Goal: Task Accomplishment & Management: Manage account settings

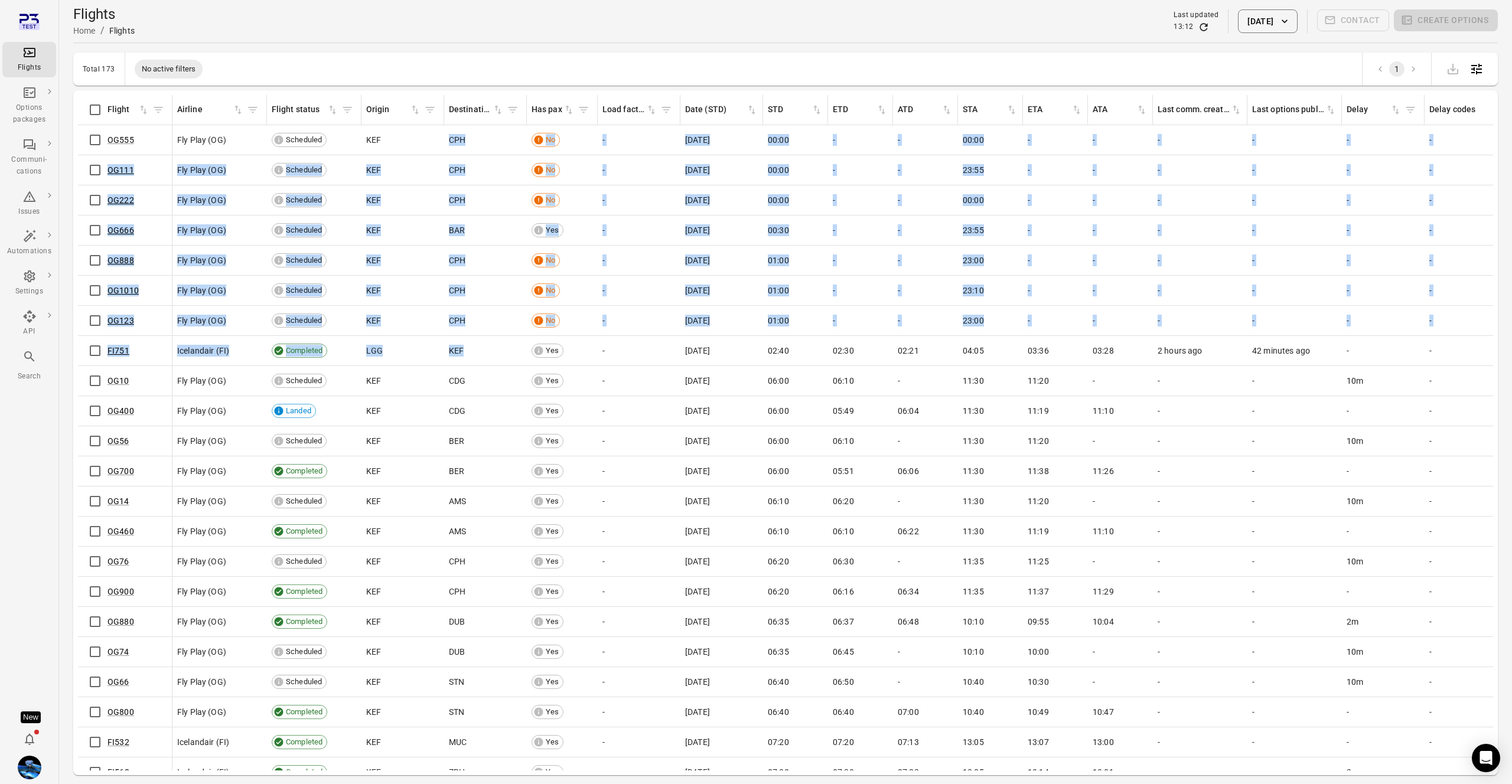
drag, startPoint x: 443, startPoint y: 140, endPoint x: 488, endPoint y: 340, distance: 205.0
click at [488, 340] on tbody "OG555 Fly Play (OG) Scheduled KEF CPH No - 1 Sep 2025 00:00 - - 00:00 - - - - -…" at bounding box center [834, 501] width 1512 height 753
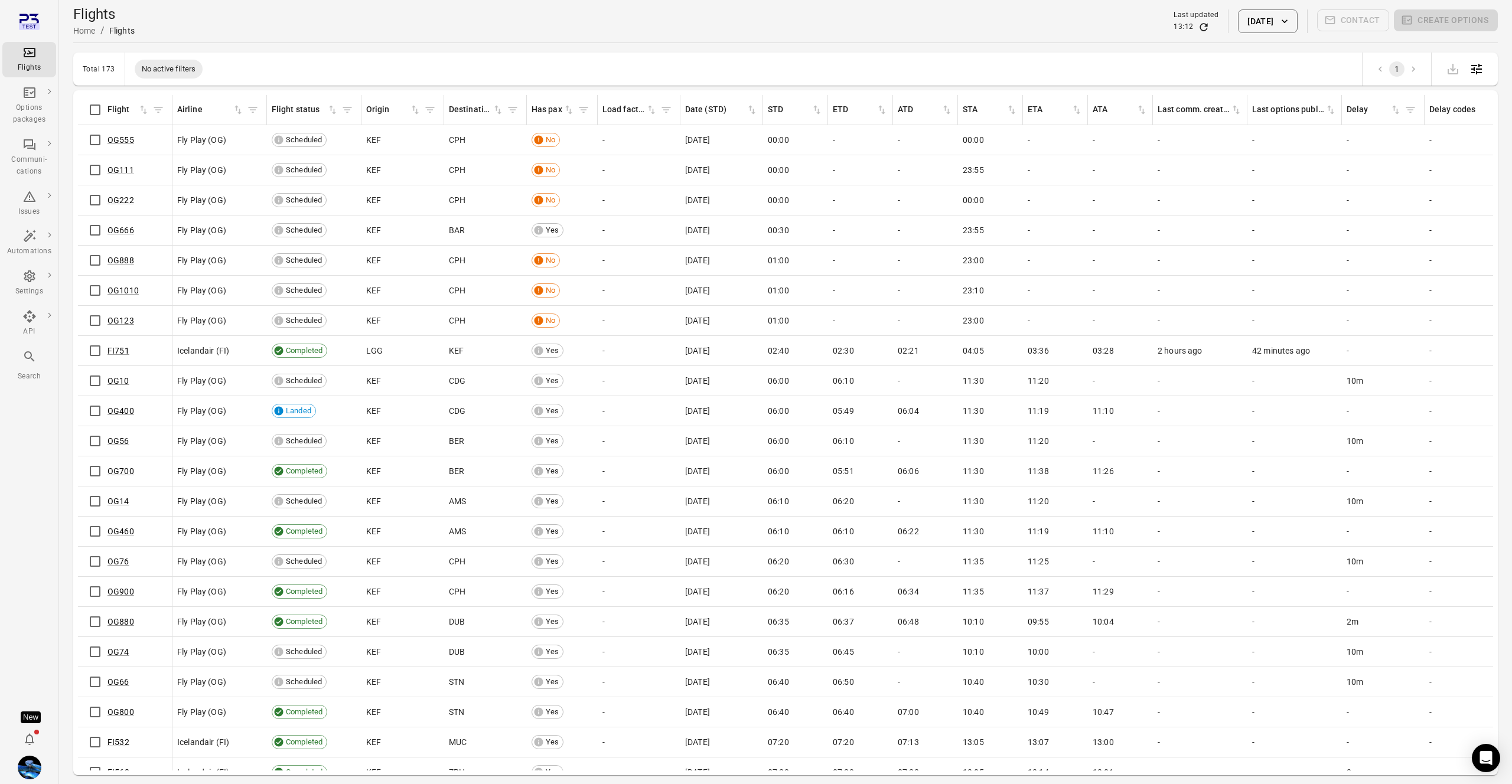
click at [454, 337] on td "KEF" at bounding box center [485, 351] width 82 height 30
drag, startPoint x: 108, startPoint y: 264, endPoint x: 118, endPoint y: 267, distance: 10.4
click at [108, 264] on link "Disruption reasons" at bounding box center [99, 273] width 89 height 22
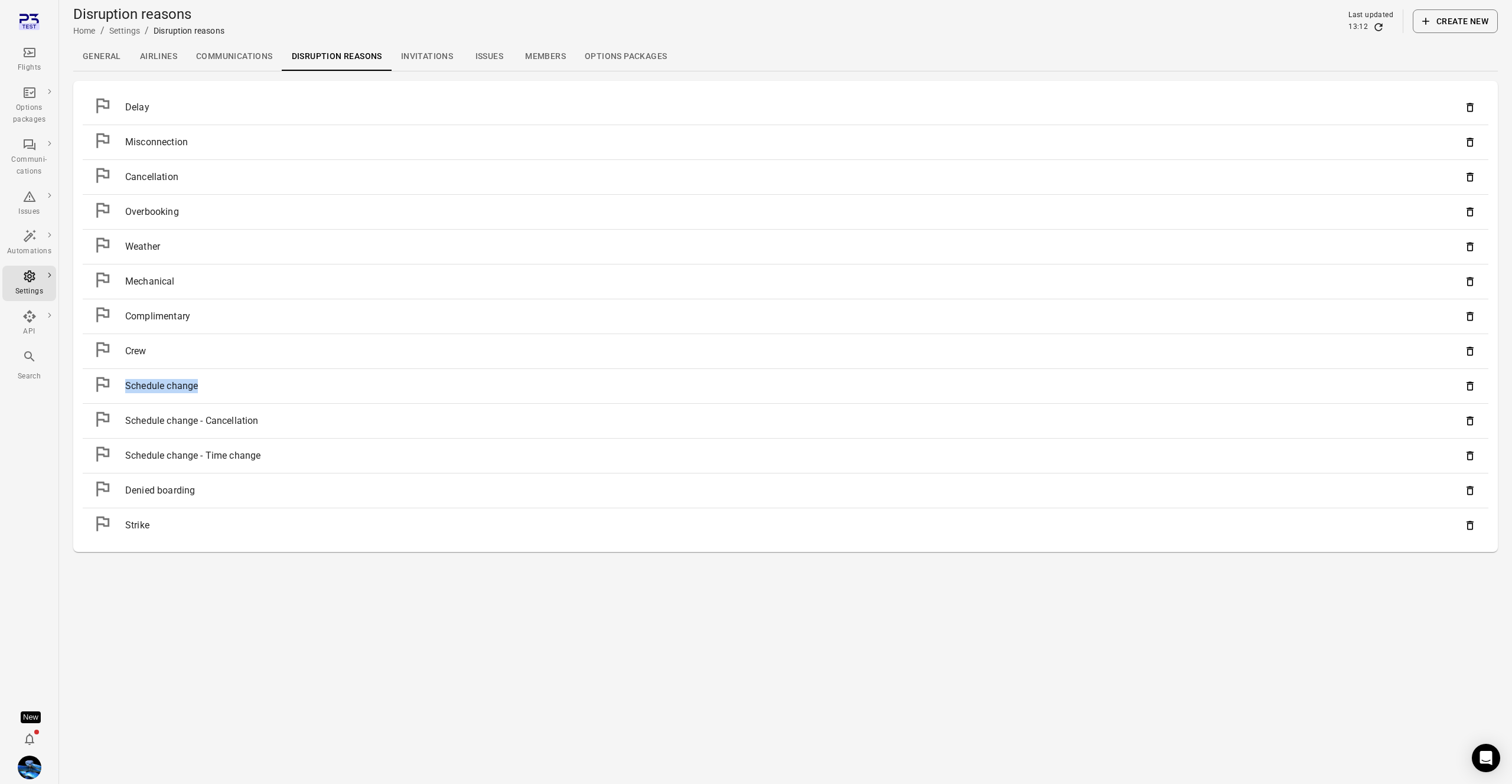
drag, startPoint x: 124, startPoint y: 382, endPoint x: 298, endPoint y: 382, distance: 174.0
click at [298, 382] on div "Schedule change" at bounding box center [793, 386] width 1336 height 14
click at [295, 385] on div "Schedule change" at bounding box center [793, 386] width 1336 height 14
drag, startPoint x: 181, startPoint y: 417, endPoint x: 272, endPoint y: 424, distance: 91.3
click at [272, 424] on div "Schedule change - Cancellation" at bounding box center [793, 421] width 1336 height 14
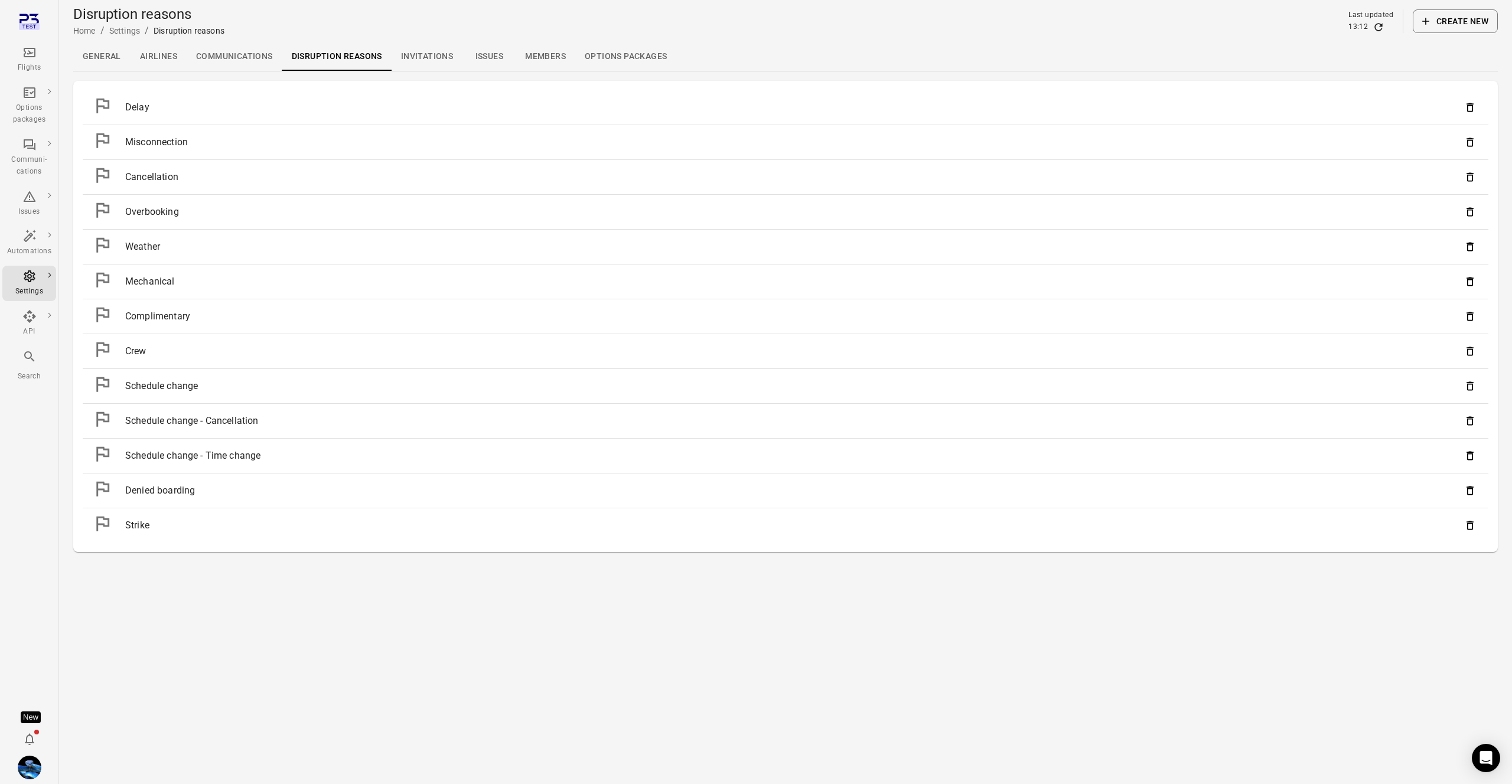
click at [275, 460] on li "Schedule change - Time change" at bounding box center [785, 456] width 1406 height 34
drag, startPoint x: 273, startPoint y: 458, endPoint x: 117, endPoint y: 454, distance: 156.1
click at [117, 455] on li "Schedule change - Time change" at bounding box center [785, 456] width 1406 height 34
click at [200, 379] on div "Schedule change" at bounding box center [793, 386] width 1336 height 14
drag, startPoint x: 208, startPoint y: 380, endPoint x: 152, endPoint y: 388, distance: 56.6
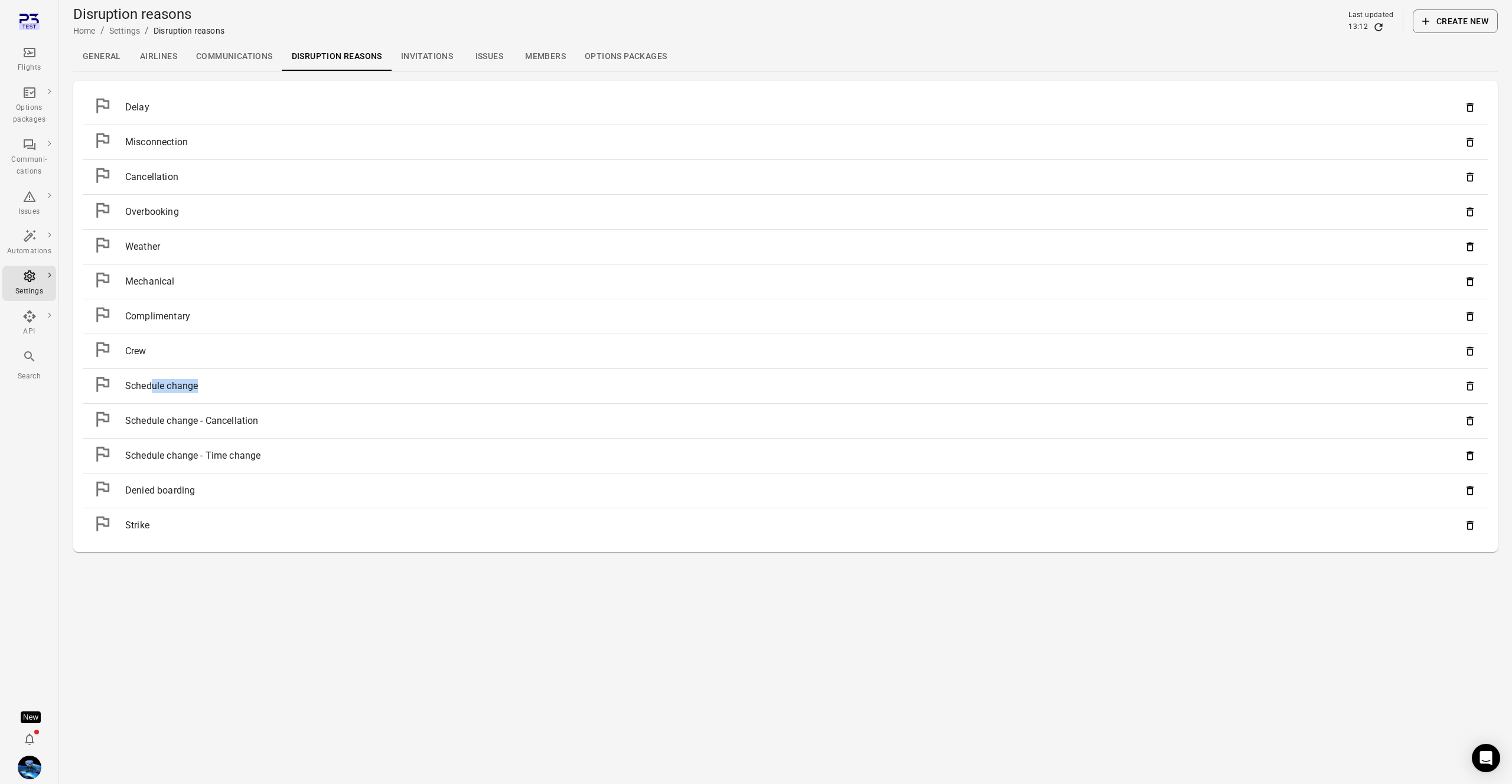
click at [152, 388] on div "Schedule change" at bounding box center [793, 386] width 1336 height 14
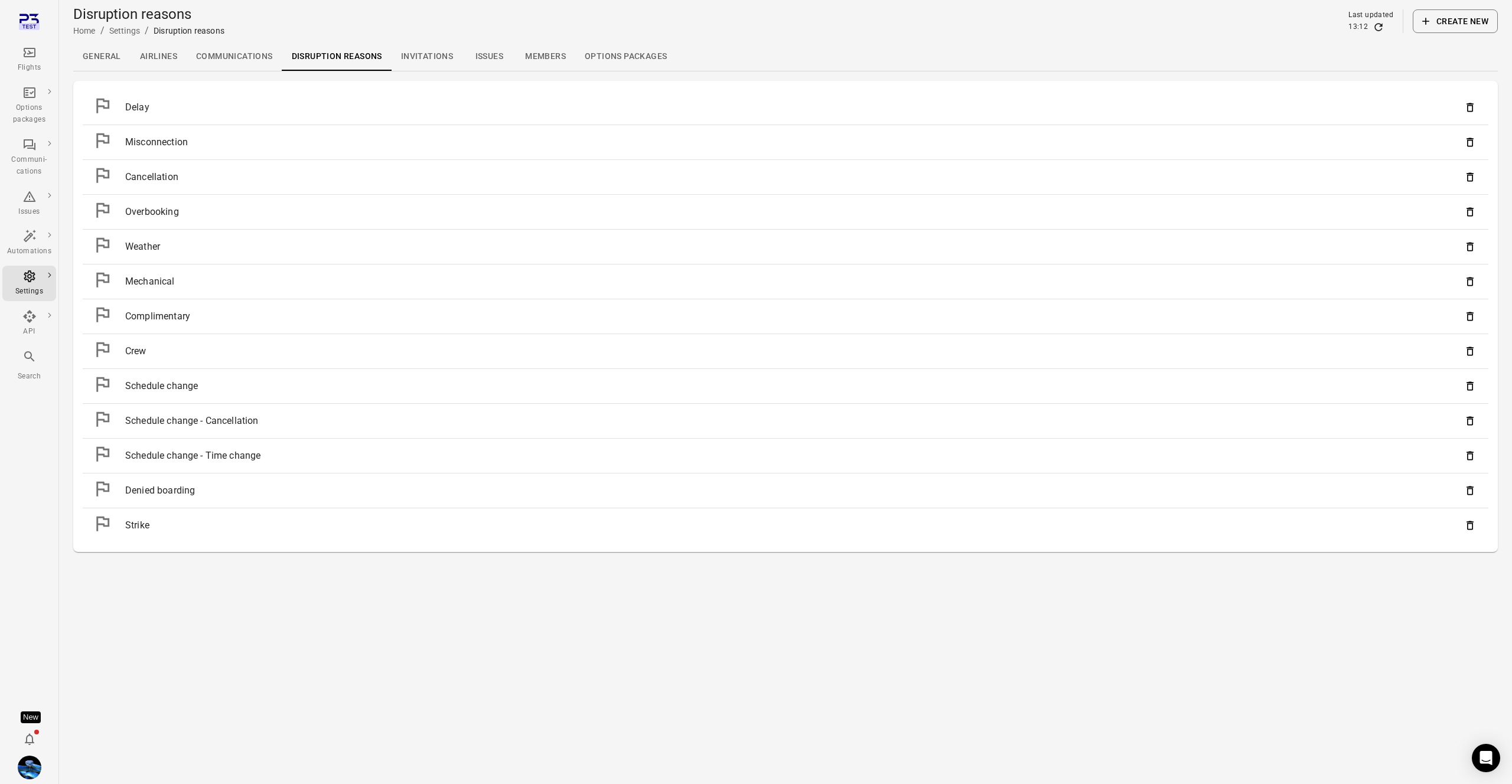
click at [234, 230] on li "Weather" at bounding box center [785, 247] width 1406 height 34
click at [24, 48] on icon "Main navigation" at bounding box center [29, 52] width 14 height 14
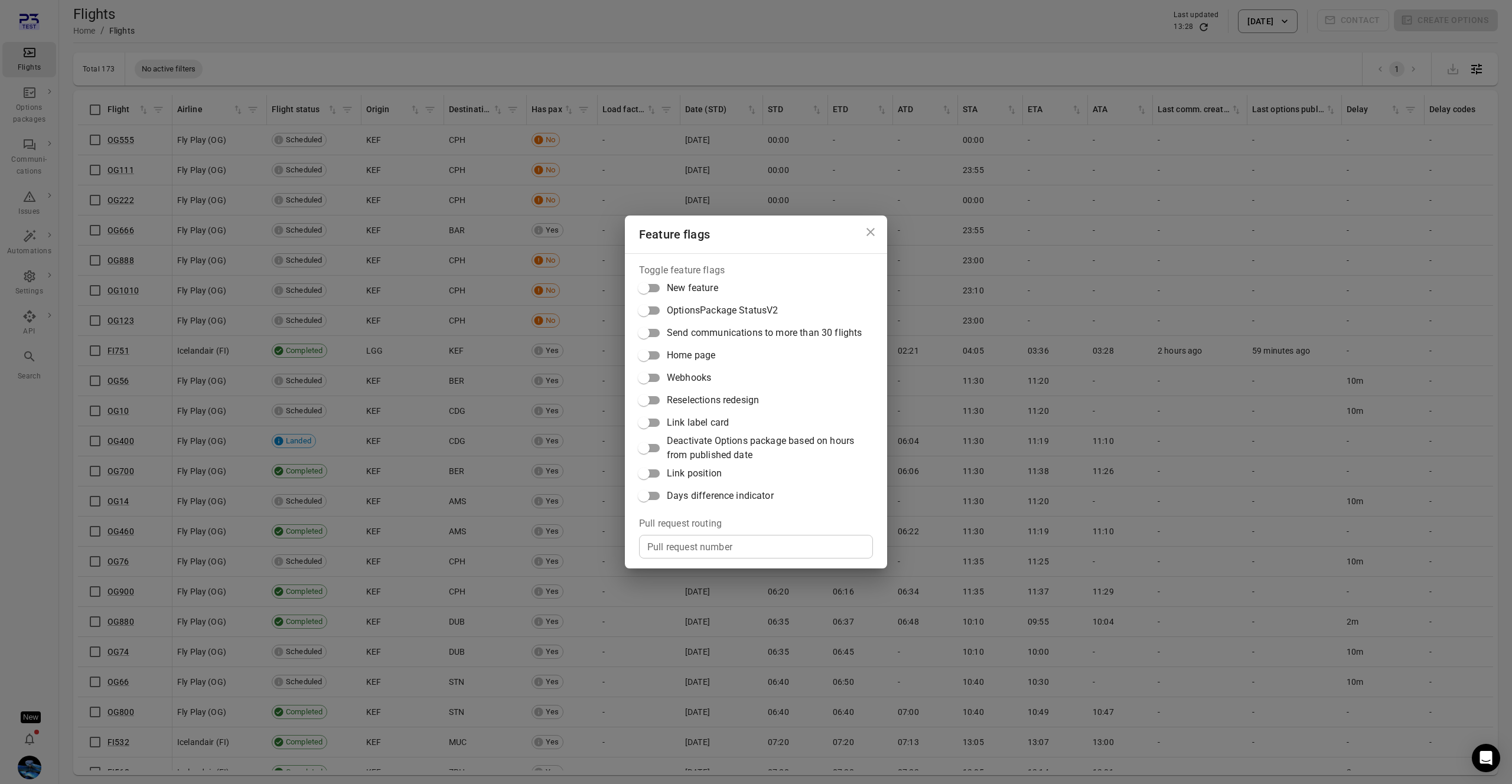
click at [705, 423] on span "Link label card" at bounding box center [698, 423] width 62 height 14
click at [471, 404] on div "Feature flags Toggle feature flags New feature OptionsPackage StatusV2 Send com…" at bounding box center [756, 392] width 1512 height 784
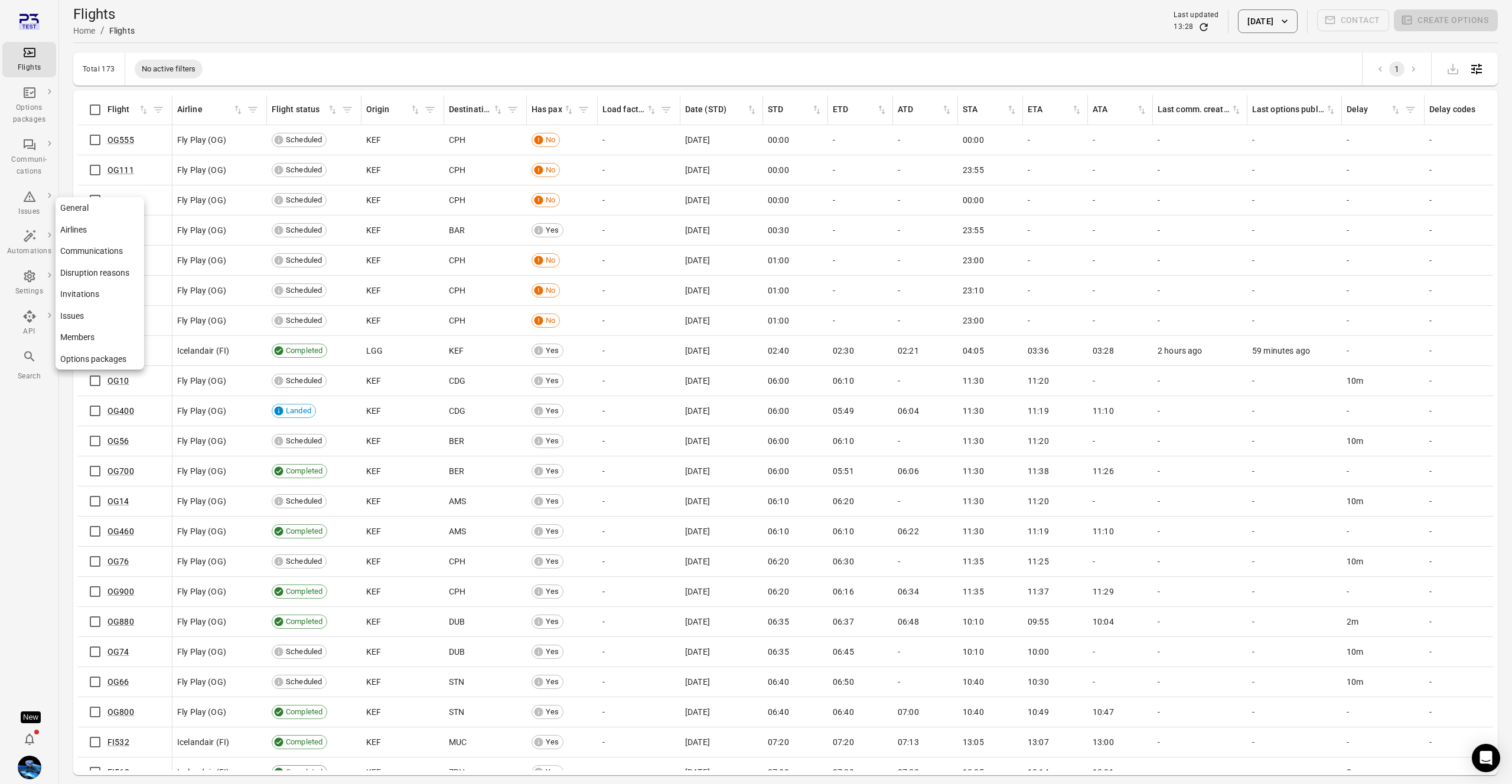
click at [93, 252] on link "Communications" at bounding box center [99, 251] width 89 height 22
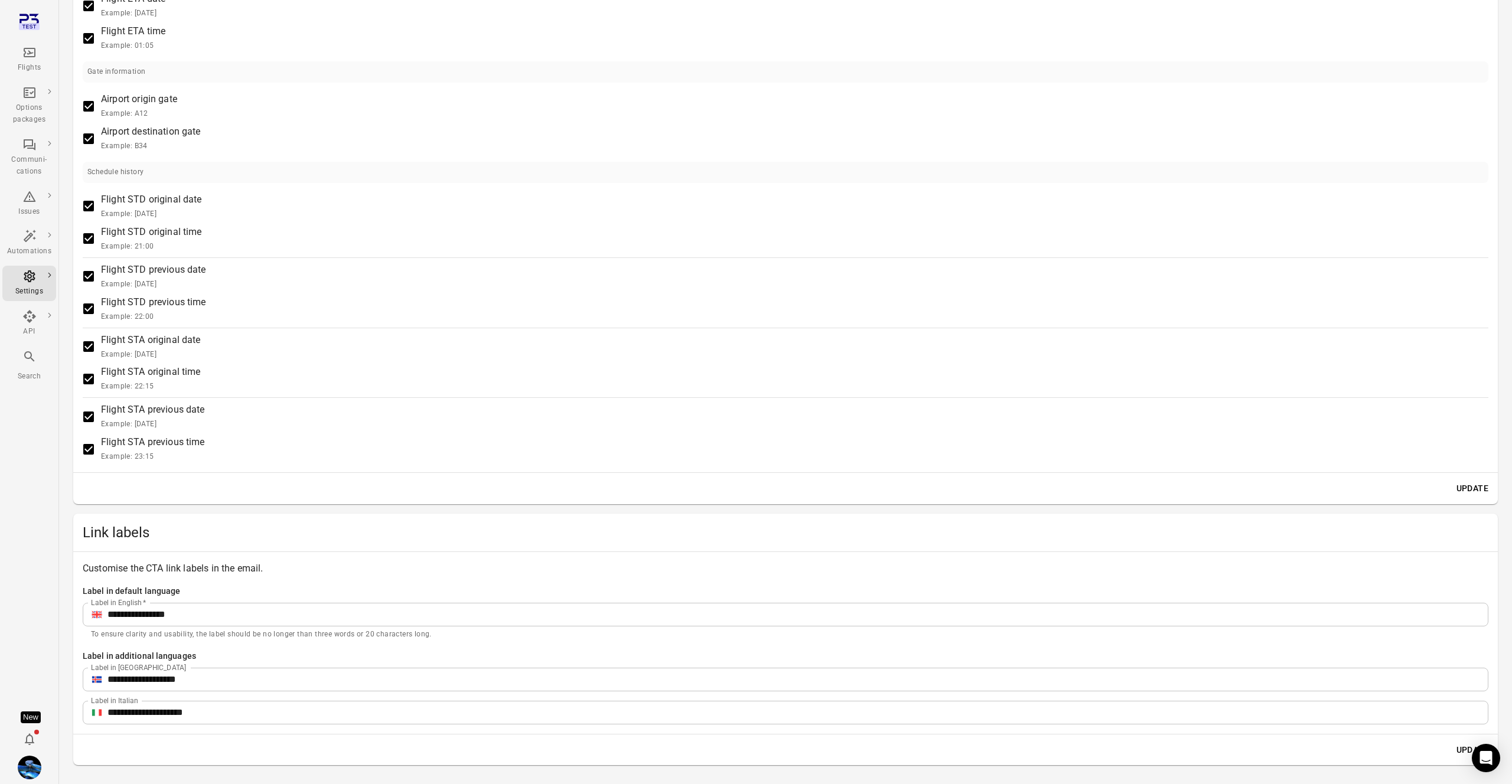
scroll to position [1168, 0]
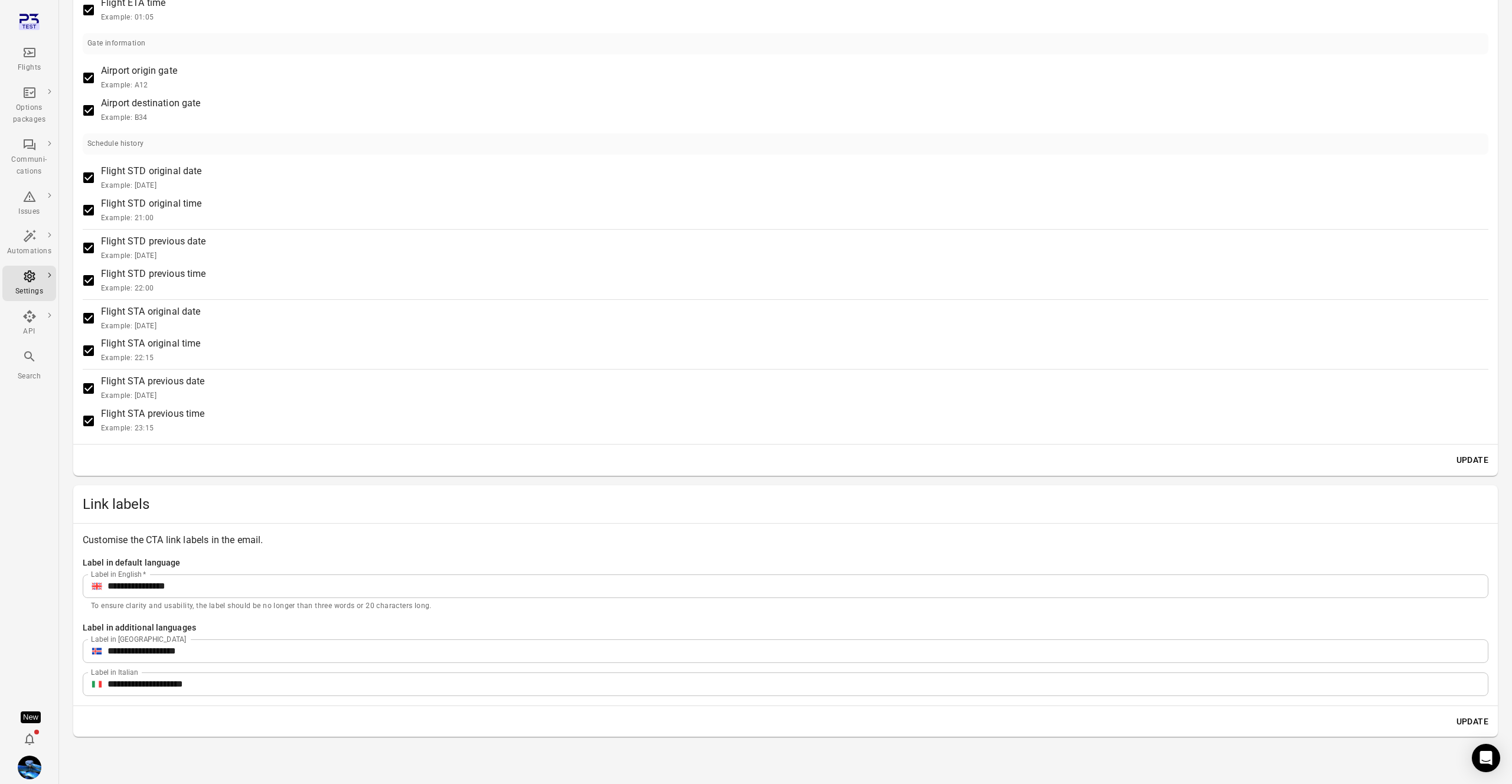
click at [305, 646] on input "**********" at bounding box center [798, 651] width 1381 height 24
click at [1471, 718] on button "Update" at bounding box center [1472, 721] width 41 height 22
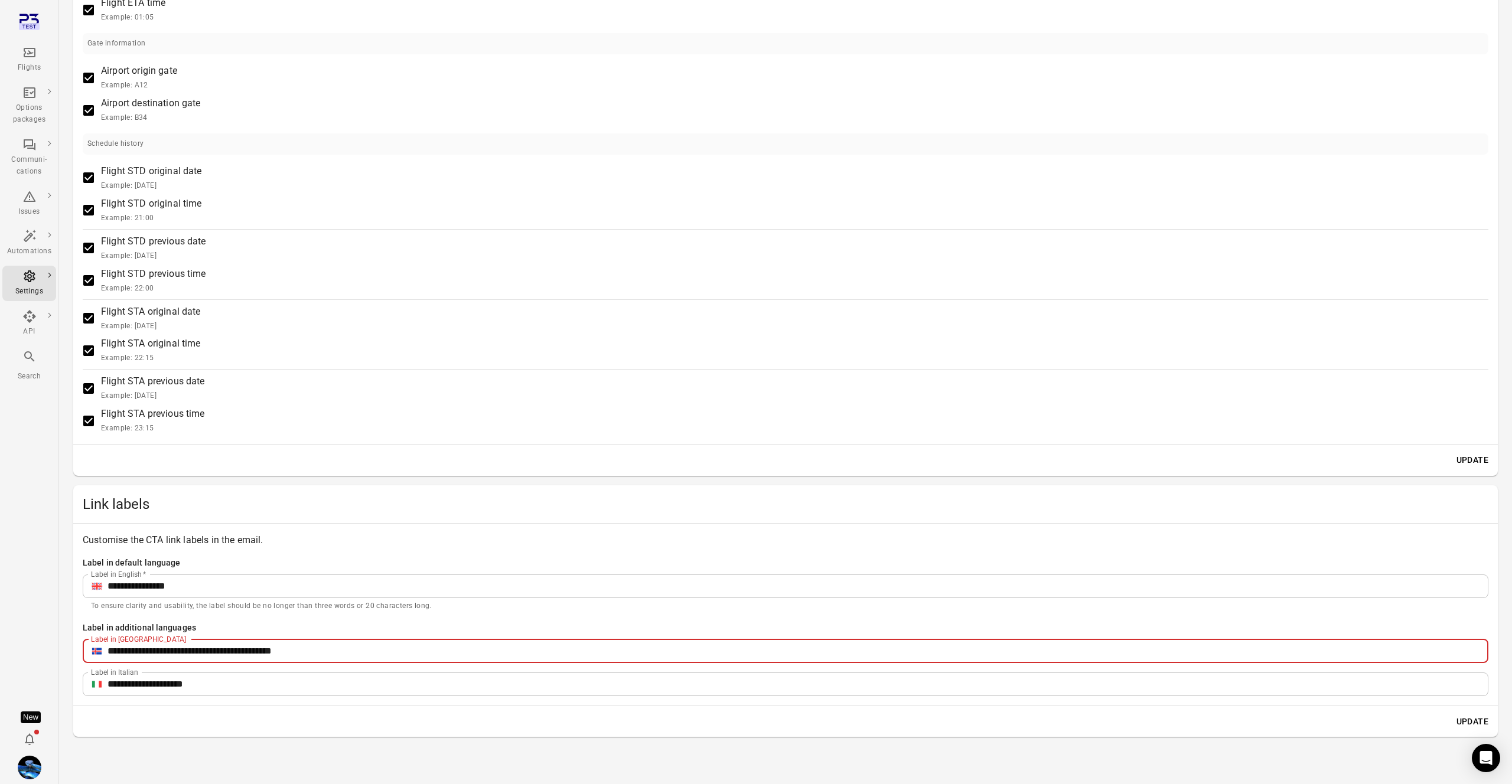
click at [417, 645] on input "**********" at bounding box center [798, 651] width 1381 height 24
type input "**********"
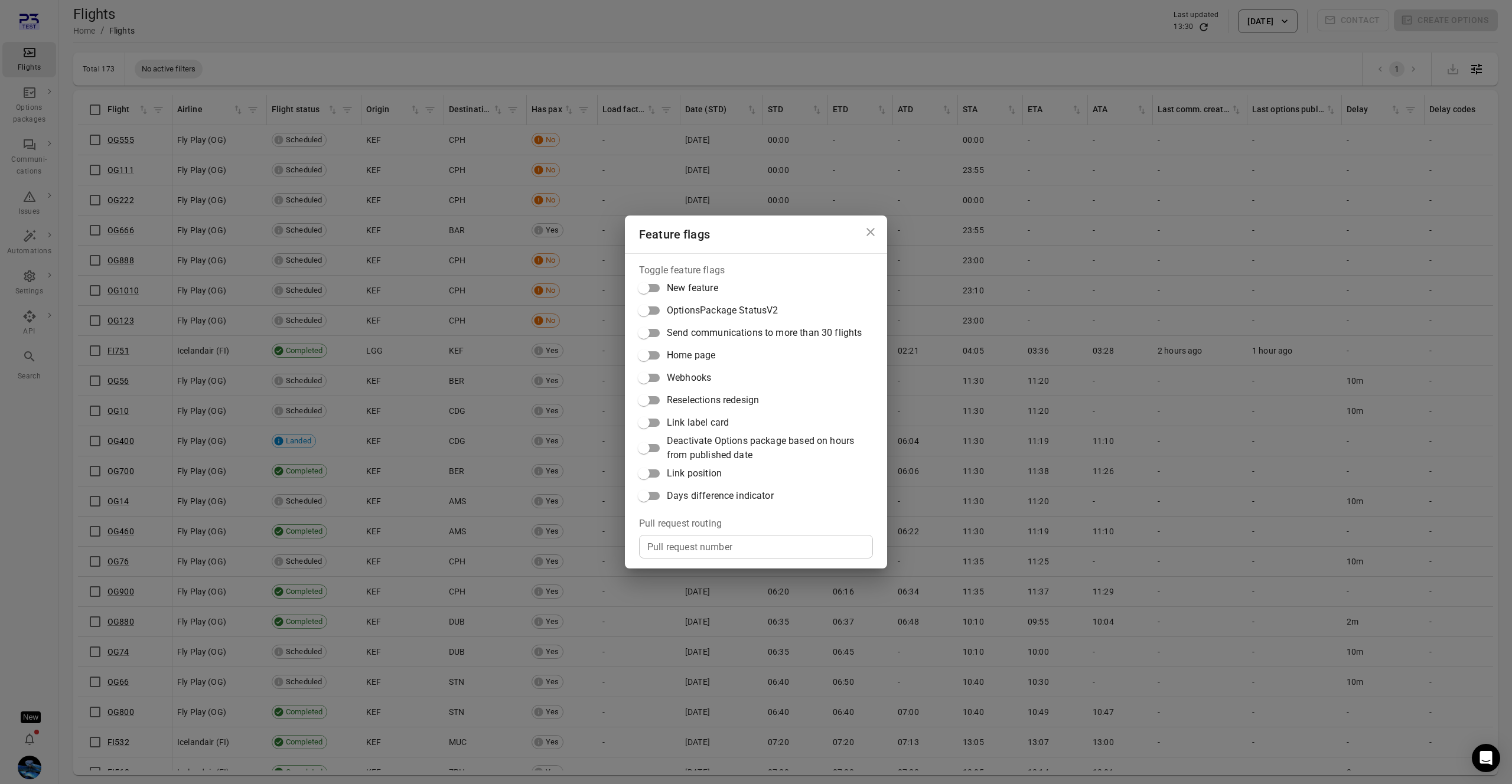
click at [705, 354] on span "Home page" at bounding box center [691, 355] width 48 height 14
click at [705, 354] on span "Home page" at bounding box center [691, 355] width 48 height 14
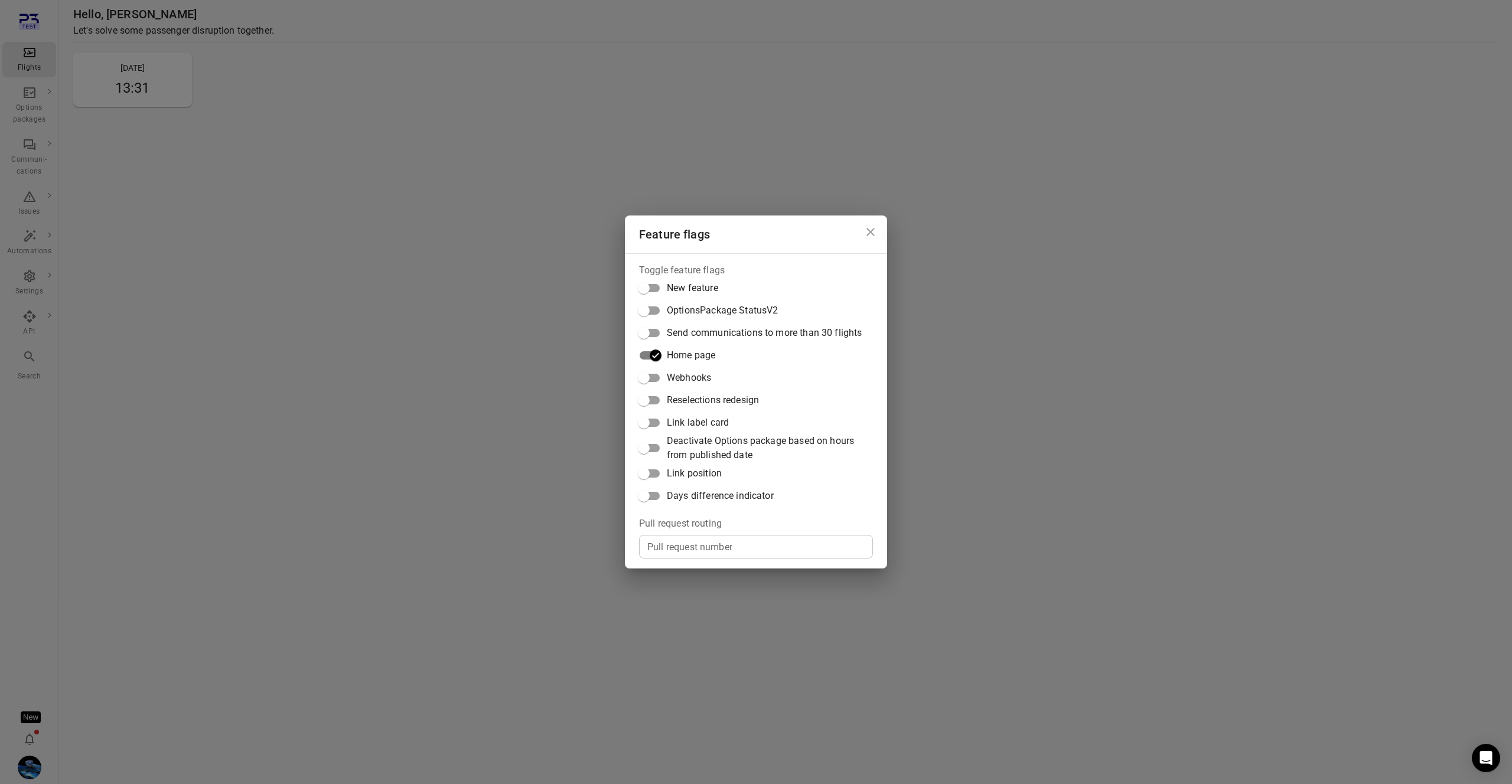
click at [705, 354] on span "Home page" at bounding box center [691, 355] width 48 height 14
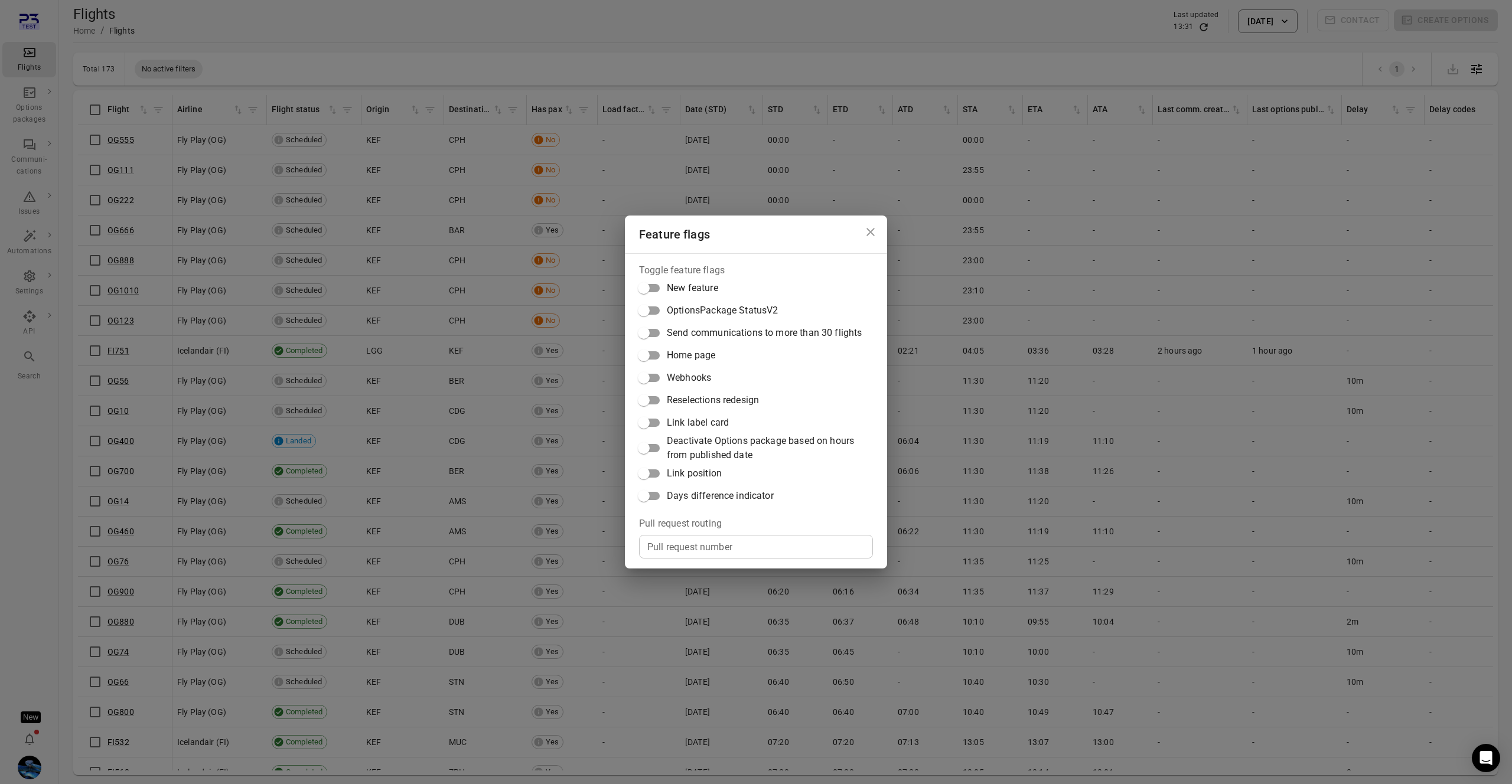
click at [705, 354] on span "Home page" at bounding box center [691, 355] width 48 height 14
click at [707, 354] on span "Home page" at bounding box center [691, 355] width 48 height 14
click at [707, 276] on legend "Toggle feature flags" at bounding box center [682, 270] width 85 height 13
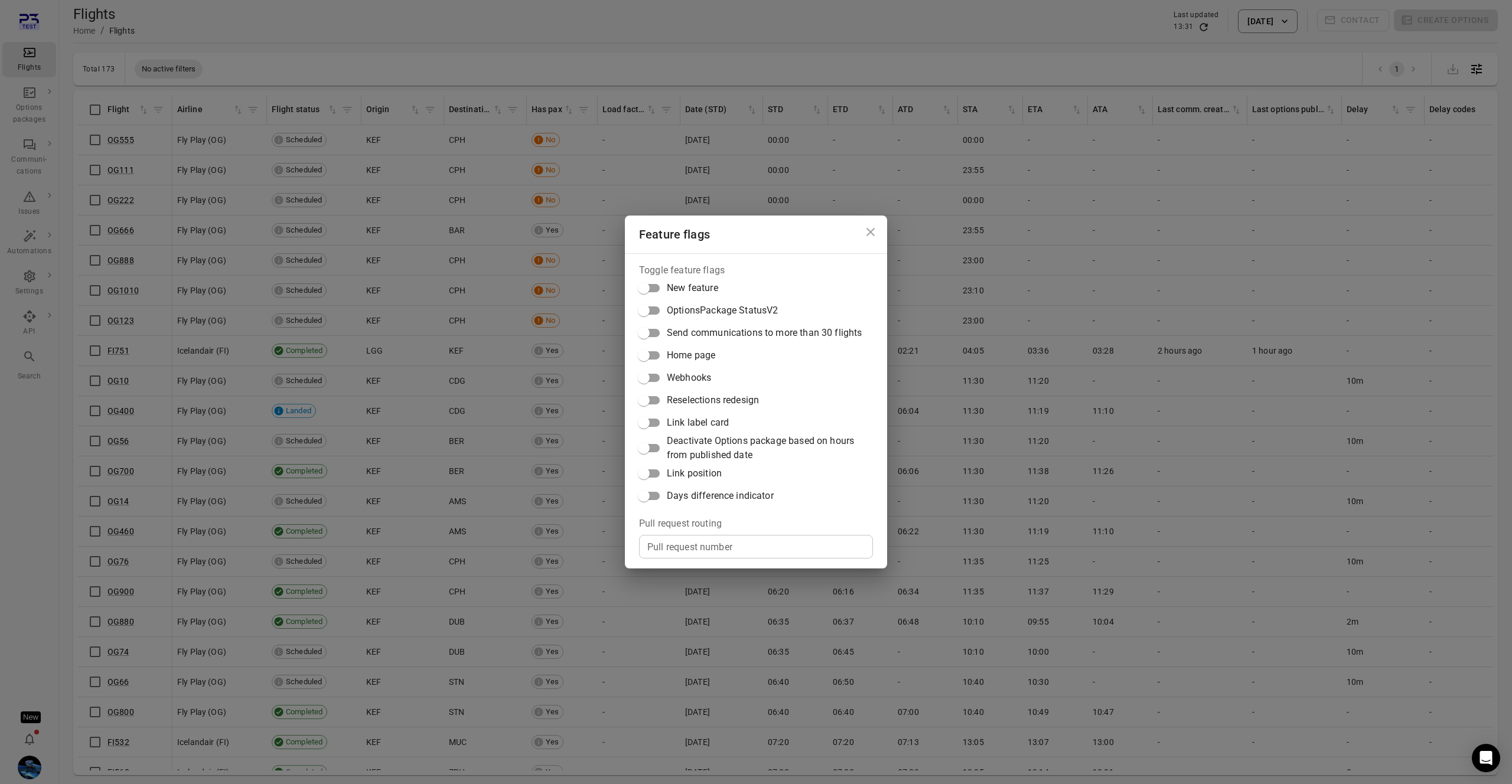
click at [701, 290] on span "New feature" at bounding box center [692, 288] width 51 height 14
click at [700, 293] on span "New feature" at bounding box center [692, 288] width 51 height 14
click at [728, 490] on span "Days difference indicator" at bounding box center [720, 496] width 107 height 14
click at [726, 493] on span "Days difference indicator" at bounding box center [720, 496] width 107 height 14
click at [717, 398] on span "Reselections redesign" at bounding box center [713, 400] width 92 height 14
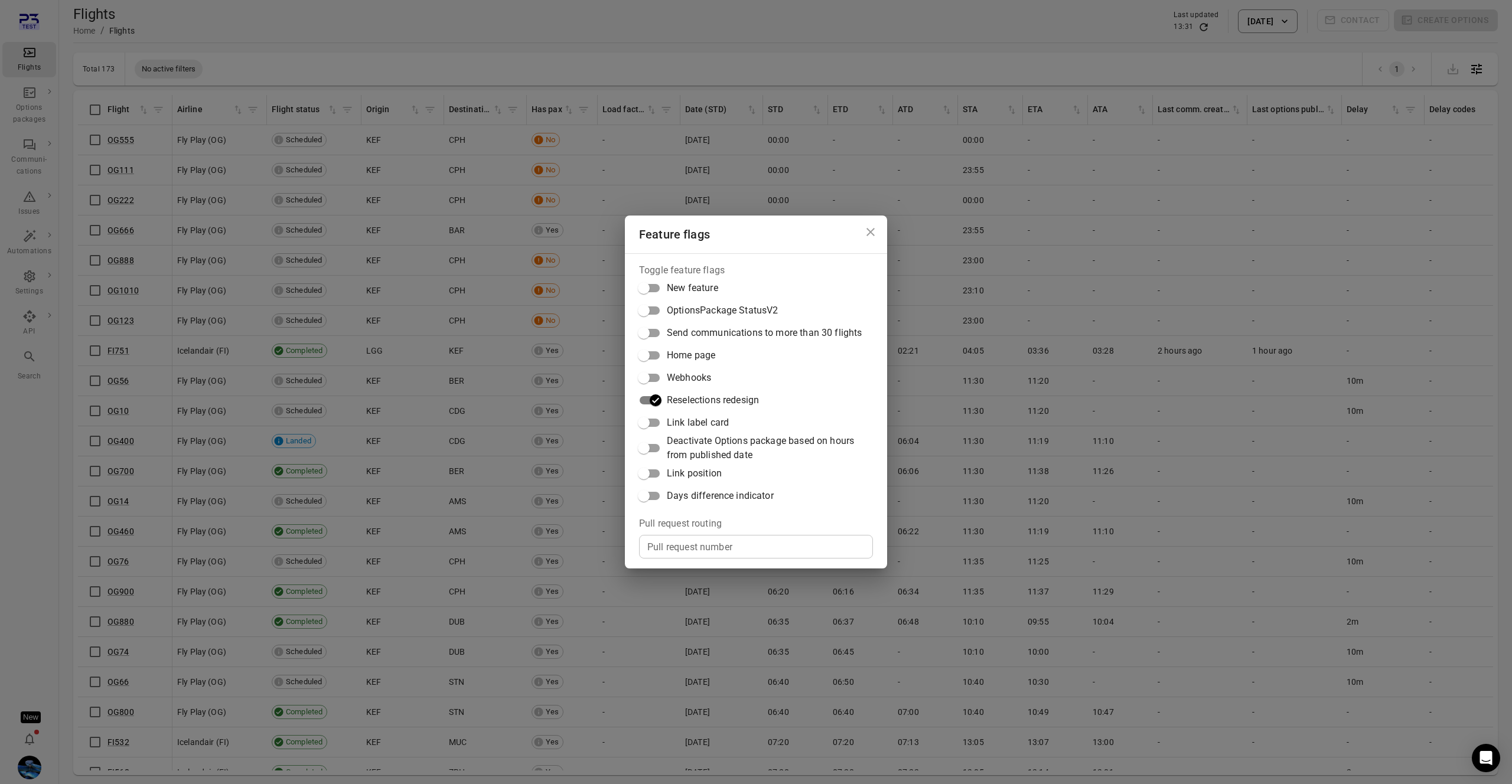
click at [717, 398] on span "Reselections redesign" at bounding box center [713, 400] width 92 height 14
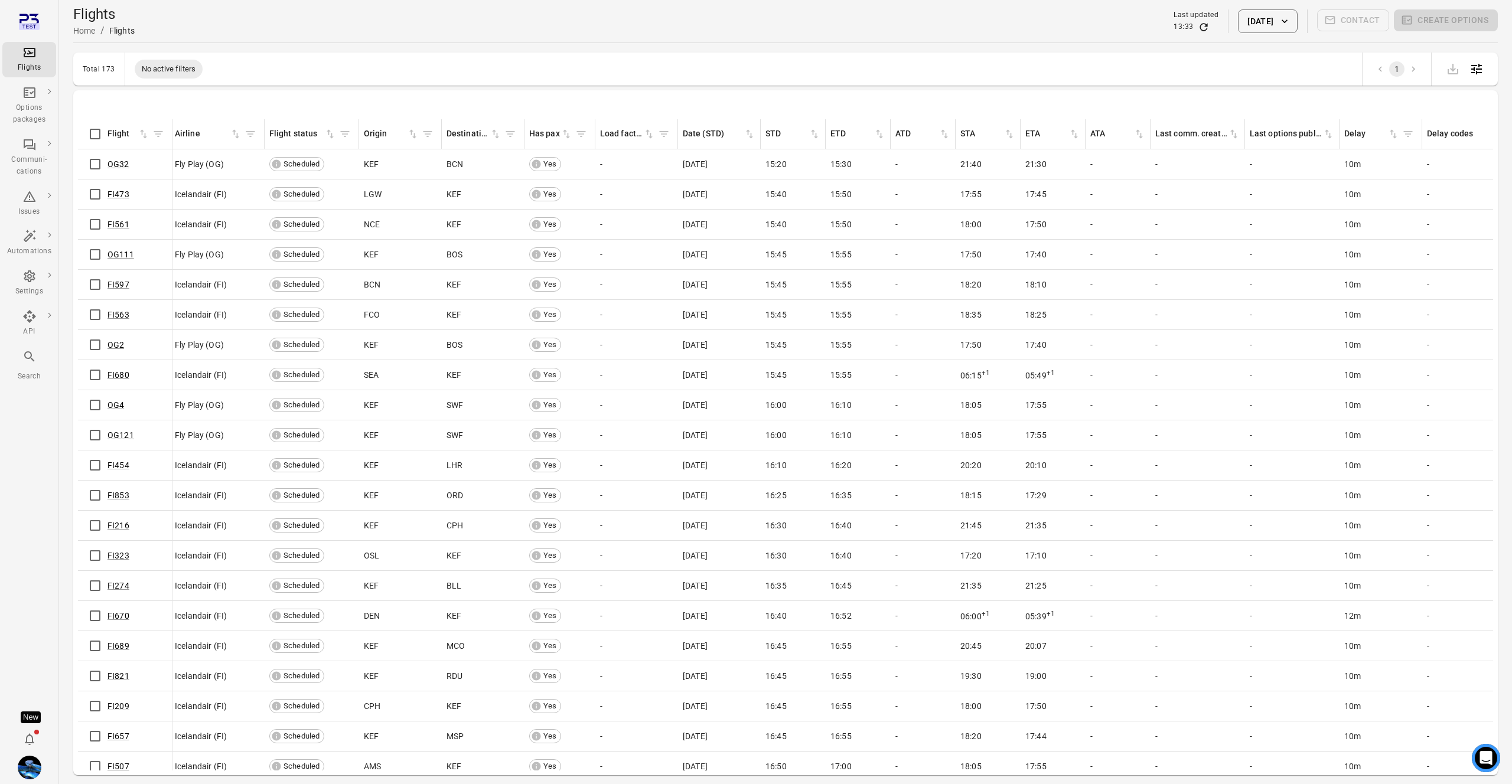
scroll to position [2750, 2]
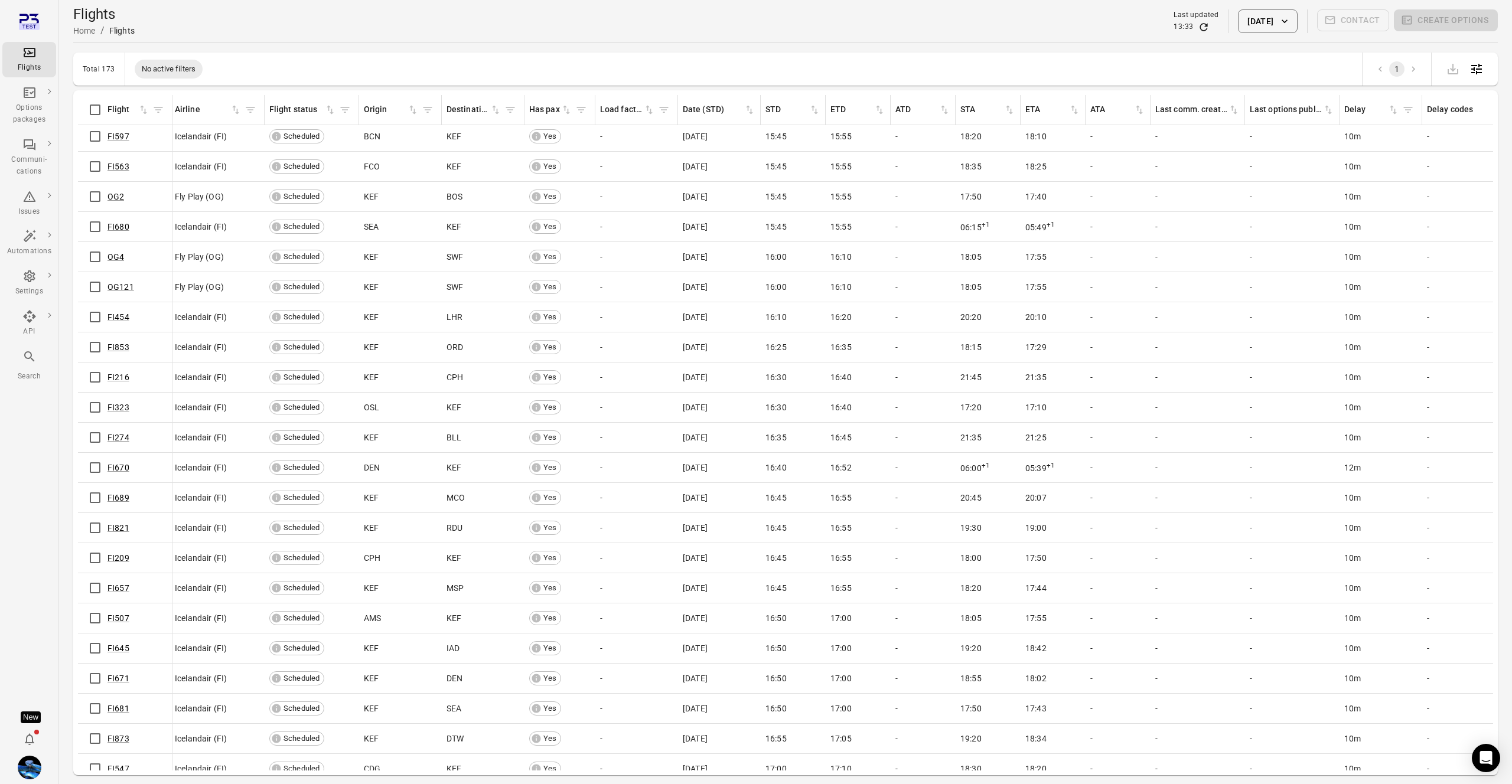
click at [1279, 20] on icon "button" at bounding box center [1284, 21] width 12 height 12
click at [1179, 63] on label "Use date range" at bounding box center [1192, 54] width 97 height 22
click at [1352, 90] on icon "Choose date, selected date is Sep 1, 2025" at bounding box center [1354, 85] width 10 height 12
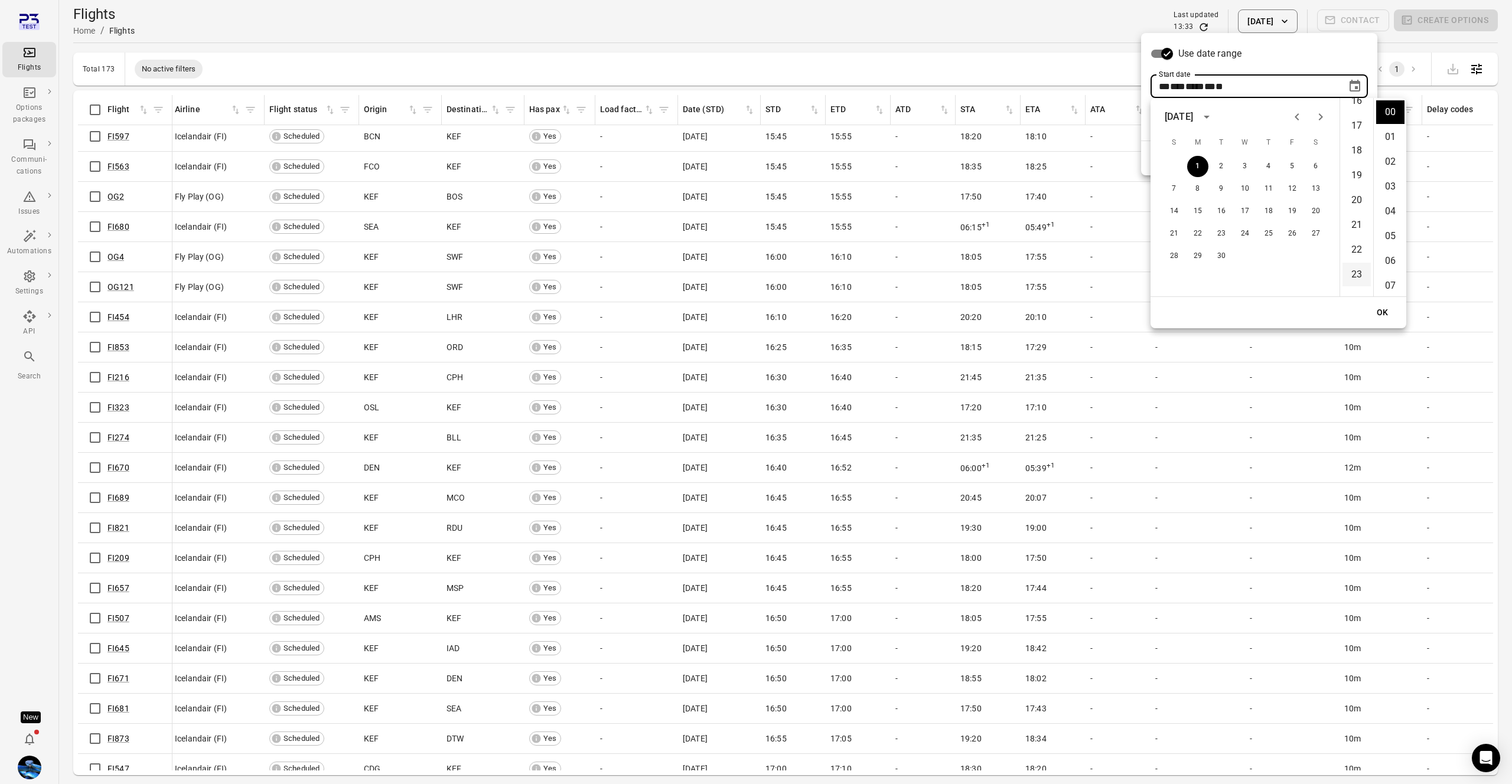
click at [1358, 271] on li "23" at bounding box center [1356, 275] width 29 height 24
type input "**********"
drag, startPoint x: 1390, startPoint y: 315, endPoint x: 1376, endPoint y: 300, distance: 20.5
click at [1388, 314] on button "OK" at bounding box center [1383, 312] width 38 height 22
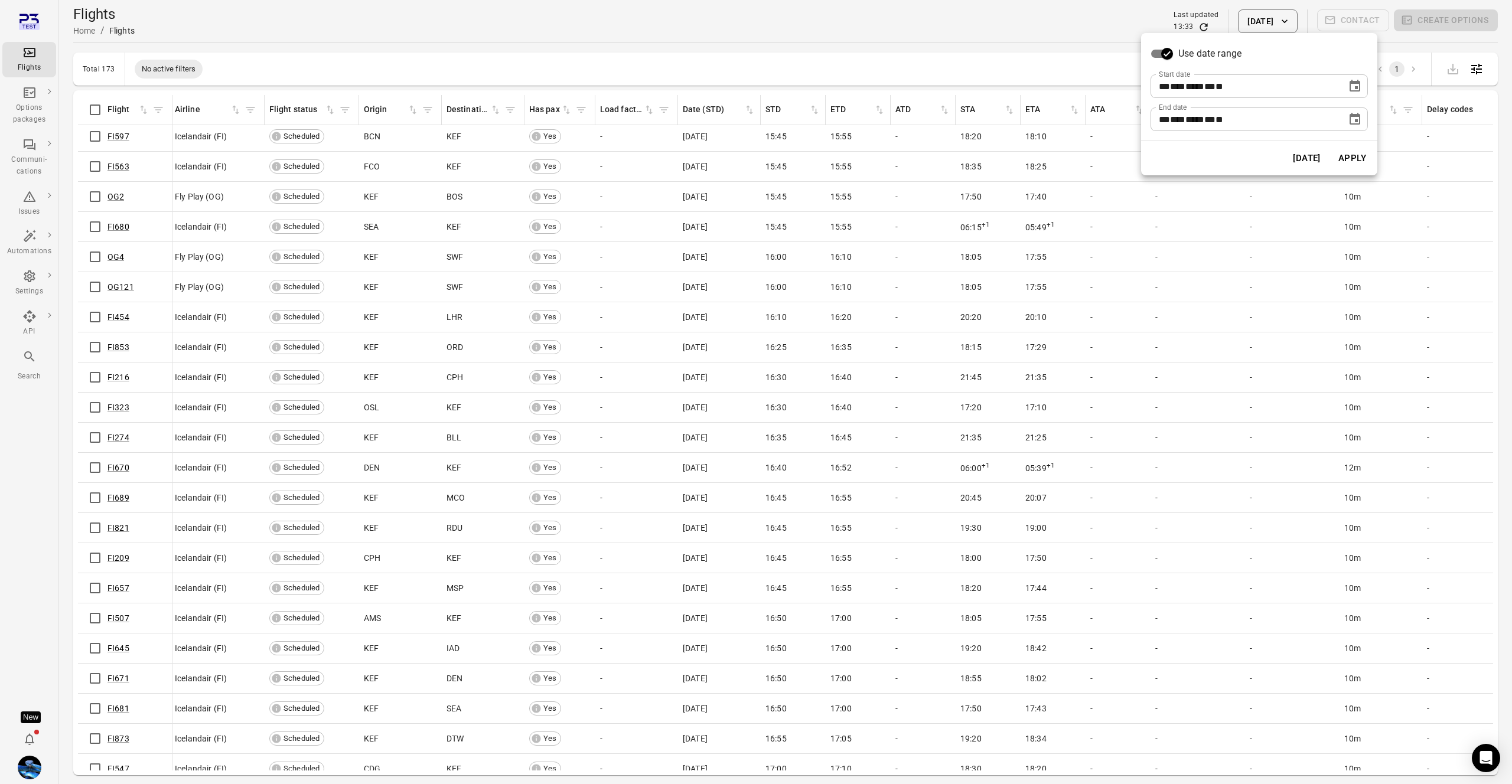
scroll to position [0, 0]
click at [1360, 117] on icon "Choose date, selected date is Sep 1, 2025" at bounding box center [1355, 119] width 14 height 14
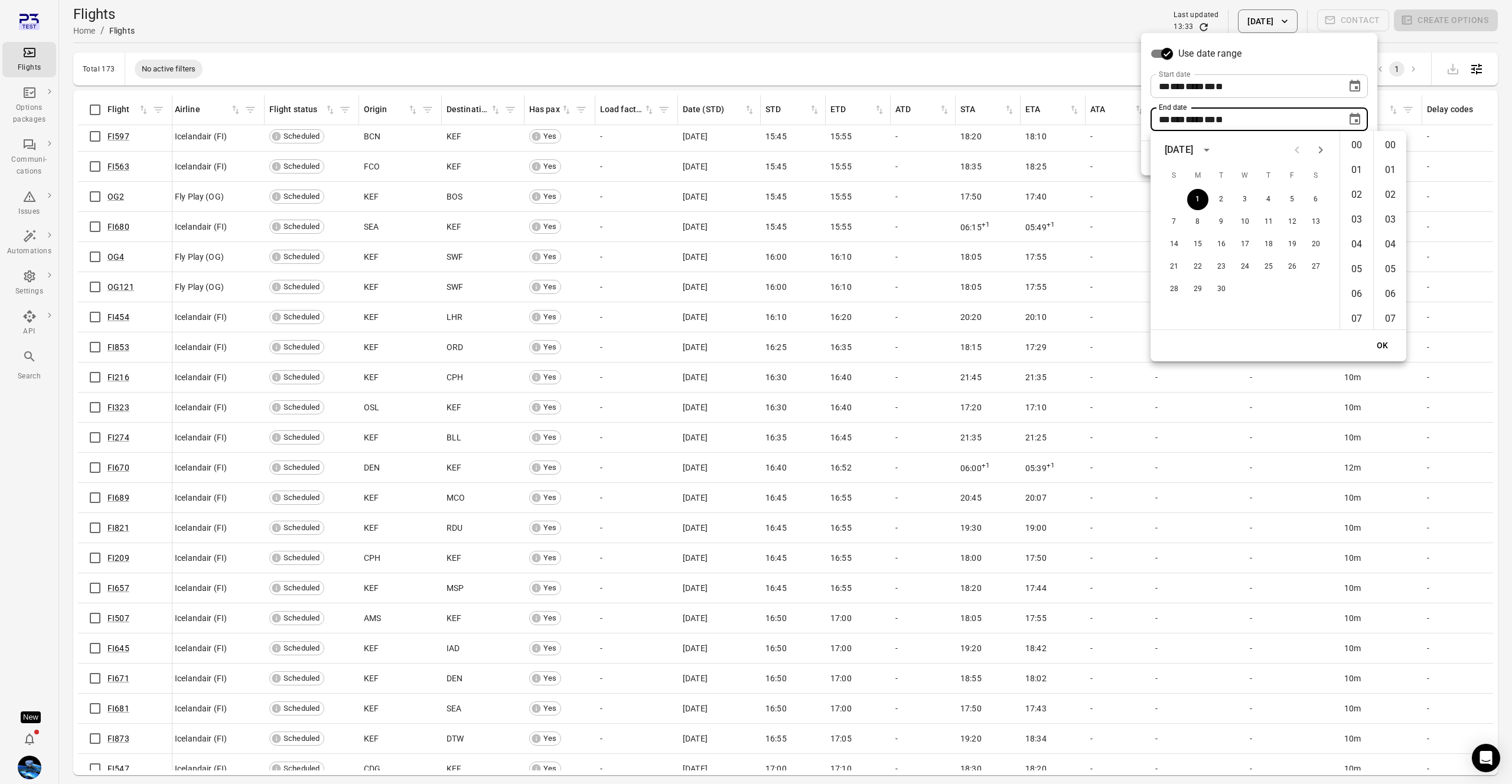
scroll to position [1462, 0]
click at [1221, 197] on button "2" at bounding box center [1221, 199] width 21 height 21
click at [1354, 150] on li "00" at bounding box center [1356, 145] width 29 height 24
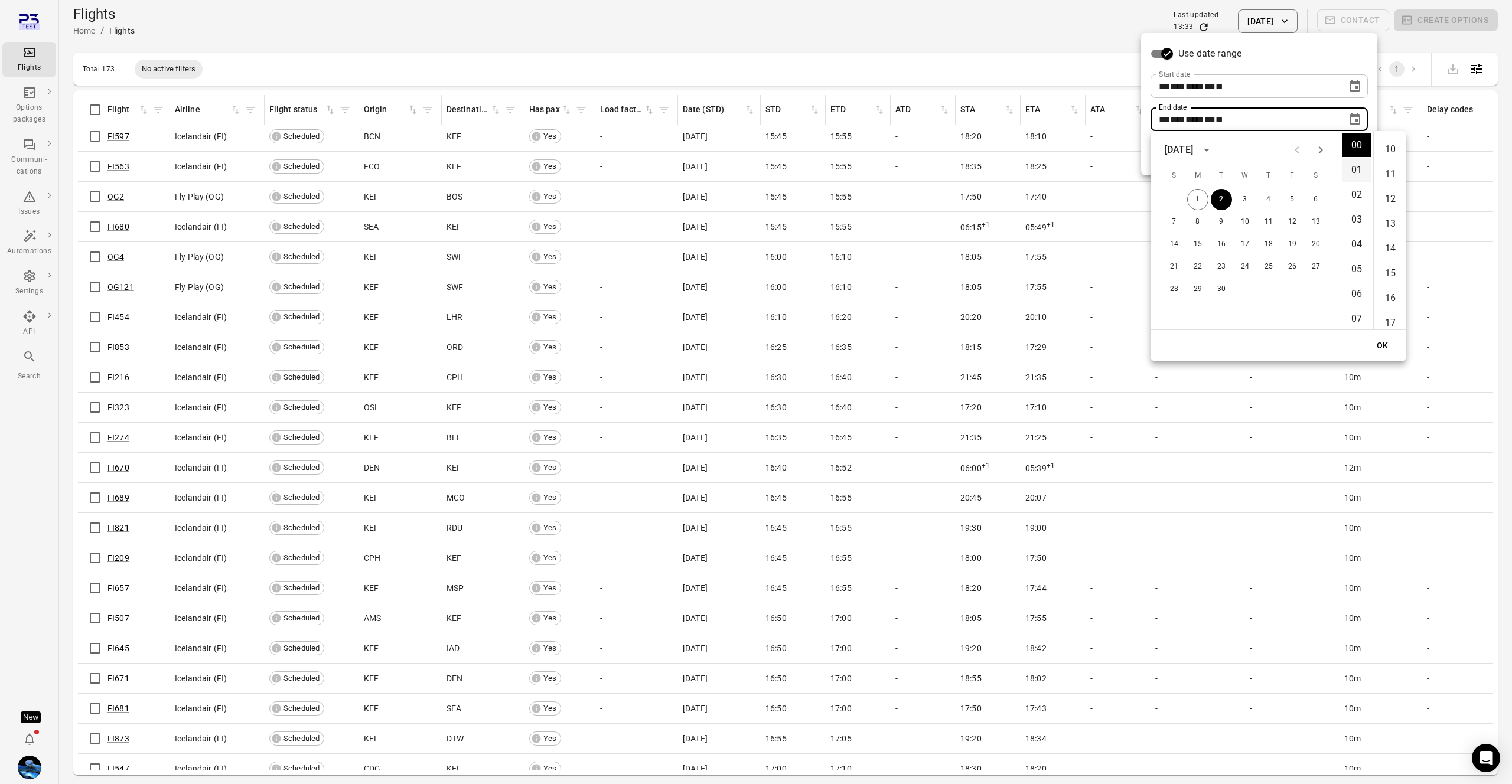
click at [1350, 161] on li "01" at bounding box center [1356, 170] width 29 height 24
click at [1390, 145] on li "00" at bounding box center [1390, 145] width 29 height 24
type input "**********"
drag, startPoint x: 1384, startPoint y: 349, endPoint x: 1384, endPoint y: 321, distance: 28.0
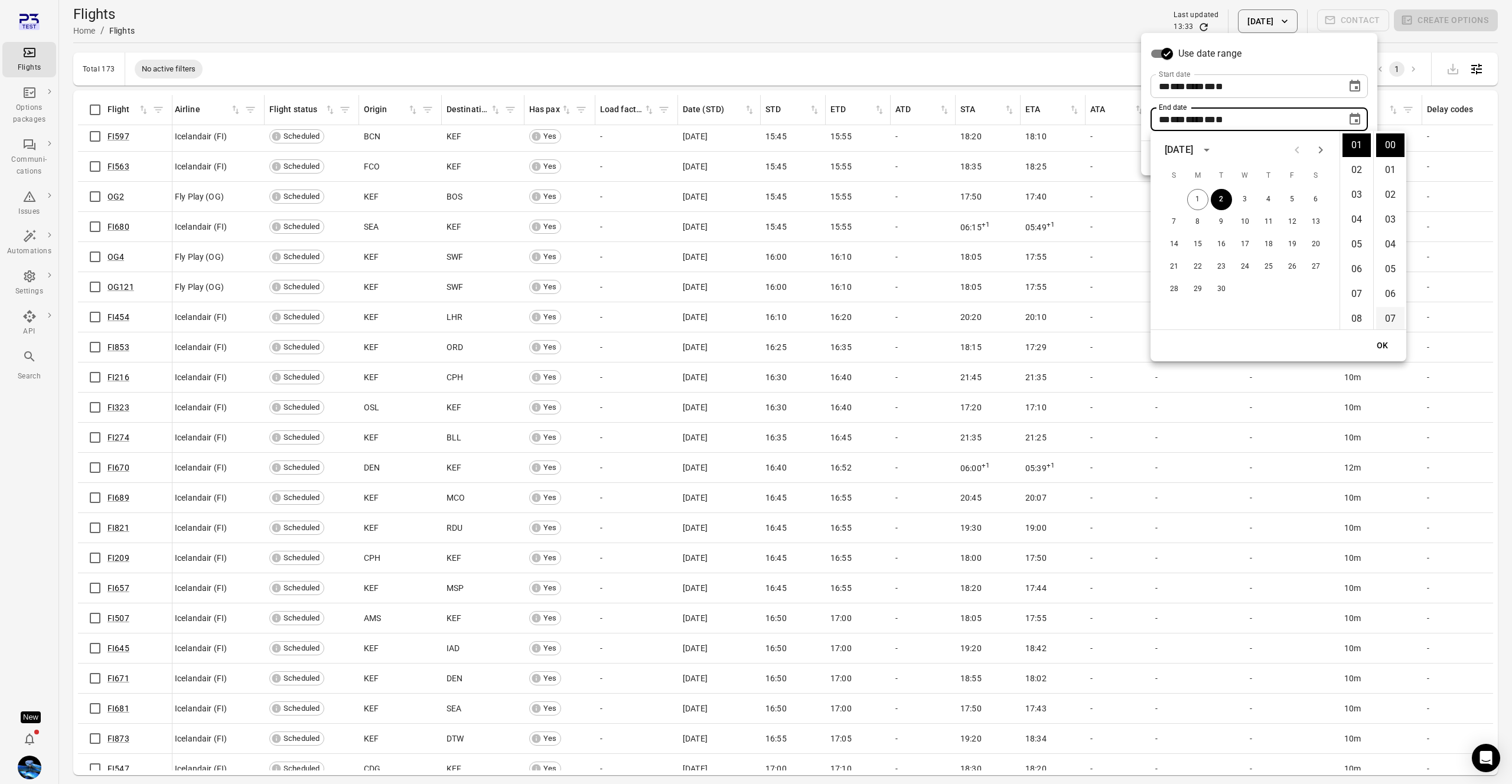
click at [1384, 349] on button "OK" at bounding box center [1383, 345] width 38 height 22
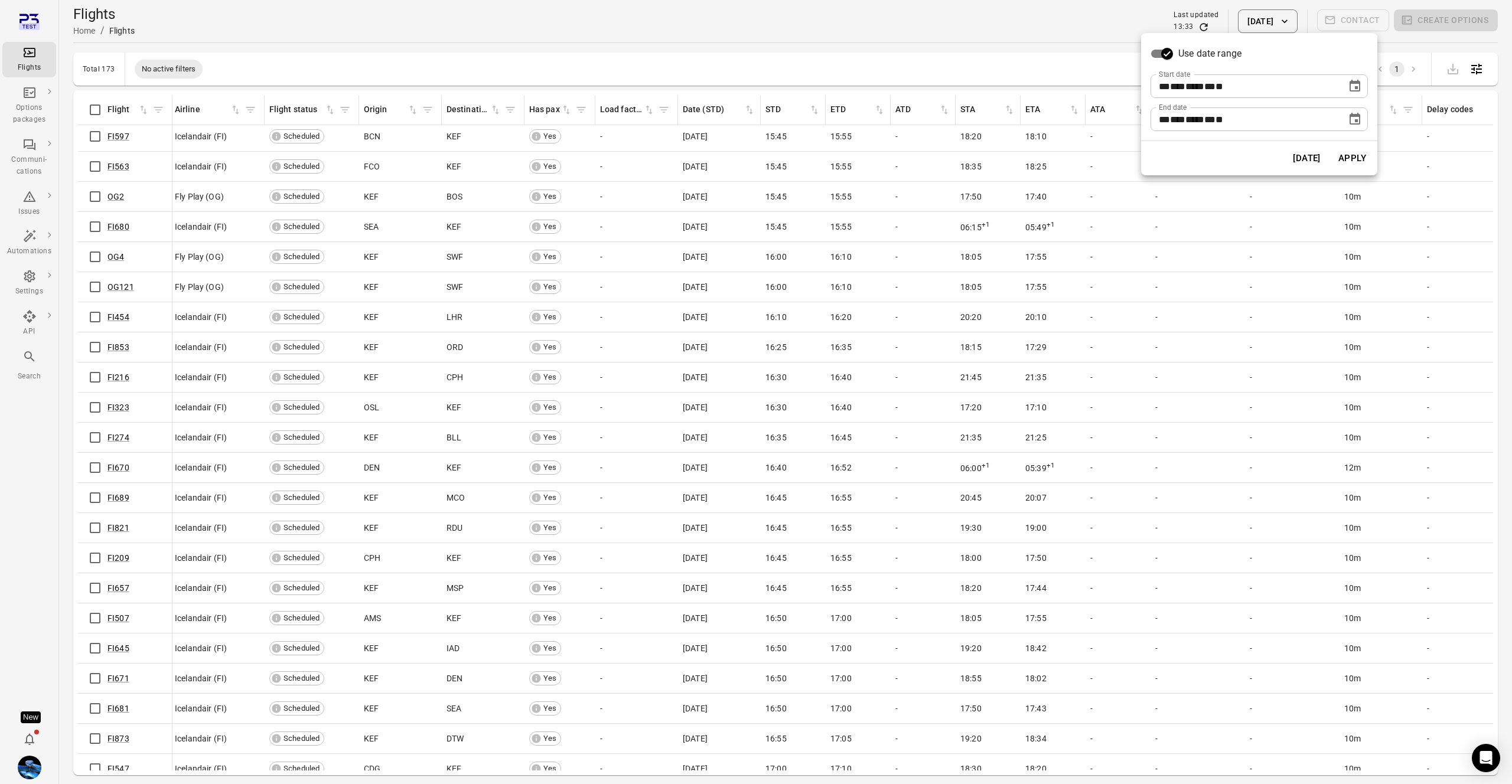
click at [1350, 161] on button "Apply" at bounding box center [1352, 158] width 41 height 24
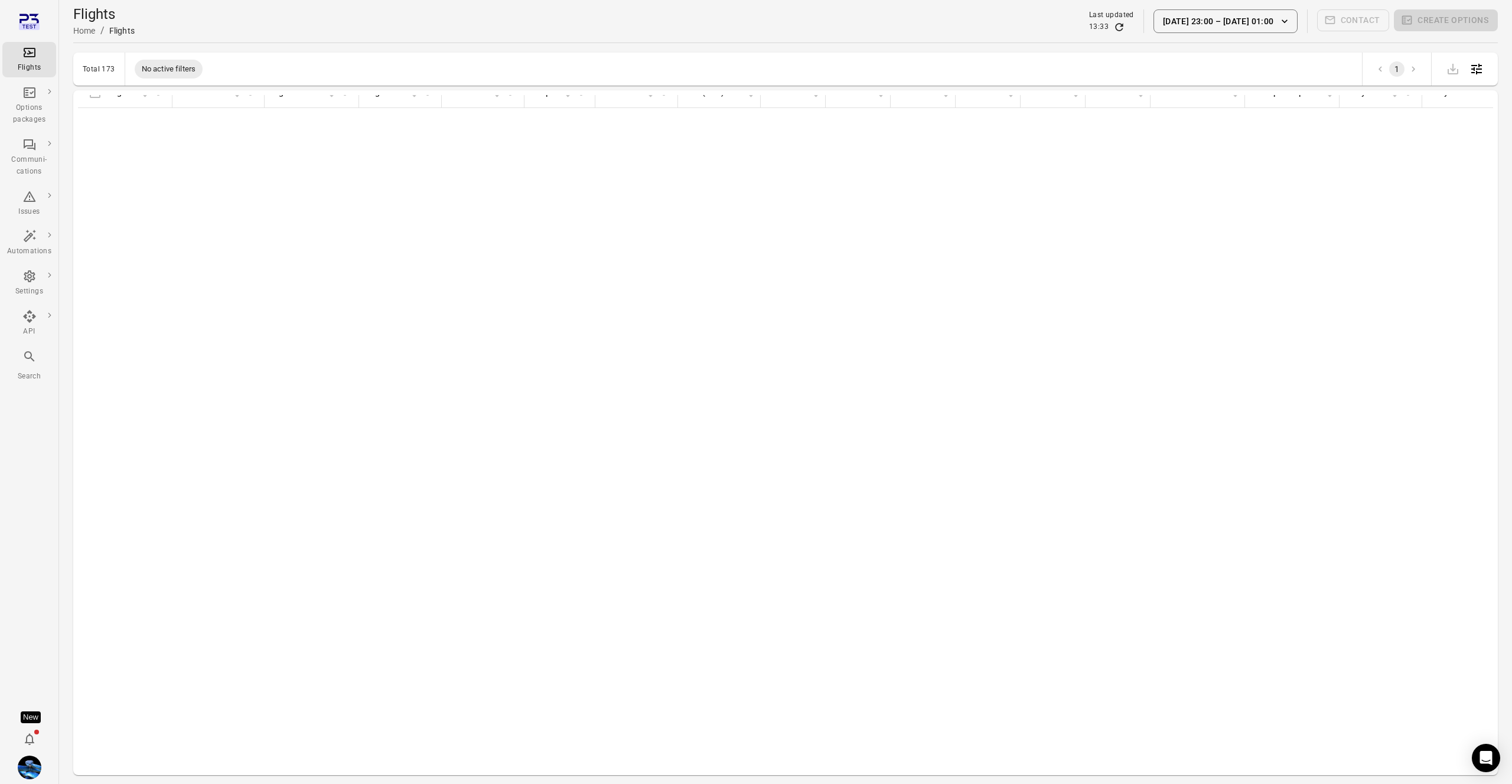
scroll to position [0, 2]
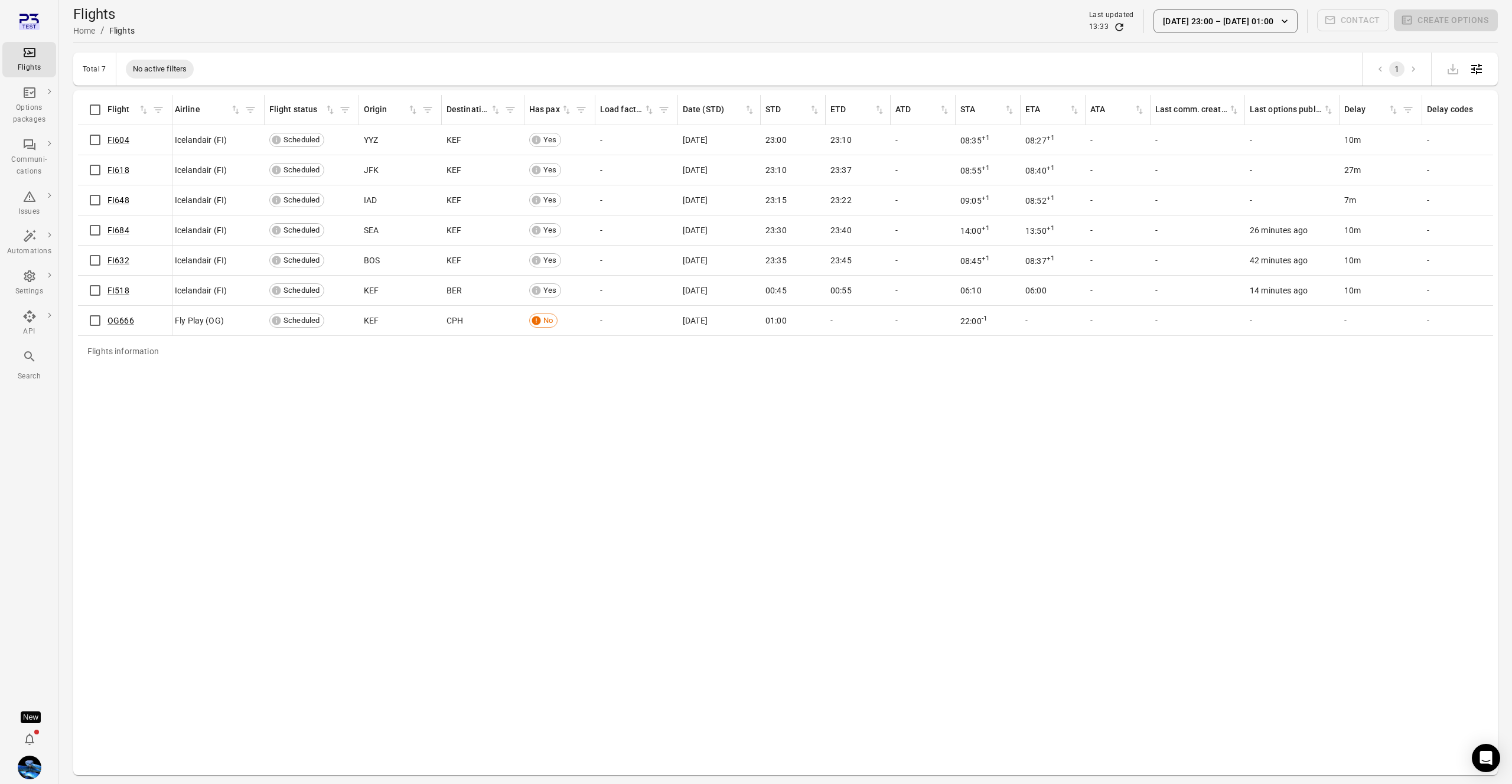
click at [1251, 349] on caption "Flights information" at bounding box center [831, 351] width 1512 height 31
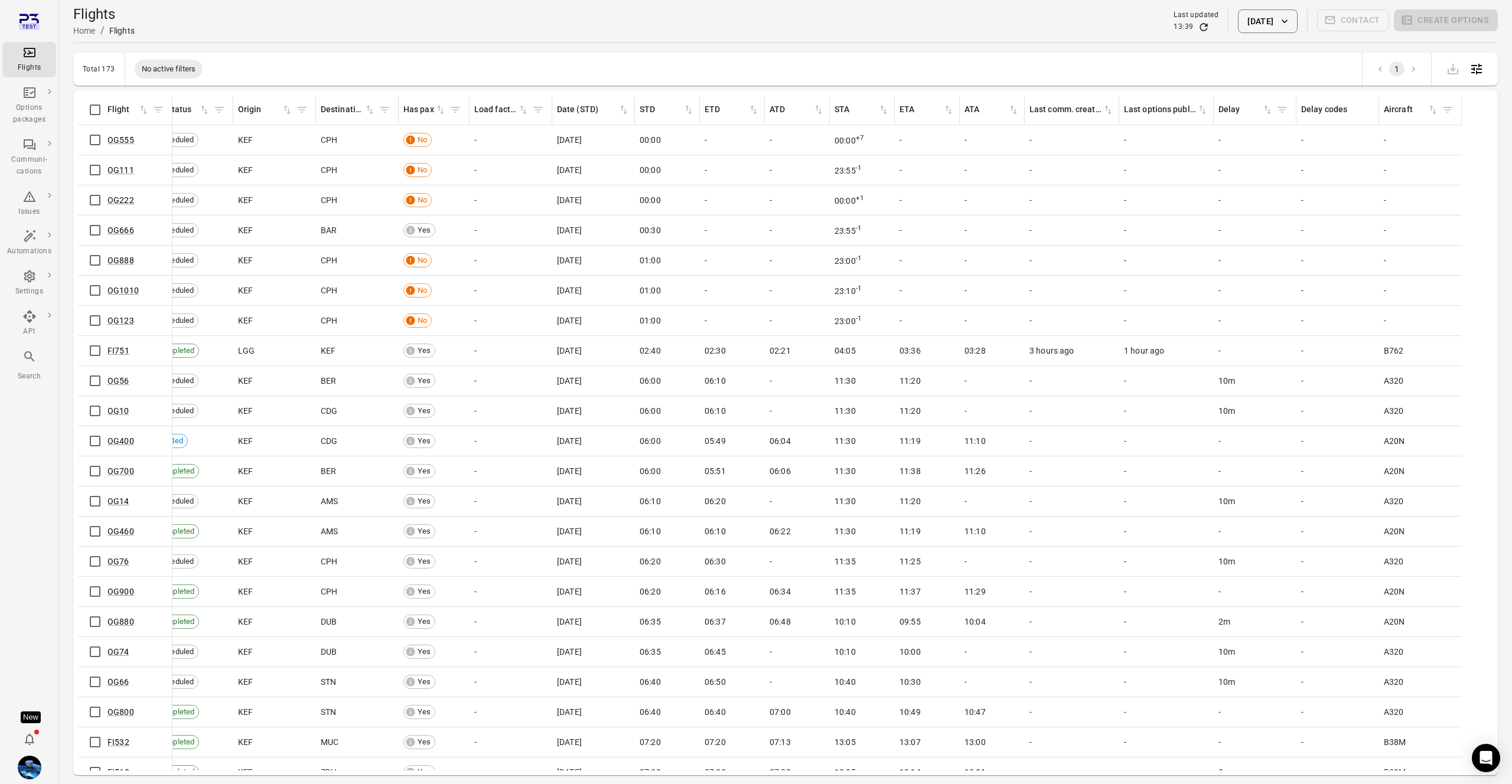
scroll to position [0, 156]
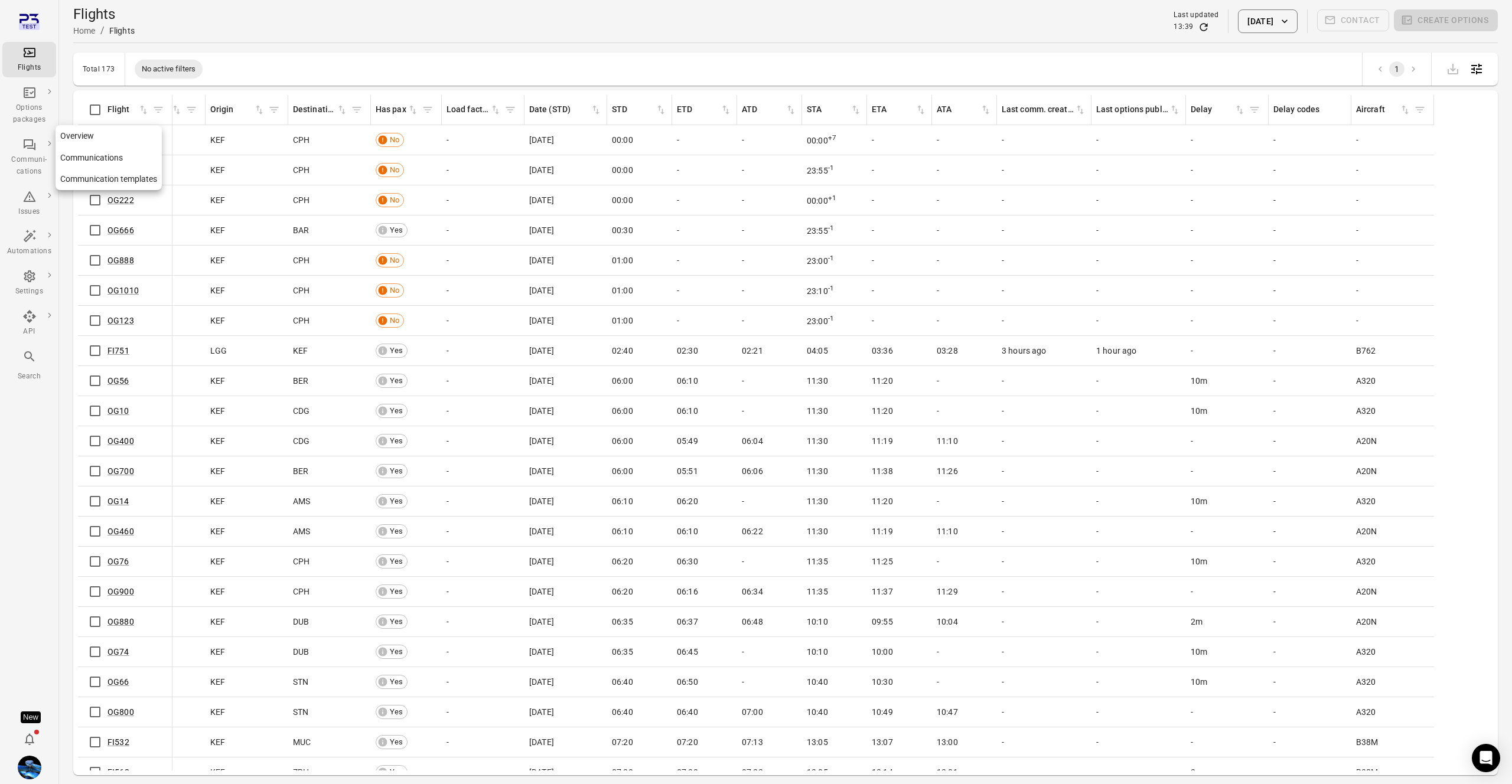
drag, startPoint x: 28, startPoint y: 158, endPoint x: 35, endPoint y: 161, distance: 7.6
click at [28, 158] on div "Communi-cations" at bounding box center [29, 166] width 44 height 24
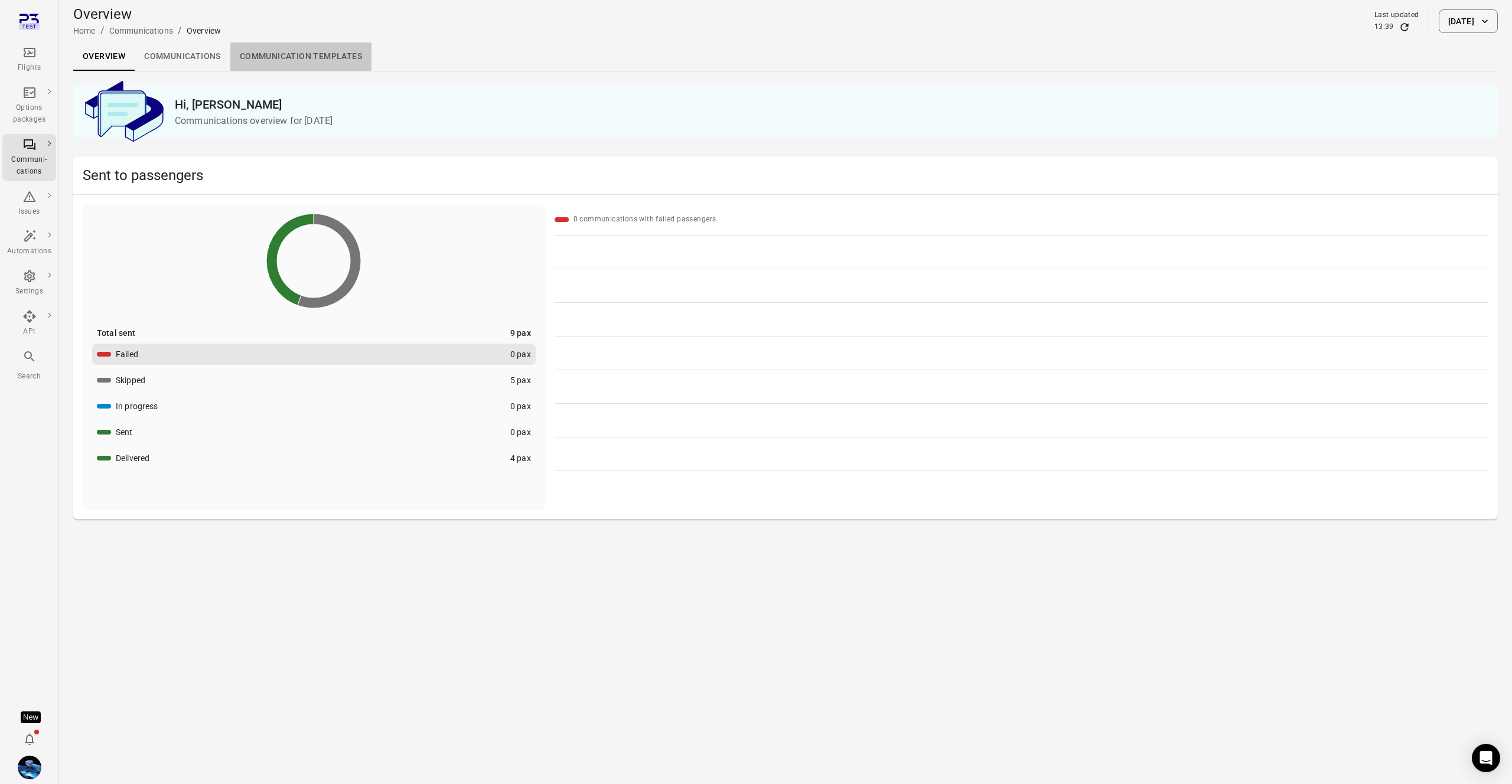
click at [317, 66] on link "Communication templates" at bounding box center [301, 57] width 141 height 29
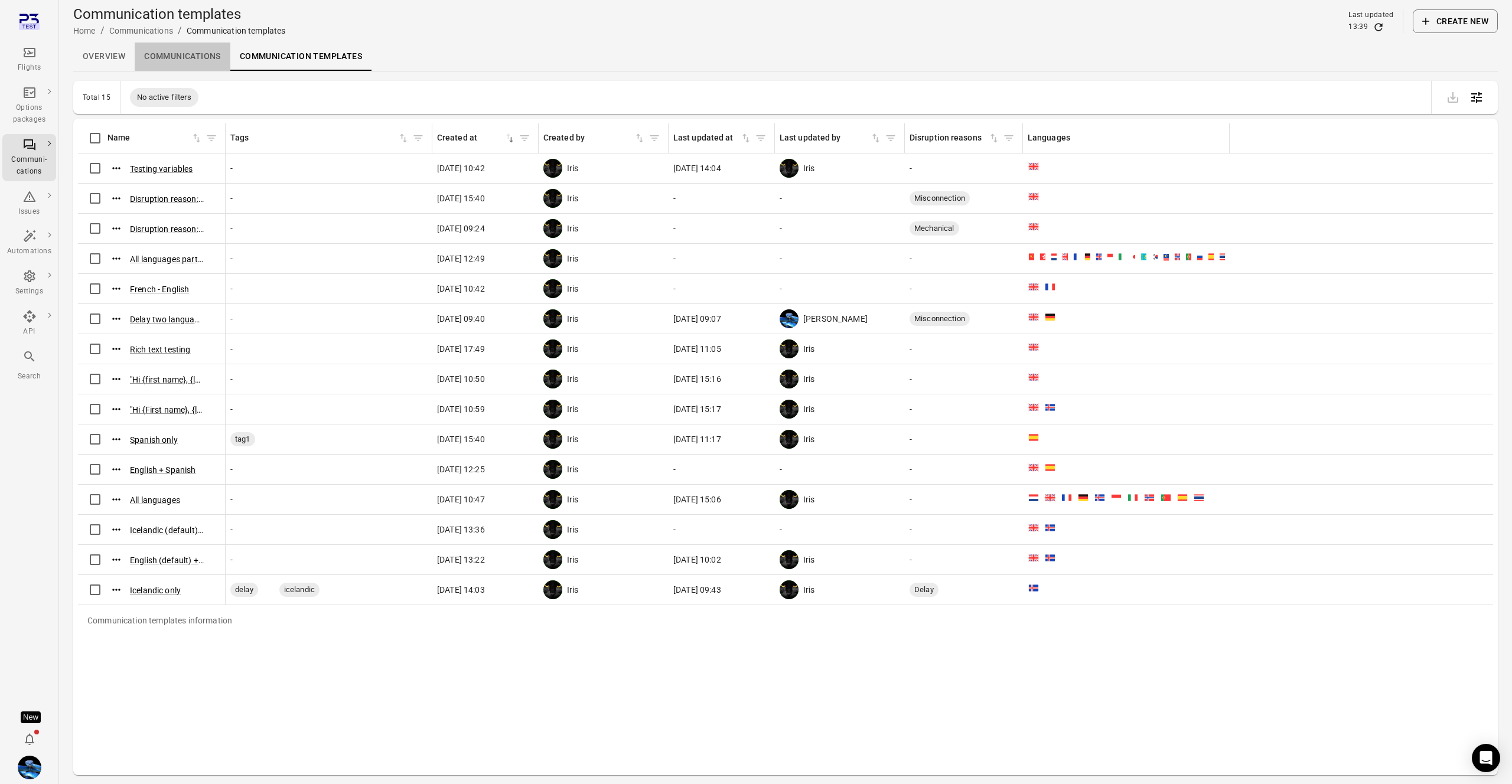
click at [206, 61] on link "Communications" at bounding box center [182, 57] width 96 height 29
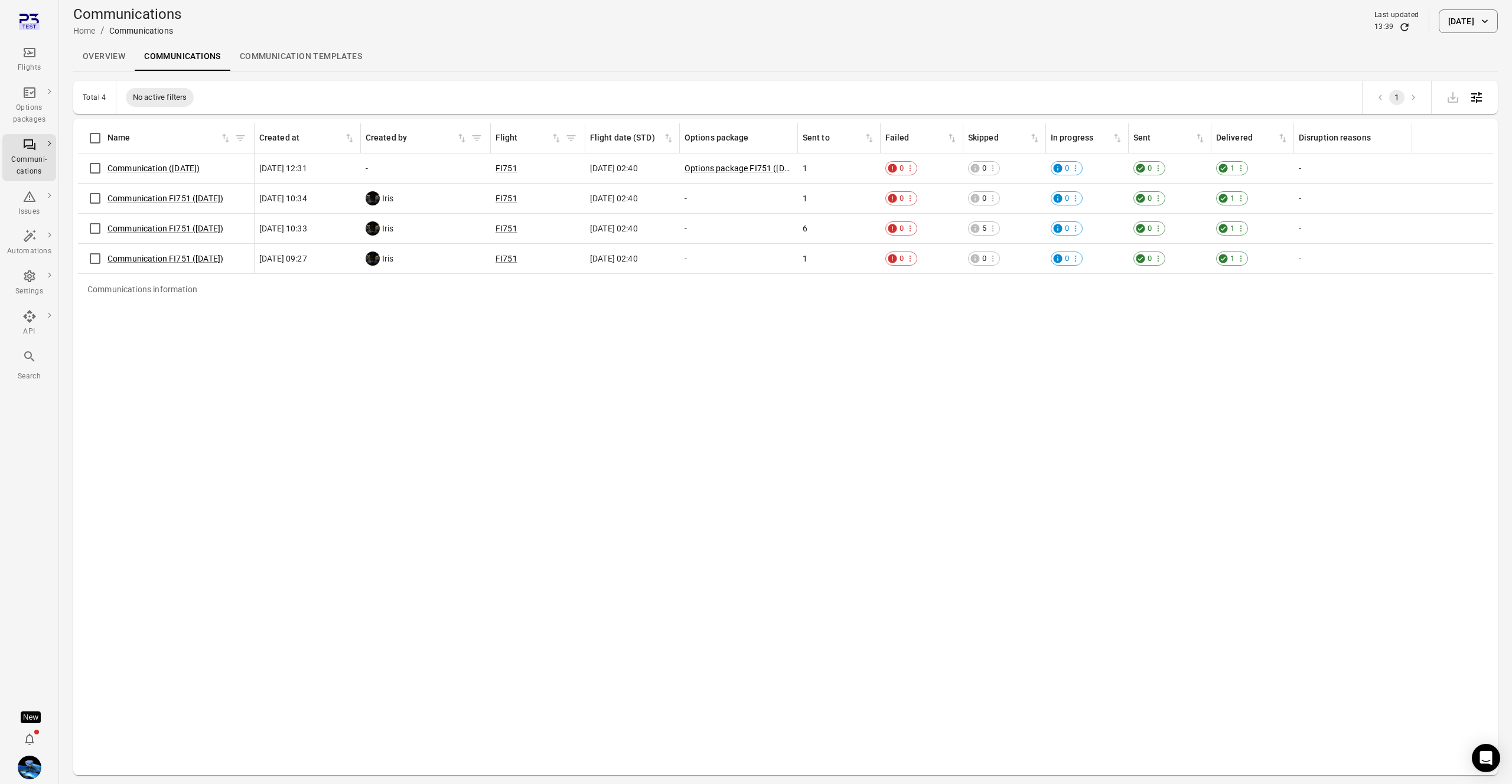
scroll to position [0, 59]
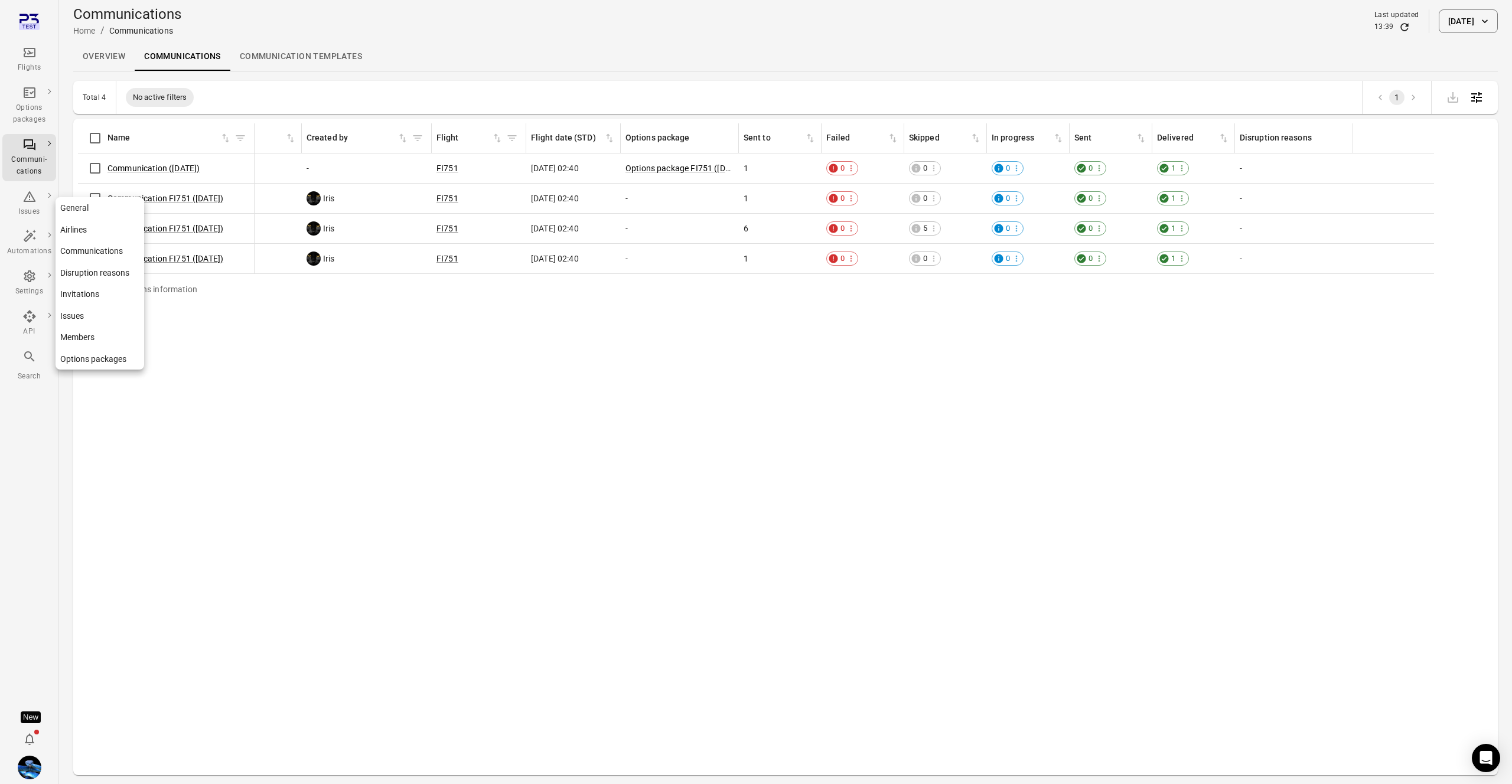
click at [90, 271] on link "Disruption reasons" at bounding box center [99, 273] width 89 height 22
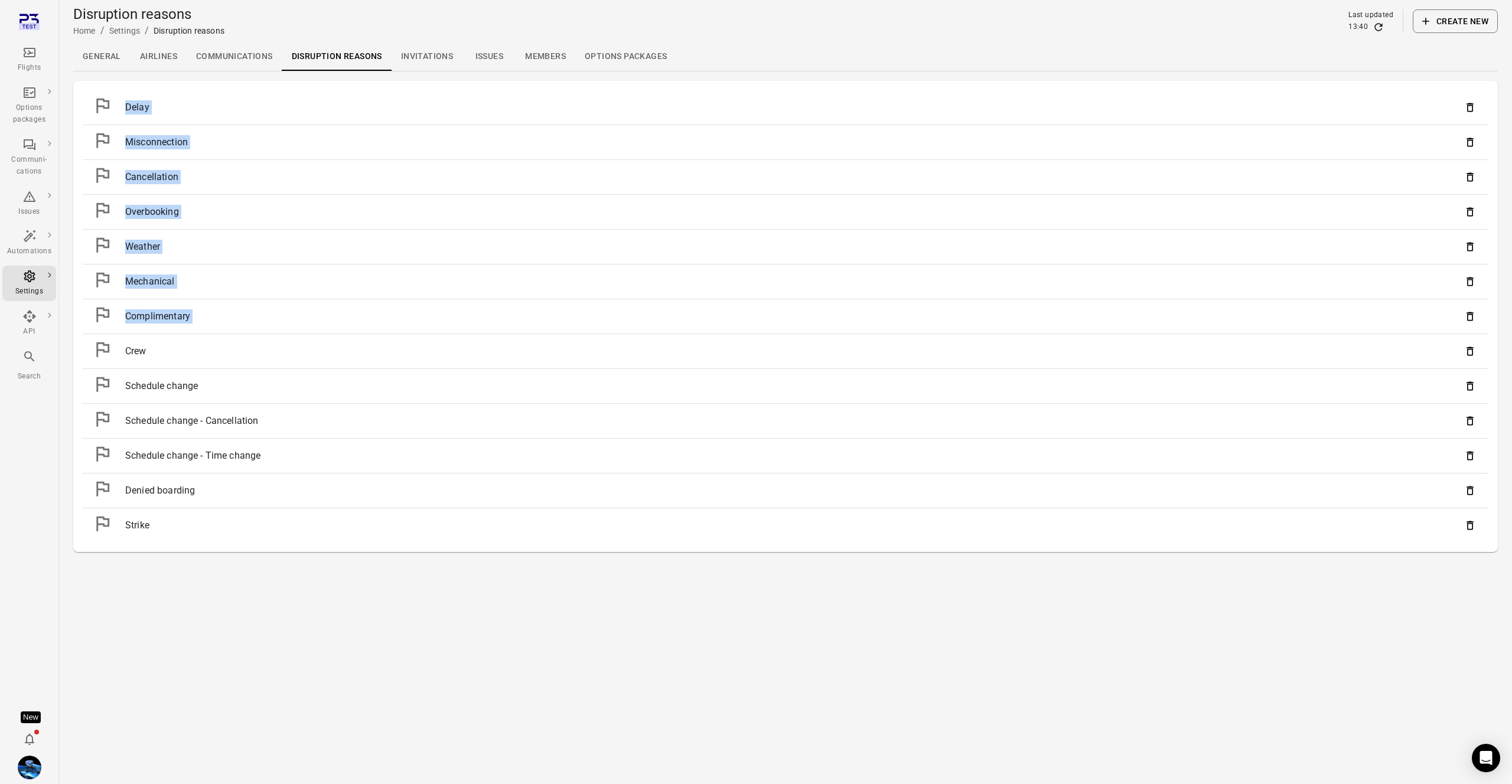
drag, startPoint x: 127, startPoint y: 100, endPoint x: 242, endPoint y: 342, distance: 267.9
click at [242, 342] on ul "Delay Misconnection Cancellation Overbooking Weather Mechanical Complimentary C…" at bounding box center [785, 316] width 1406 height 452
click at [239, 335] on li "Crew" at bounding box center [785, 351] width 1406 height 34
click at [21, 44] on link "Flights" at bounding box center [29, 59] width 54 height 36
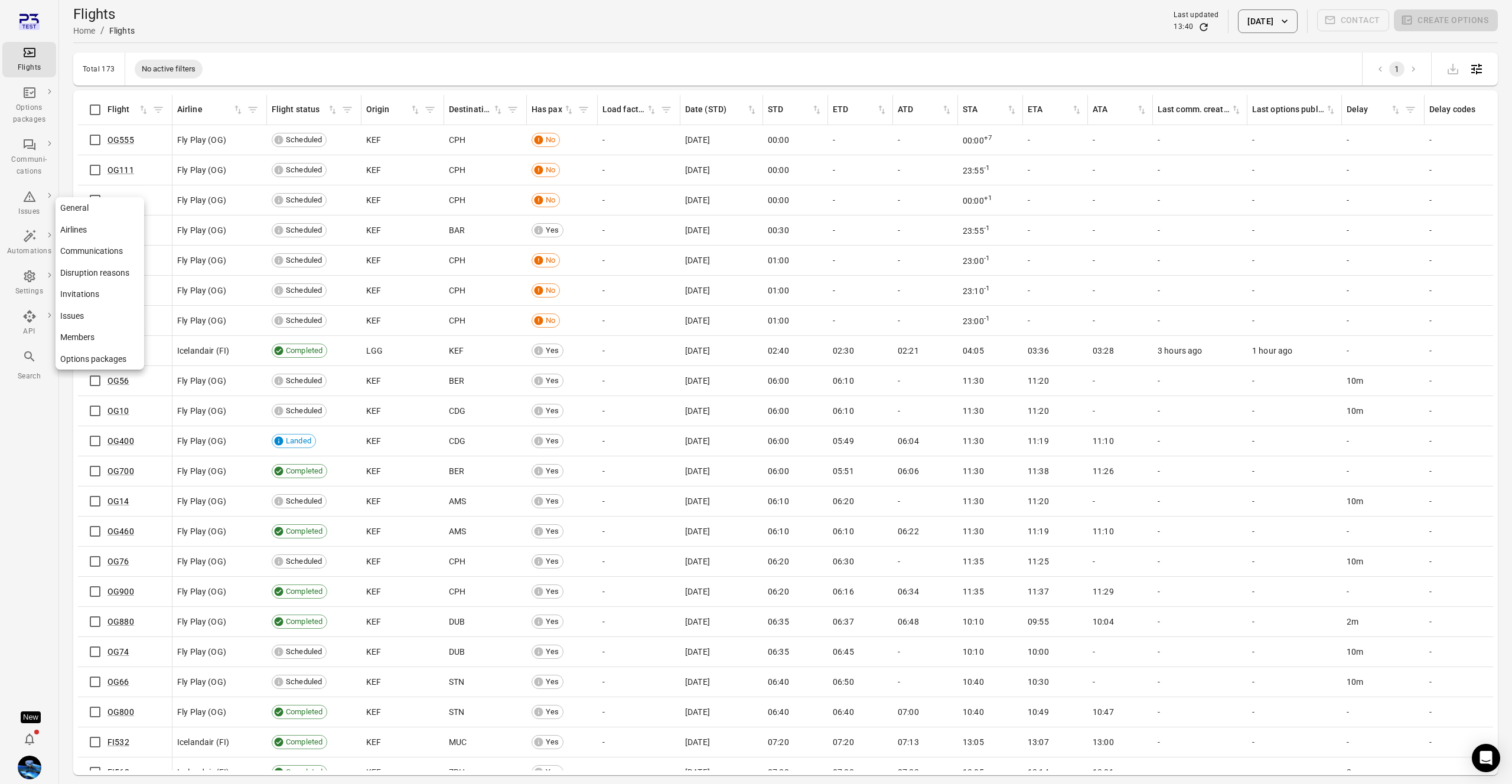
click at [93, 207] on link "General" at bounding box center [99, 208] width 89 height 22
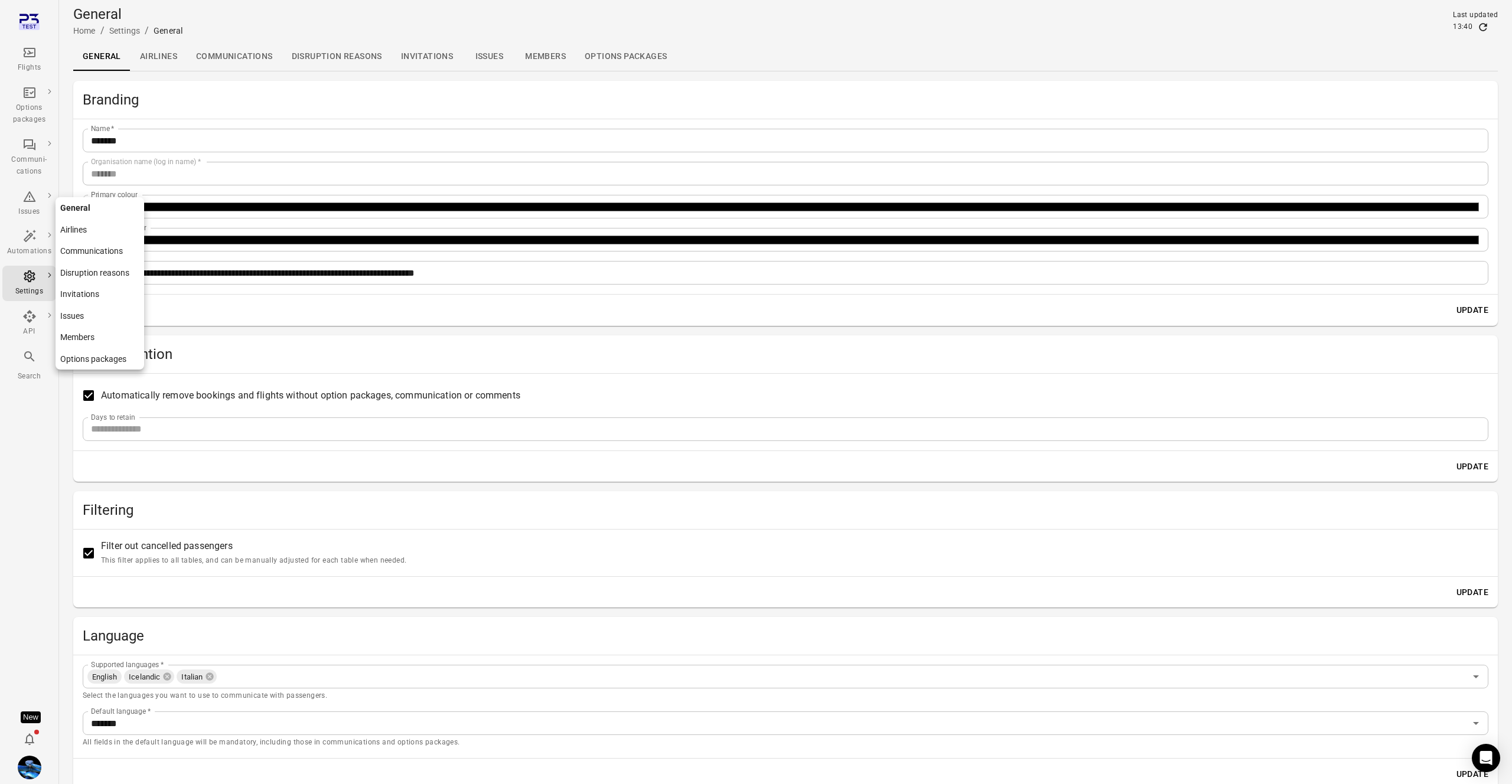
click at [86, 250] on link "Communications" at bounding box center [99, 251] width 89 height 22
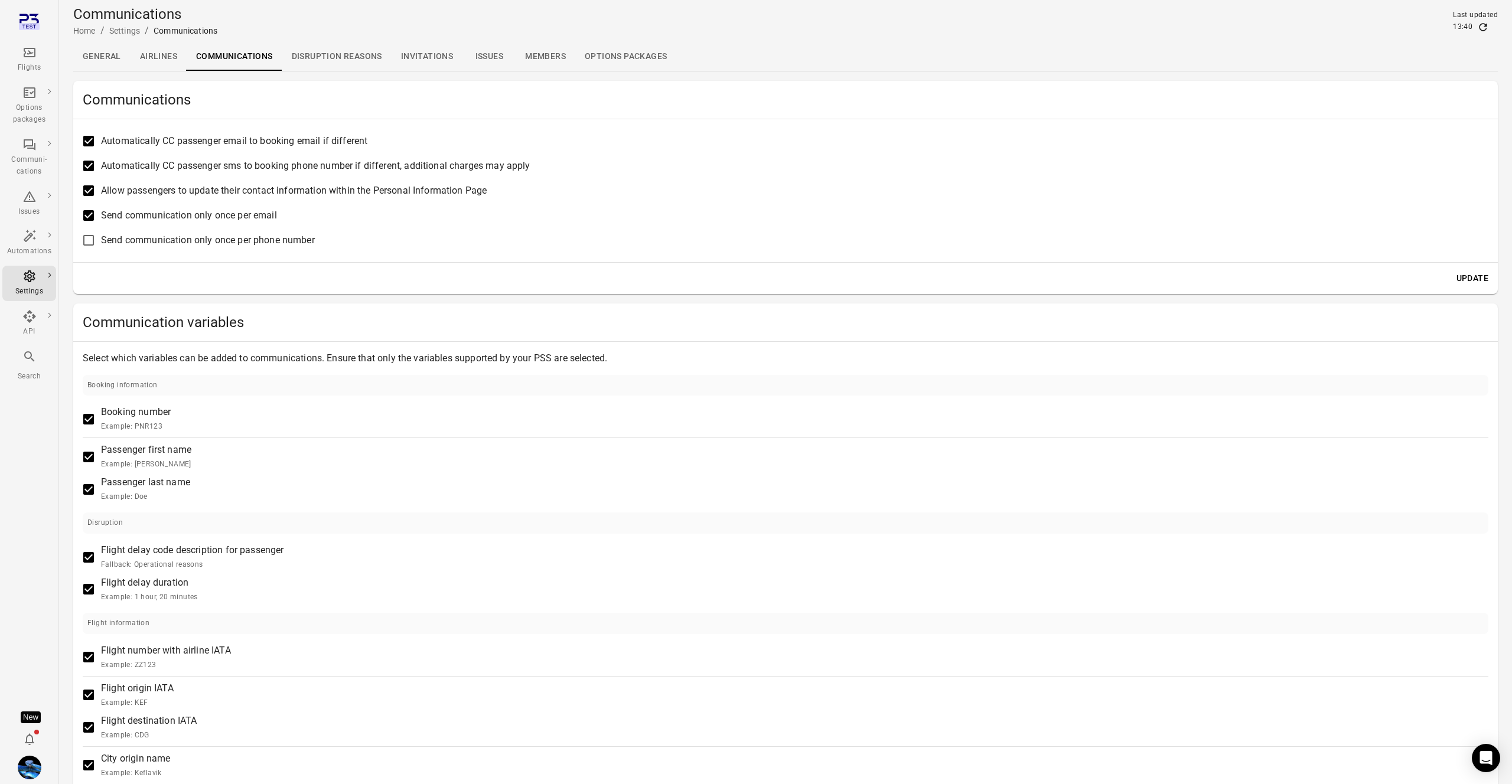
click at [714, 427] on label "Booking number Example: PNR123" at bounding box center [777, 419] width 1402 height 28
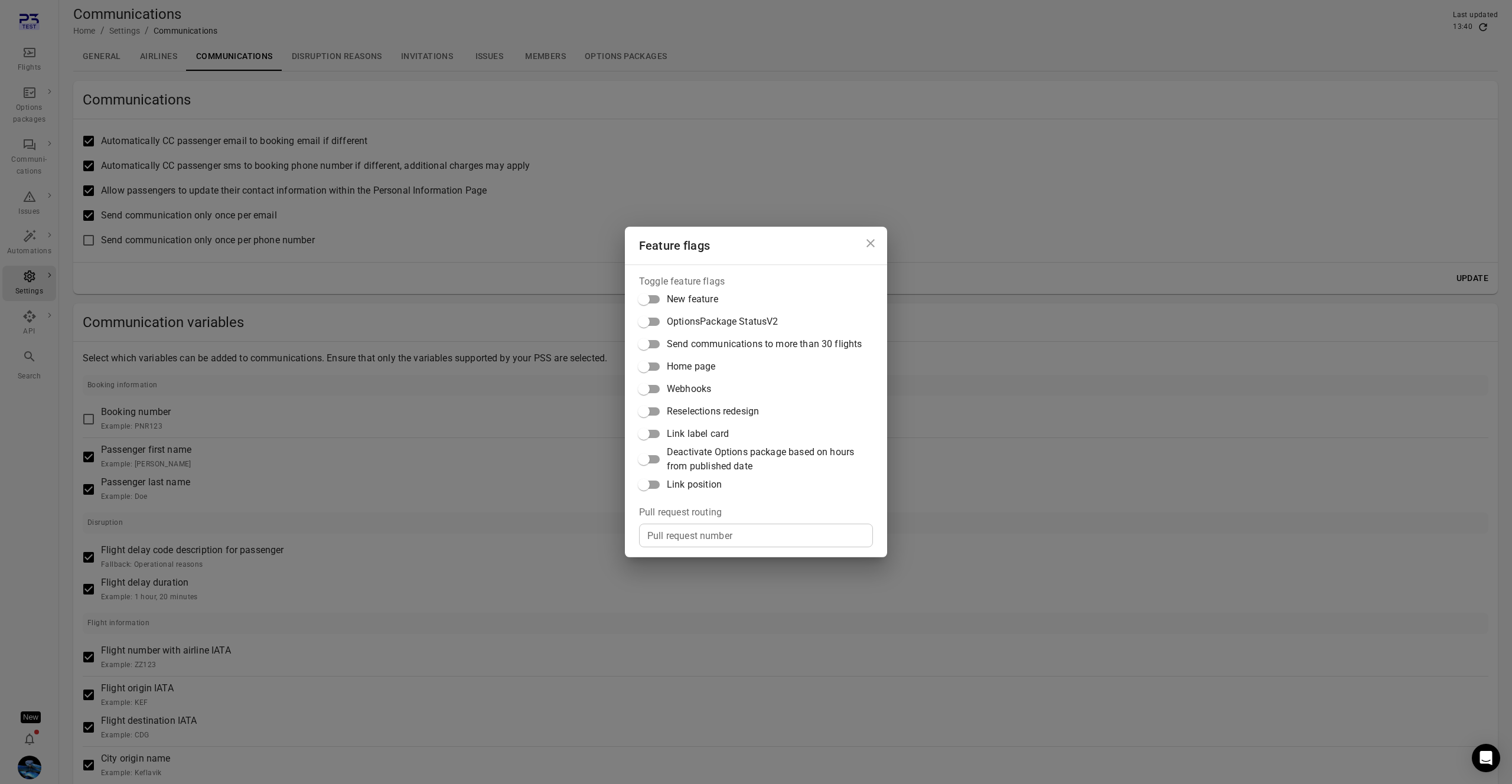
click at [703, 432] on span "Link label card" at bounding box center [698, 434] width 62 height 14
click at [491, 456] on div "Feature flags Toggle feature flags New feature OptionsPackage StatusV2 Send com…" at bounding box center [756, 392] width 1512 height 784
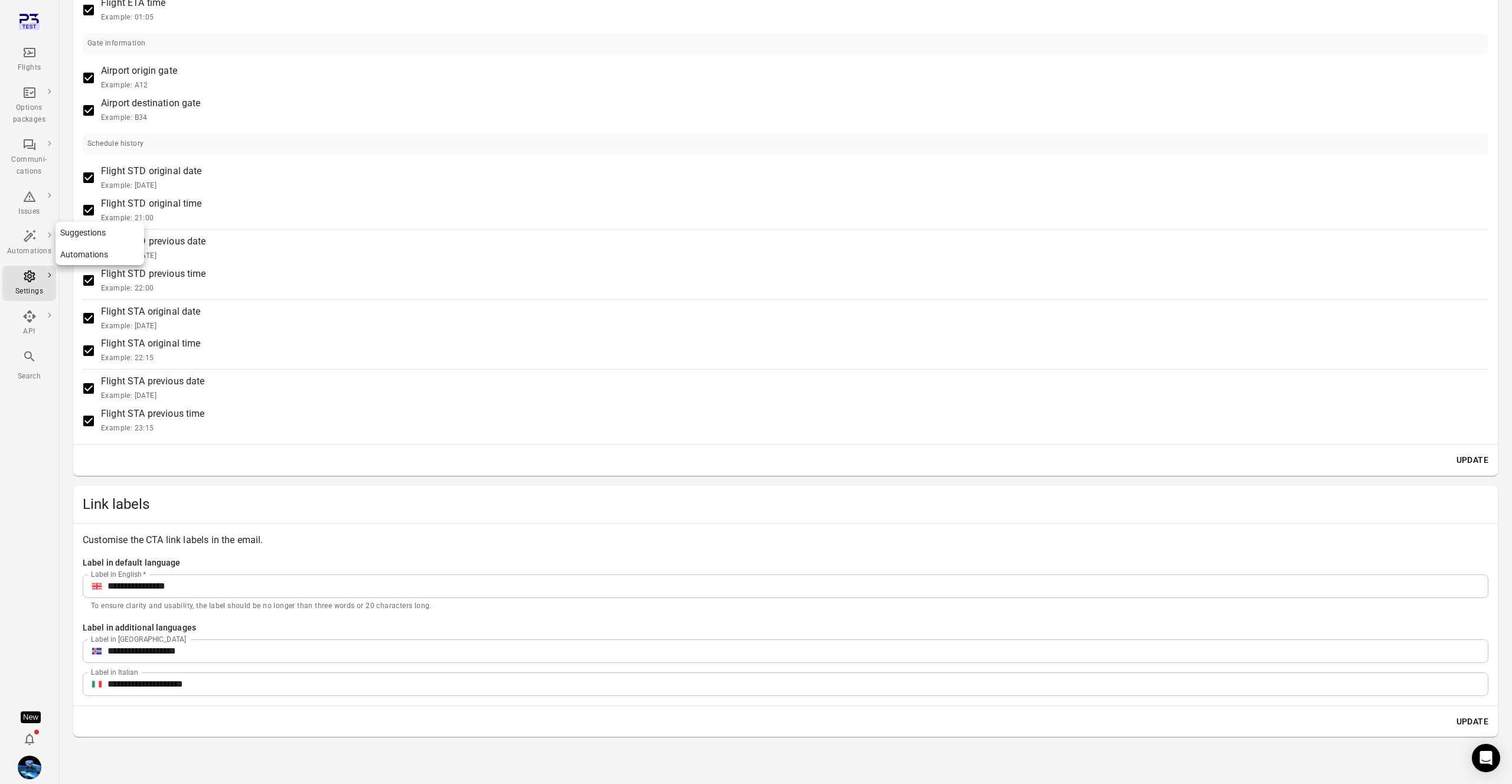
scroll to position [27, 0]
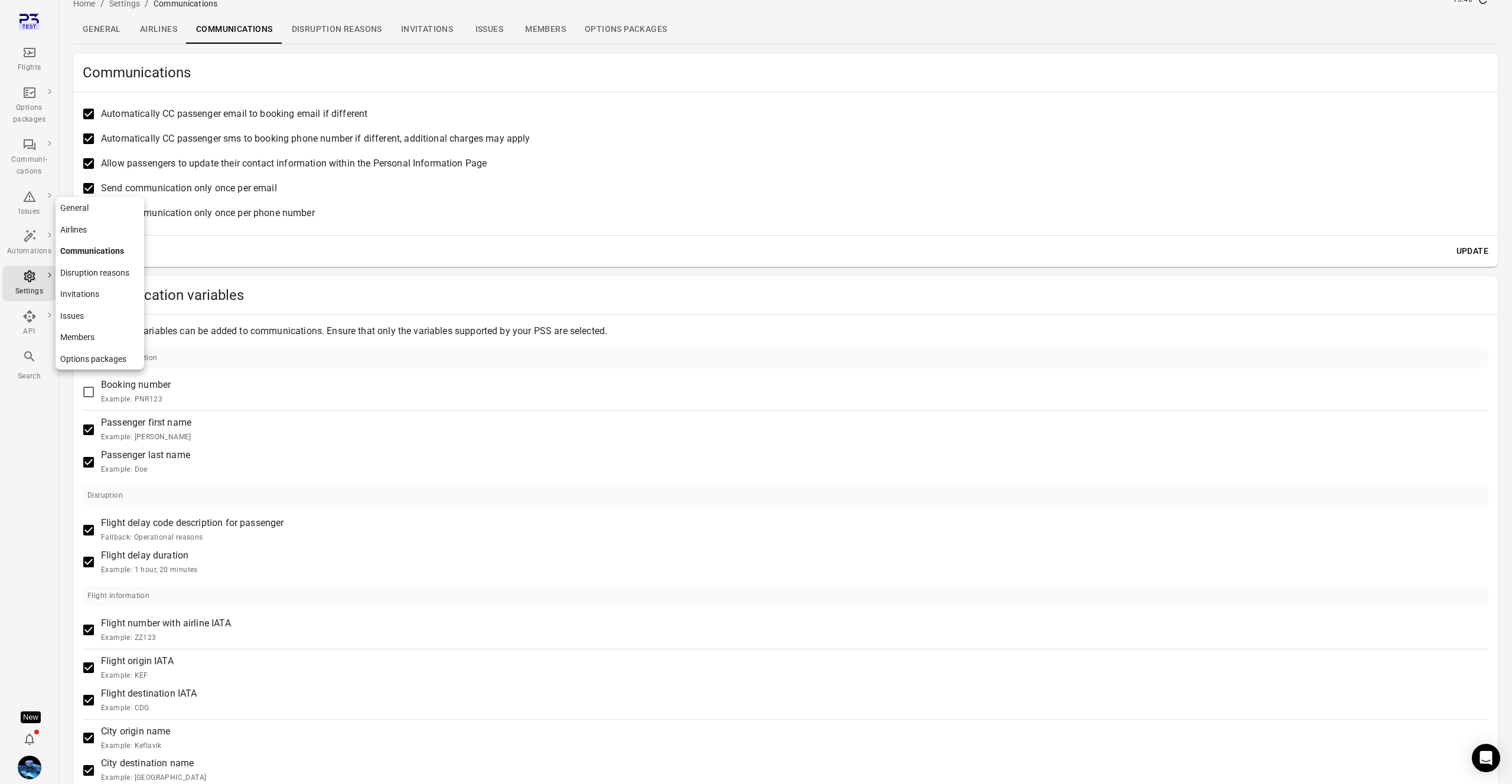
drag, startPoint x: 92, startPoint y: 211, endPoint x: 106, endPoint y: 222, distance: 17.8
click at [92, 211] on link "General" at bounding box center [99, 208] width 89 height 22
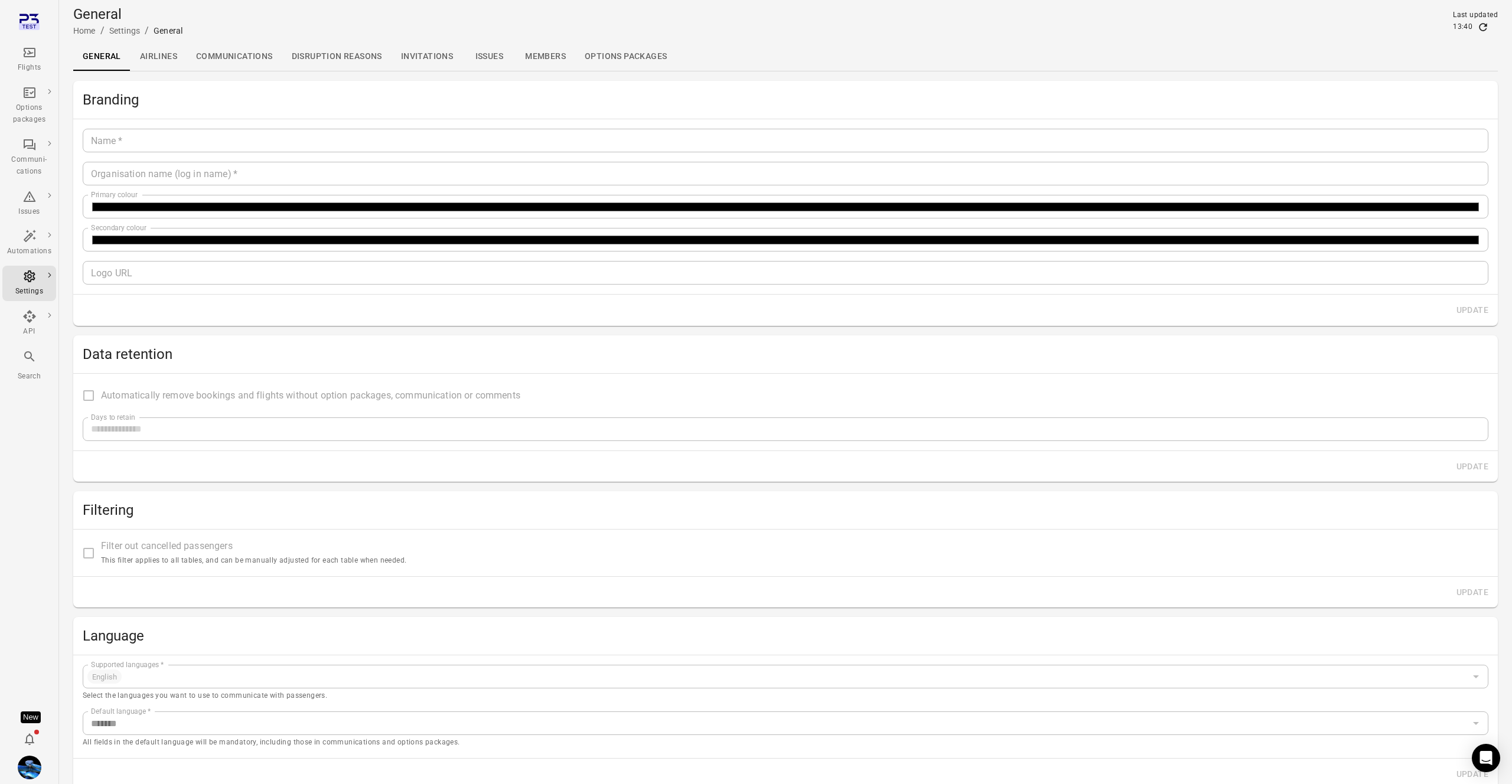
type input "*******"
type input "**********"
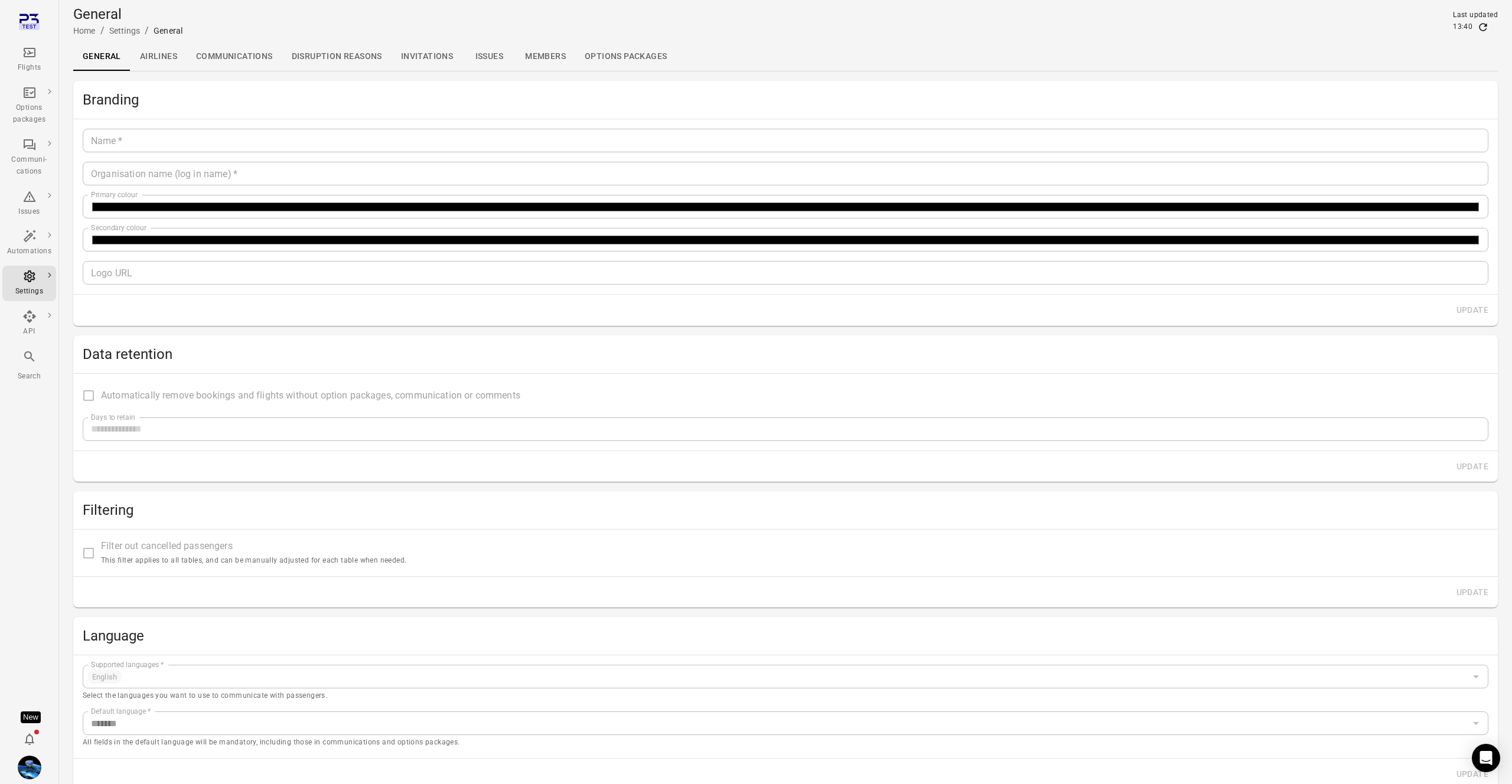
type input "**"
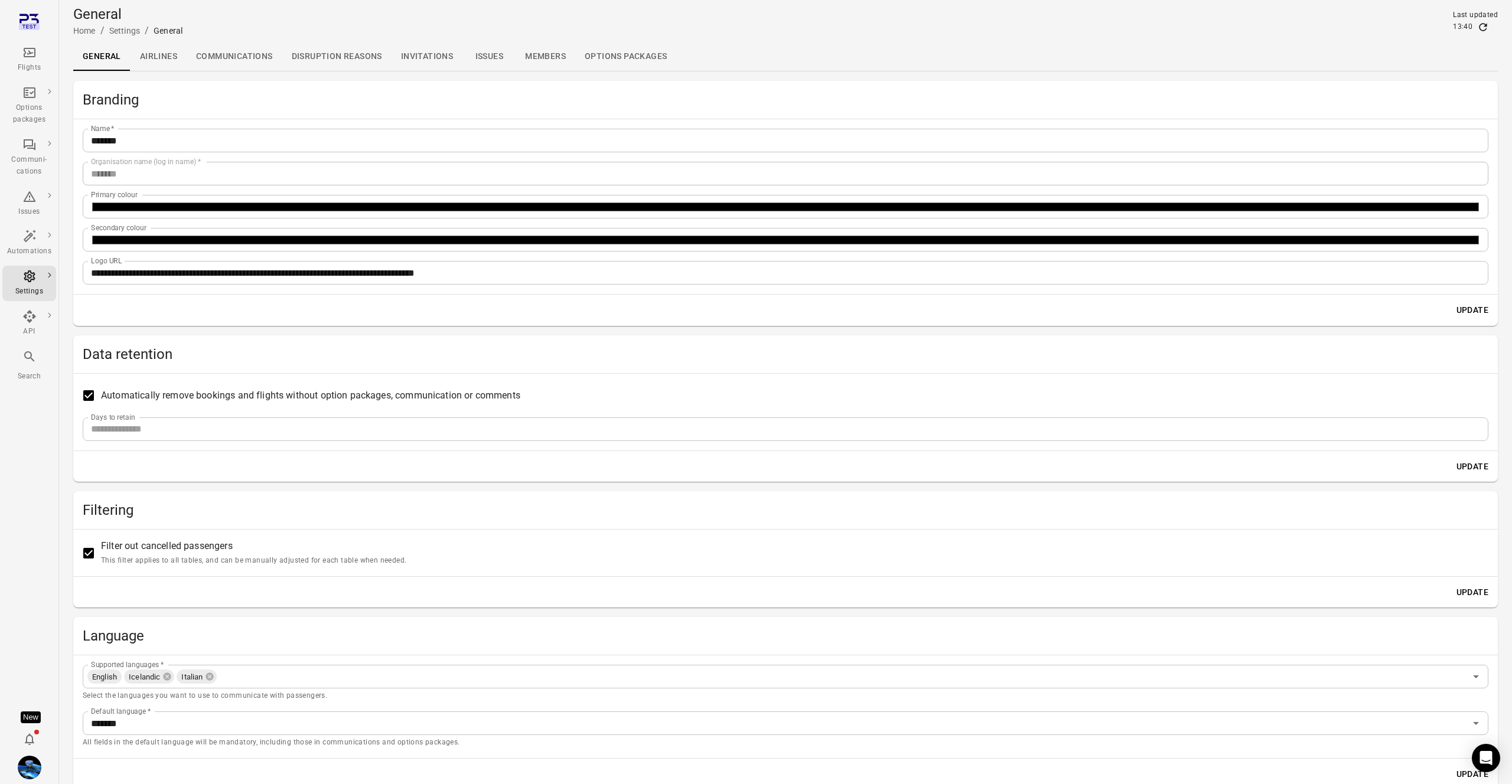
scroll to position [53, 0]
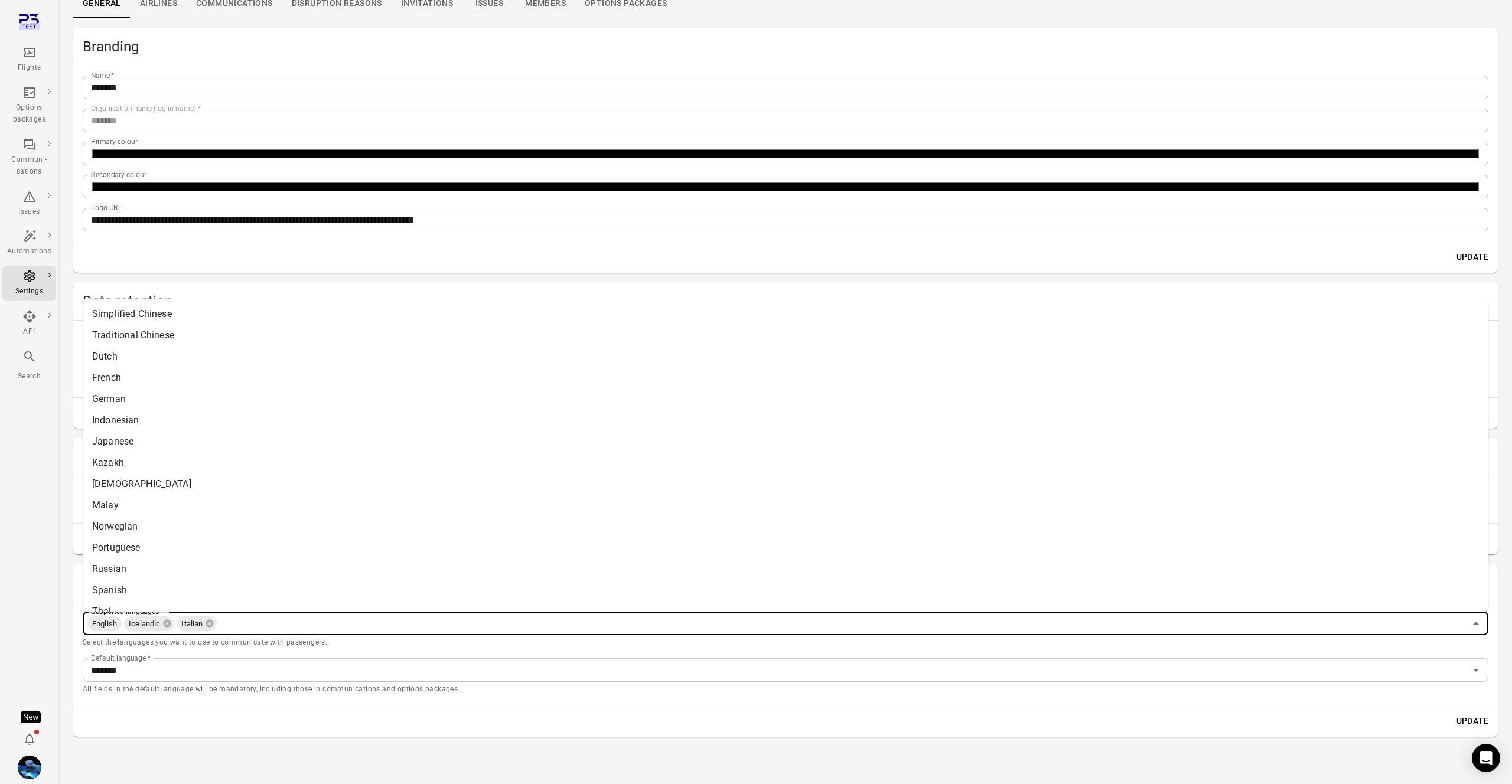
drag, startPoint x: 285, startPoint y: 625, endPoint x: 306, endPoint y: 621, distance: 21.4
click at [285, 625] on input "Supported languages   *" at bounding box center [842, 623] width 1247 height 17
click at [240, 451] on li "Japanese" at bounding box center [785, 441] width 1406 height 21
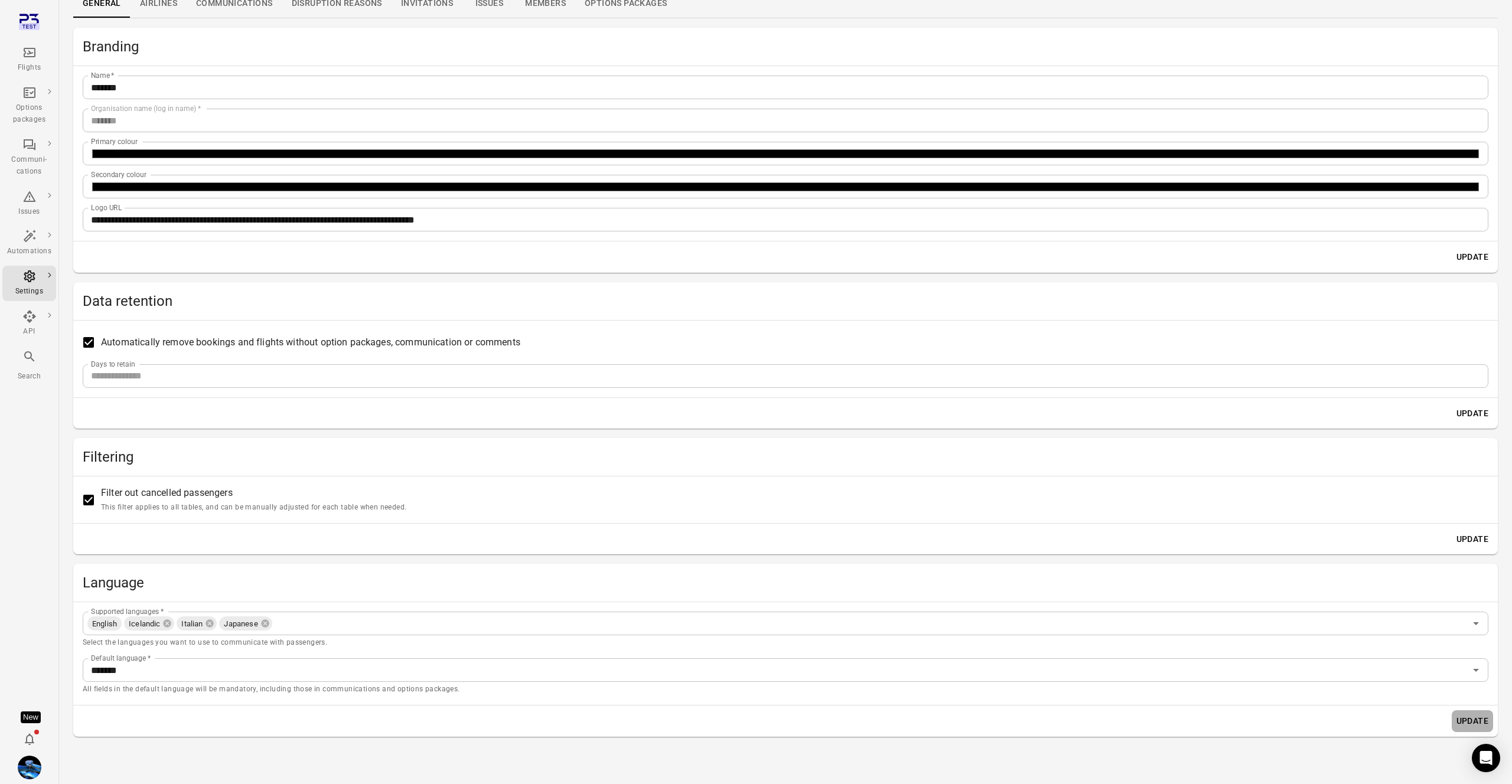
click at [1476, 725] on button "Update" at bounding box center [1472, 720] width 41 height 22
click at [90, 253] on link "Communications" at bounding box center [99, 251] width 89 height 22
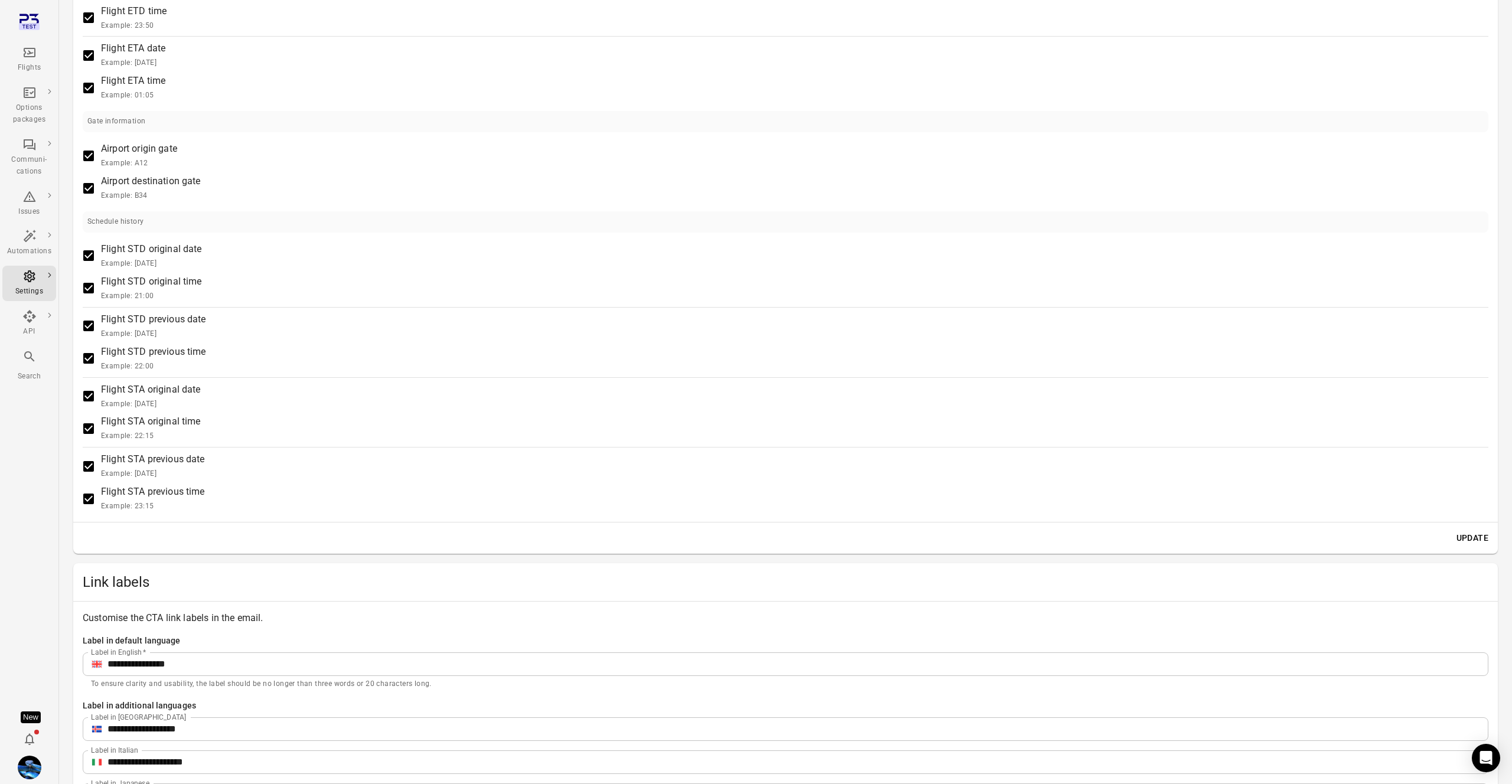
scroll to position [1201, 0]
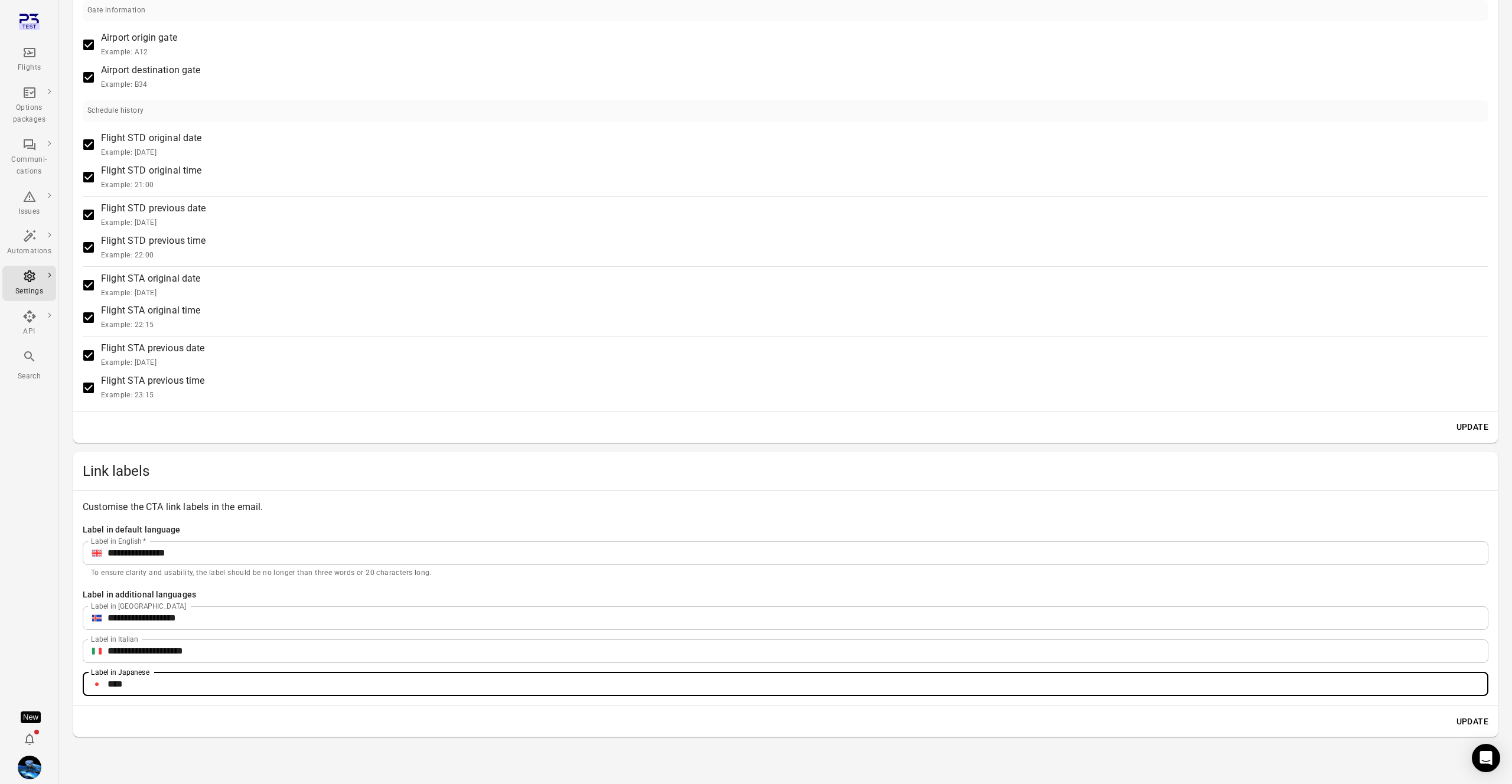
click at [158, 691] on input "****" at bounding box center [798, 684] width 1381 height 24
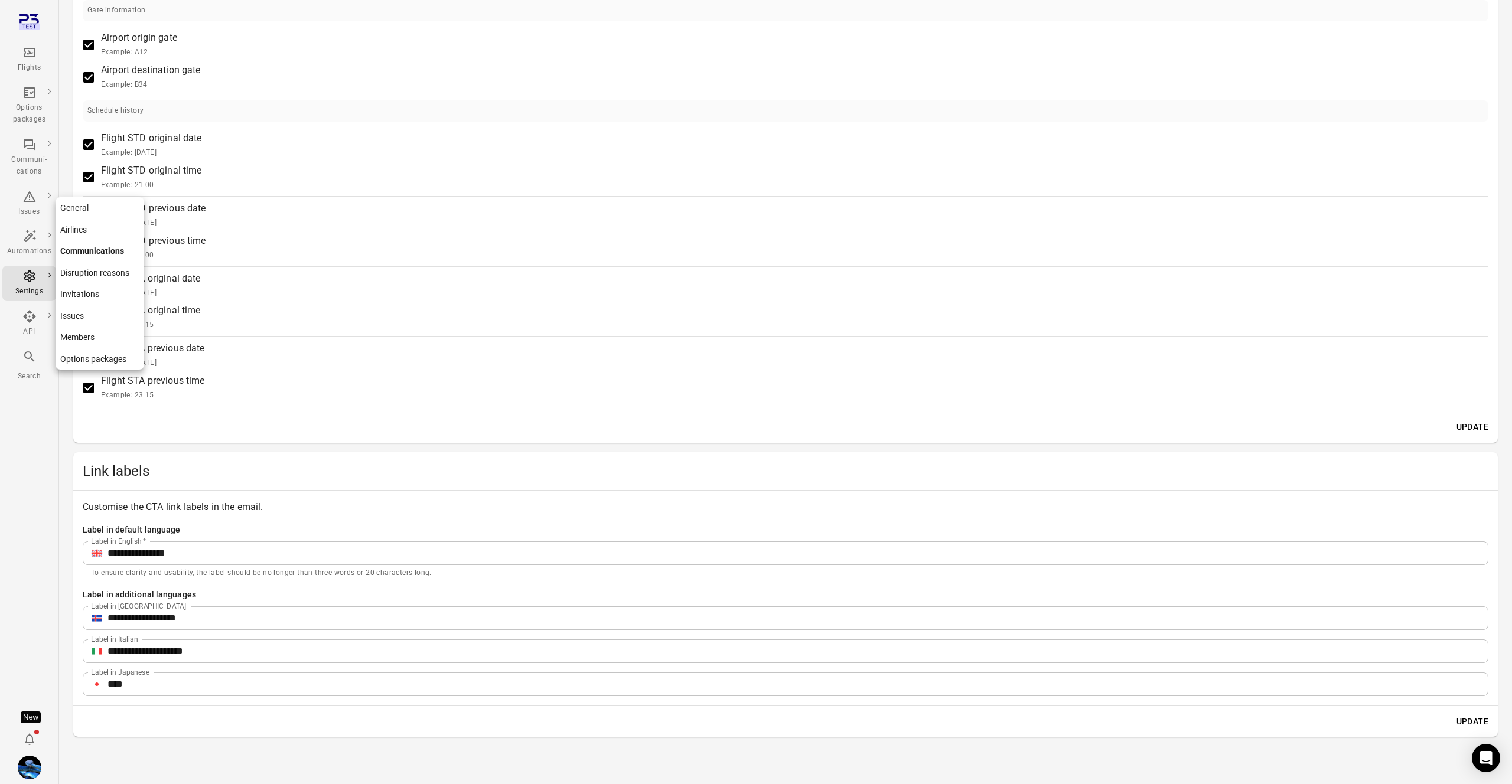
click at [96, 210] on link "General" at bounding box center [99, 208] width 89 height 22
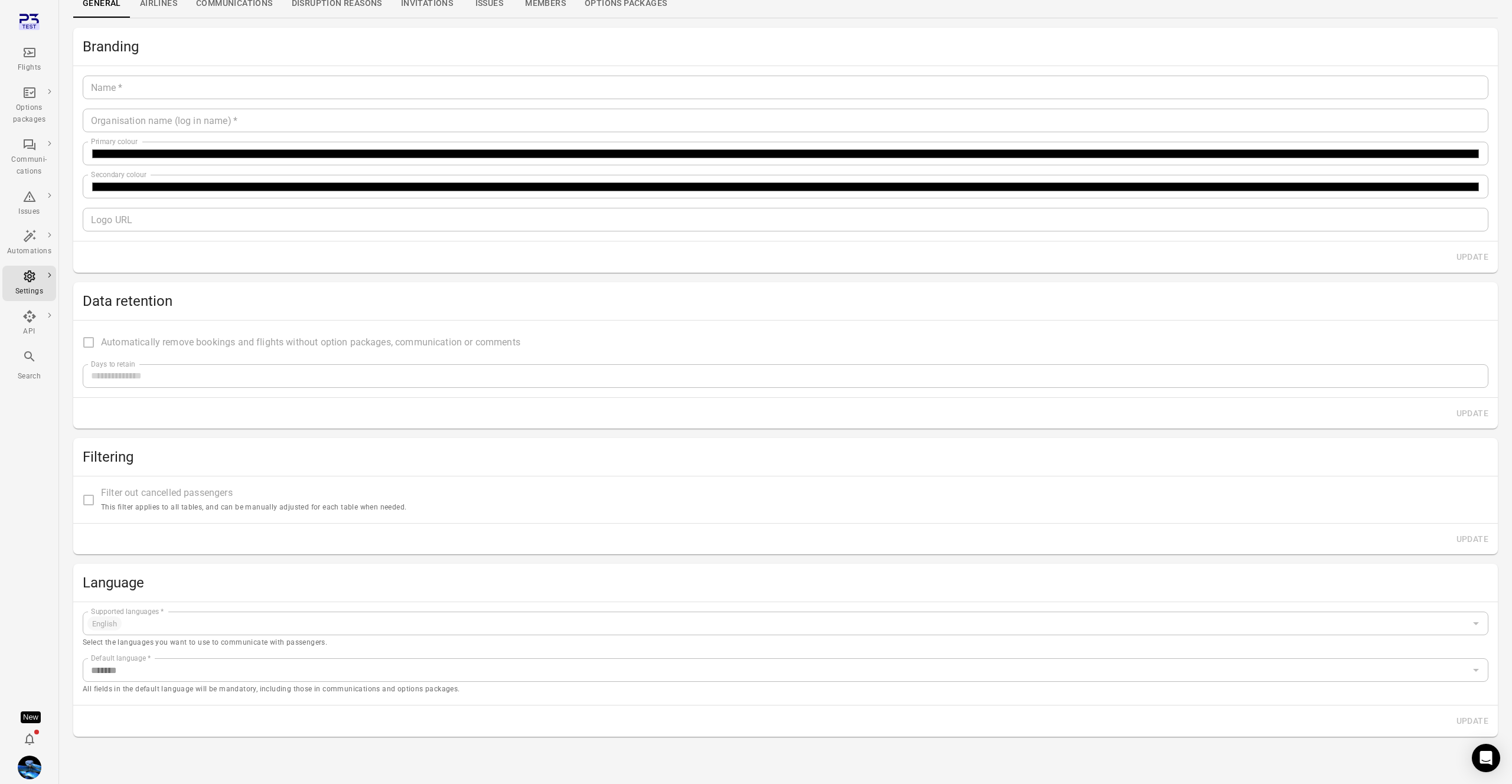
type input "*******"
type input "**********"
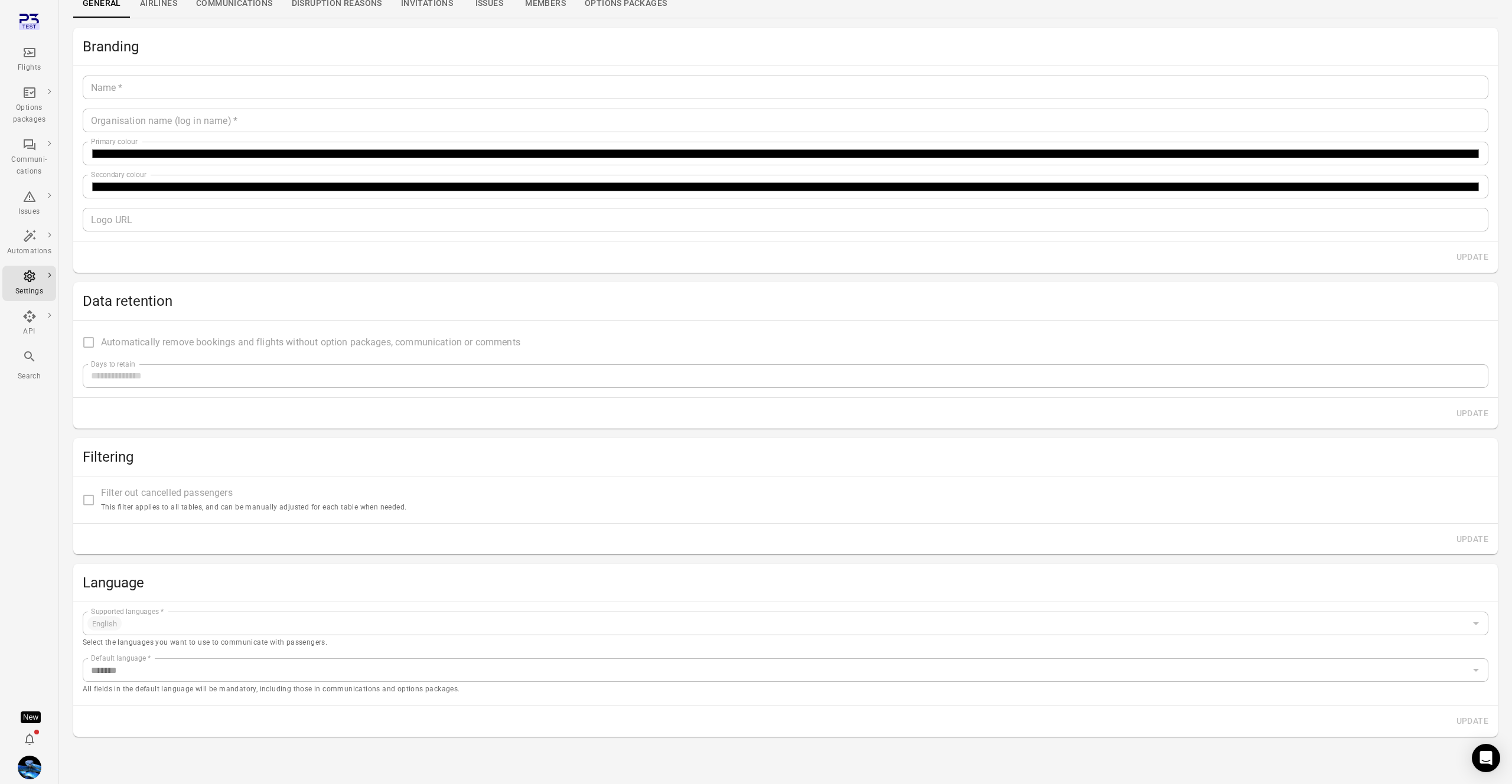
type input "**"
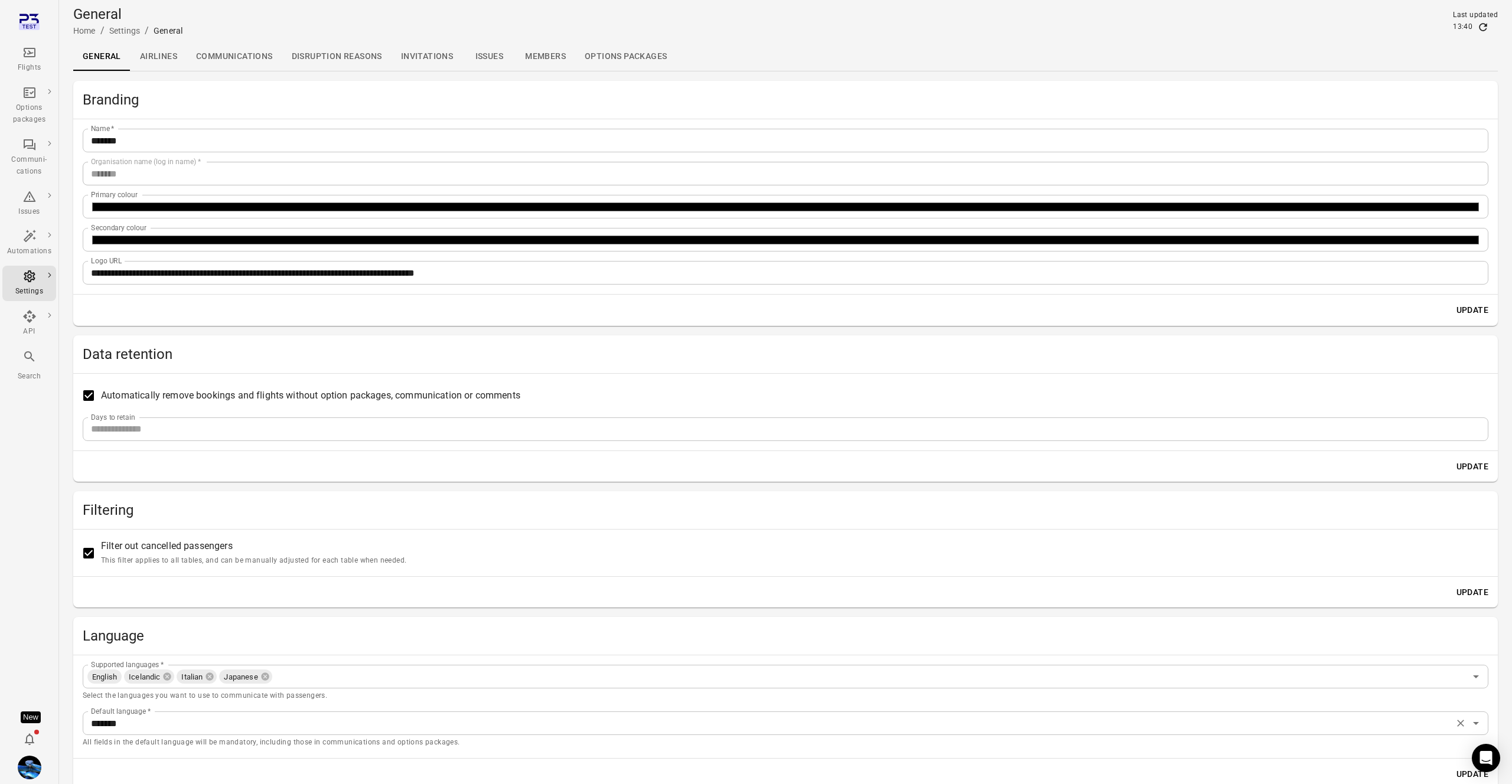
scroll to position [53, 0]
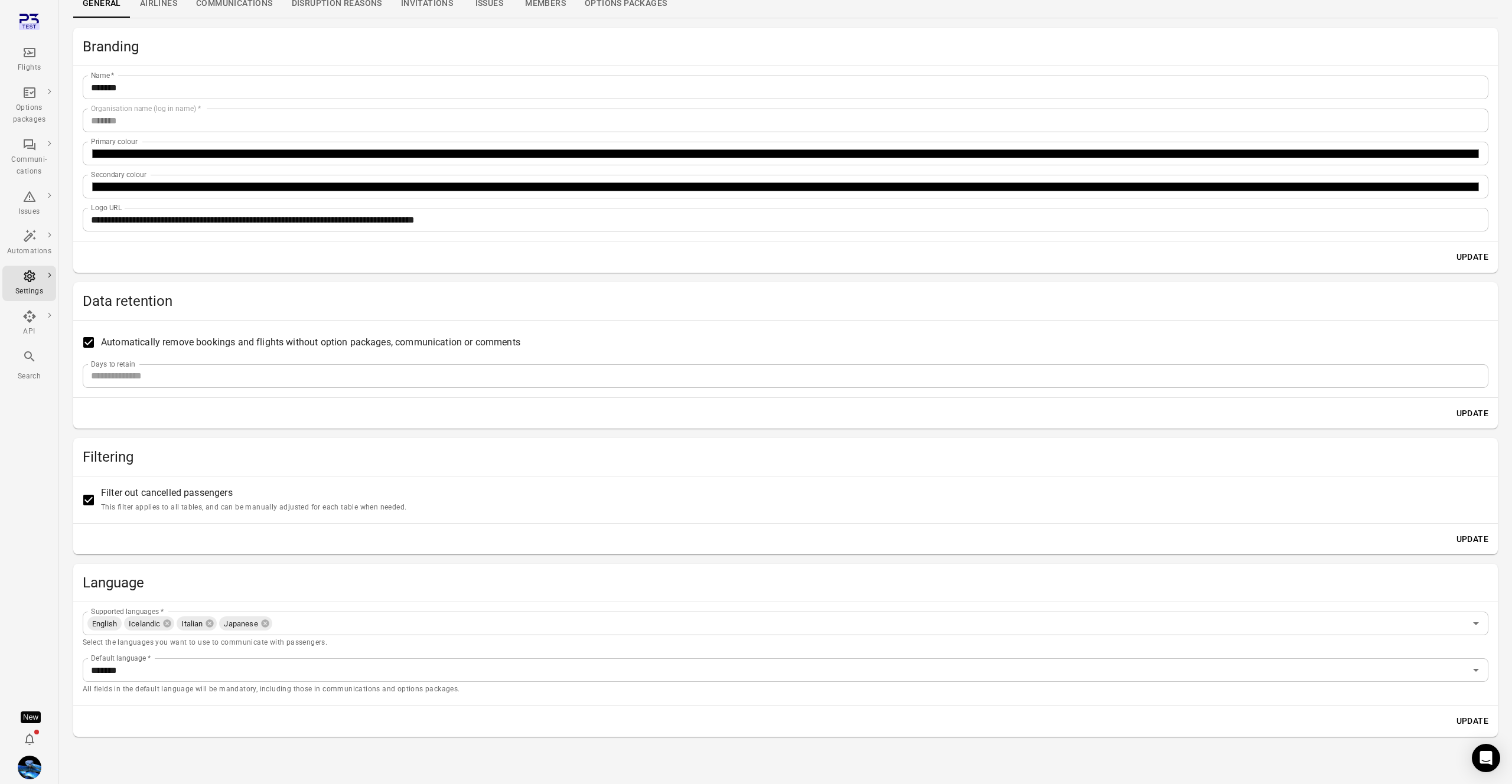
click at [264, 622] on icon at bounding box center [266, 623] width 10 height 10
click at [1470, 721] on button "Update" at bounding box center [1472, 720] width 41 height 22
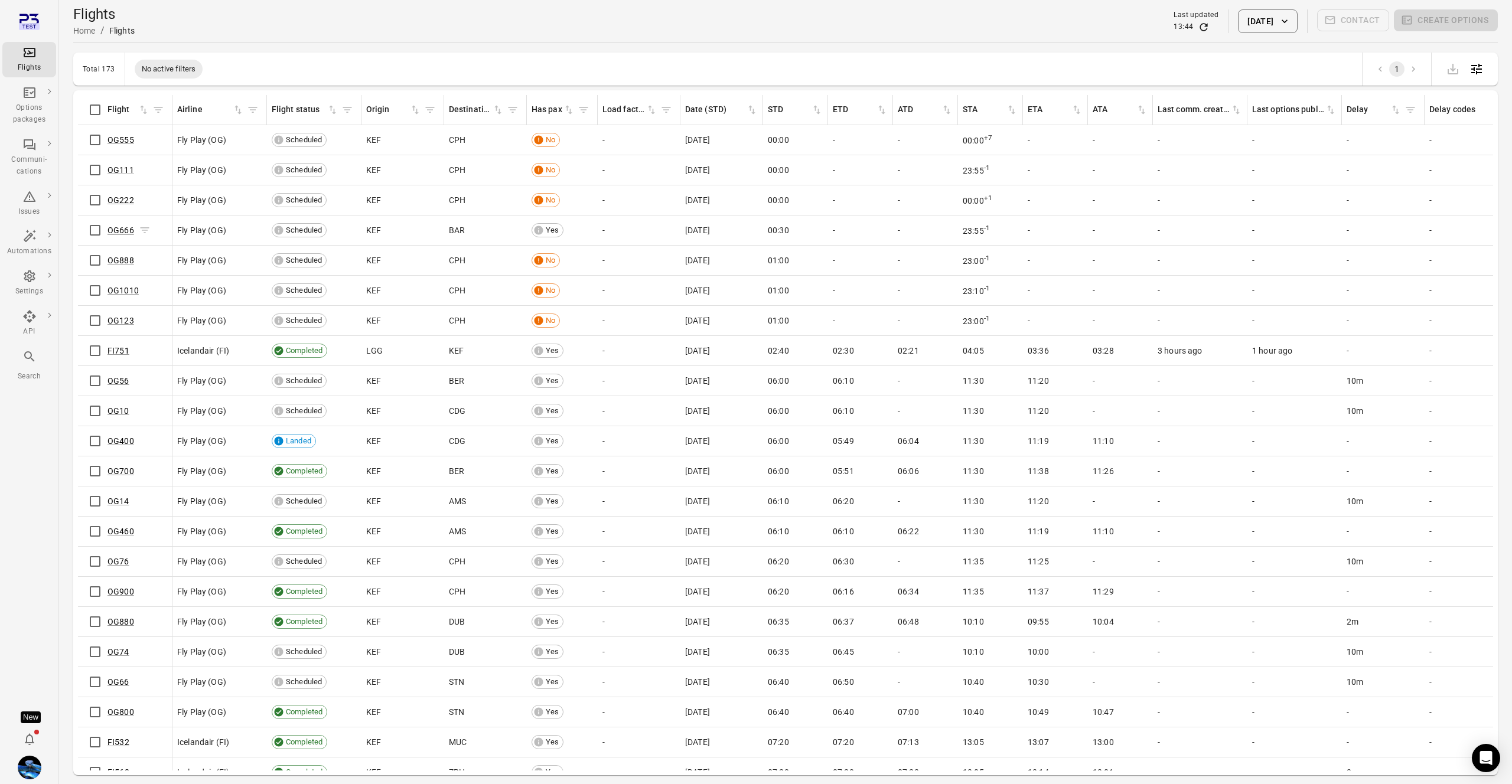
click at [115, 230] on link "OG666" at bounding box center [121, 231] width 27 height 10
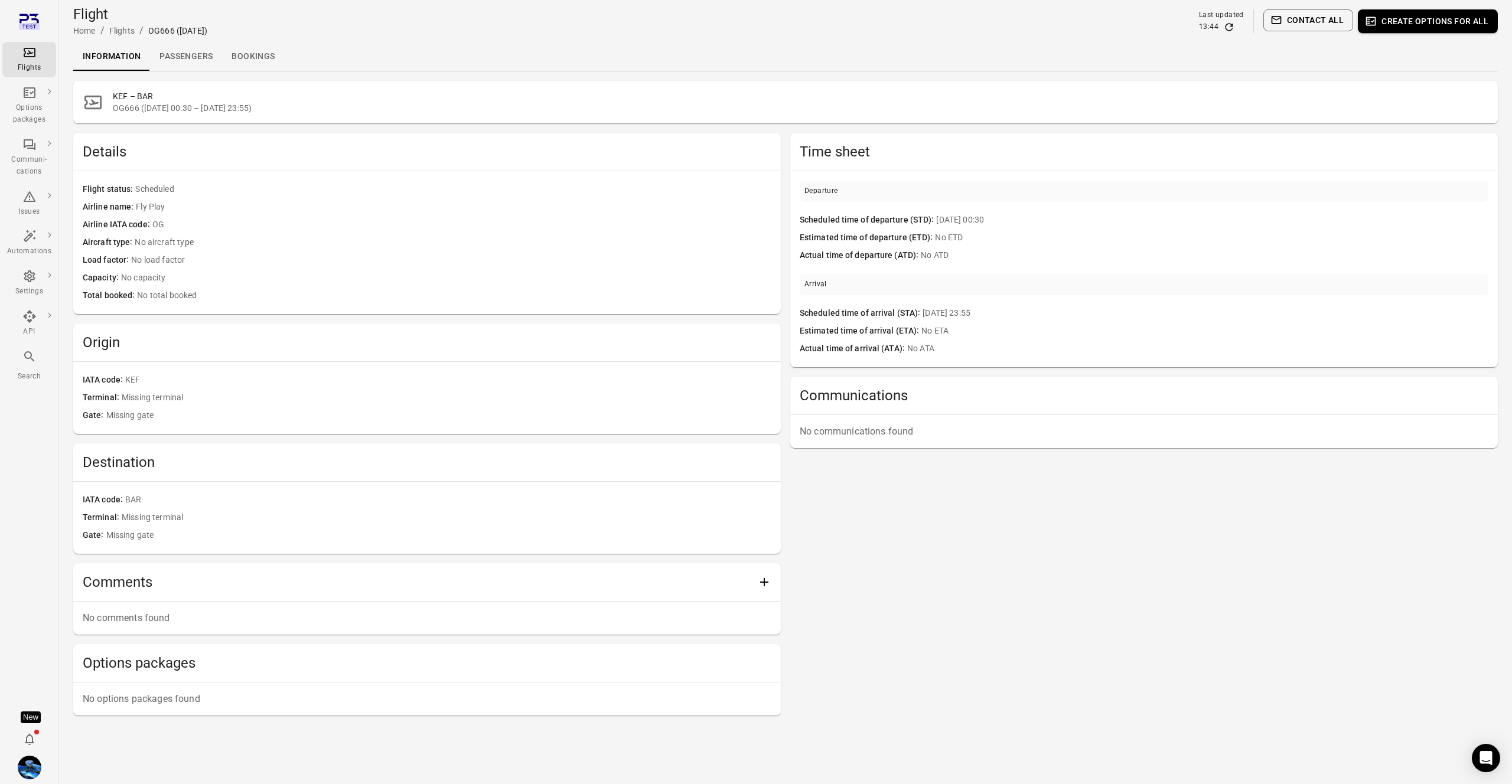
click at [200, 59] on link "Passengers" at bounding box center [186, 57] width 72 height 29
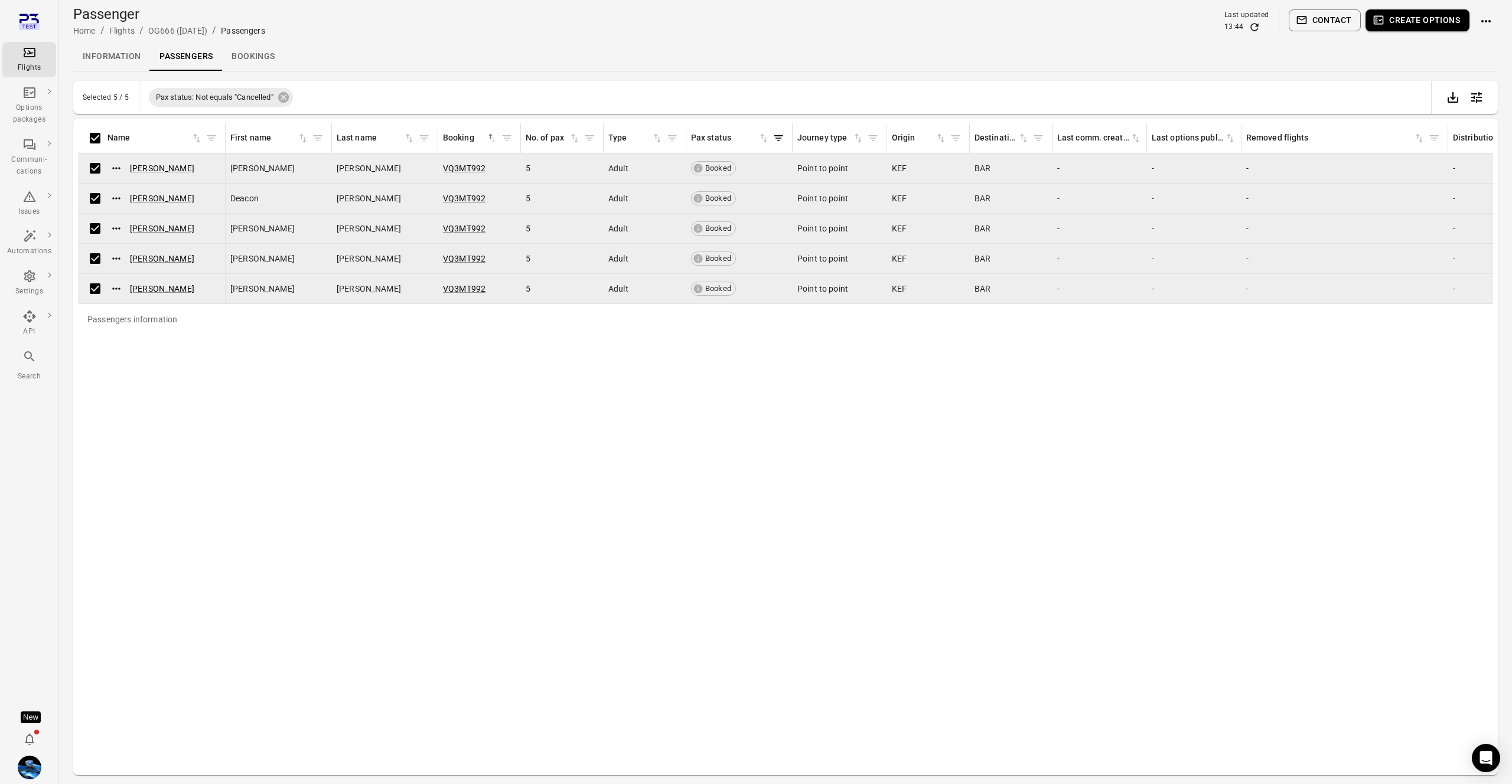
click at [1352, 24] on button "Contact" at bounding box center [1325, 20] width 73 height 22
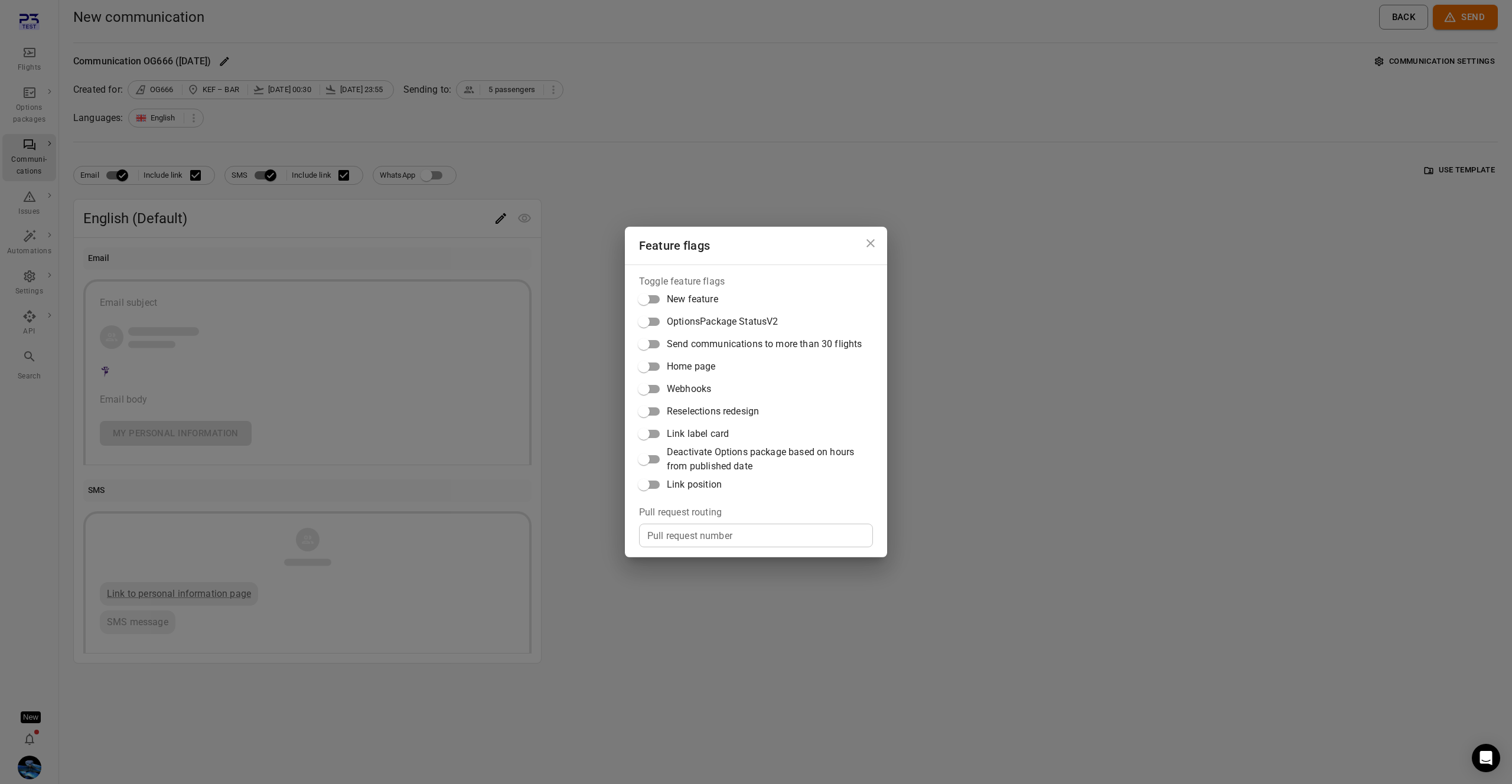
click at [698, 481] on span "Link position" at bounding box center [694, 484] width 55 height 14
click at [550, 453] on div "Feature flags Toggle feature flags New feature OptionsPackage StatusV2 Send com…" at bounding box center [756, 392] width 1512 height 784
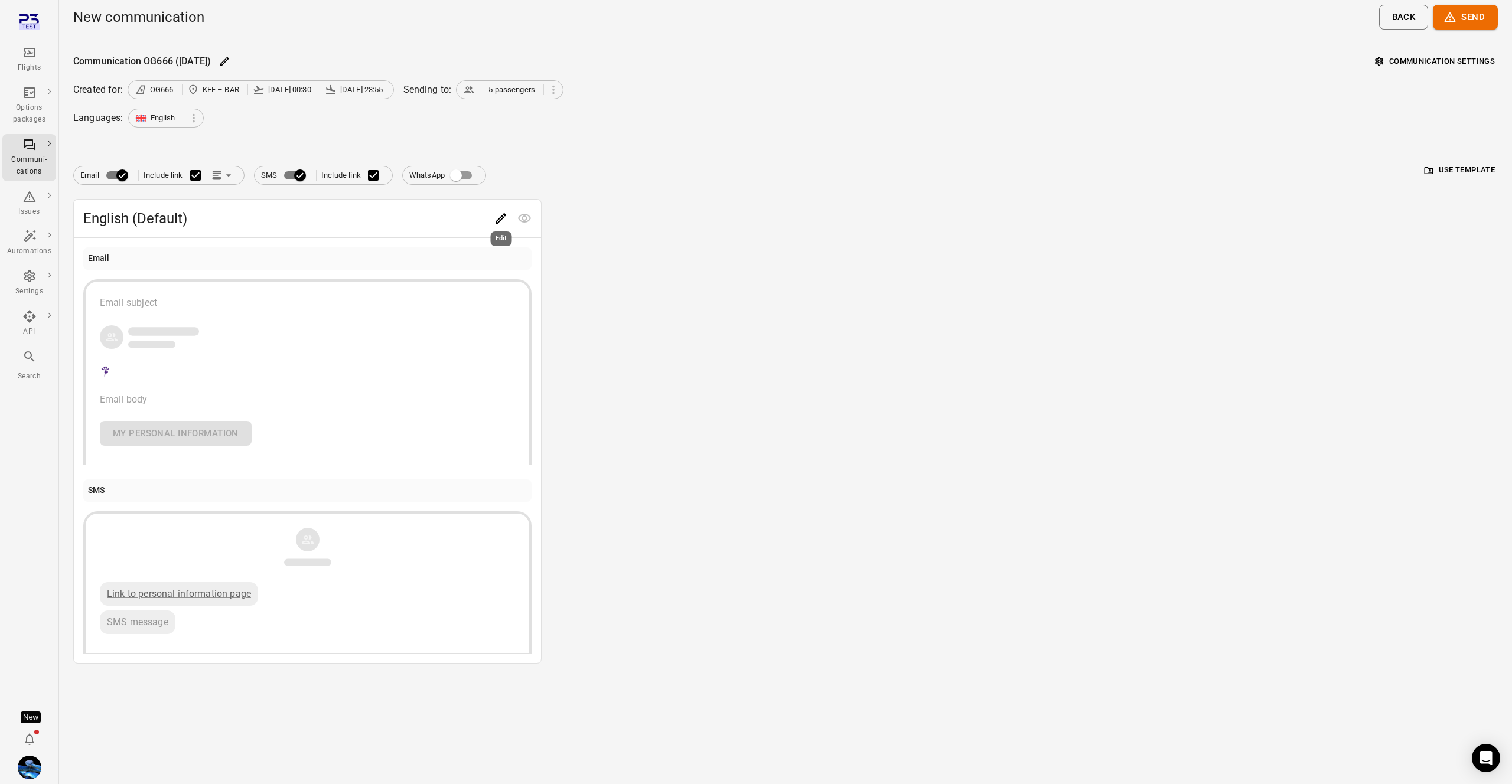
click at [496, 212] on icon "Edit" at bounding box center [501, 218] width 14 height 14
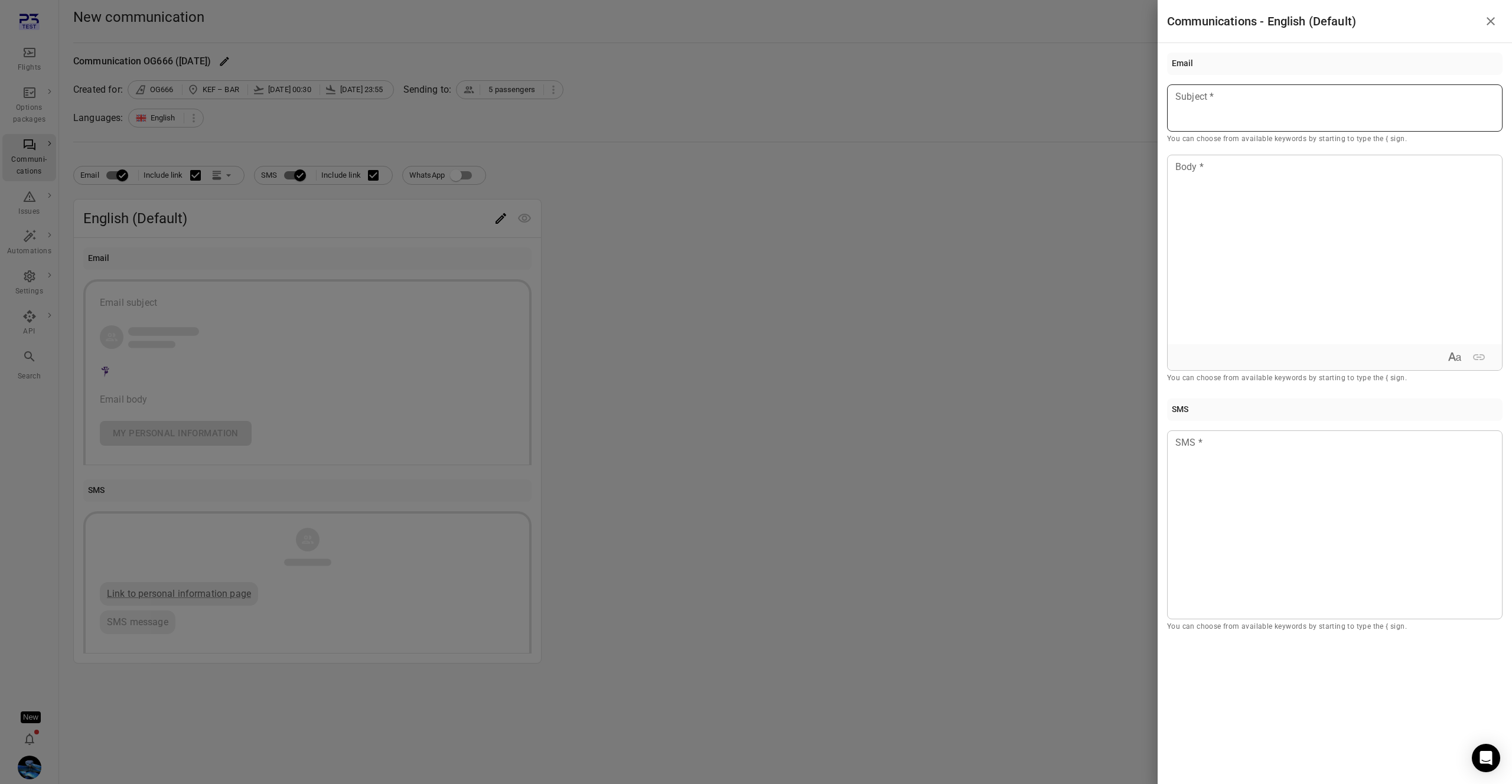
click at [1228, 103] on p at bounding box center [1334, 96] width 318 height 14
copy span "**********"
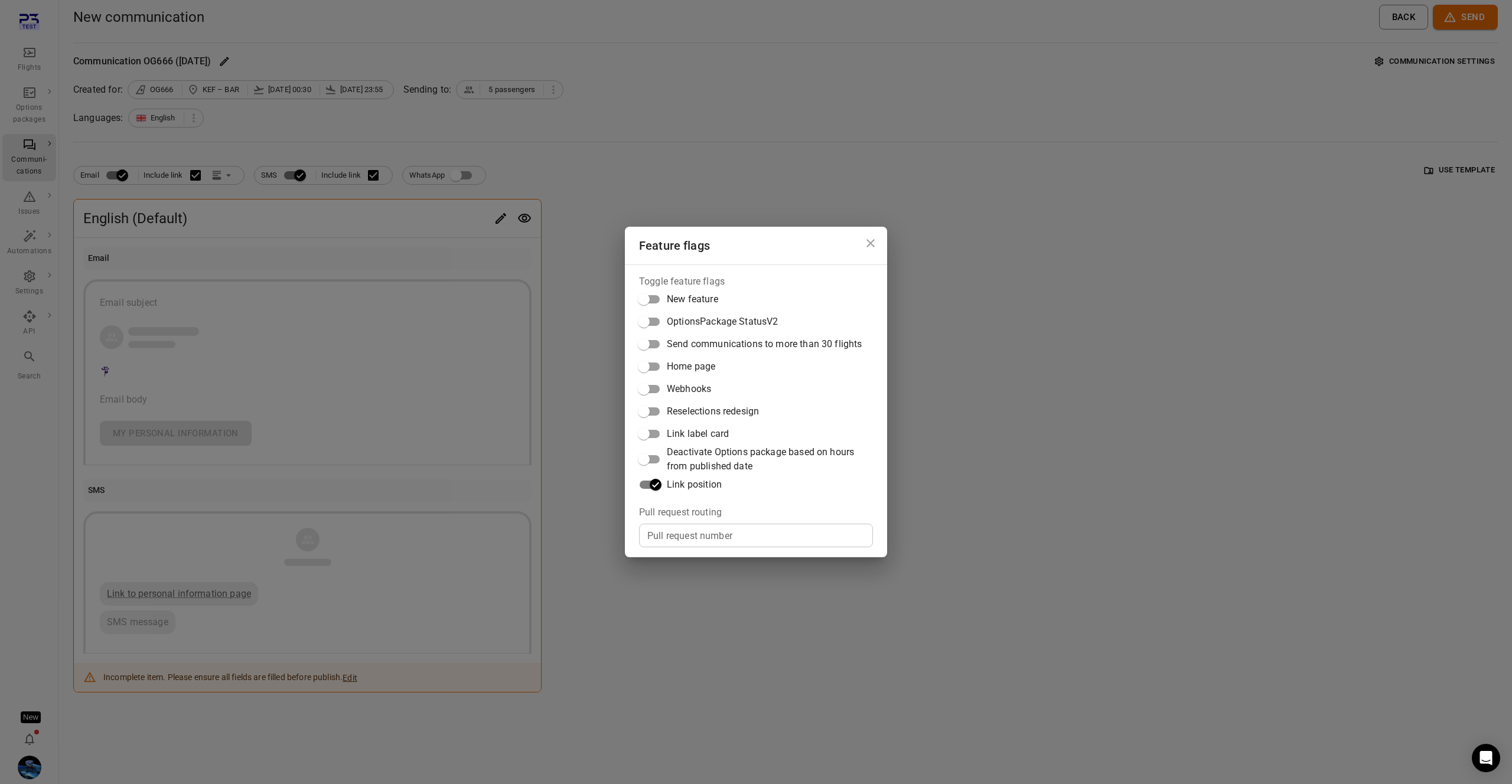
click at [577, 409] on div "Feature flags Toggle feature flags New feature OptionsPackage StatusV2 Send com…" at bounding box center [756, 392] width 1512 height 784
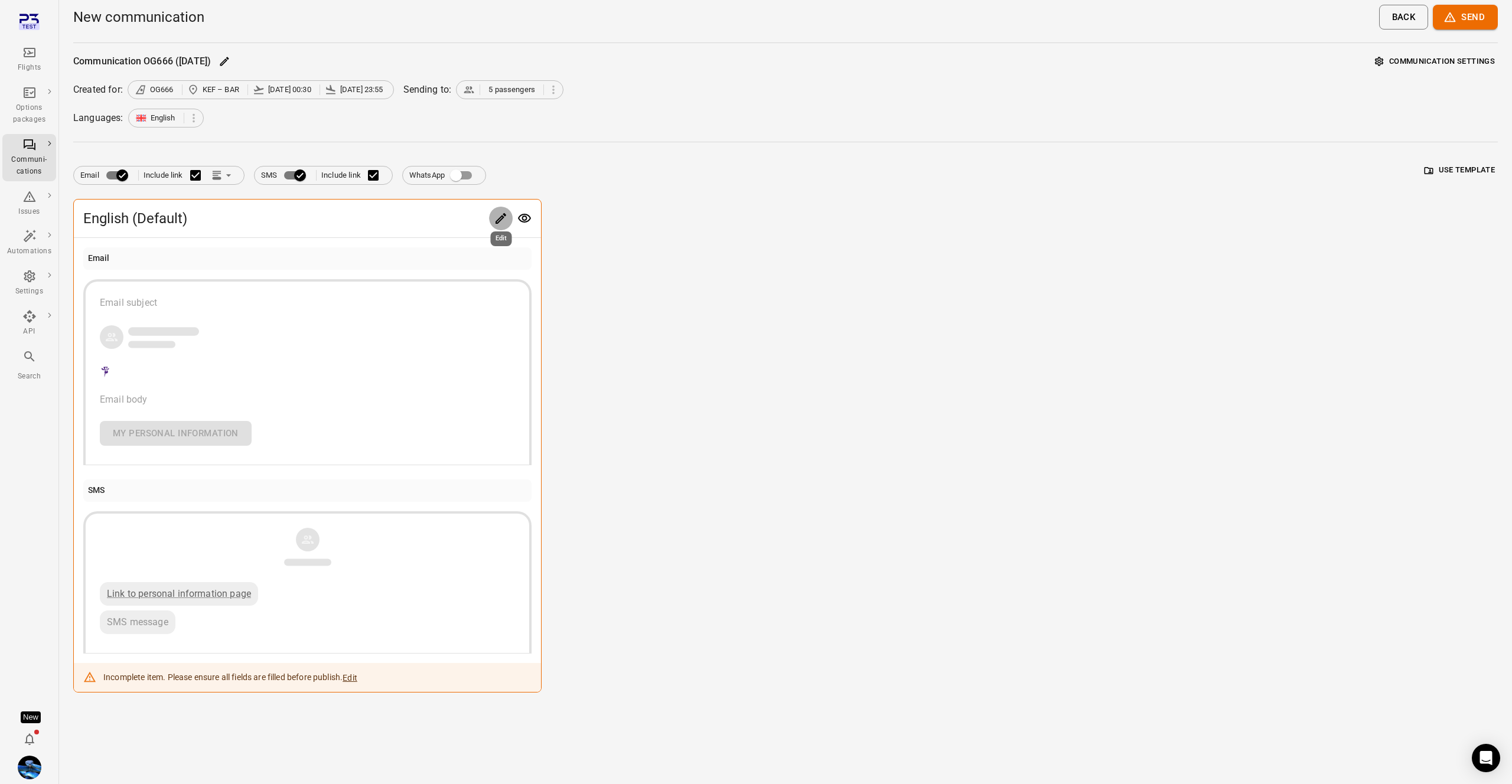
click at [494, 219] on icon "Edit" at bounding box center [501, 218] width 14 height 14
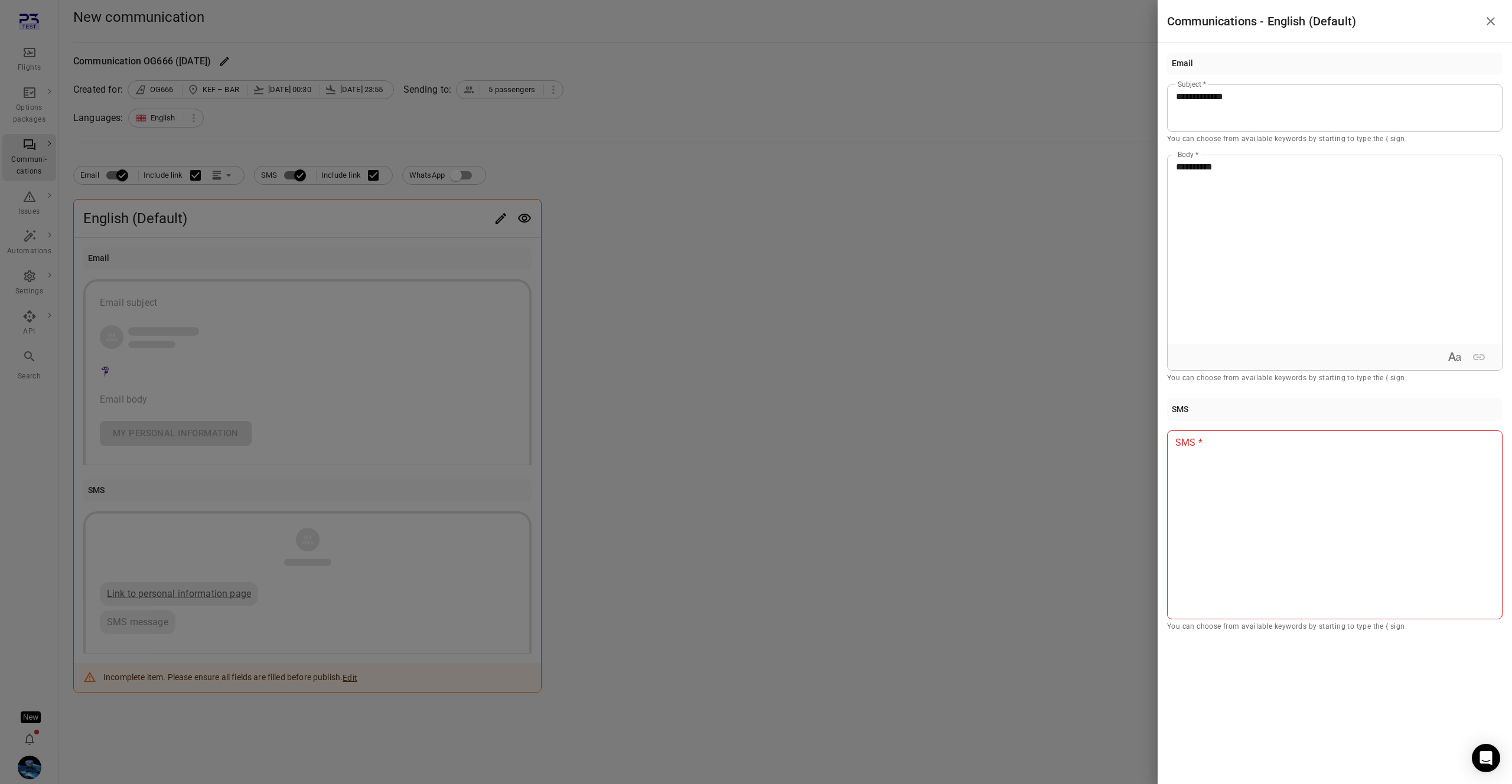
drag, startPoint x: 465, startPoint y: 219, endPoint x: 401, endPoint y: 188, distance: 71.1
click at [464, 218] on div at bounding box center [756, 392] width 1512 height 784
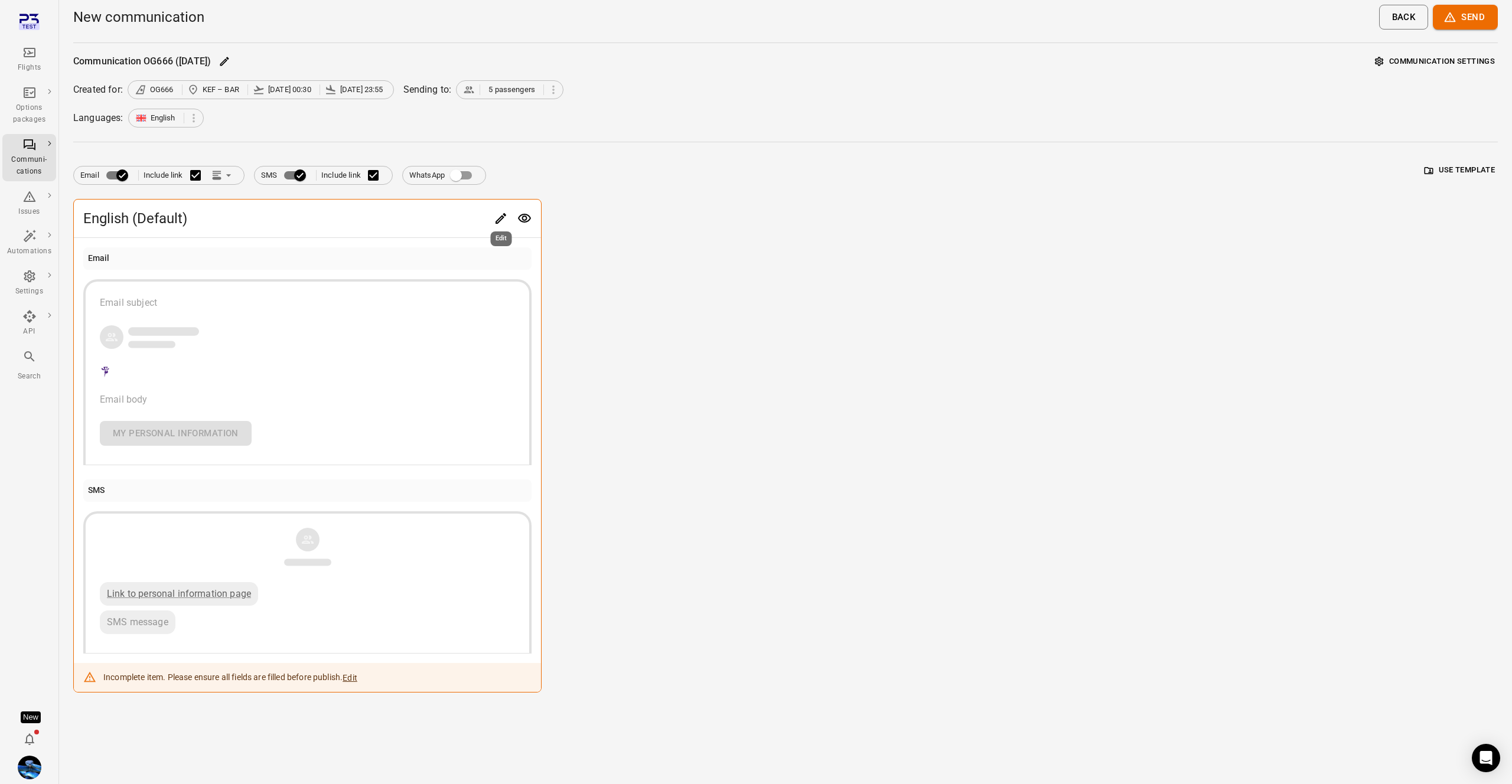
click at [500, 215] on icon "Edit" at bounding box center [501, 218] width 14 height 14
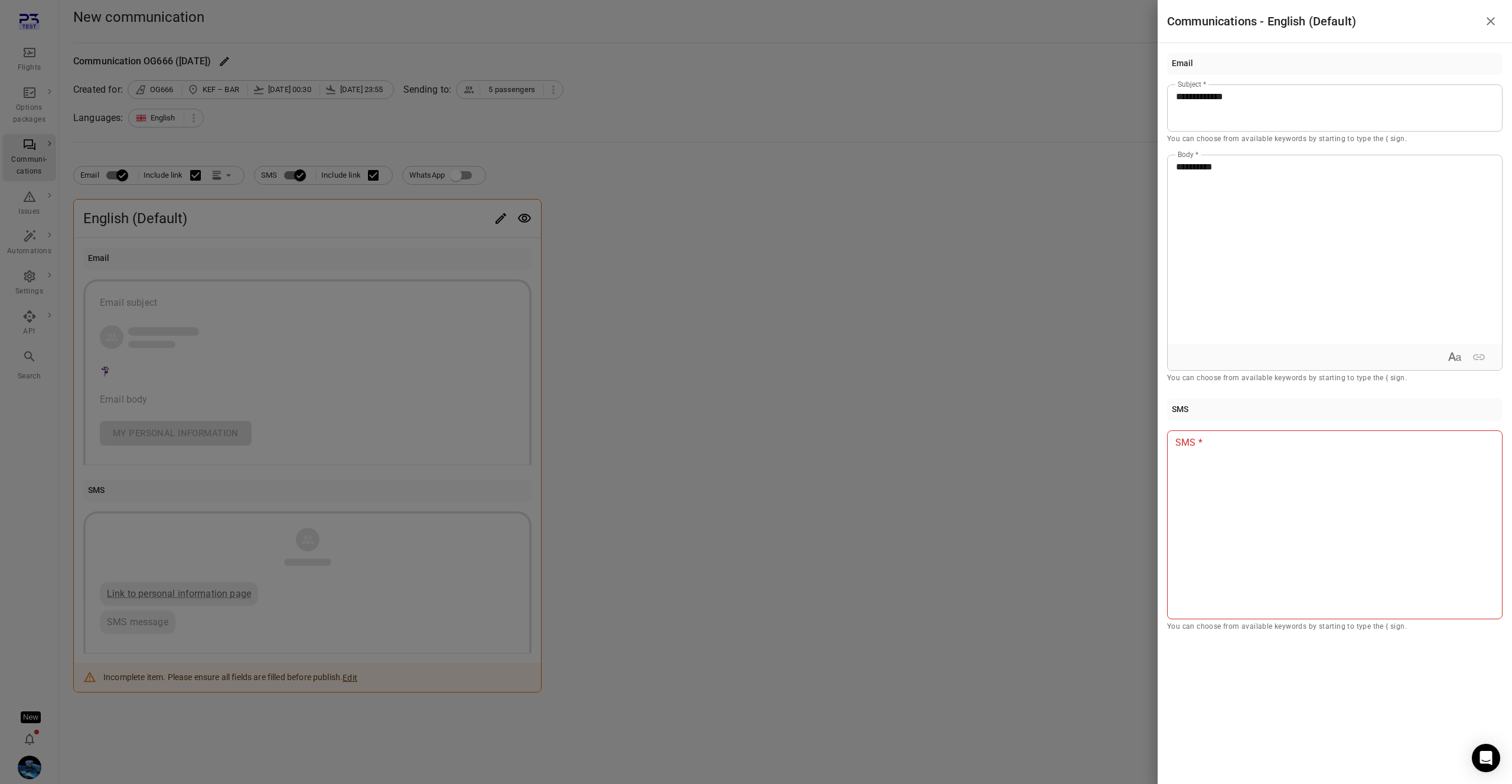
click at [1248, 521] on div at bounding box center [1334, 525] width 336 height 189
click at [661, 452] on div at bounding box center [756, 392] width 1512 height 784
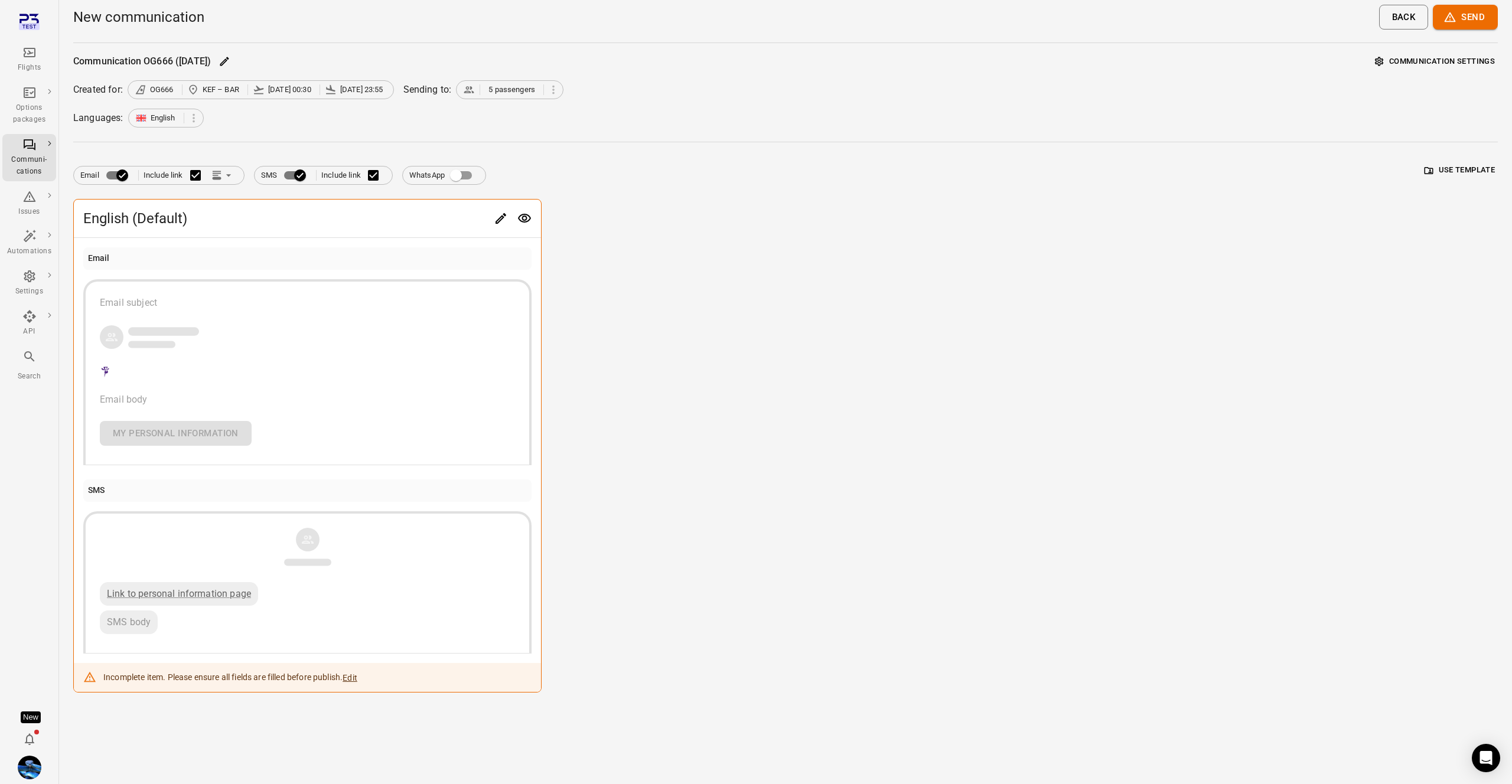
click at [222, 157] on div "Email Include link SMS Include link WhatsApp Use template" at bounding box center [786, 170] width 1425 height 29
click at [222, 176] on icon "Link position in email" at bounding box center [217, 175] width 12 height 12
drag, startPoint x: 693, startPoint y: 225, endPoint x: 684, endPoint y: 223, distance: 9.2
click at [691, 224] on div at bounding box center [756, 392] width 1512 height 784
click at [503, 218] on icon "Edit" at bounding box center [501, 218] width 10 height 10
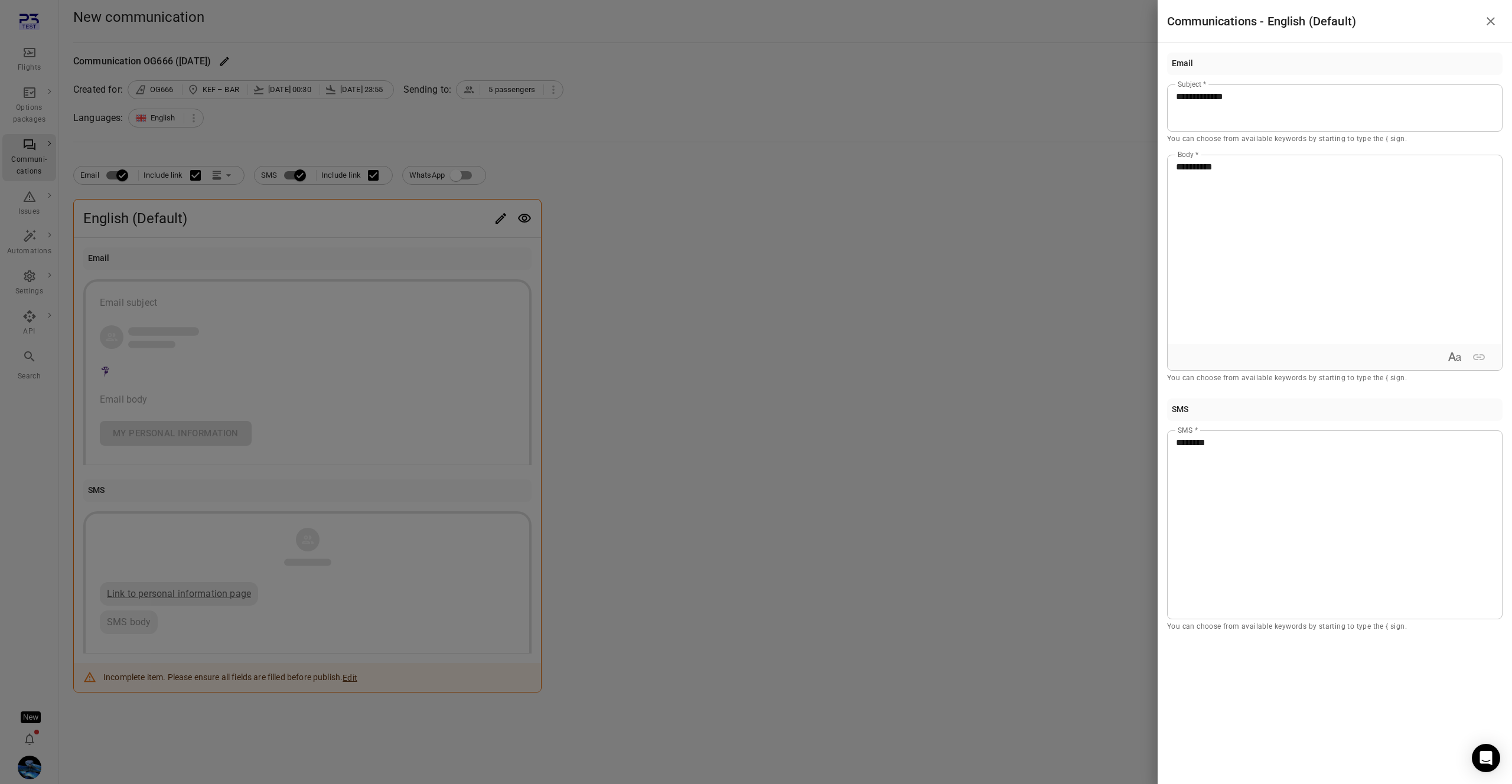
click at [856, 331] on div at bounding box center [756, 392] width 1512 height 784
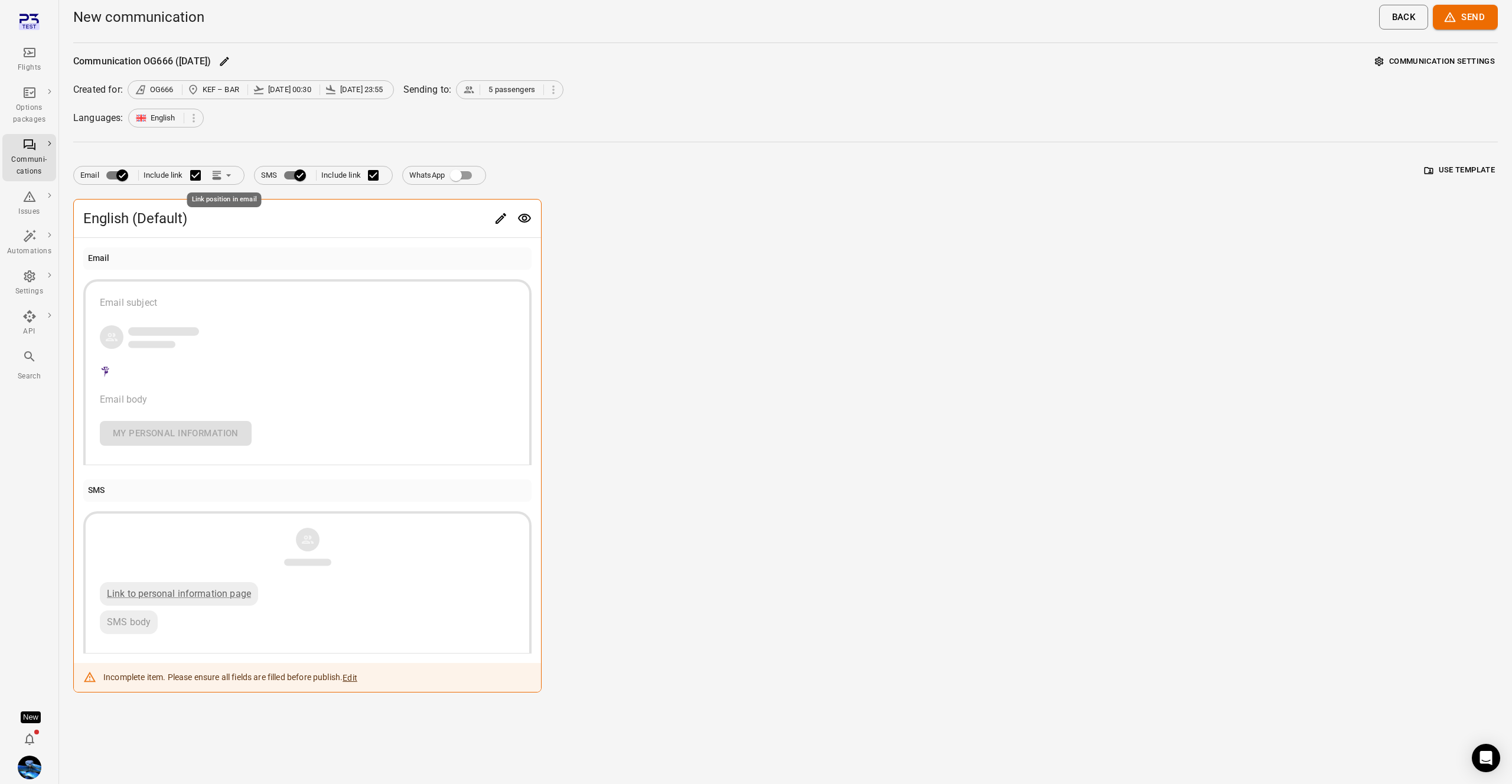
click at [225, 177] on icon "Link position in email" at bounding box center [228, 175] width 12 height 12
drag, startPoint x: 458, startPoint y: 280, endPoint x: 470, endPoint y: 261, distance: 22.5
click at [465, 268] on div at bounding box center [756, 392] width 1512 height 784
click at [357, 673] on button "Edit" at bounding box center [350, 677] width 15 height 12
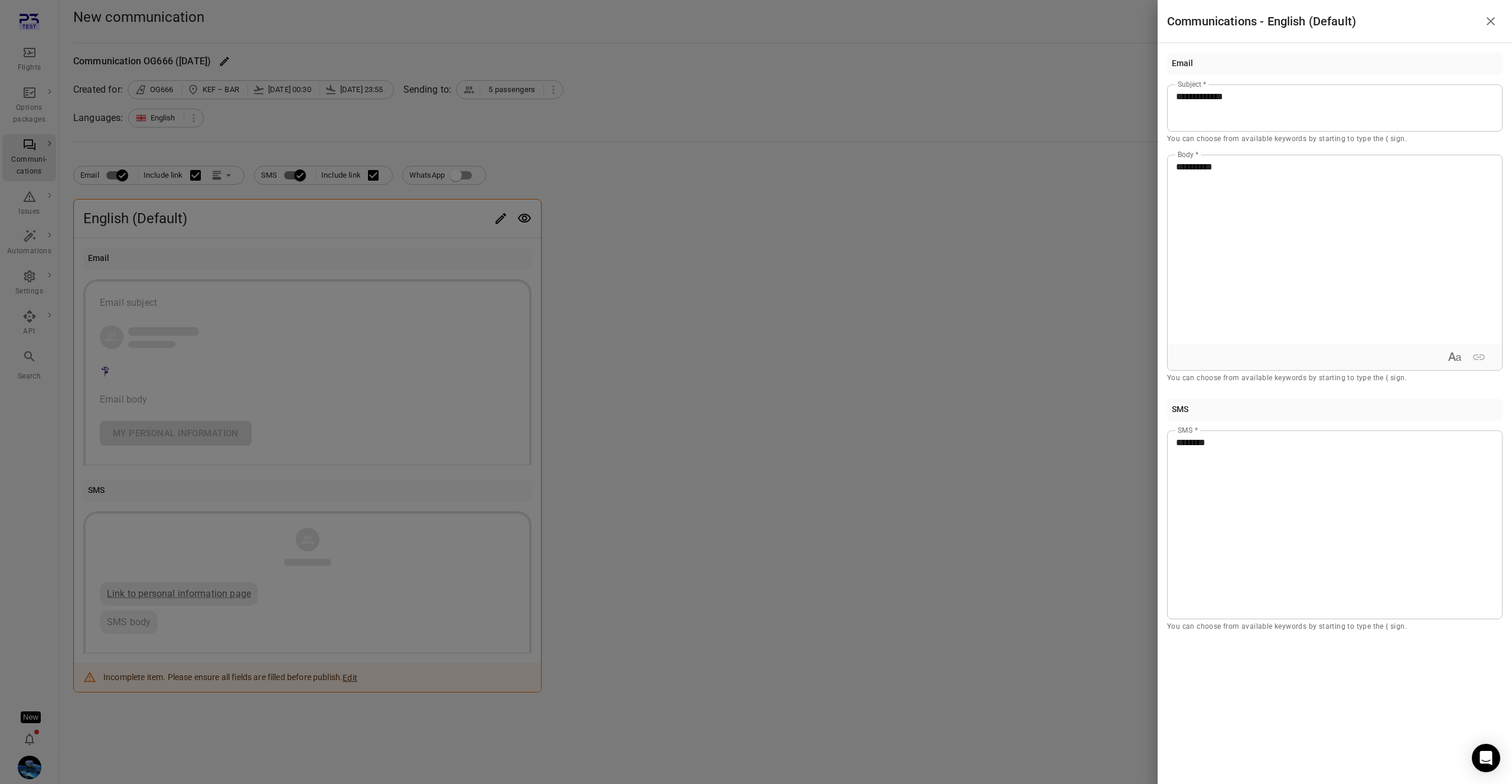
click at [1051, 72] on div at bounding box center [756, 392] width 1512 height 784
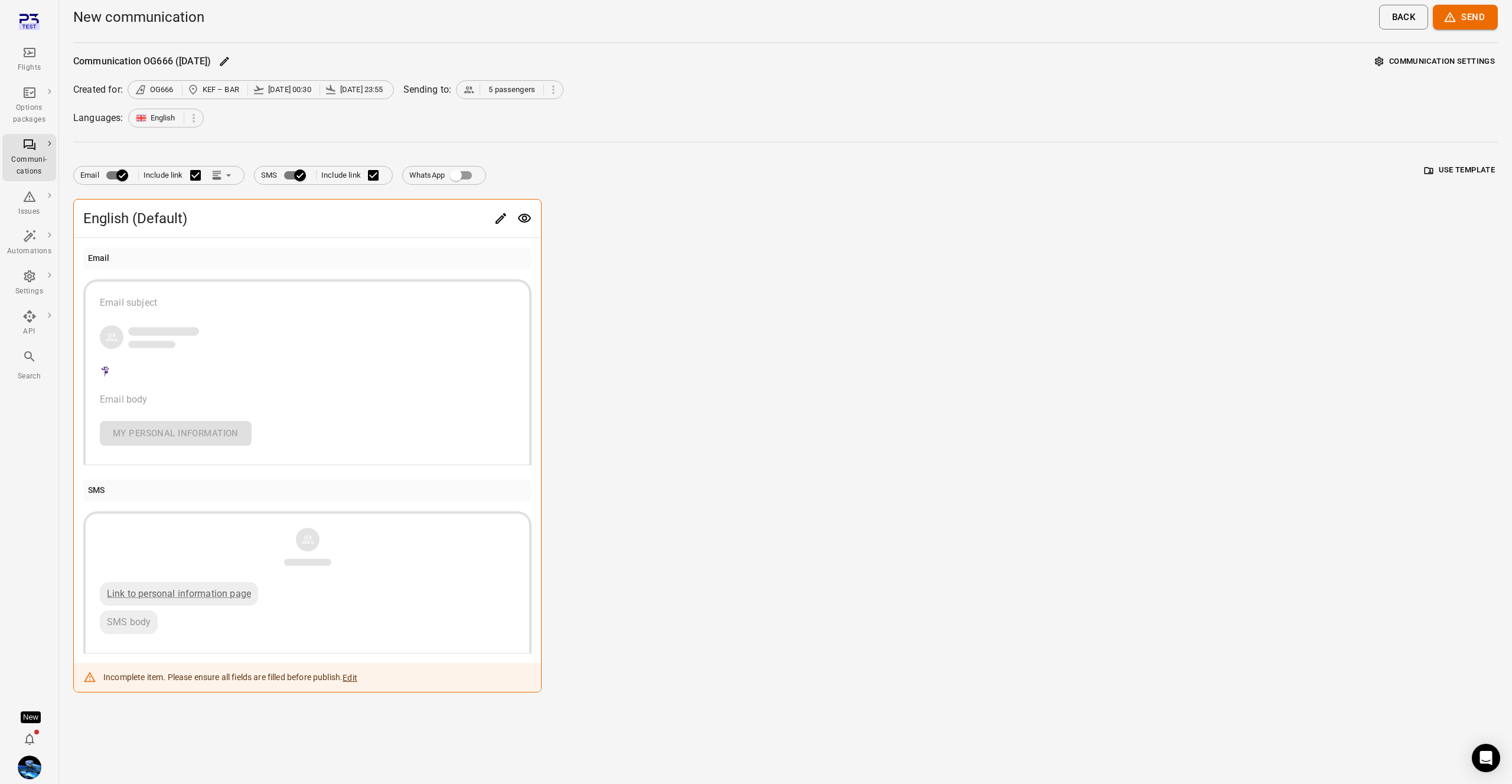
click at [1474, 24] on button "Send" at bounding box center [1465, 17] width 65 height 24
click at [1021, 177] on div at bounding box center [756, 392] width 1512 height 784
click at [225, 180] on icon "Link position in email" at bounding box center [228, 175] width 12 height 12
click at [261, 216] on li "Link within email body" at bounding box center [276, 221] width 136 height 21
click at [503, 219] on icon "Edit" at bounding box center [501, 218] width 14 height 14
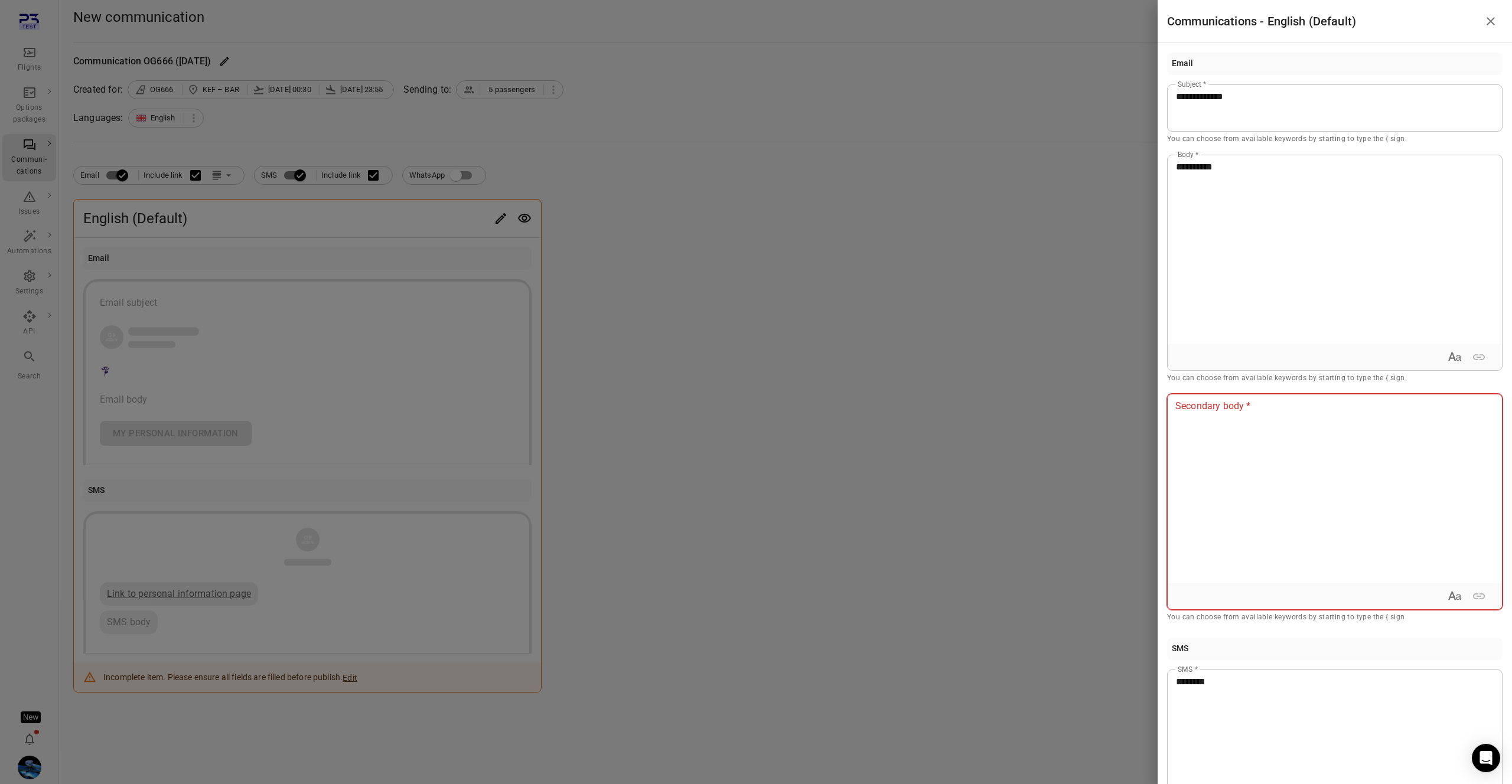
click at [1325, 464] on div at bounding box center [1334, 488] width 334 height 189
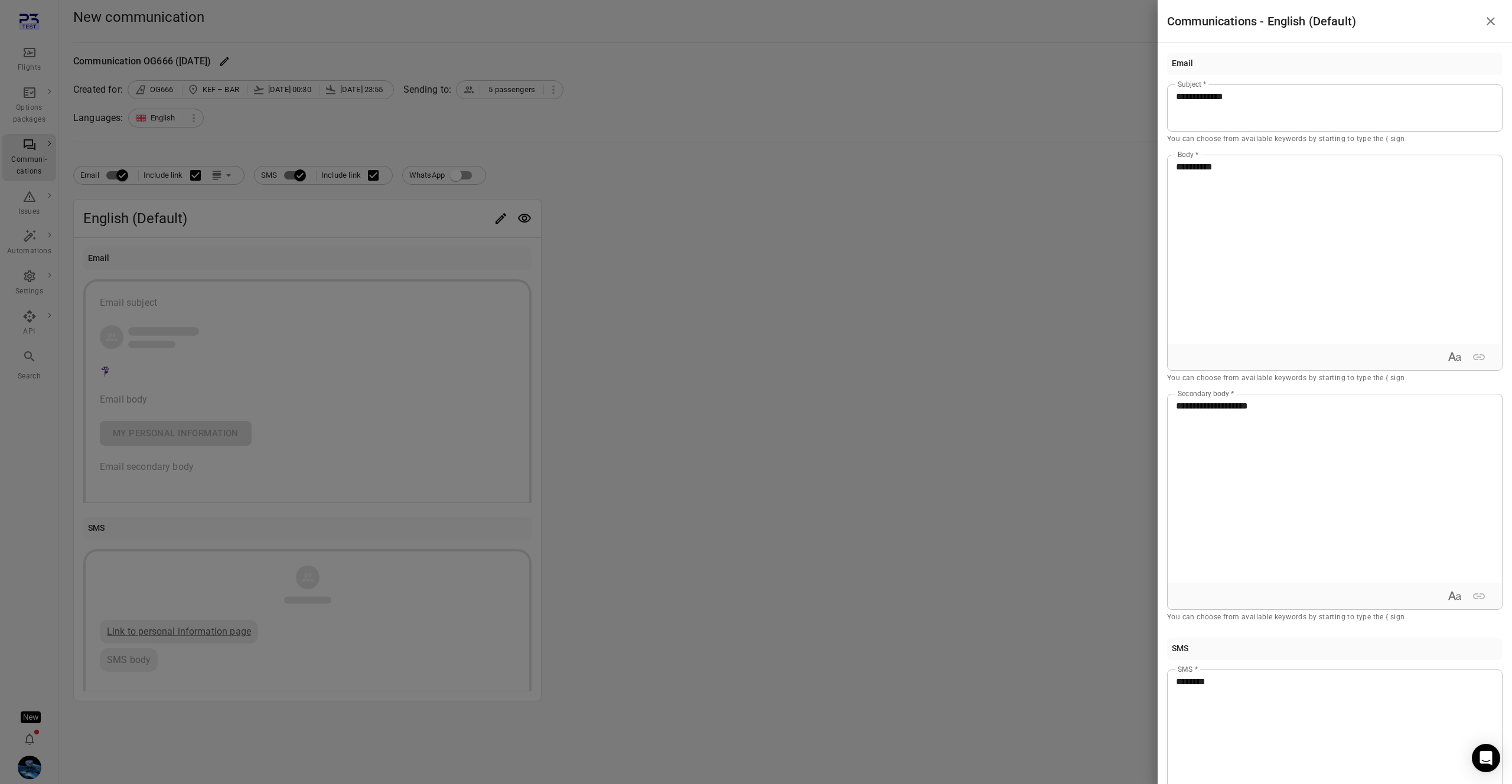
click at [900, 420] on div at bounding box center [756, 392] width 1512 height 784
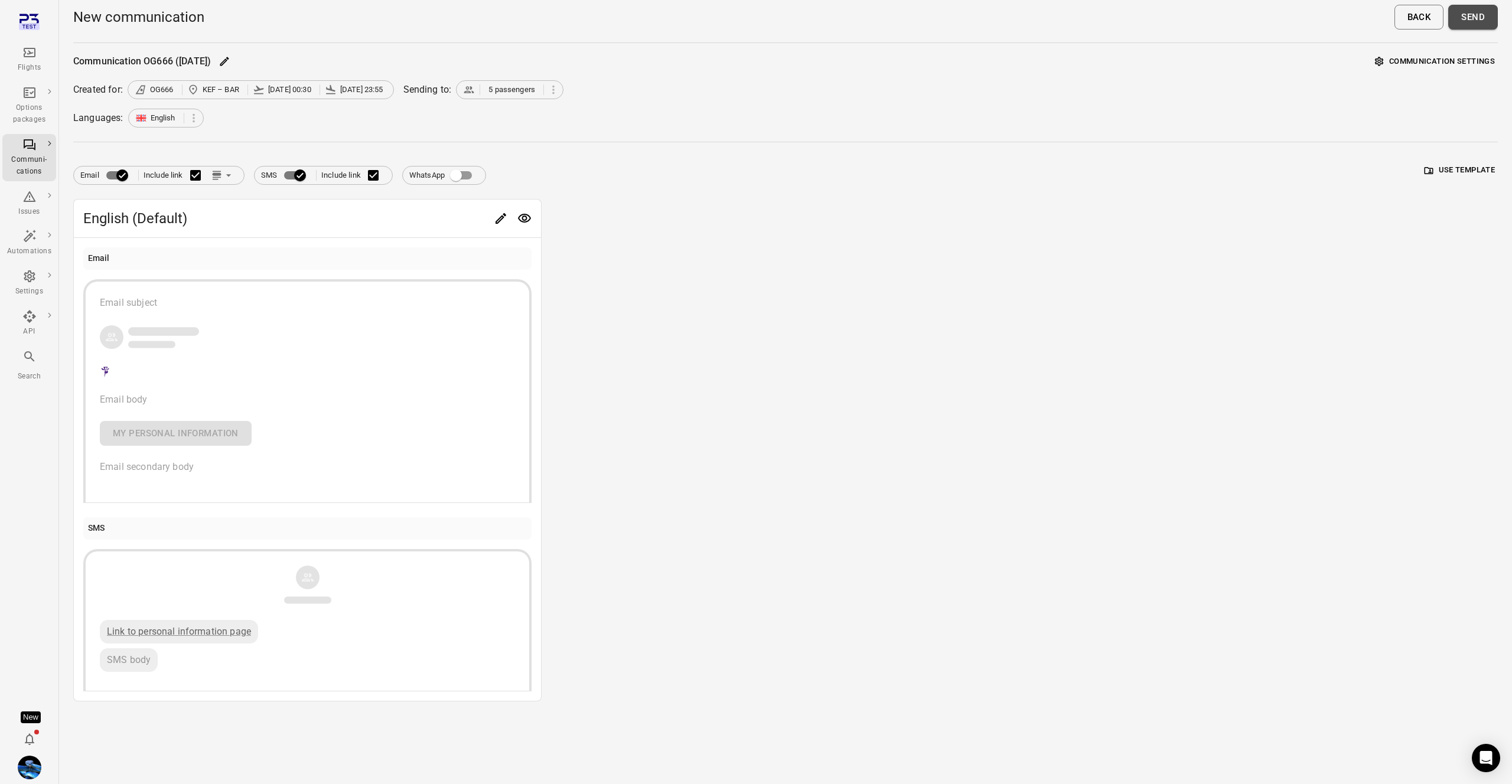
click at [1476, 13] on button "Send" at bounding box center [1472, 17] width 50 height 24
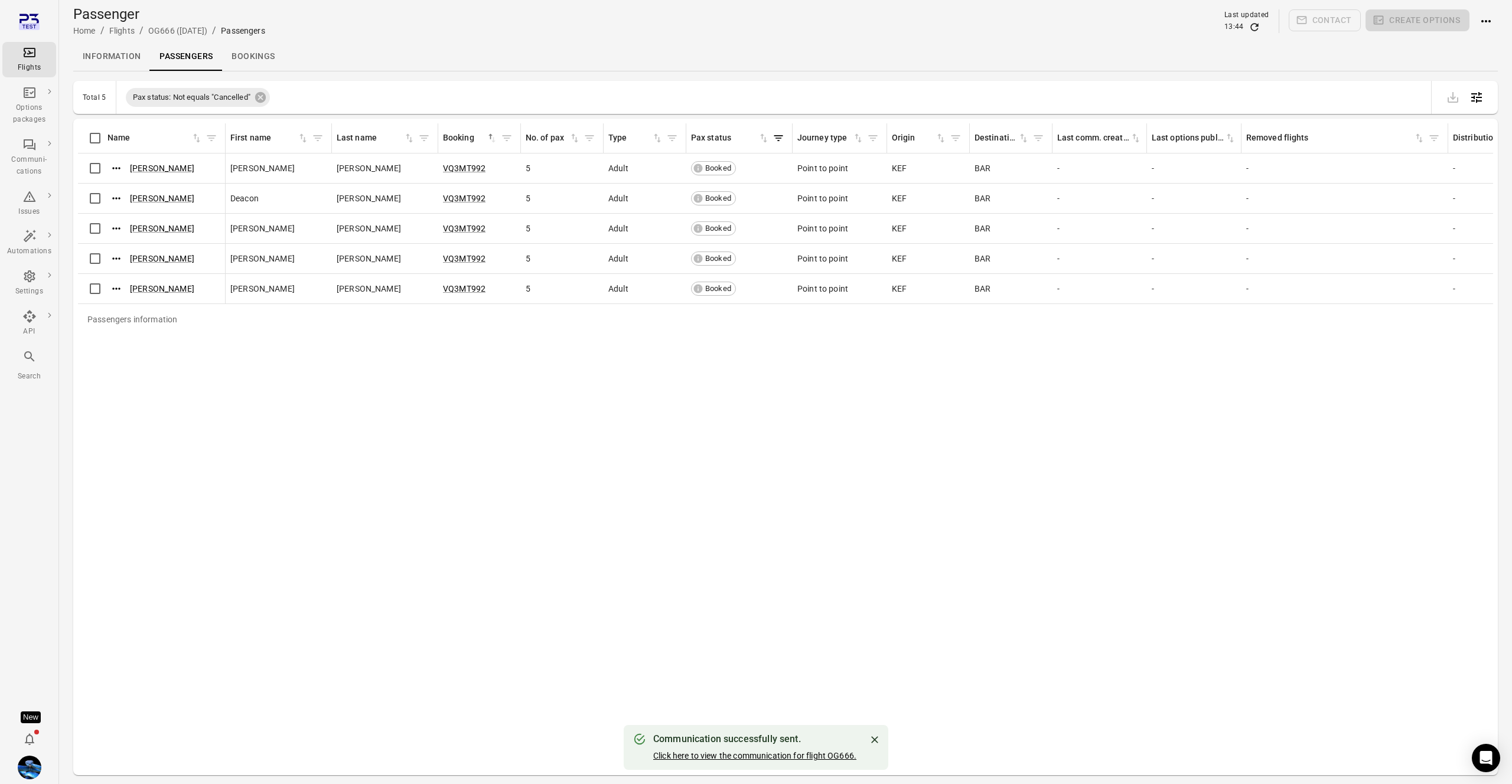
click at [770, 757] on link "Click here to view the communication for flight OG666." at bounding box center [754, 756] width 203 height 10
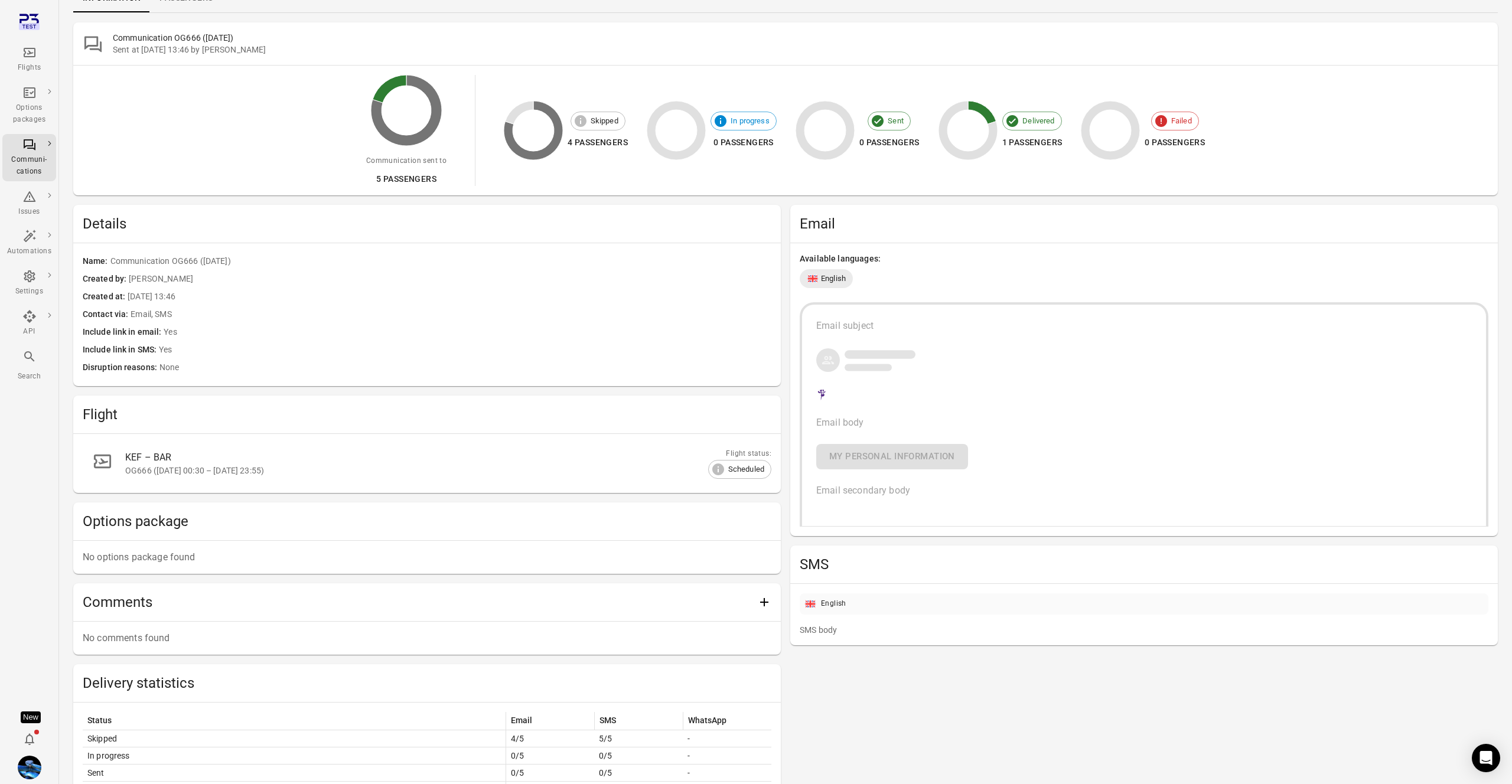
scroll to position [62, 0]
drag, startPoint x: 848, startPoint y: 417, endPoint x: 875, endPoint y: 451, distance: 43.4
click at [886, 423] on div "Email subject Email body My personal information Email secondary body" at bounding box center [1144, 410] width 689 height 224
drag, startPoint x: 814, startPoint y: 487, endPoint x: 951, endPoint y: 492, distance: 137.1
click at [951, 492] on div "Email subject Email body My personal information Email secondary body" at bounding box center [1144, 410] width 689 height 224
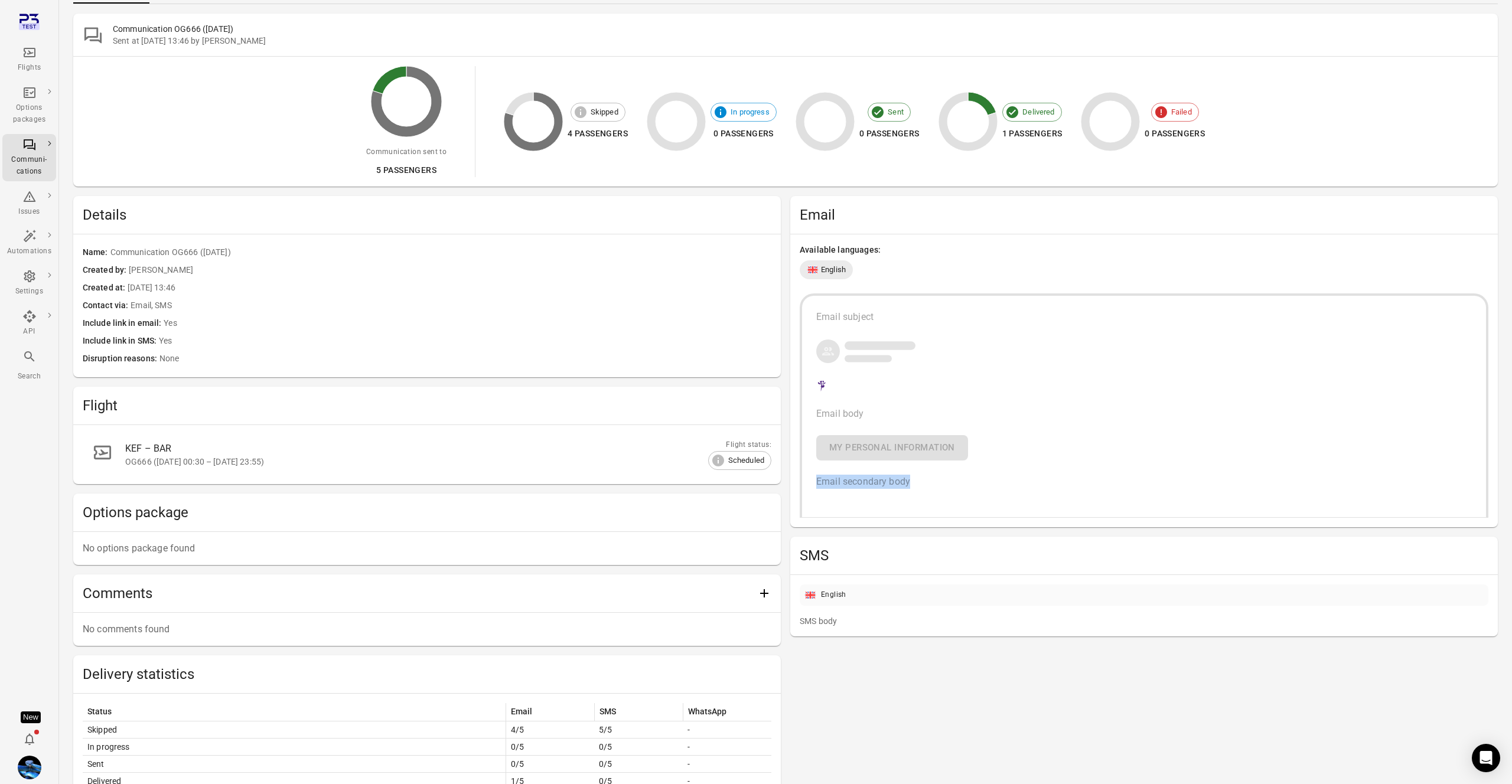
scroll to position [68, 0]
click at [822, 413] on span "Email body" at bounding box center [840, 412] width 48 height 11
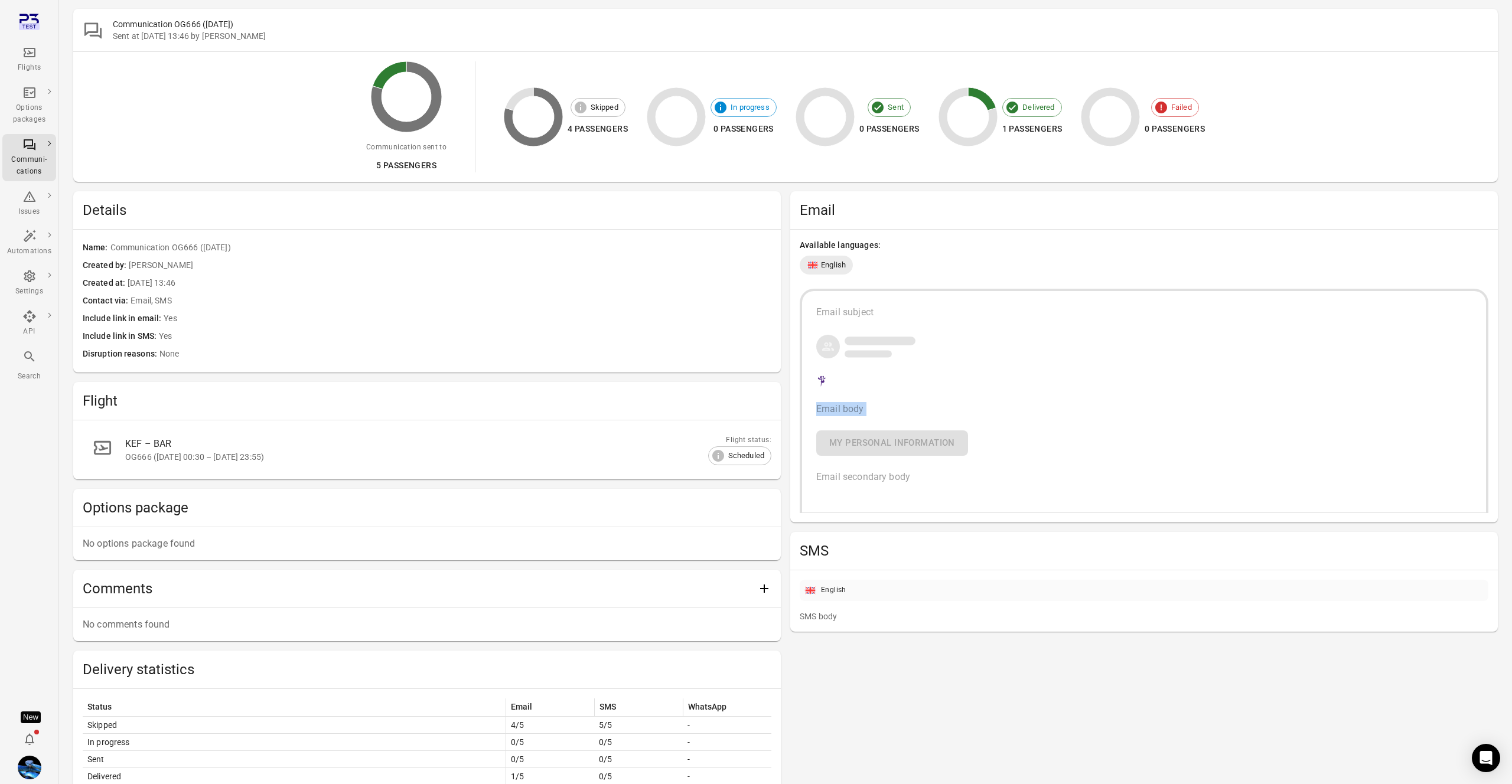
drag, startPoint x: 877, startPoint y: 419, endPoint x: 912, endPoint y: 424, distance: 35.4
click at [912, 424] on div "Email subject Email body My personal information Email secondary body" at bounding box center [1144, 400] width 689 height 224
click at [910, 424] on div "Email subject Email body My personal information Email secondary body" at bounding box center [1144, 399] width 656 height 188
drag, startPoint x: 806, startPoint y: 462, endPoint x: 984, endPoint y: 496, distance: 181.2
click at [984, 496] on div "Email subject Email body My personal information Email secondary body" at bounding box center [1144, 400] width 689 height 224
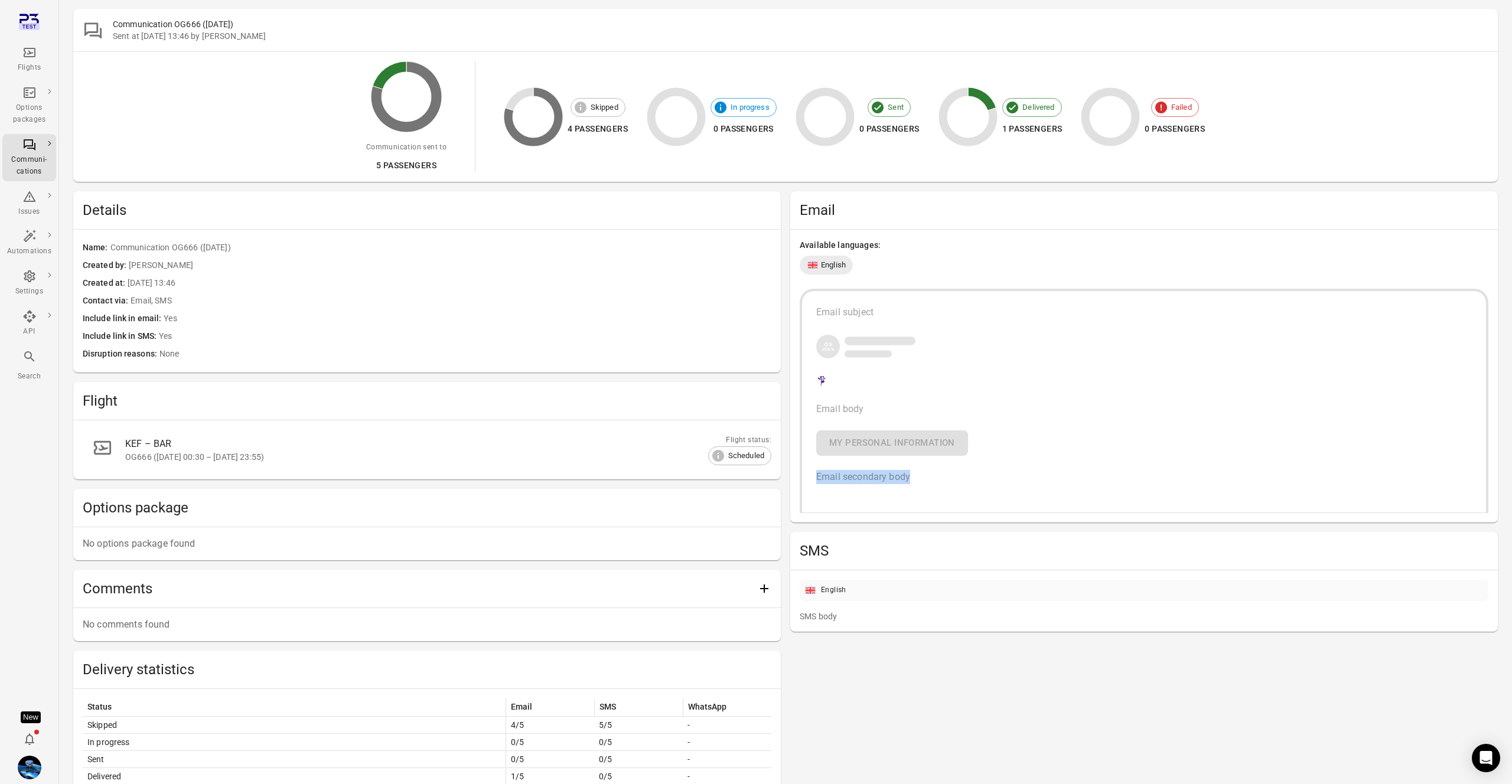
click at [984, 496] on div "Email subject Email body My personal information Email secondary body" at bounding box center [1144, 400] width 689 height 224
drag, startPoint x: 919, startPoint y: 483, endPoint x: 806, endPoint y: 407, distance: 136.2
click at [806, 407] on div "Email subject Email body My personal information Email secondary body" at bounding box center [1144, 400] width 689 height 224
click at [873, 397] on div "Email subject Email body My personal information Email secondary body" at bounding box center [1144, 399] width 656 height 188
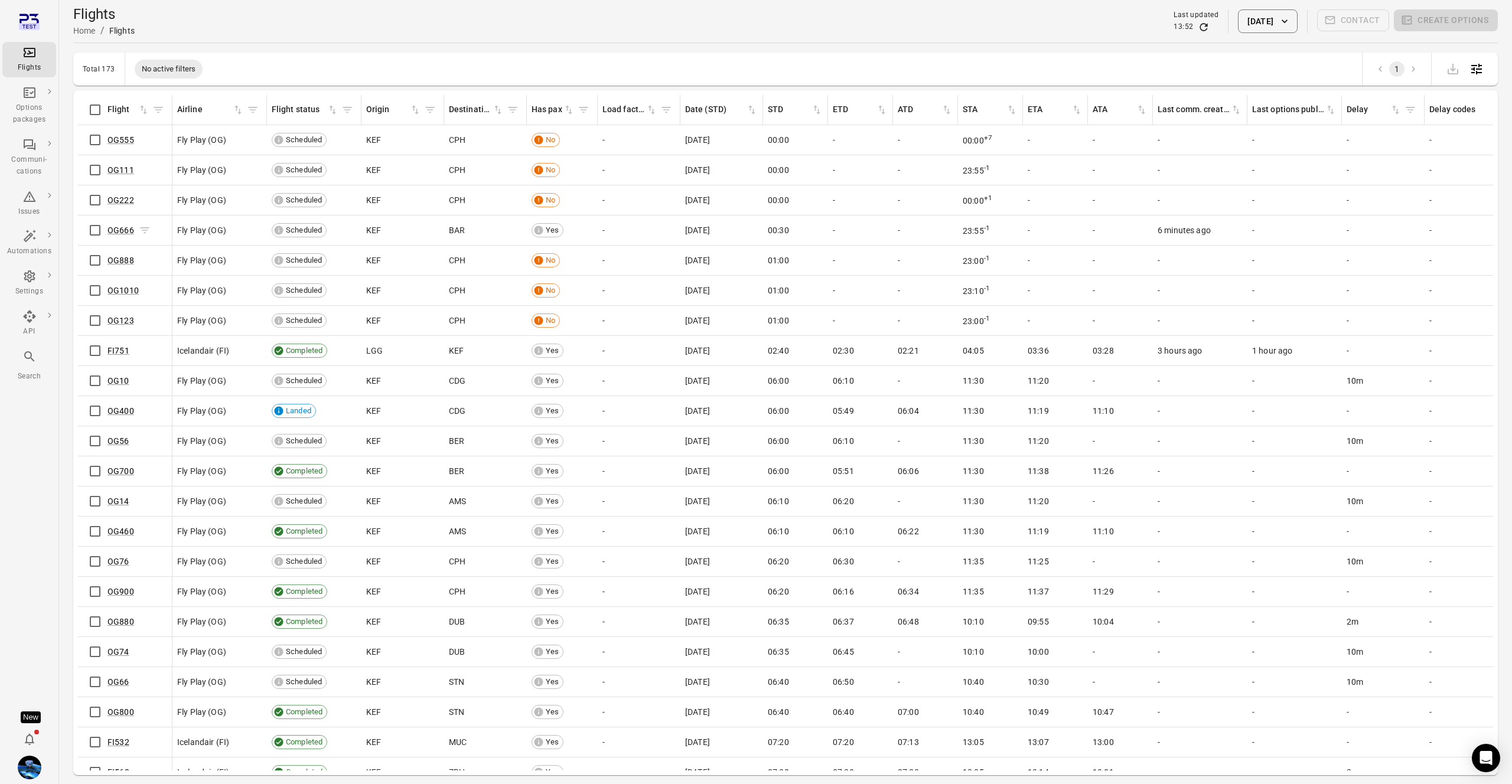
click at [127, 235] on span "OG666" at bounding box center [121, 230] width 27 height 12
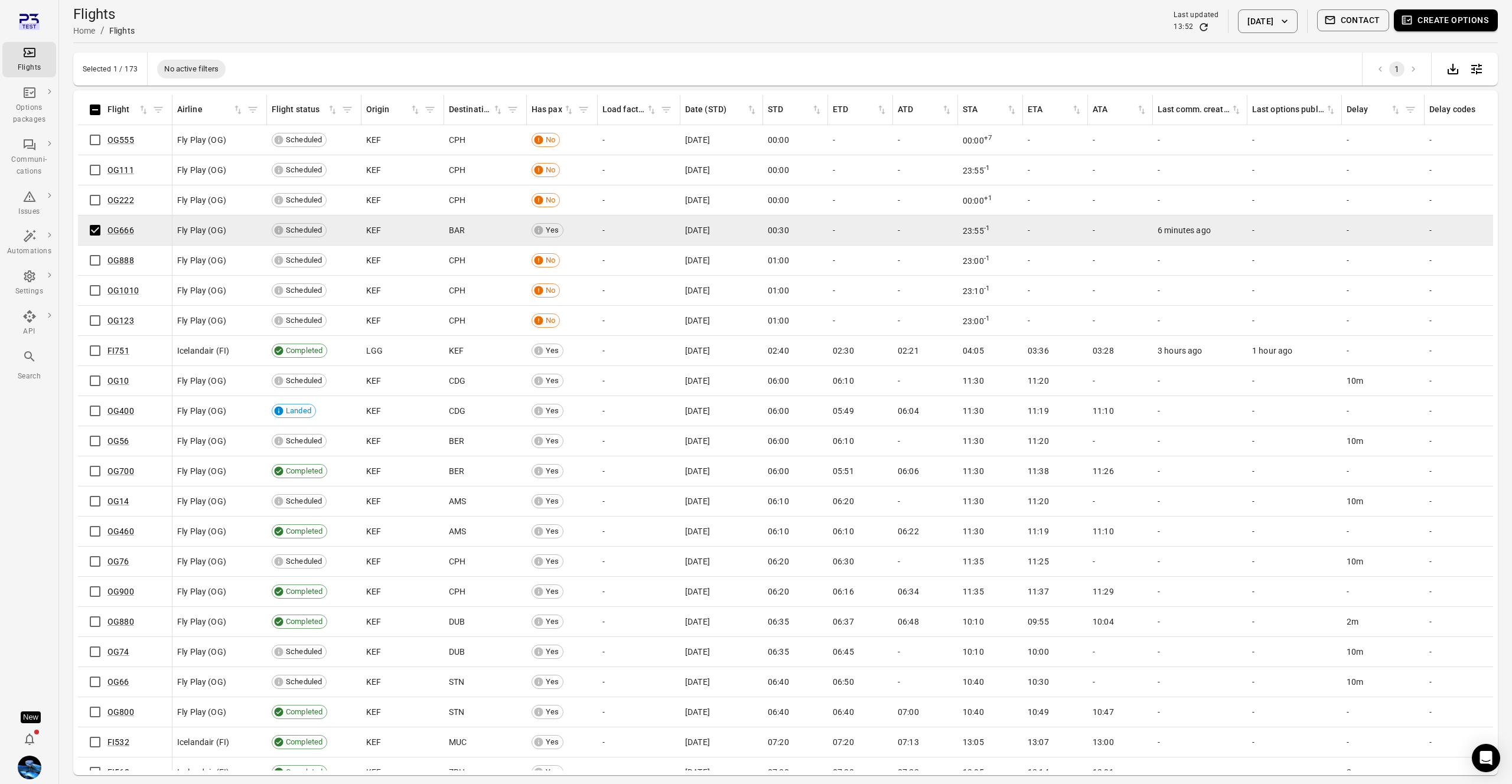
click at [1350, 16] on button "Contact" at bounding box center [1353, 20] width 73 height 22
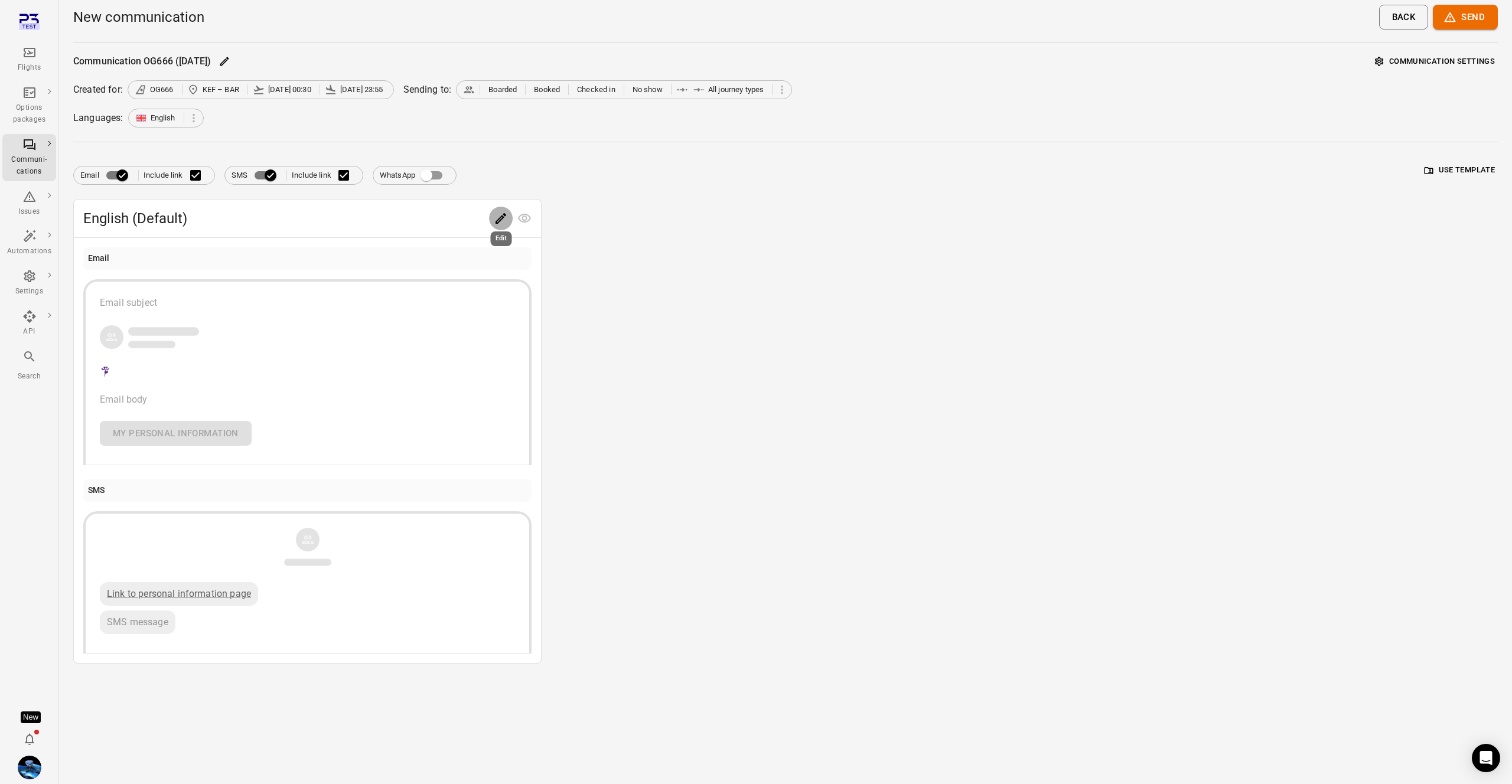
click at [494, 221] on icon "Edit" at bounding box center [501, 218] width 14 height 14
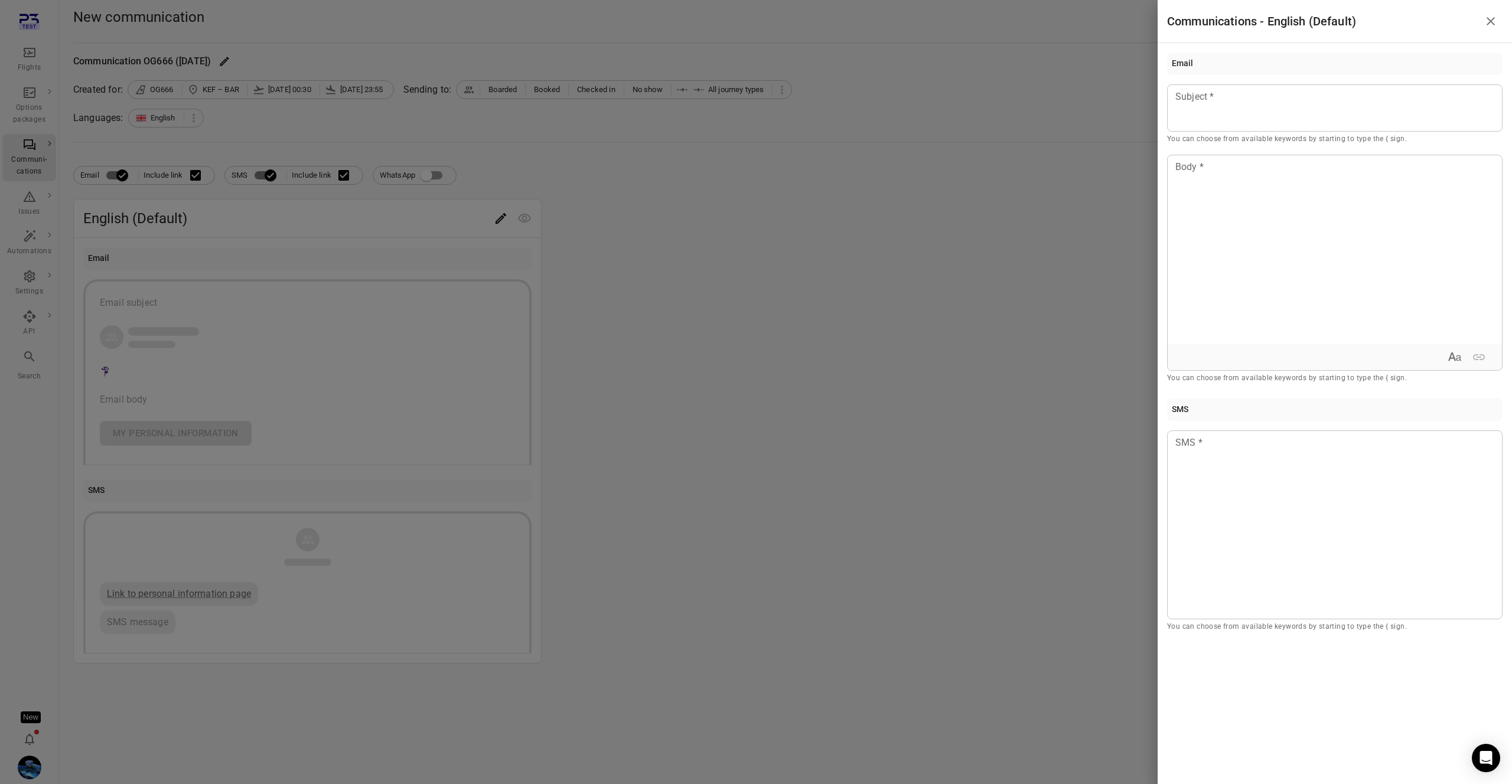
drag, startPoint x: 1288, startPoint y: 110, endPoint x: 1296, endPoint y: 208, distance: 98.3
click at [1288, 112] on div at bounding box center [1334, 108] width 336 height 48
drag, startPoint x: 1292, startPoint y: 242, endPoint x: 1290, endPoint y: 393, distance: 151.0
click at [1290, 268] on div "**" at bounding box center [1334, 249] width 334 height 189
drag, startPoint x: 1276, startPoint y: 541, endPoint x: 1241, endPoint y: 546, distance: 35.4
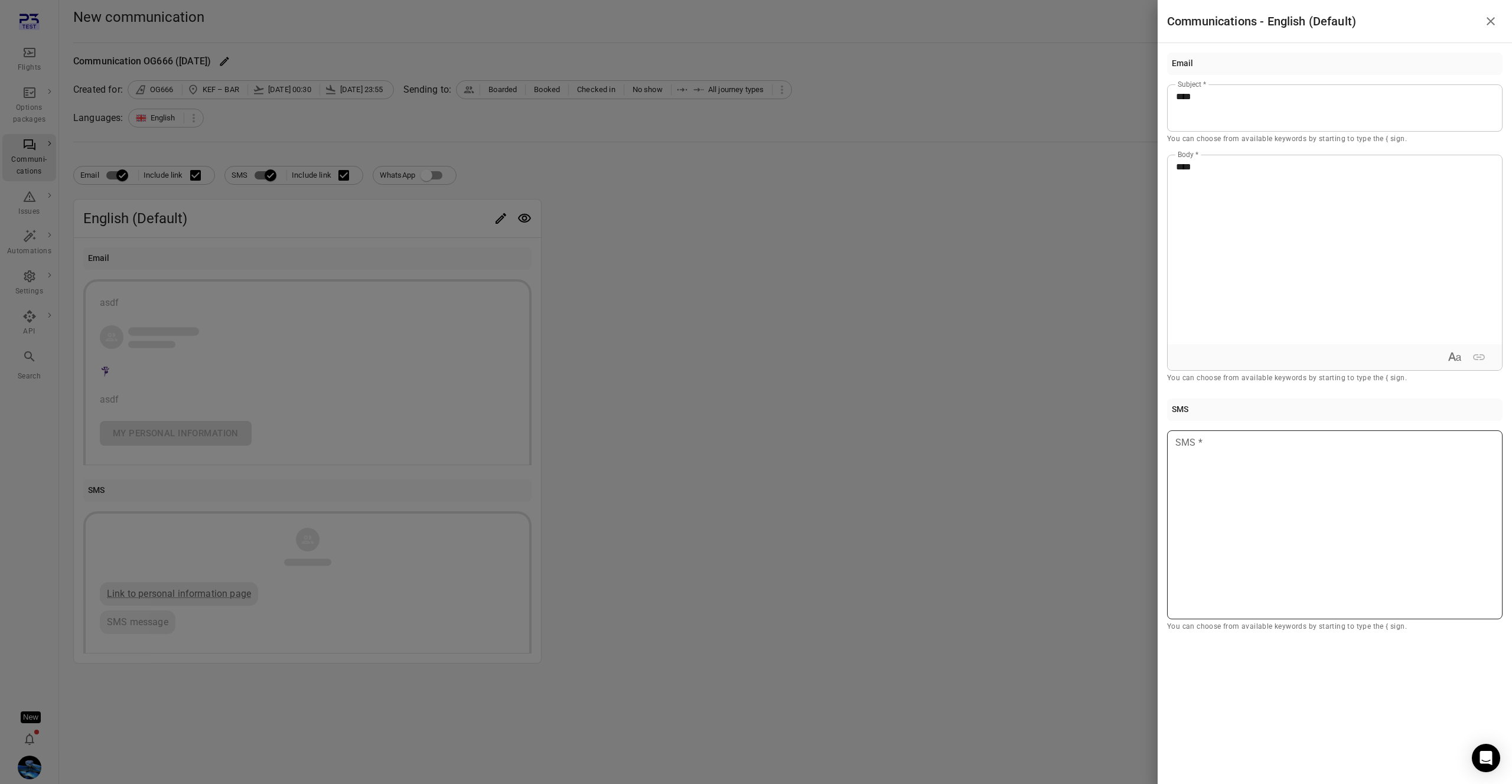
click at [1276, 541] on div at bounding box center [1334, 525] width 336 height 189
click at [870, 477] on div at bounding box center [756, 392] width 1512 height 784
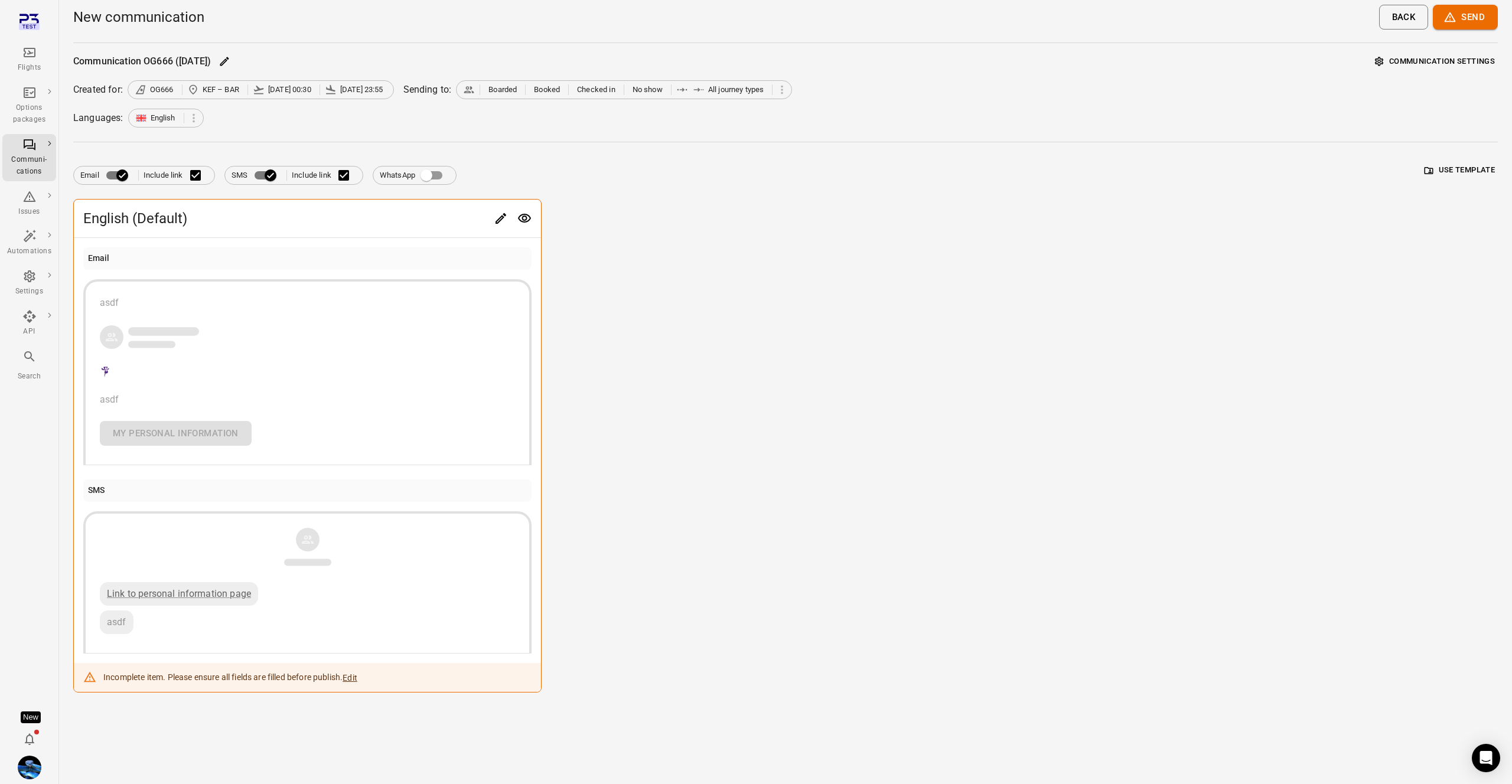
click at [1465, 20] on button "Send" at bounding box center [1465, 17] width 65 height 24
click at [939, 144] on div at bounding box center [756, 392] width 1512 height 784
click at [501, 223] on div "Edit" at bounding box center [501, 235] width 24 height 24
click at [499, 222] on icon "Edit" at bounding box center [501, 218] width 14 height 14
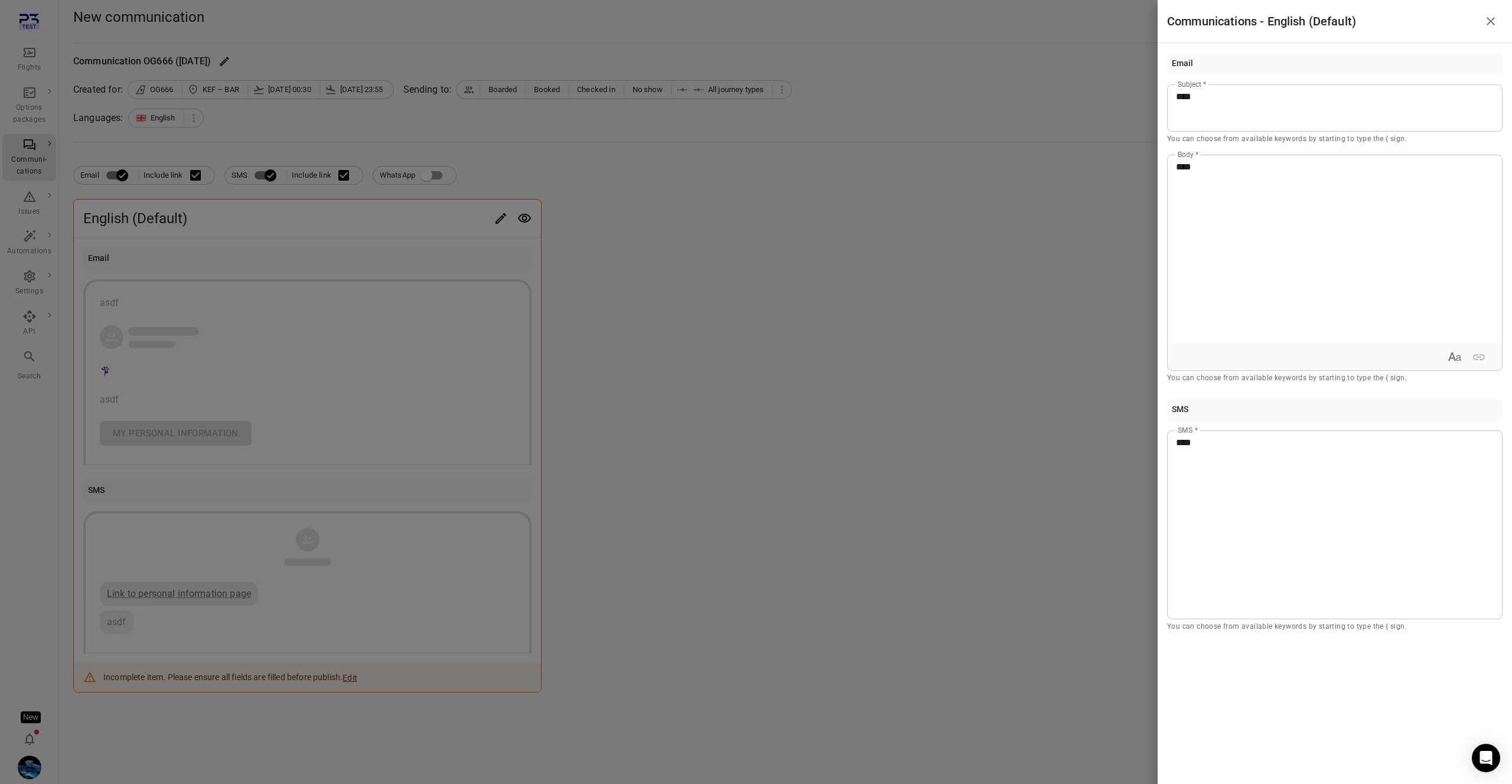
click at [617, 168] on div at bounding box center [756, 392] width 1512 height 784
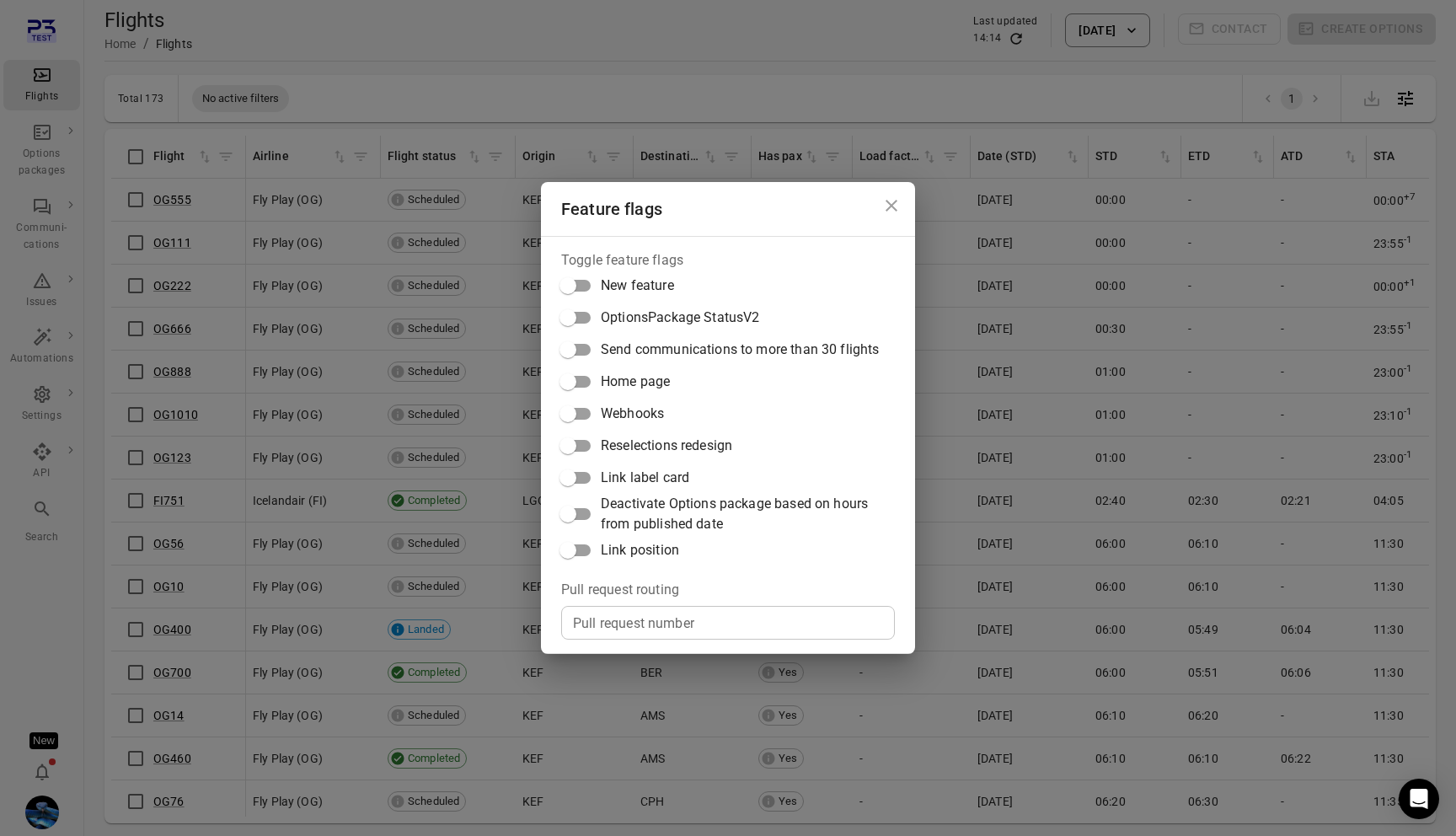
click at [457, 517] on div "Feature flags Toggle feature flags New feature OptionsPackage StatusV2 Send com…" at bounding box center [728, 418] width 1456 height 836
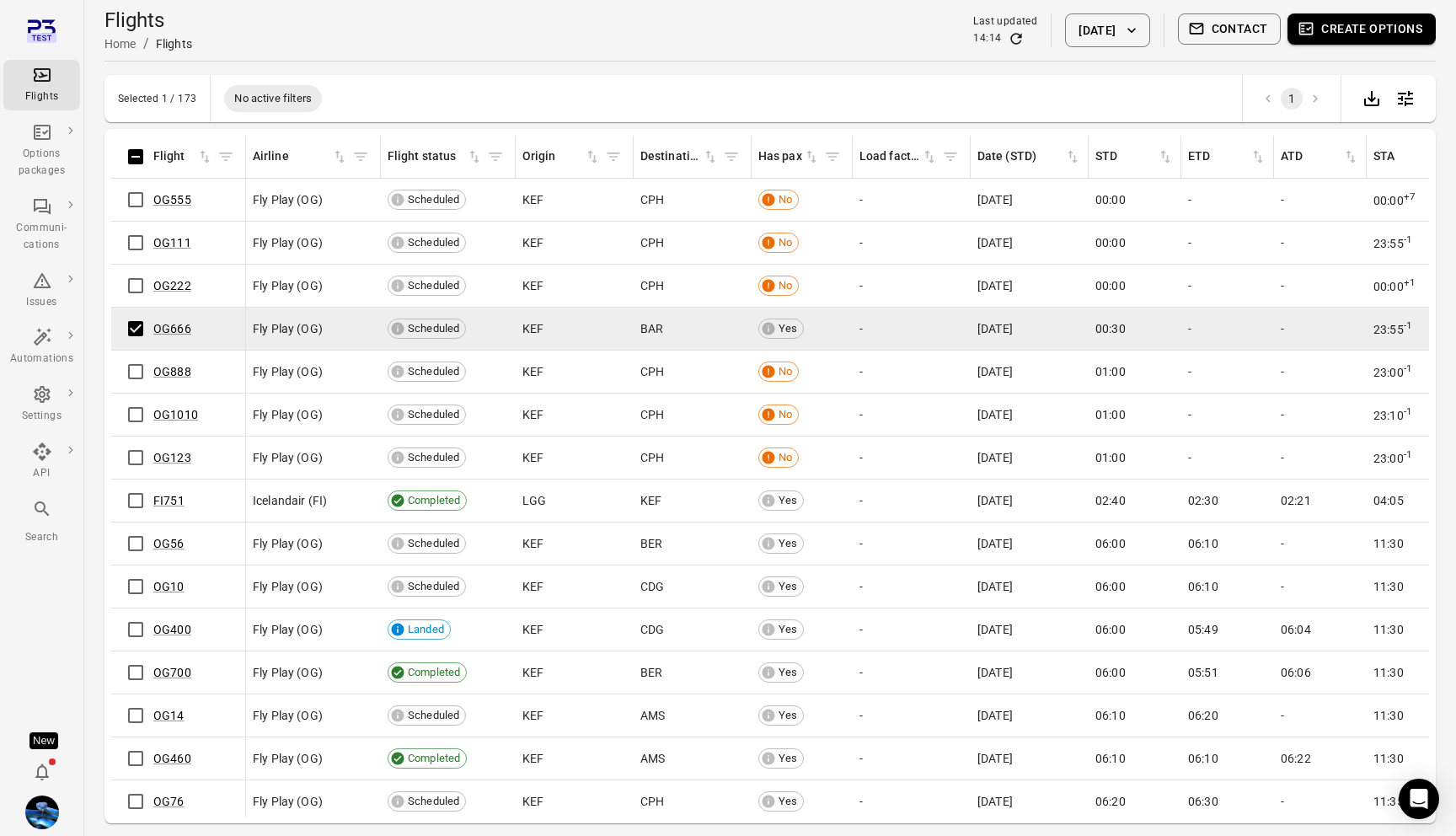
click at [1220, 31] on button "Contact" at bounding box center [1230, 29] width 104 height 31
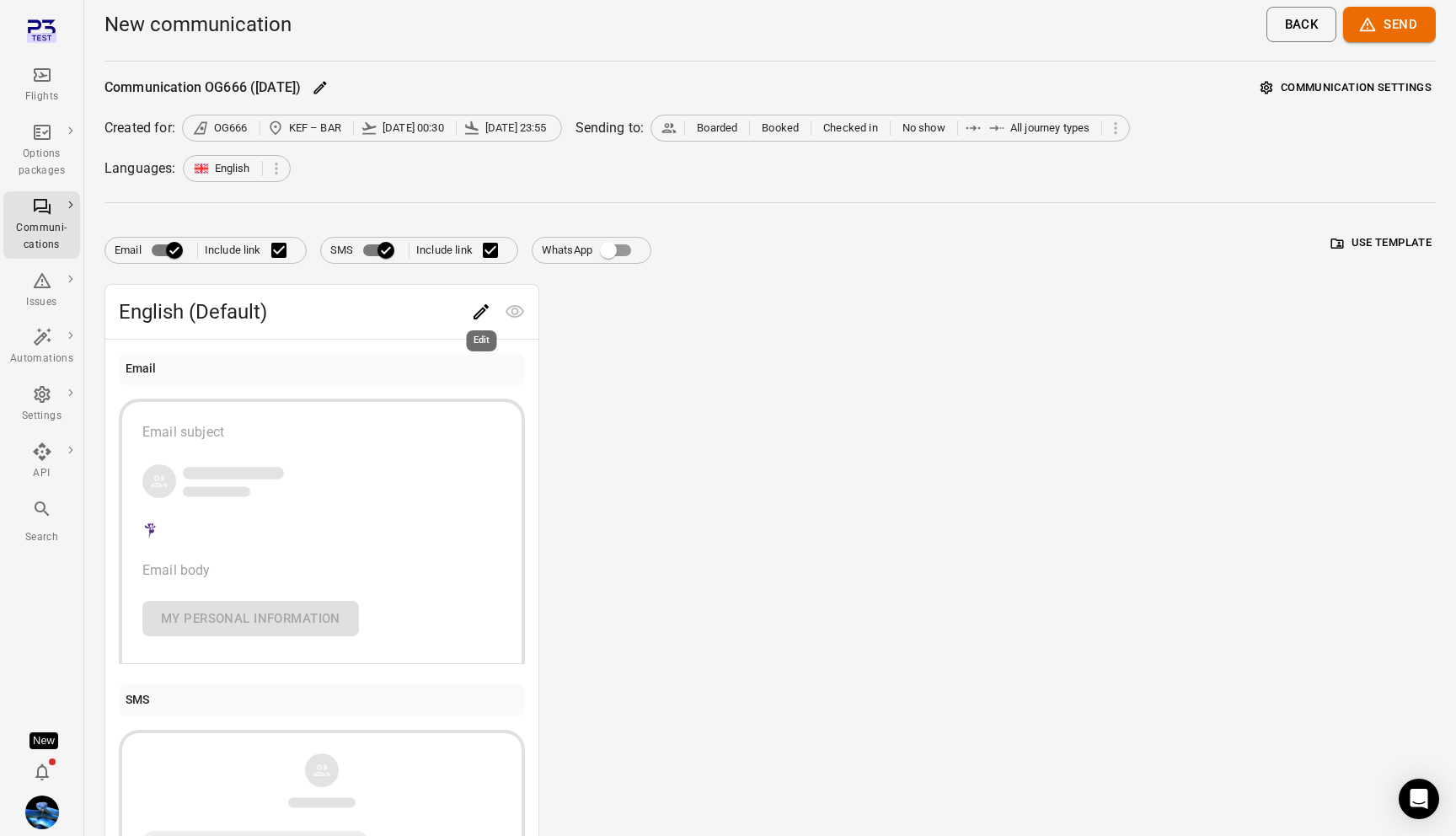
click at [472, 319] on div "Edit" at bounding box center [482, 335] width 34 height 35
click at [485, 312] on icon "Edit" at bounding box center [481, 311] width 20 height 20
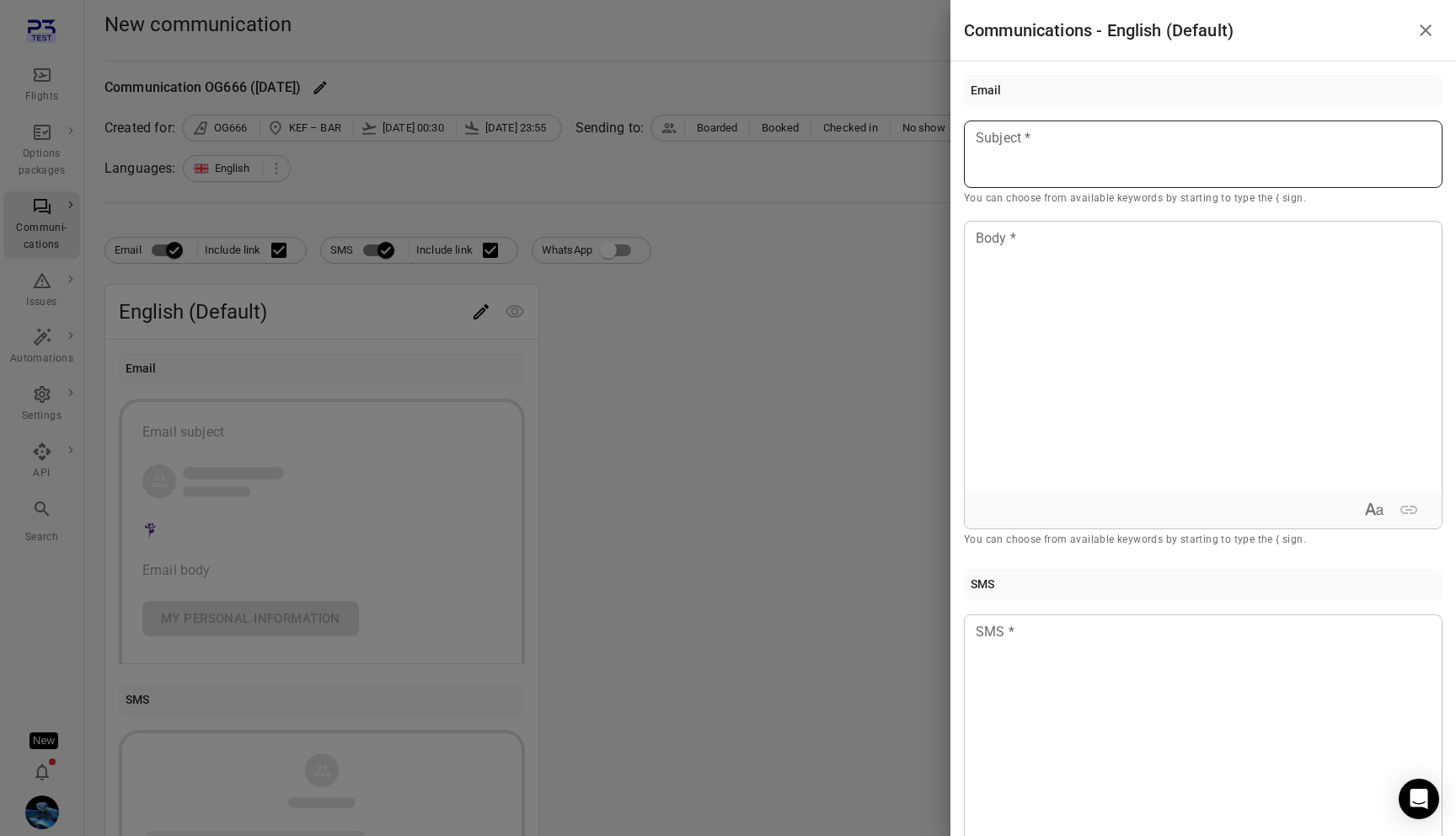
click at [1046, 178] on div at bounding box center [1203, 155] width 479 height 68
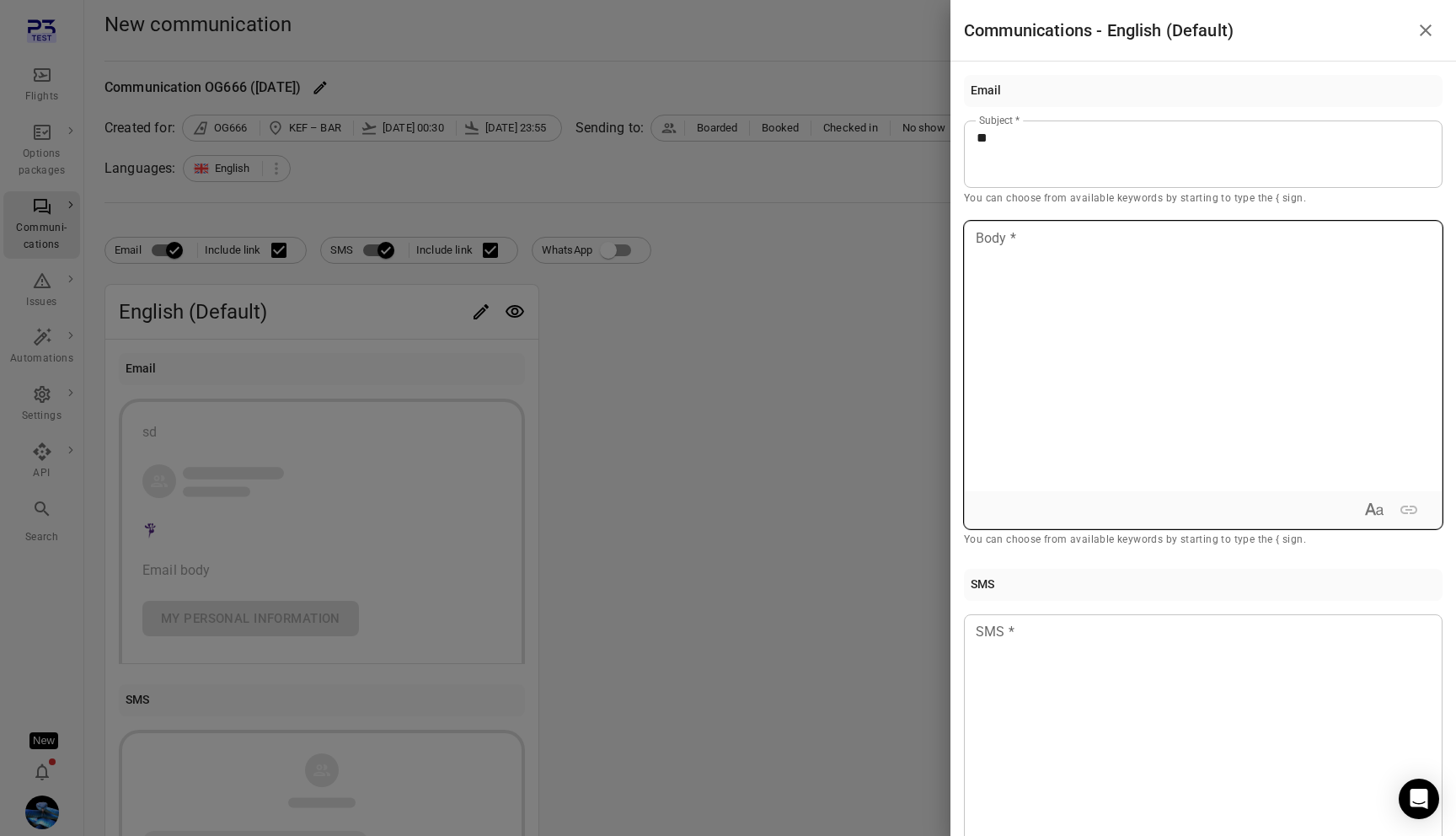
click at [1040, 276] on div at bounding box center [1203, 356] width 477 height 269
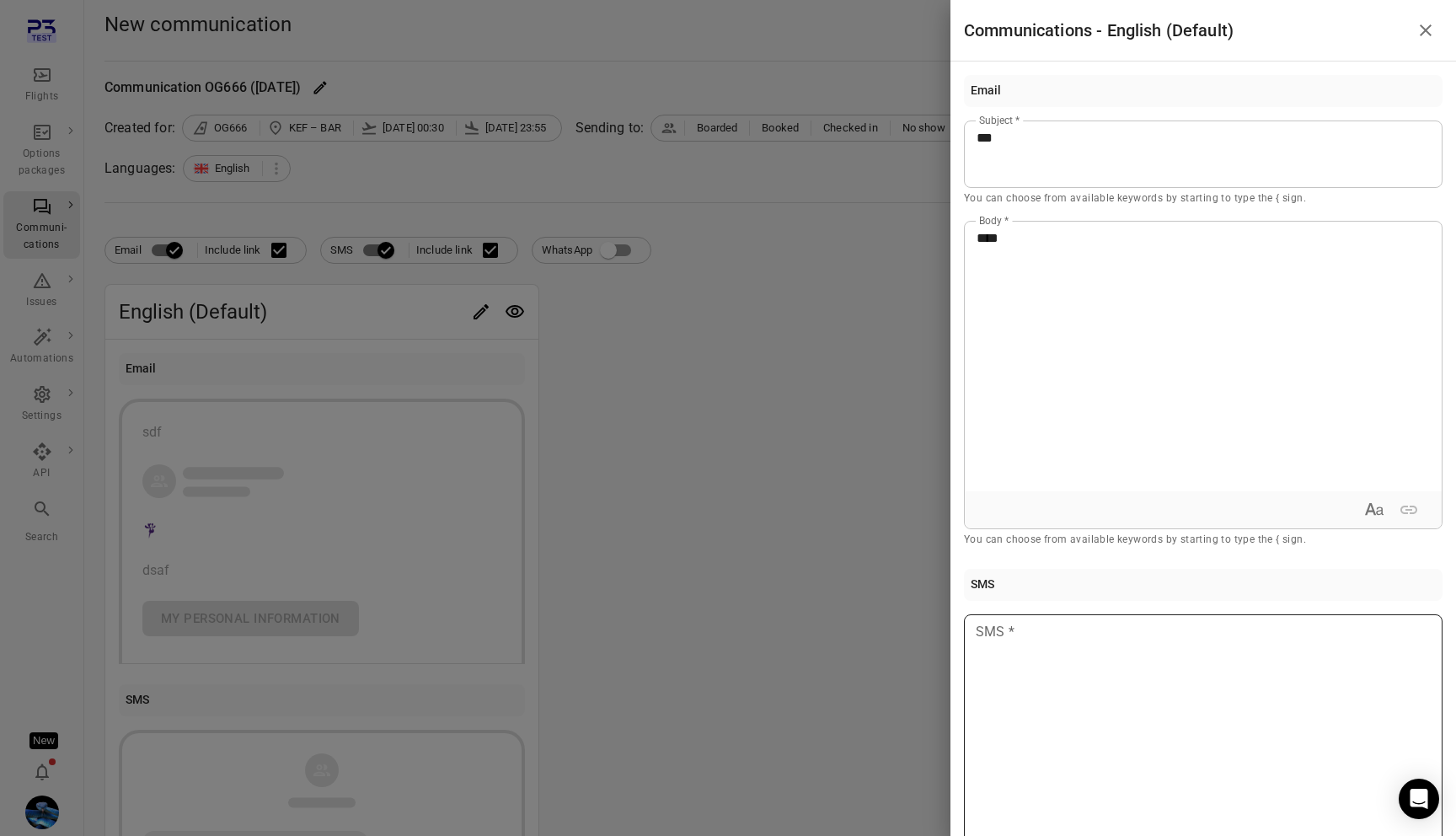
click at [1022, 628] on p at bounding box center [1203, 631] width 454 height 20
click at [684, 497] on div at bounding box center [728, 418] width 1456 height 836
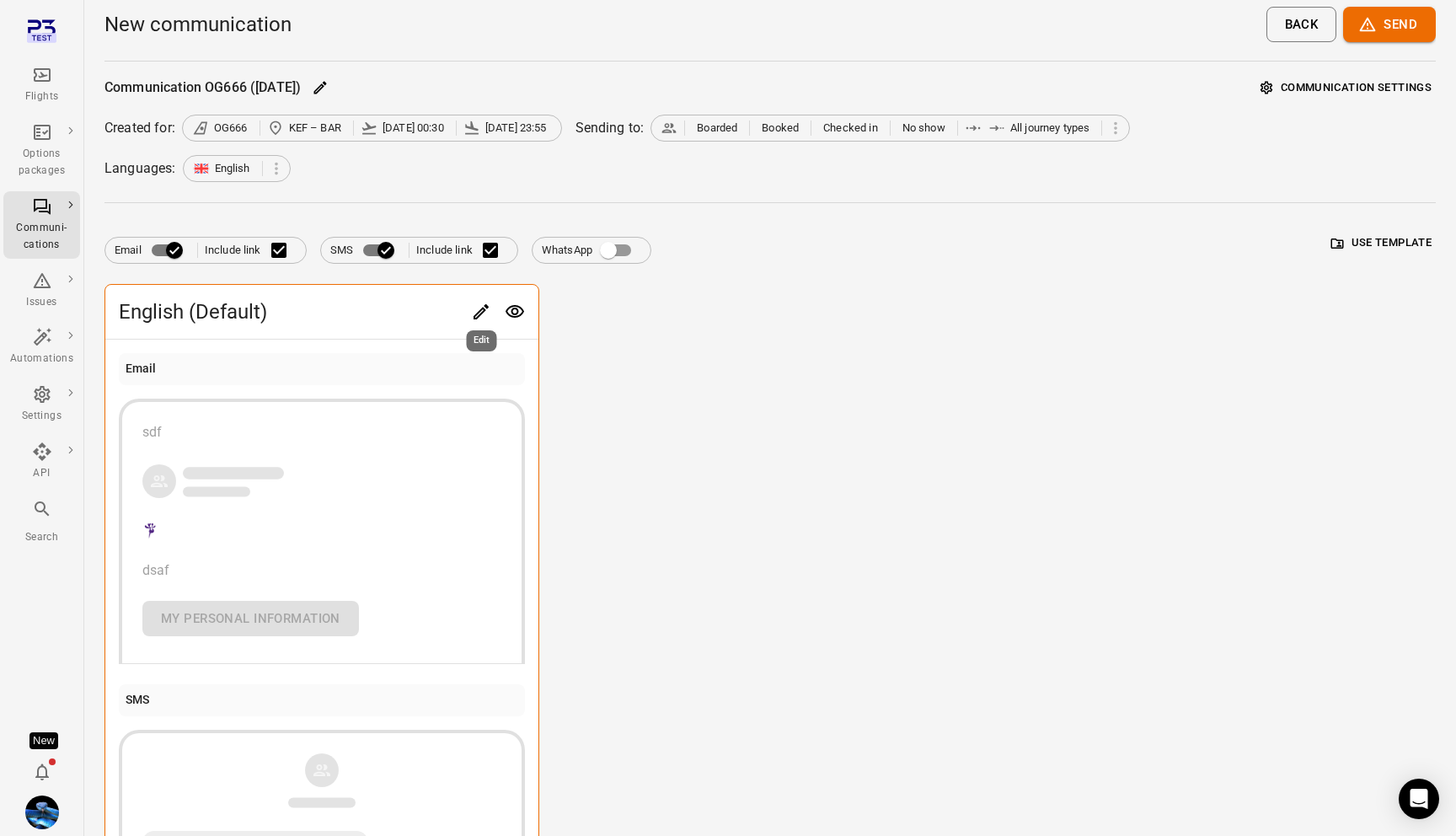
click at [469, 316] on button "Edit" at bounding box center [481, 312] width 34 height 34
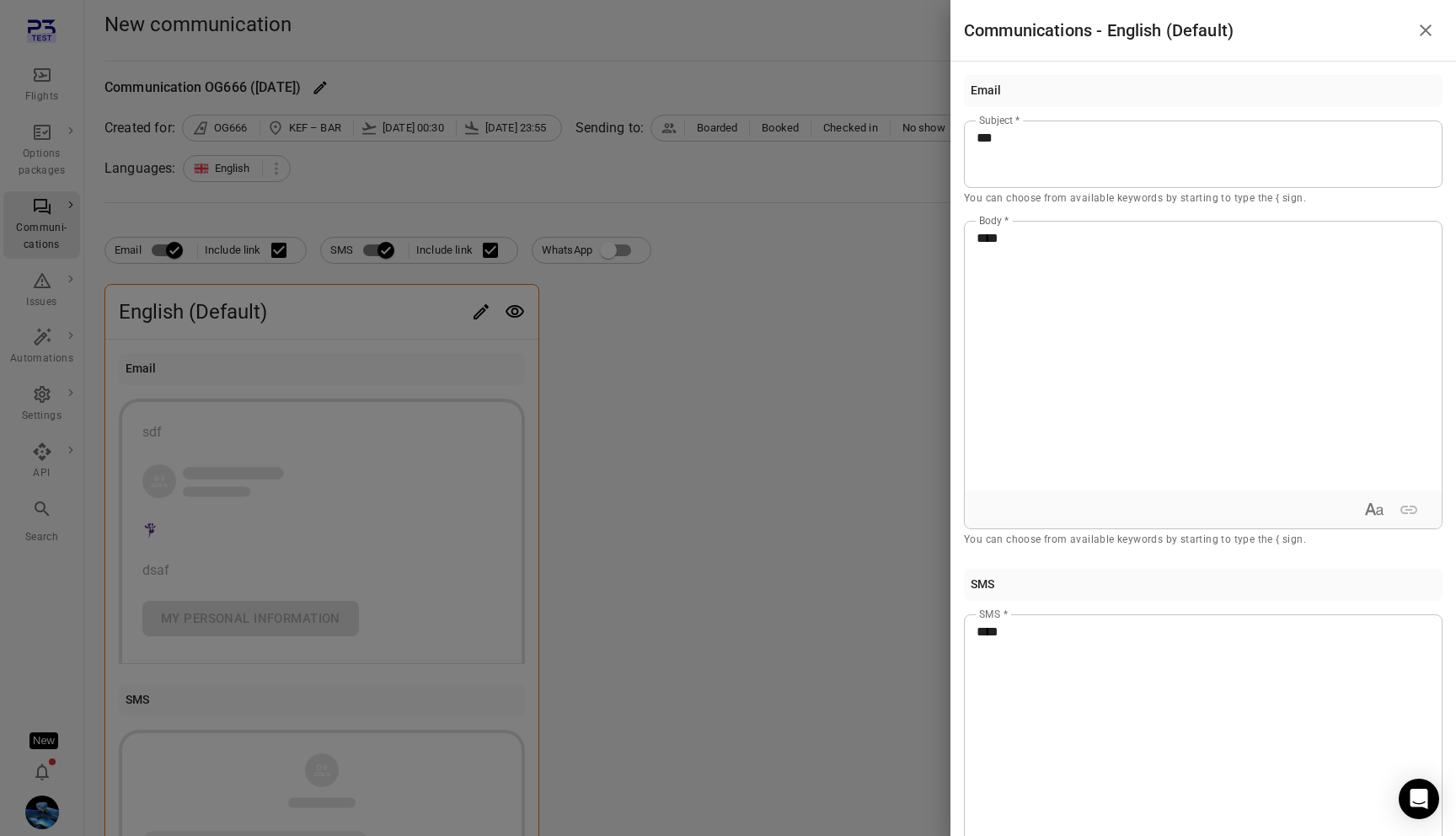
click at [719, 754] on div at bounding box center [728, 418] width 1456 height 836
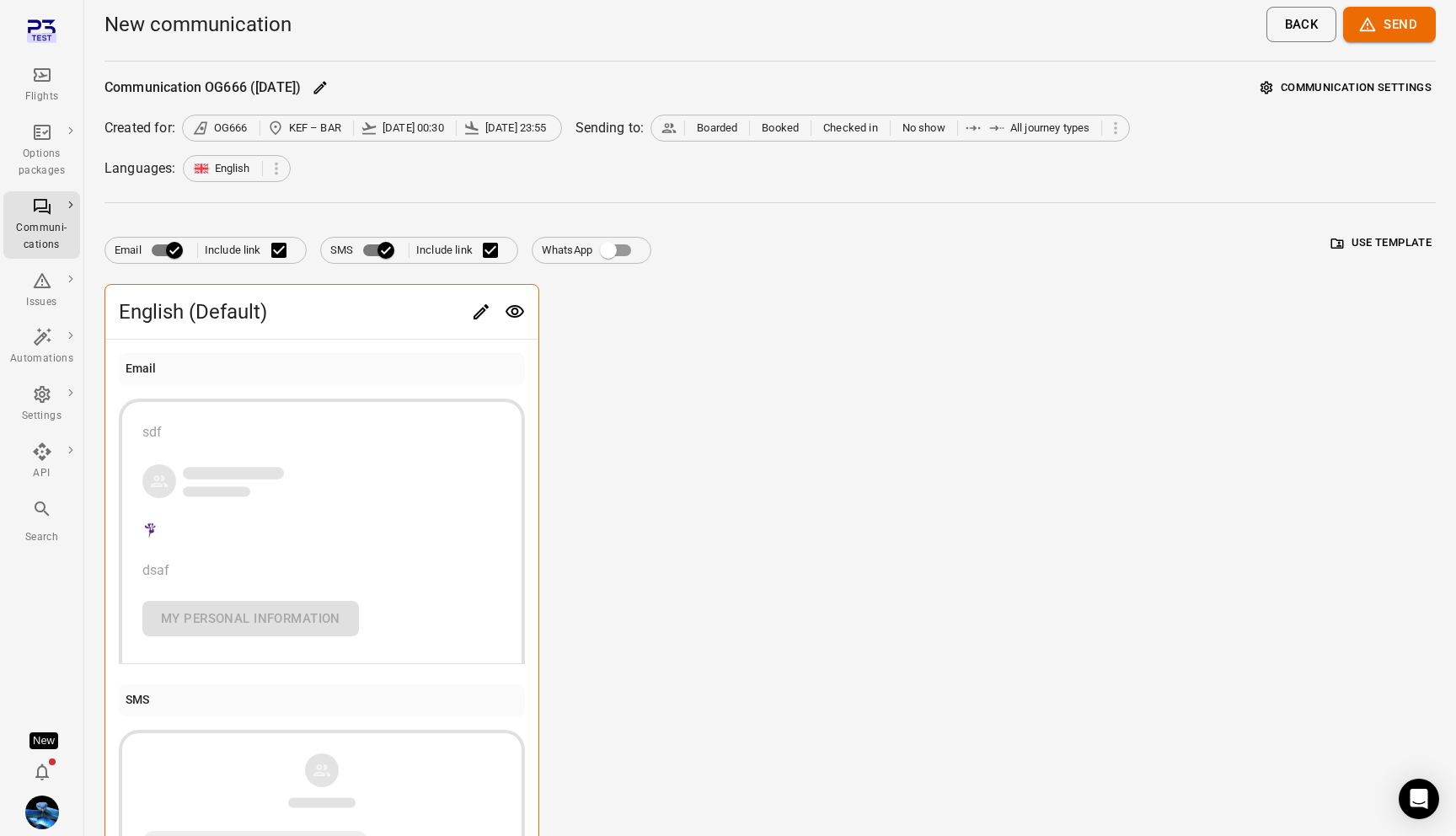
scroll to position [219, 0]
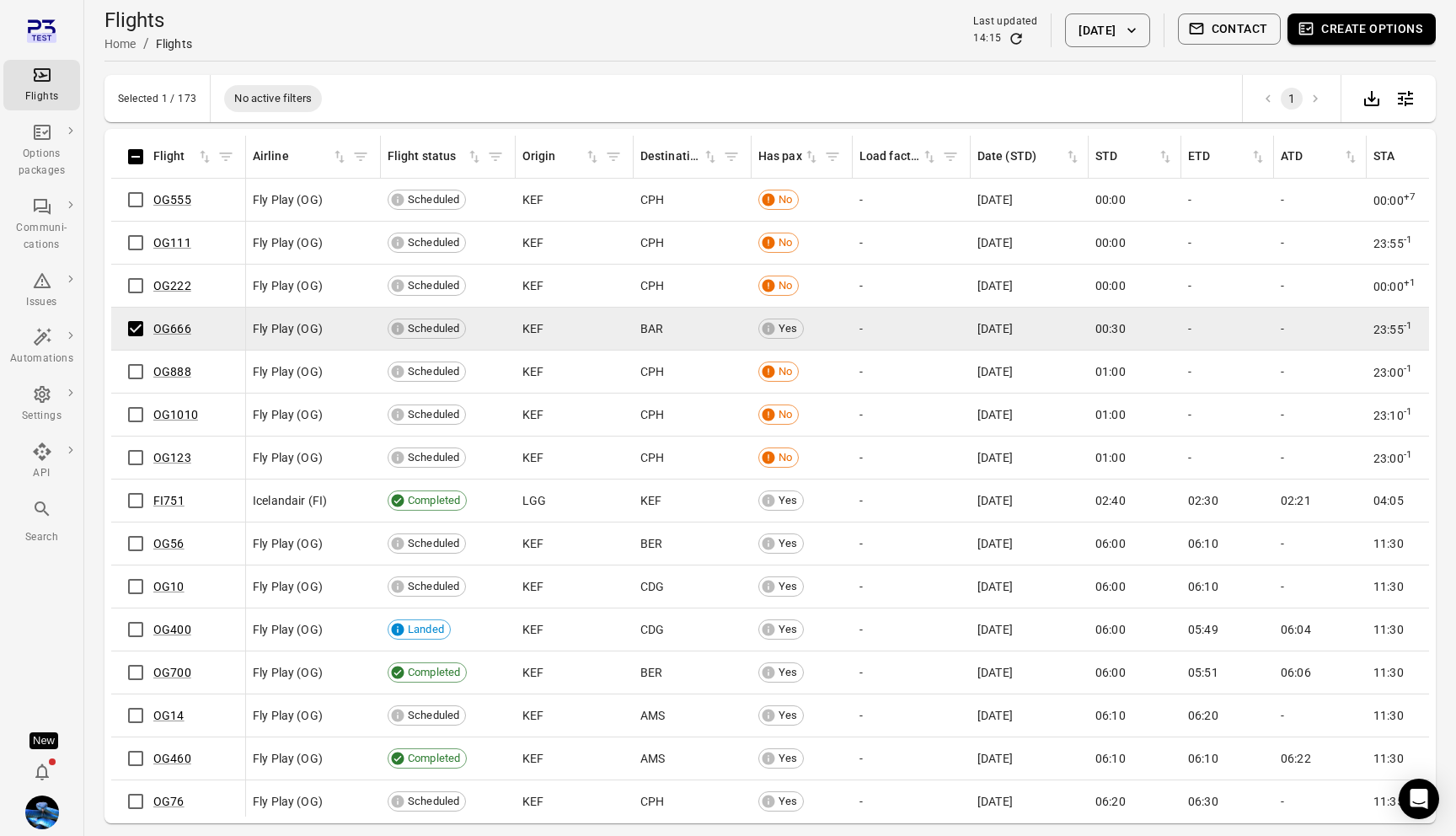
click at [1228, 34] on button "Contact" at bounding box center [1230, 29] width 104 height 31
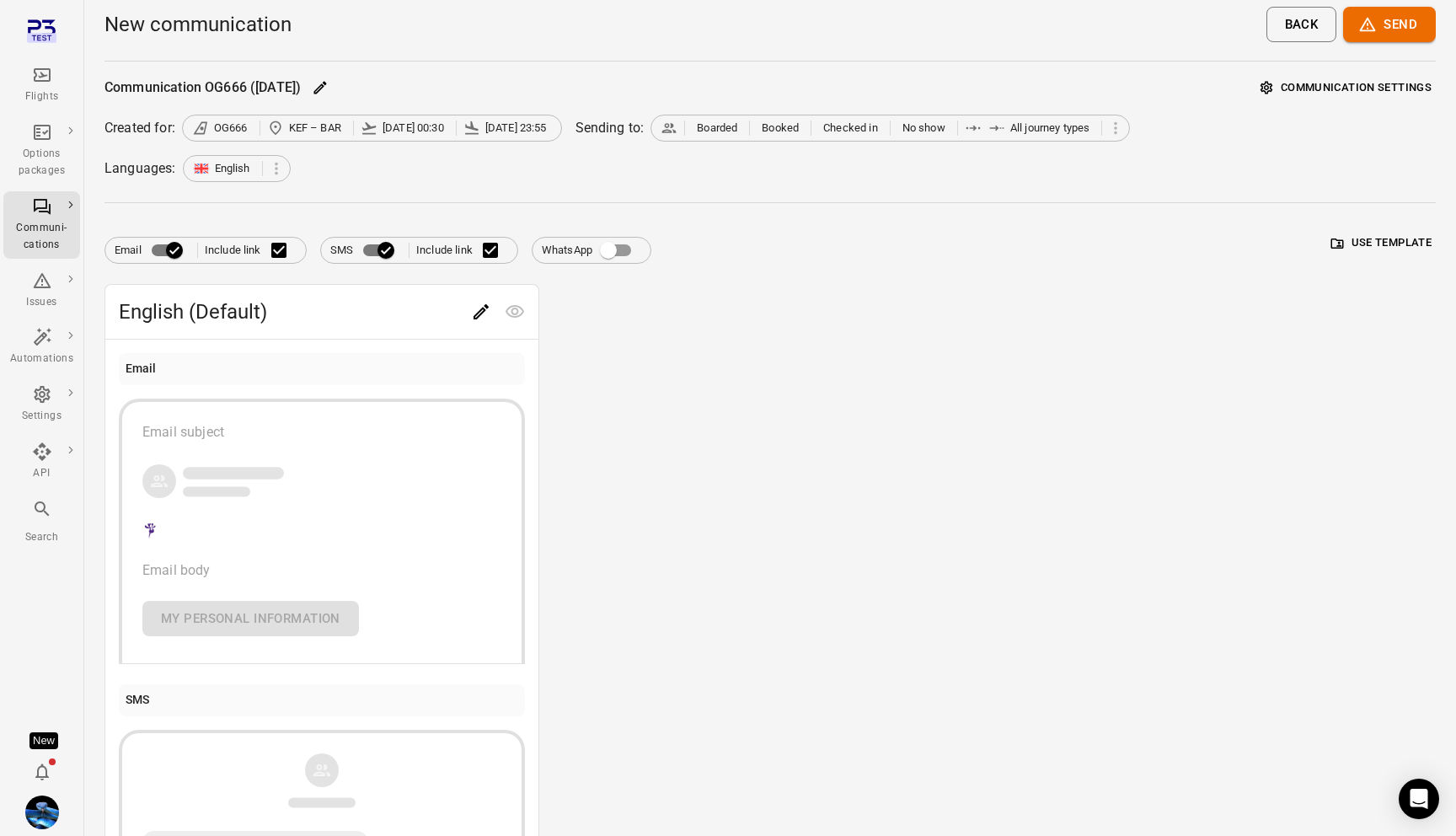
click at [486, 298] on button "Edit" at bounding box center [481, 312] width 34 height 34
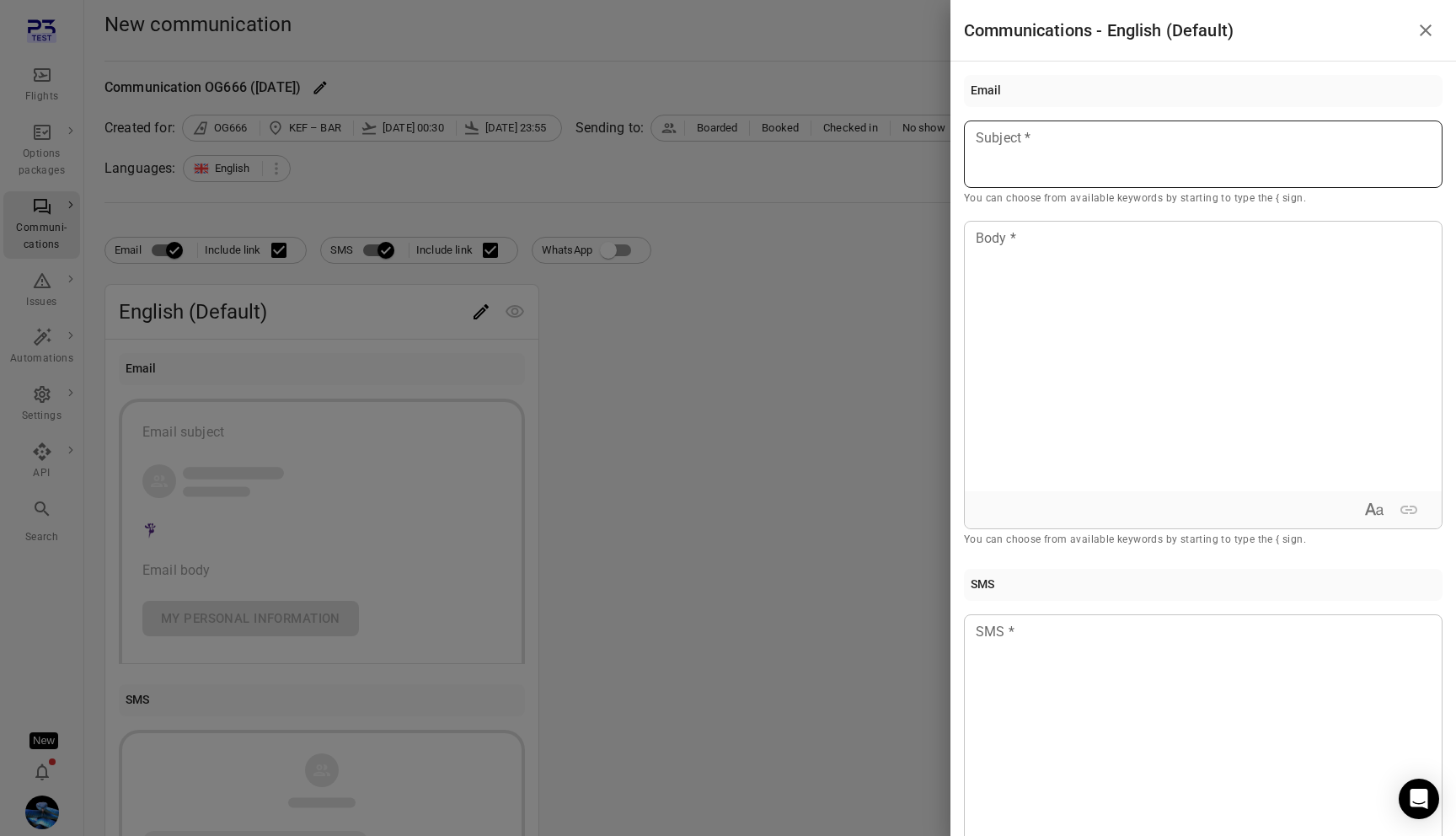
click at [1046, 142] on p at bounding box center [1203, 138] width 454 height 20
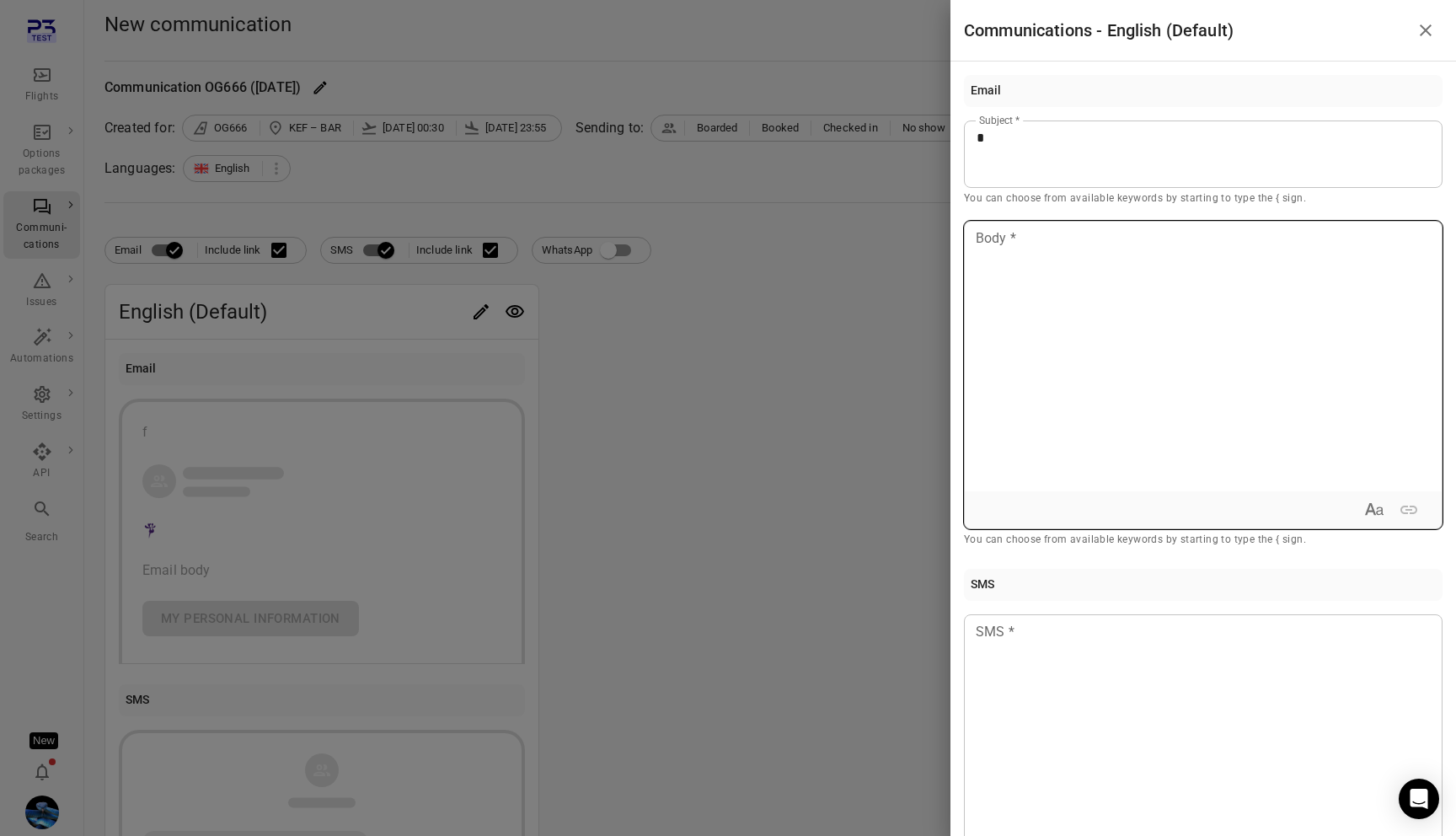
click at [1037, 323] on div at bounding box center [1203, 356] width 477 height 269
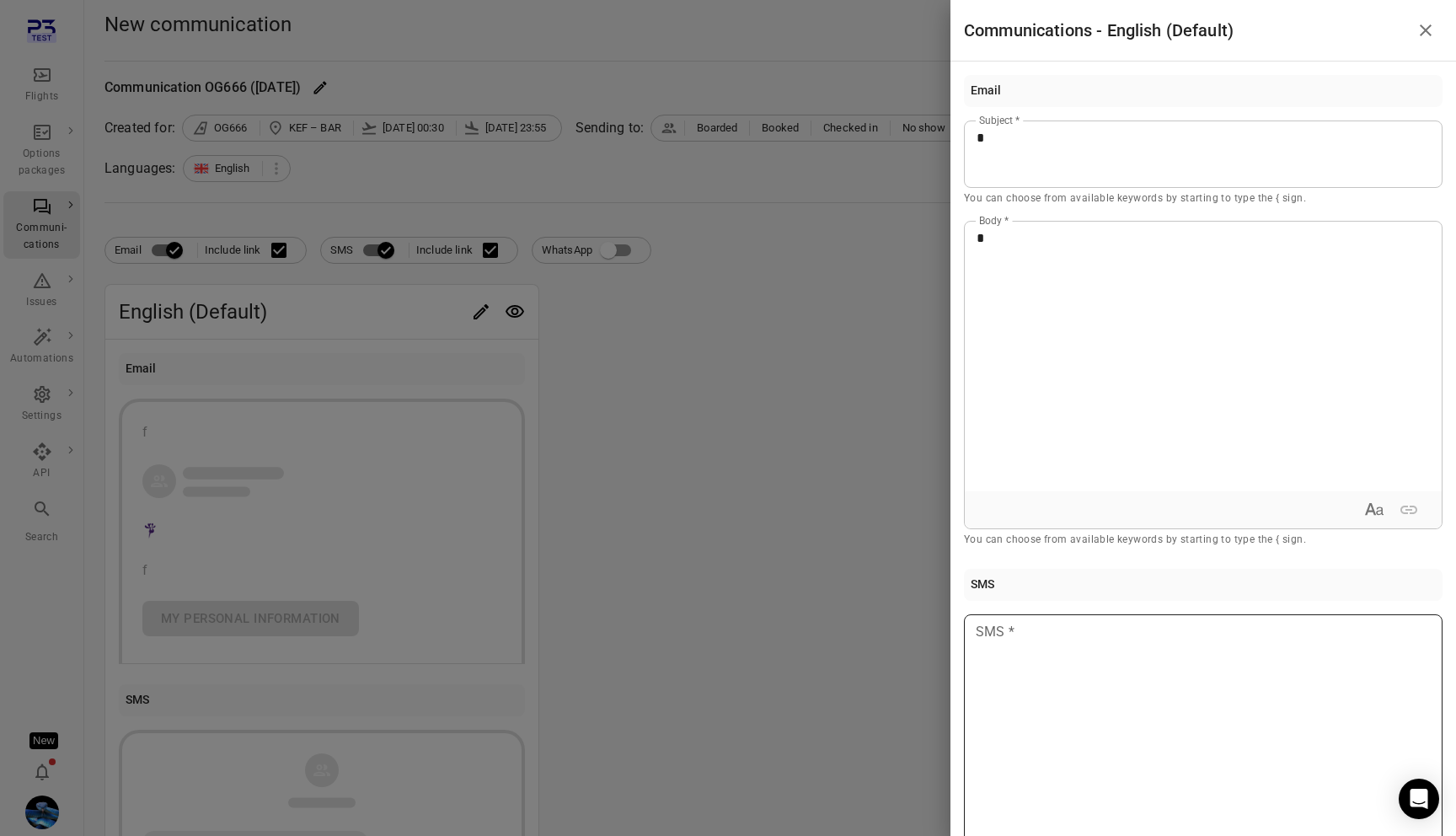
click at [1029, 682] on div at bounding box center [1203, 749] width 479 height 269
click at [725, 567] on div at bounding box center [728, 418] width 1456 height 836
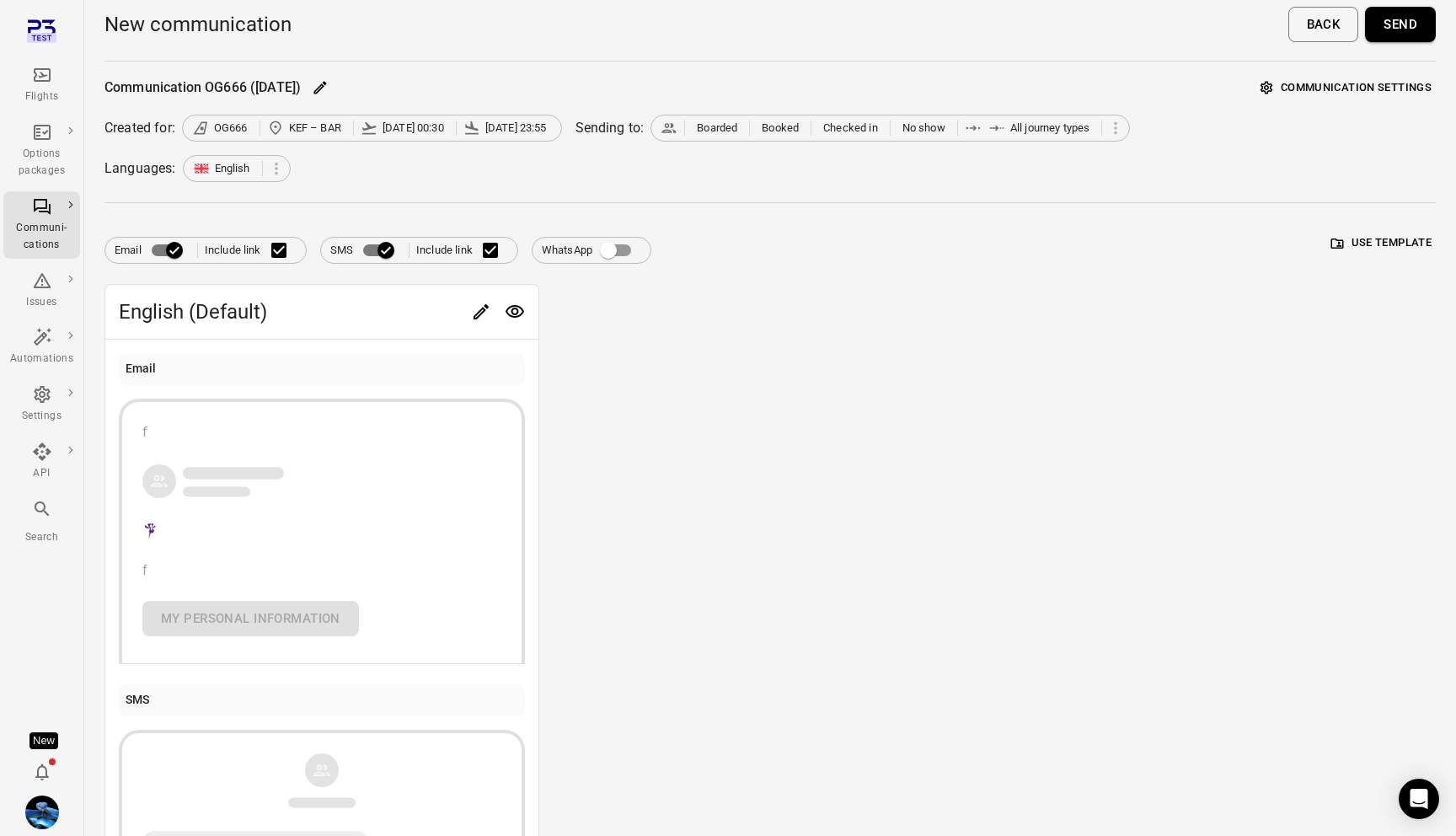
click at [649, 518] on div "English (Default) Email f f My personal information SMS Link to personal inform…" at bounding box center [770, 616] width 1331 height 663
click at [475, 308] on icon "Edit" at bounding box center [481, 311] width 20 height 20
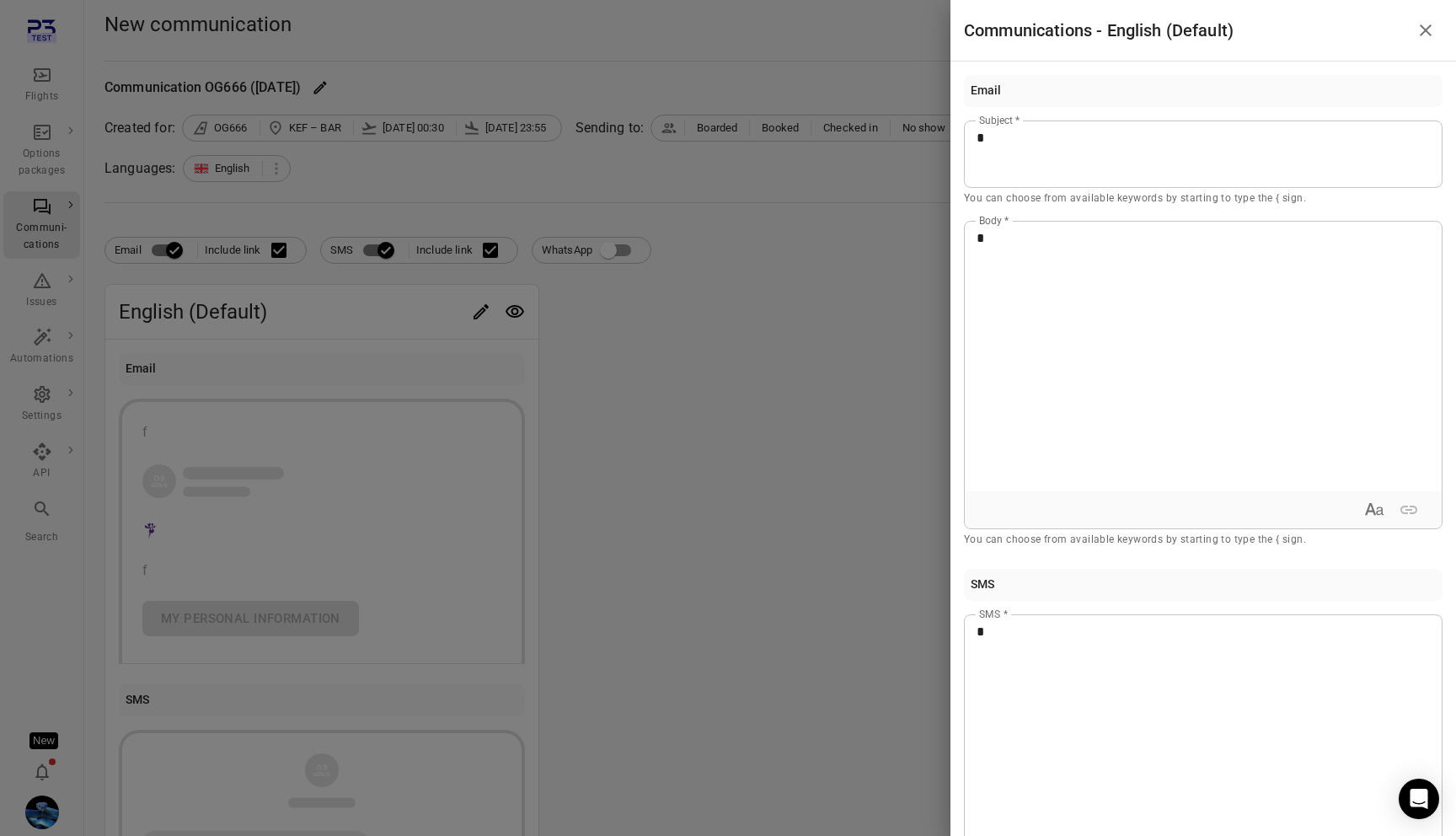
click at [779, 355] on div at bounding box center [728, 418] width 1456 height 836
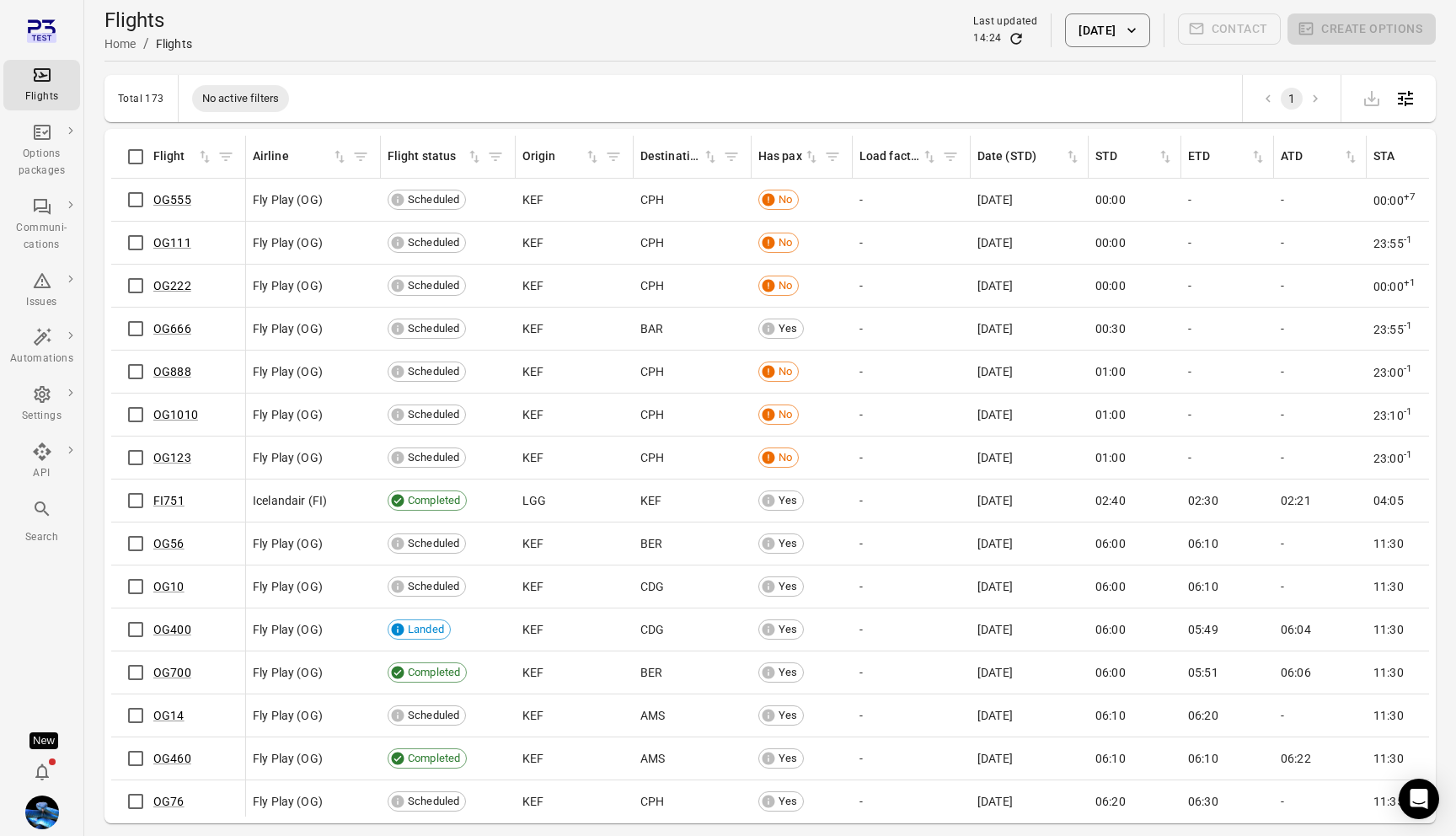
click at [51, 736] on div "New" at bounding box center [44, 740] width 29 height 17
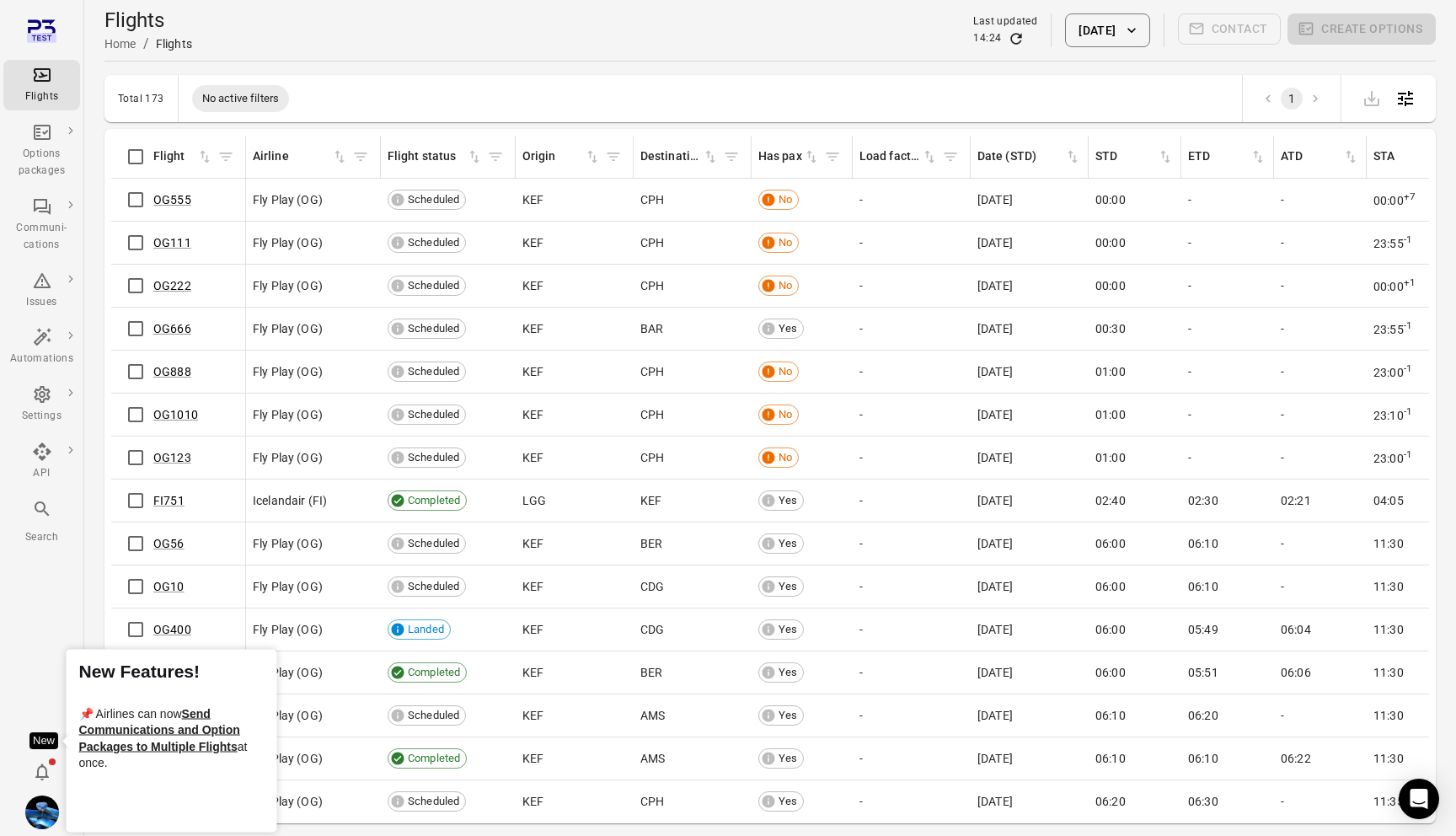
click at [30, 666] on div "Flights Options packages Communi-cations Issues Automations Settings API Search…" at bounding box center [42, 418] width 84 height 836
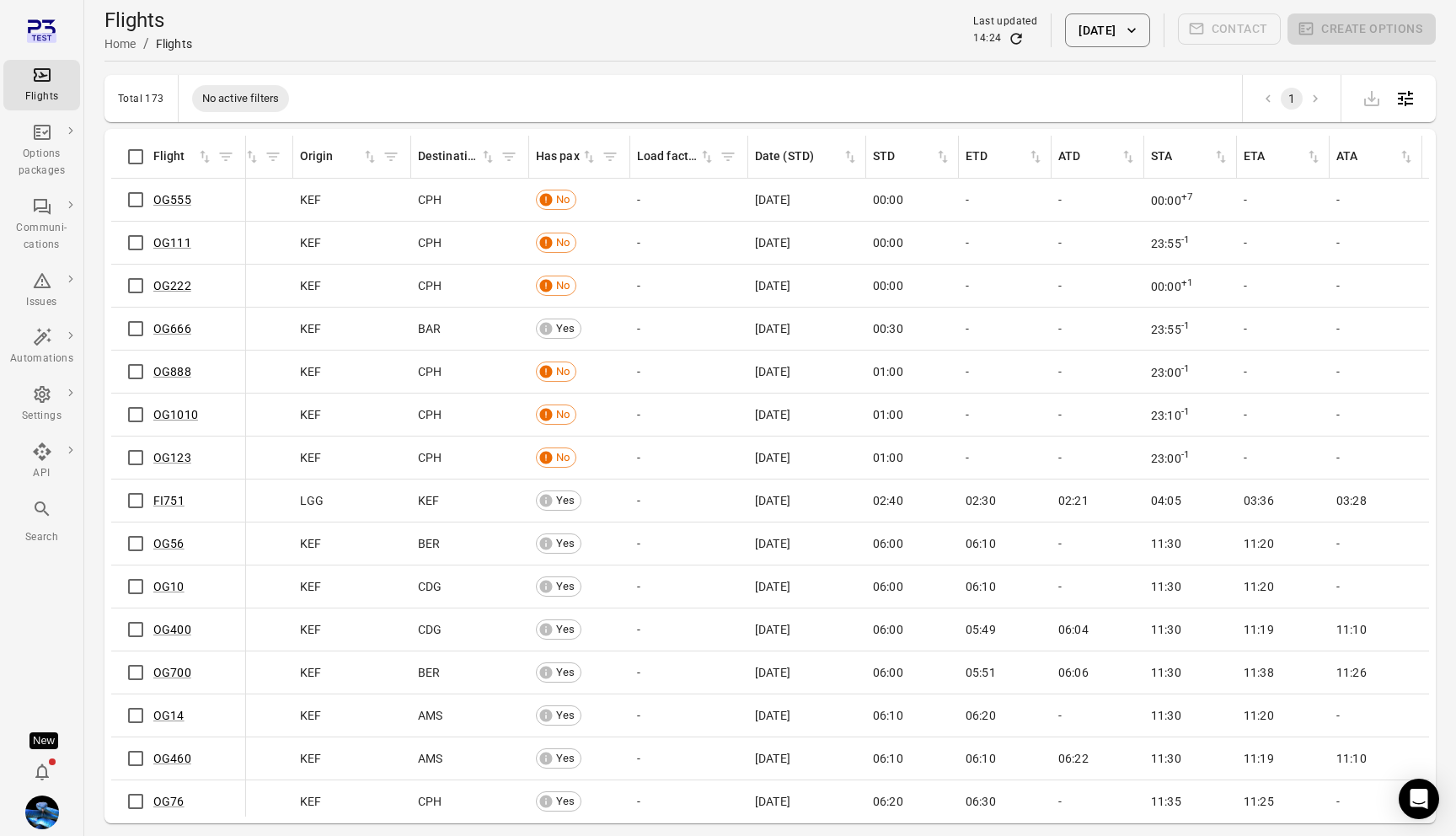
scroll to position [0, 399]
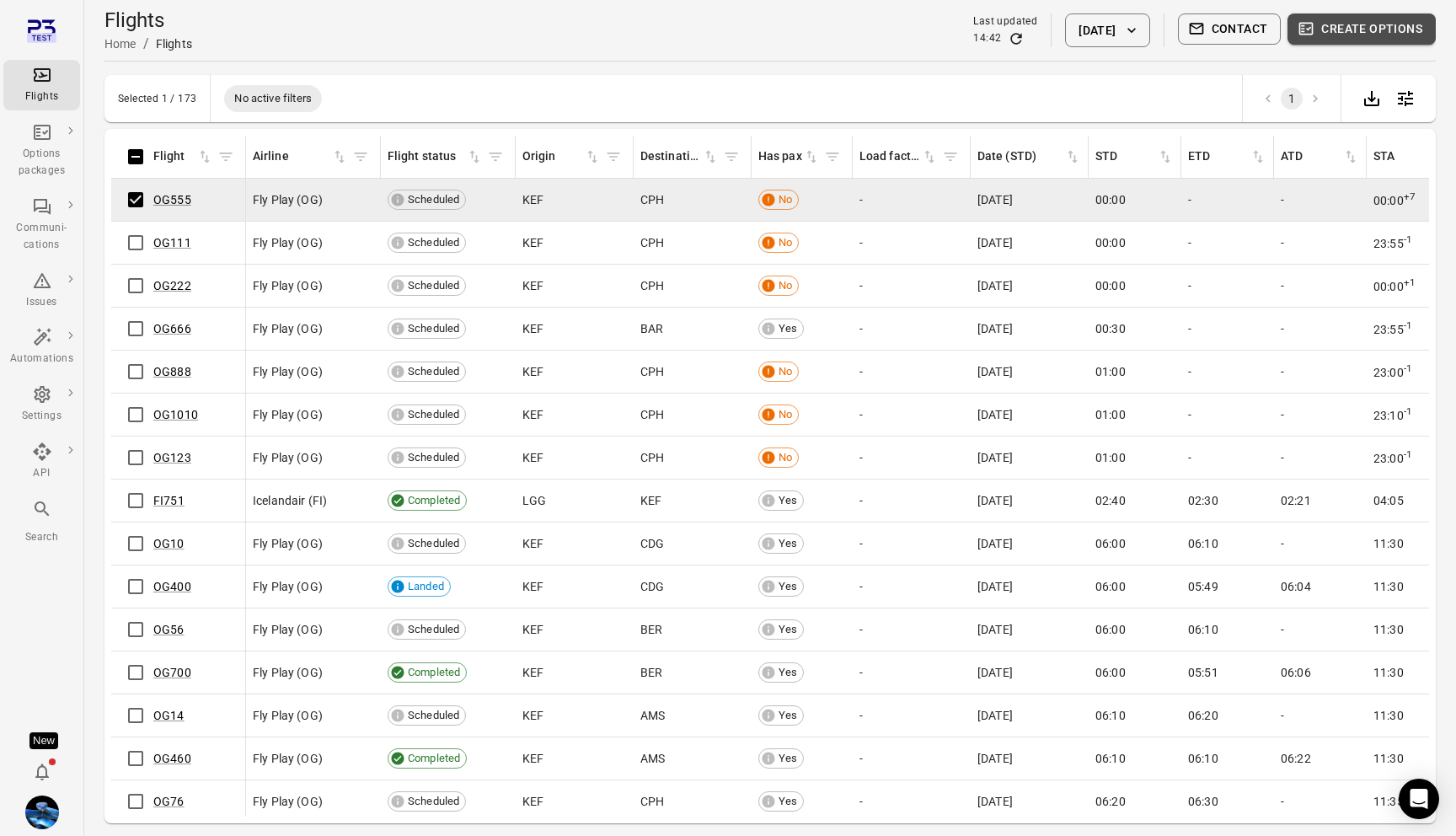
click at [1354, 27] on button "Create options" at bounding box center [1361, 29] width 149 height 31
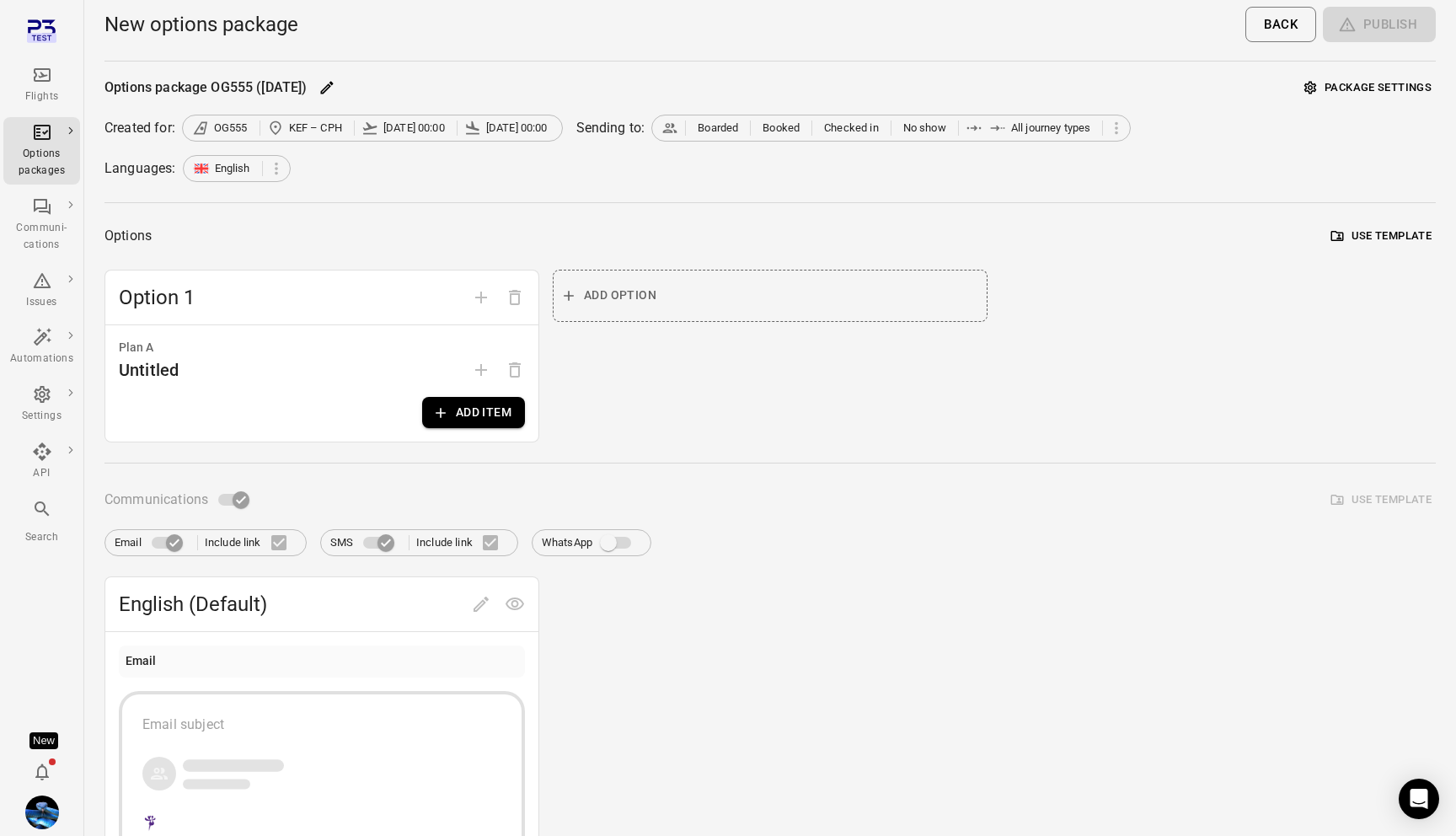
click at [497, 405] on button "Add item" at bounding box center [473, 412] width 103 height 31
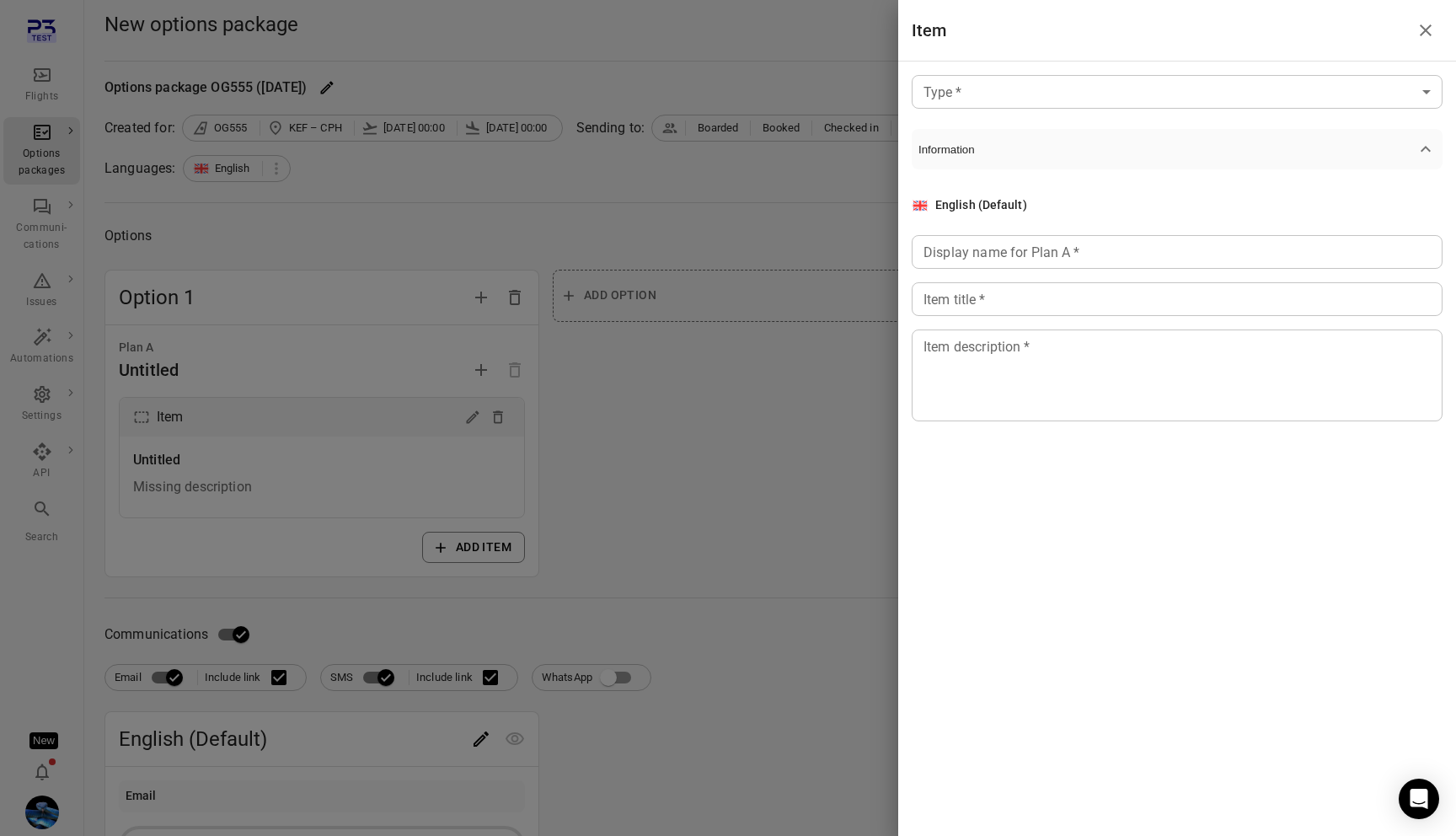
click at [1074, 87] on body "Flights Options packages Communi-cations Issues Automations Settings API Search…" at bounding box center [728, 720] width 1456 height 1442
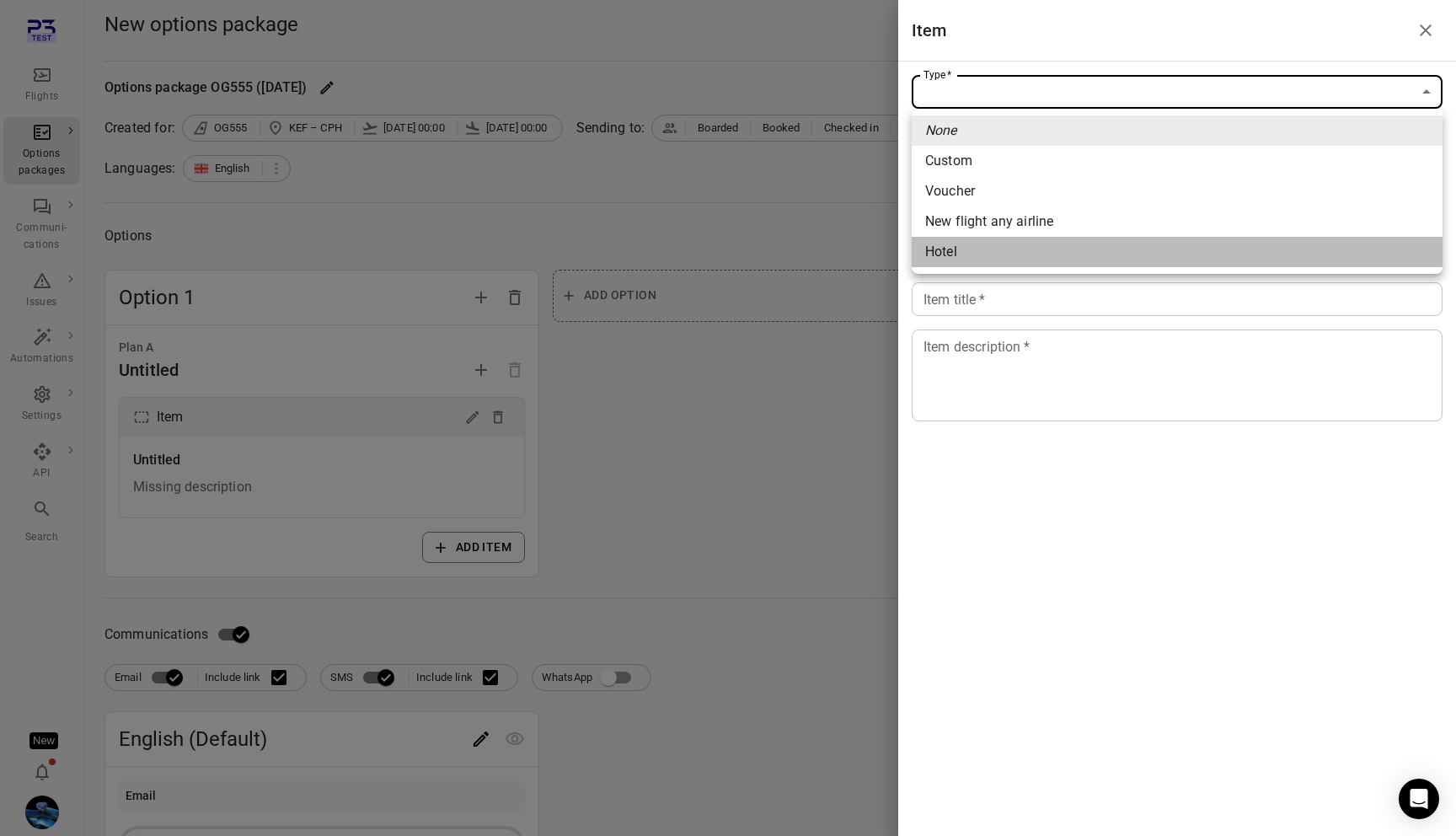
click at [1010, 248] on span "Hotel" at bounding box center [1177, 251] width 504 height 20
type input "*****"
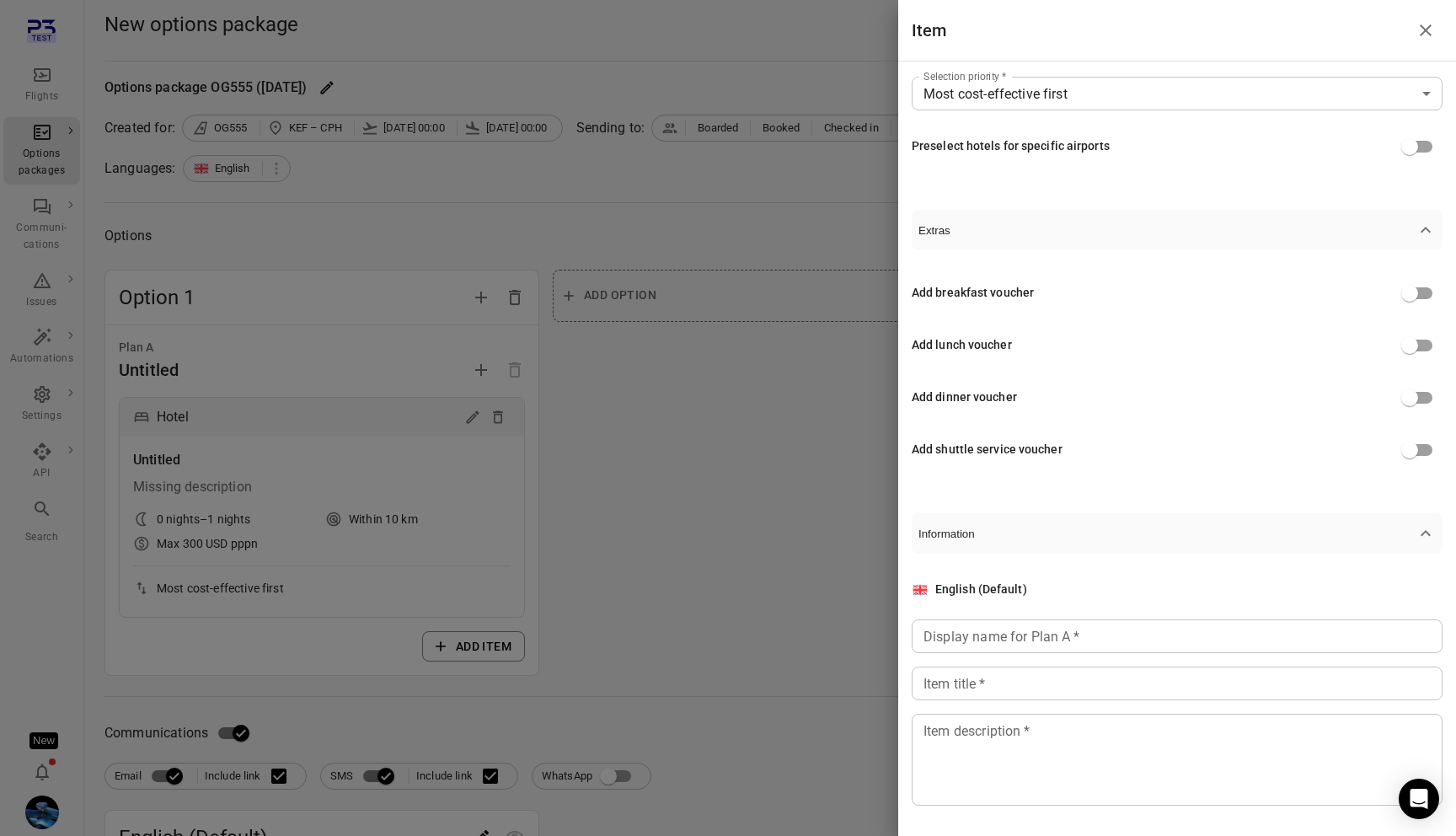
scroll to position [470, 0]
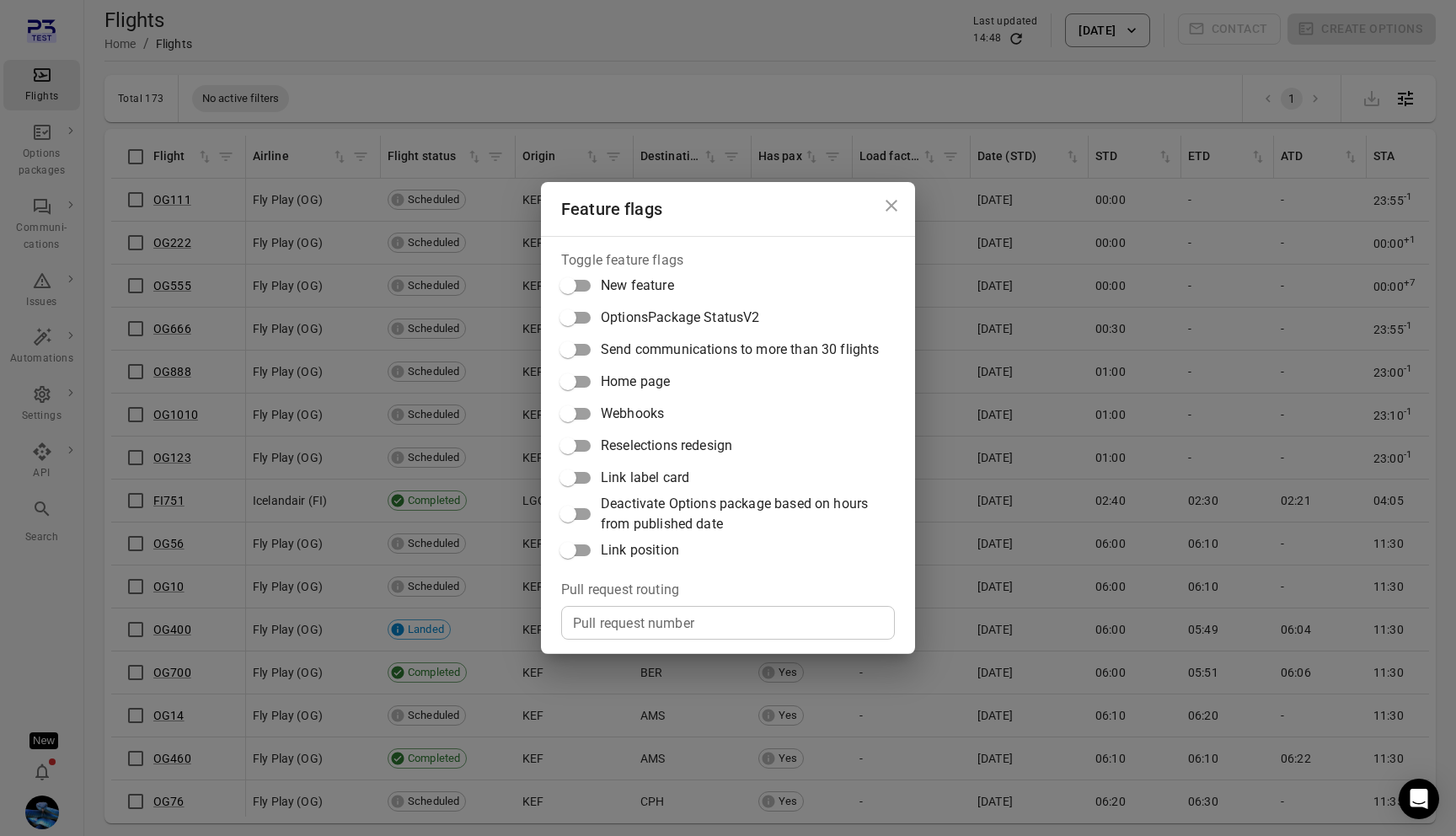
click at [644, 416] on span "Webhooks" at bounding box center [631, 414] width 63 height 20
click at [433, 368] on div "Feature flags Toggle feature flags New feature OptionsPackage StatusV2 Send com…" at bounding box center [728, 418] width 1456 height 836
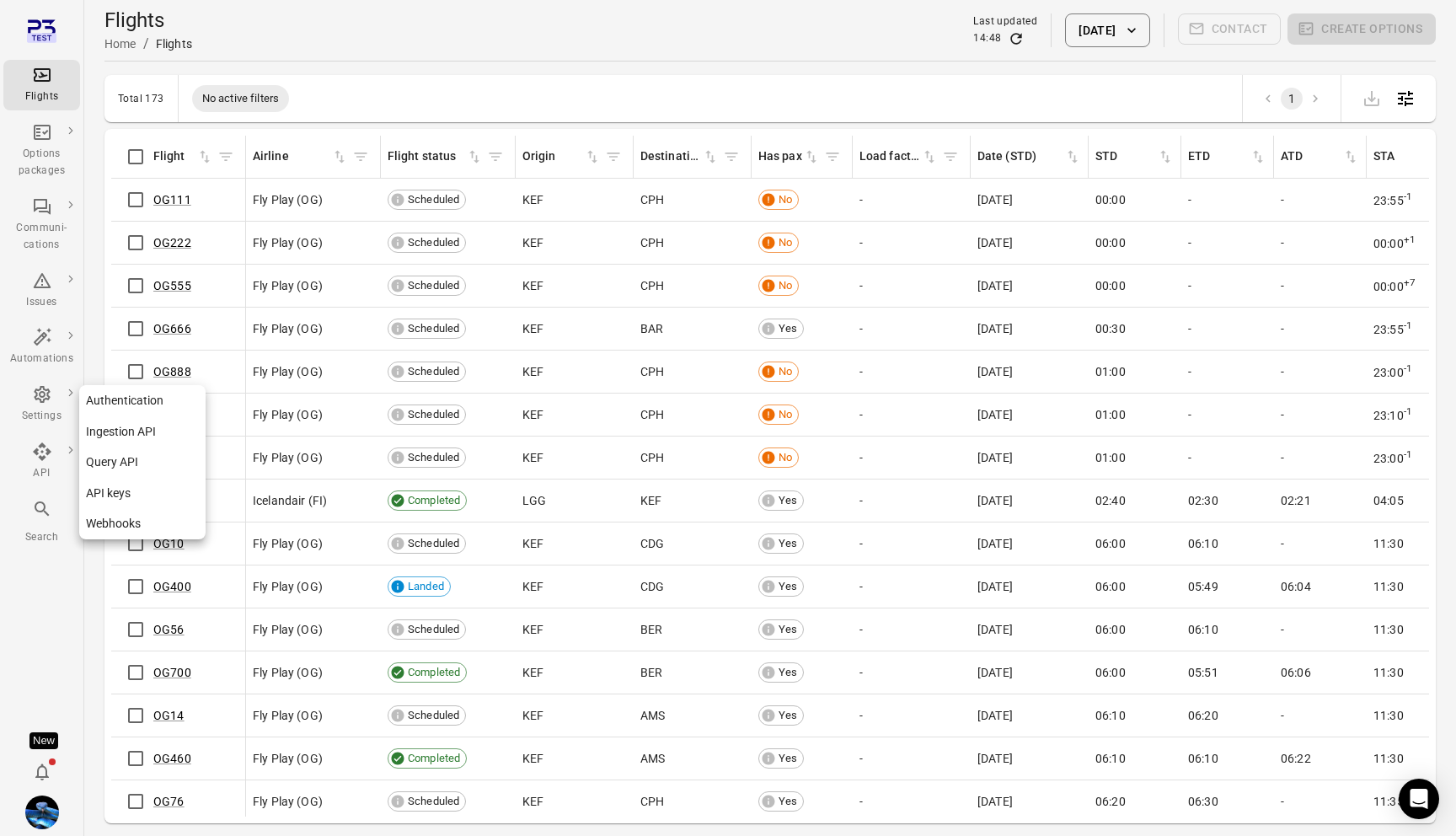
click at [137, 517] on link "Webhooks" at bounding box center [142, 523] width 127 height 31
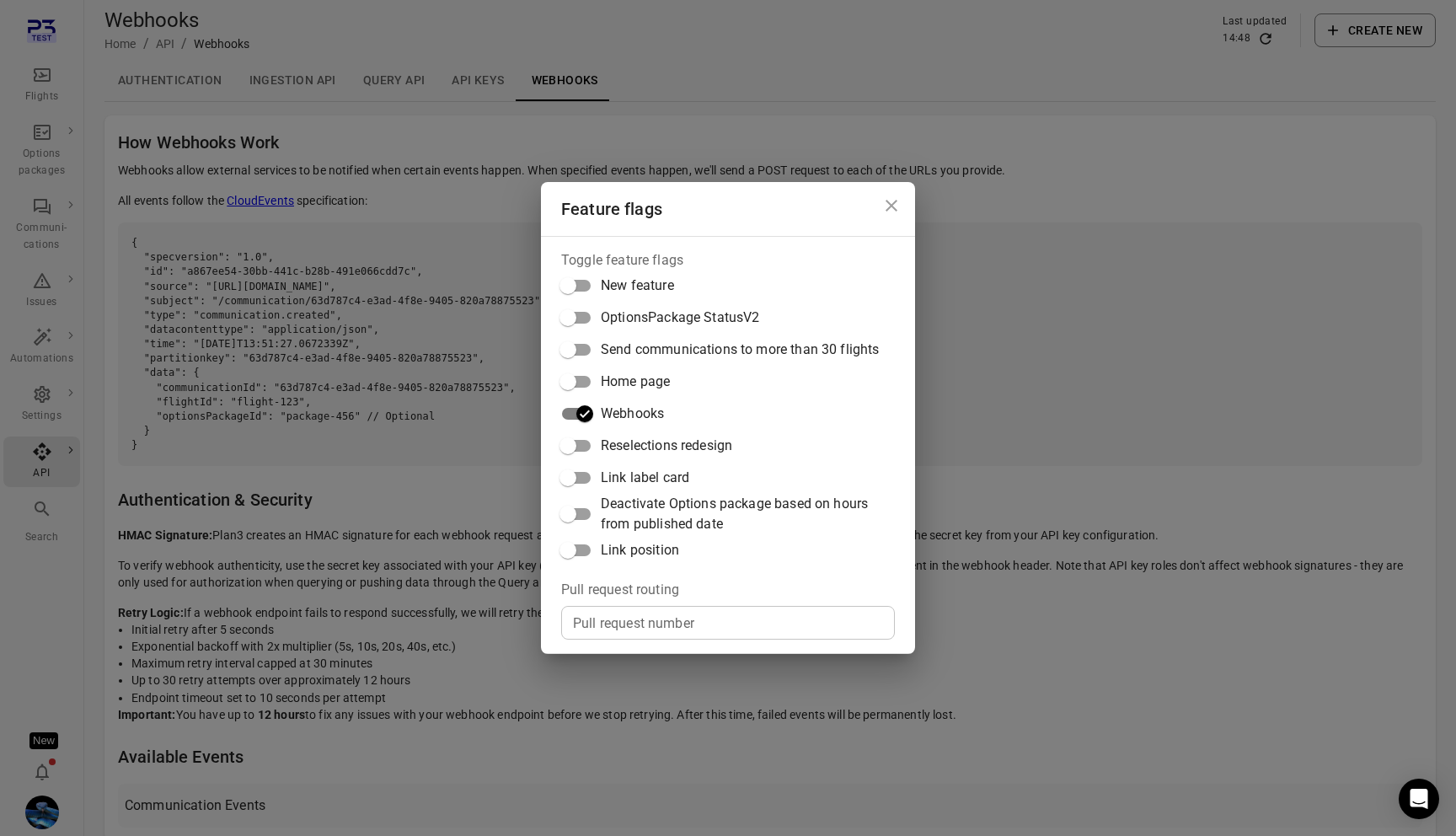
click at [424, 292] on div "Feature flags Toggle feature flags New feature OptionsPackage StatusV2 Send com…" at bounding box center [728, 418] width 1456 height 836
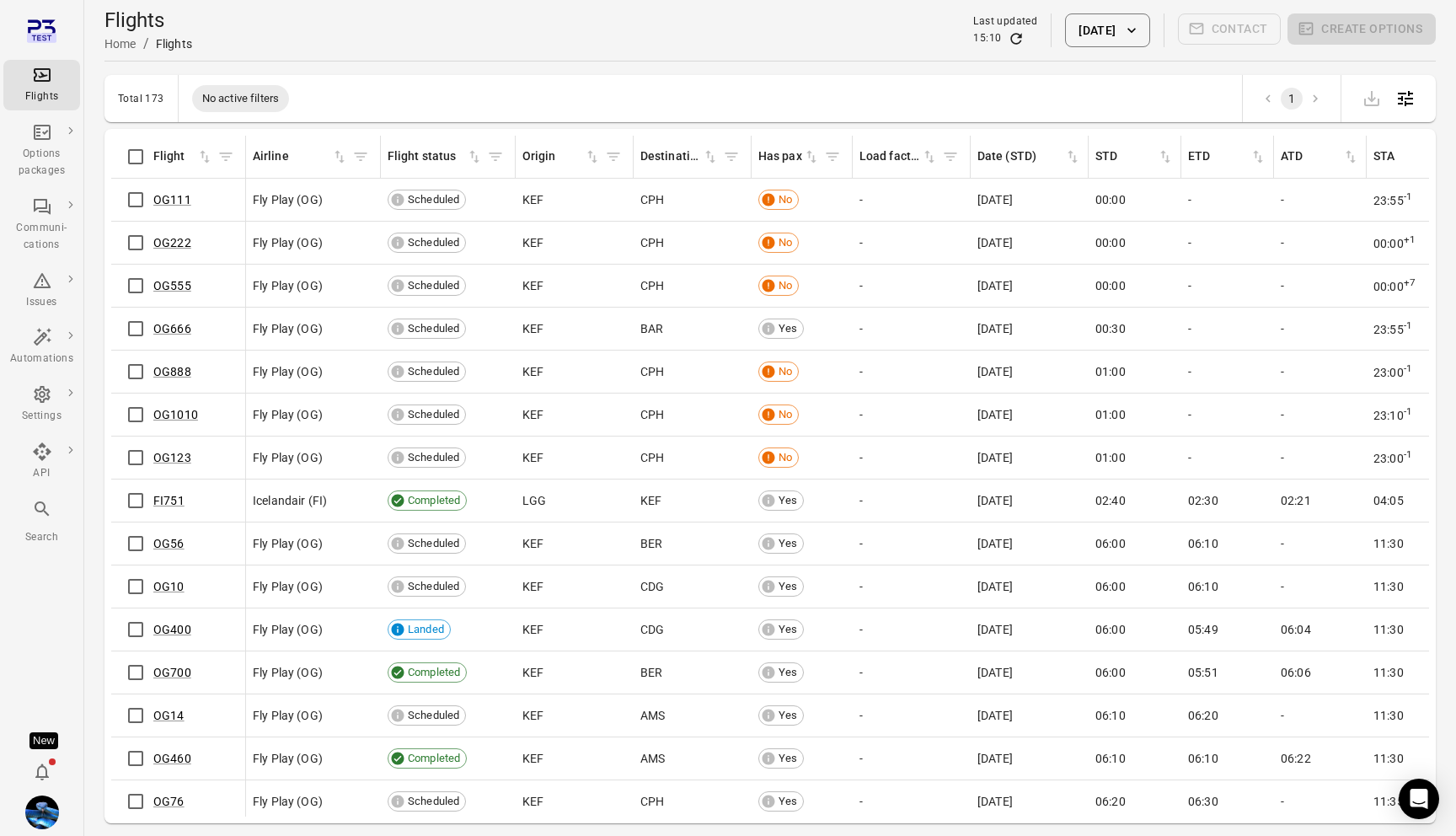
click at [115, 185] on td "OG111" at bounding box center [179, 200] width 135 height 43
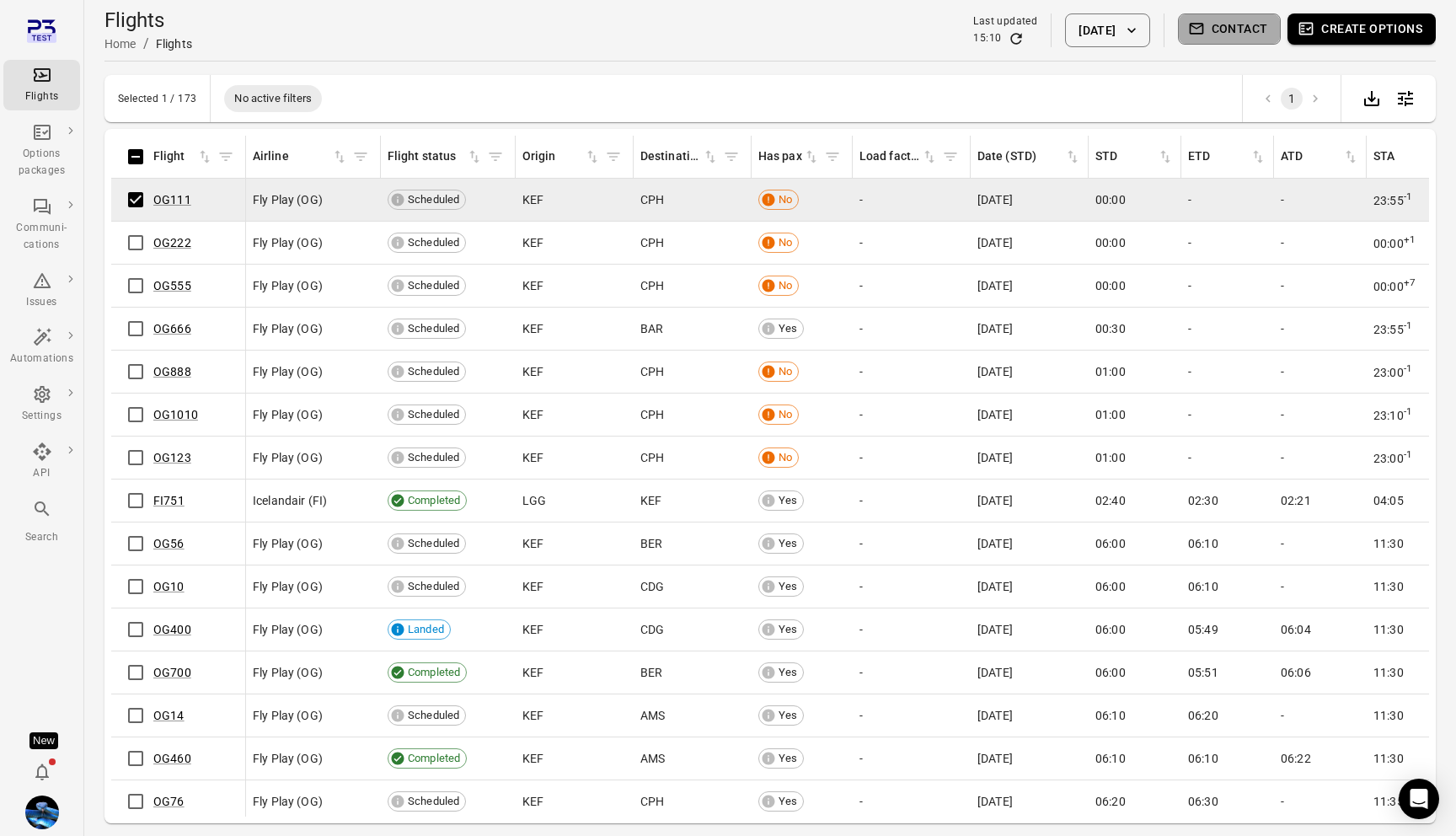
click at [1258, 21] on button "Contact" at bounding box center [1230, 29] width 104 height 31
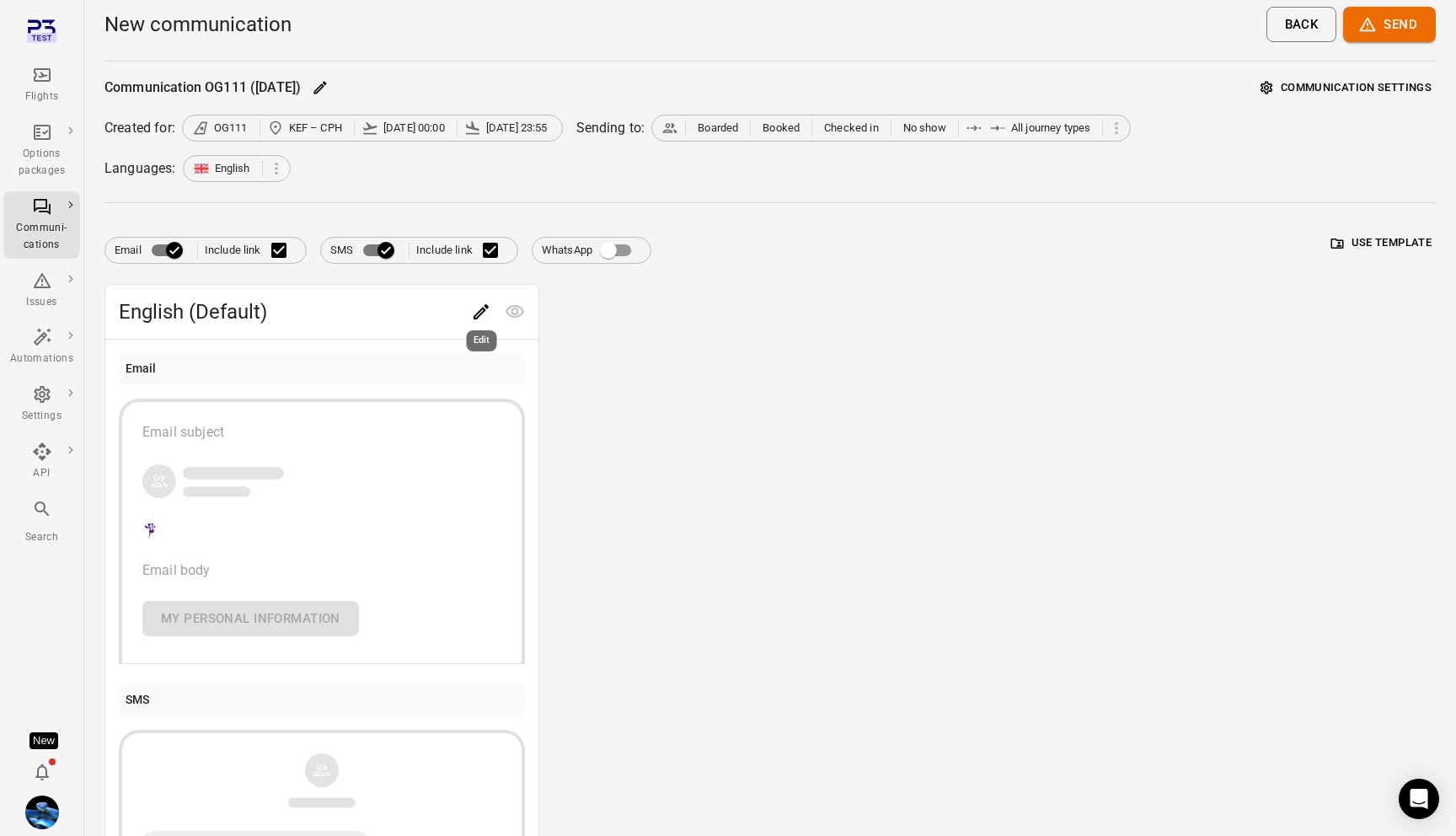
click at [473, 312] on icon "Edit" at bounding box center [481, 311] width 20 height 20
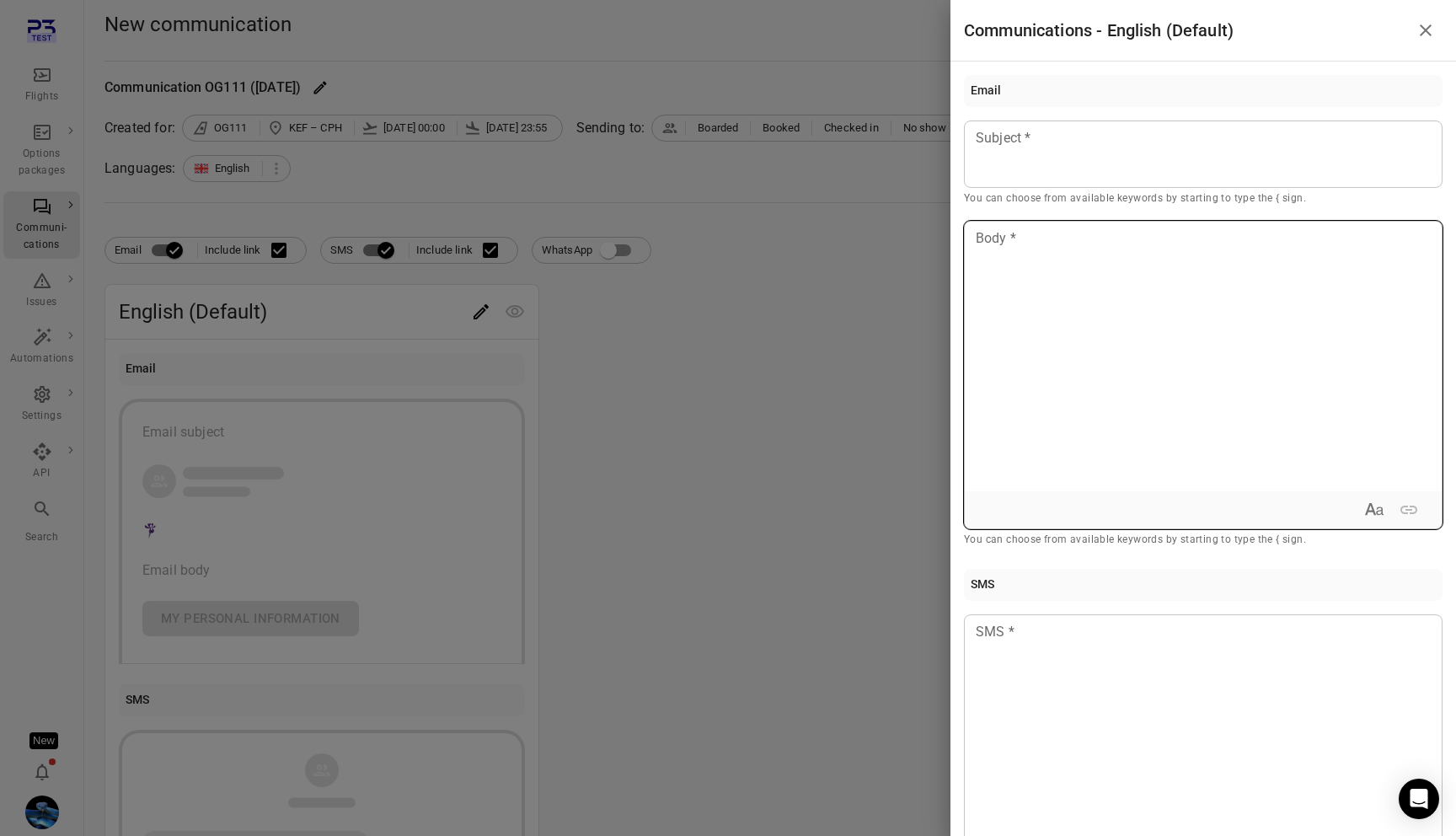
click at [1007, 255] on div at bounding box center [1203, 356] width 477 height 269
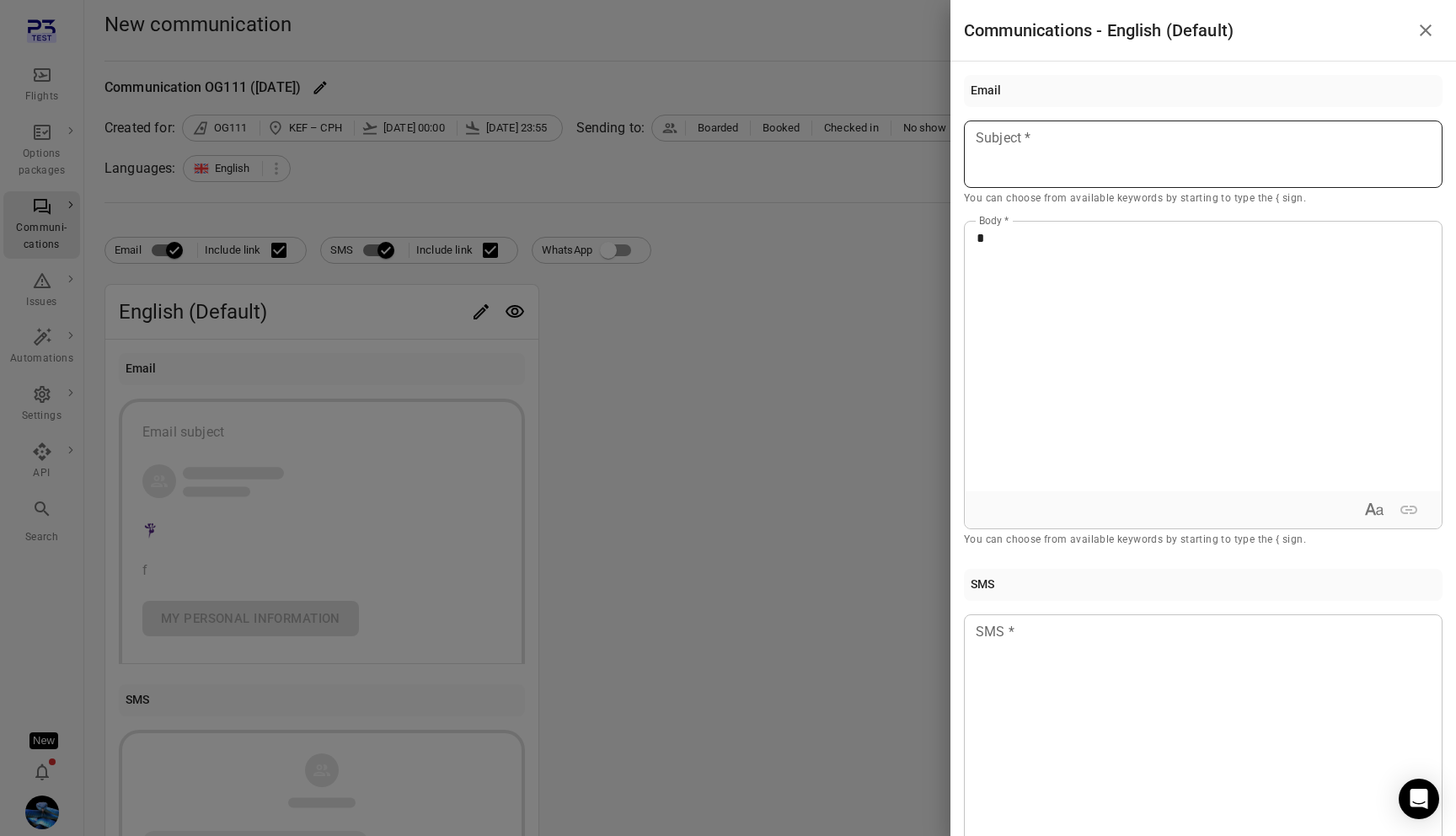
click at [1034, 171] on div at bounding box center [1203, 155] width 479 height 68
click at [1015, 631] on p at bounding box center [1203, 631] width 454 height 20
click at [766, 585] on div at bounding box center [728, 418] width 1456 height 836
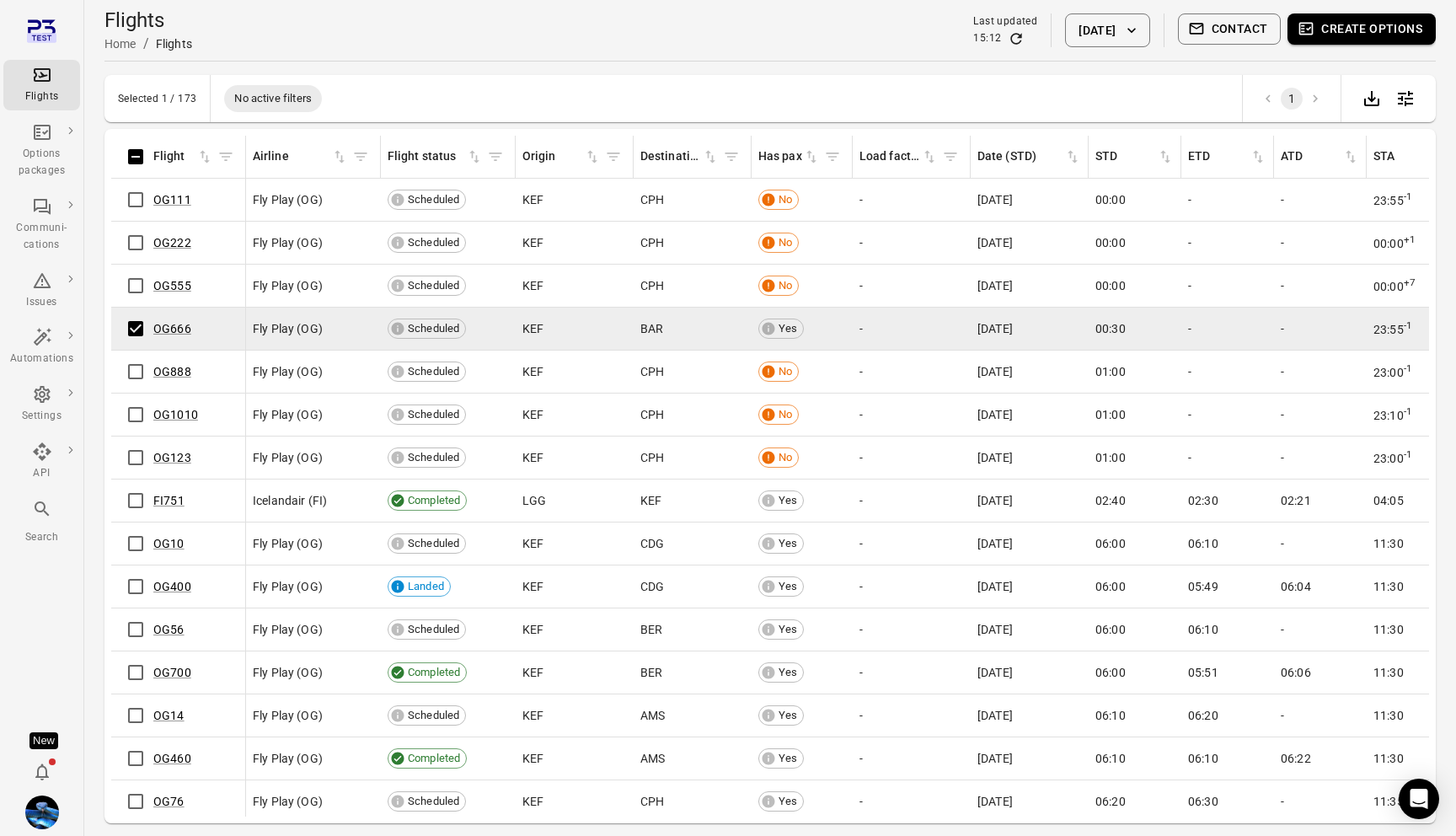
click at [1253, 35] on button "Contact" at bounding box center [1230, 29] width 104 height 31
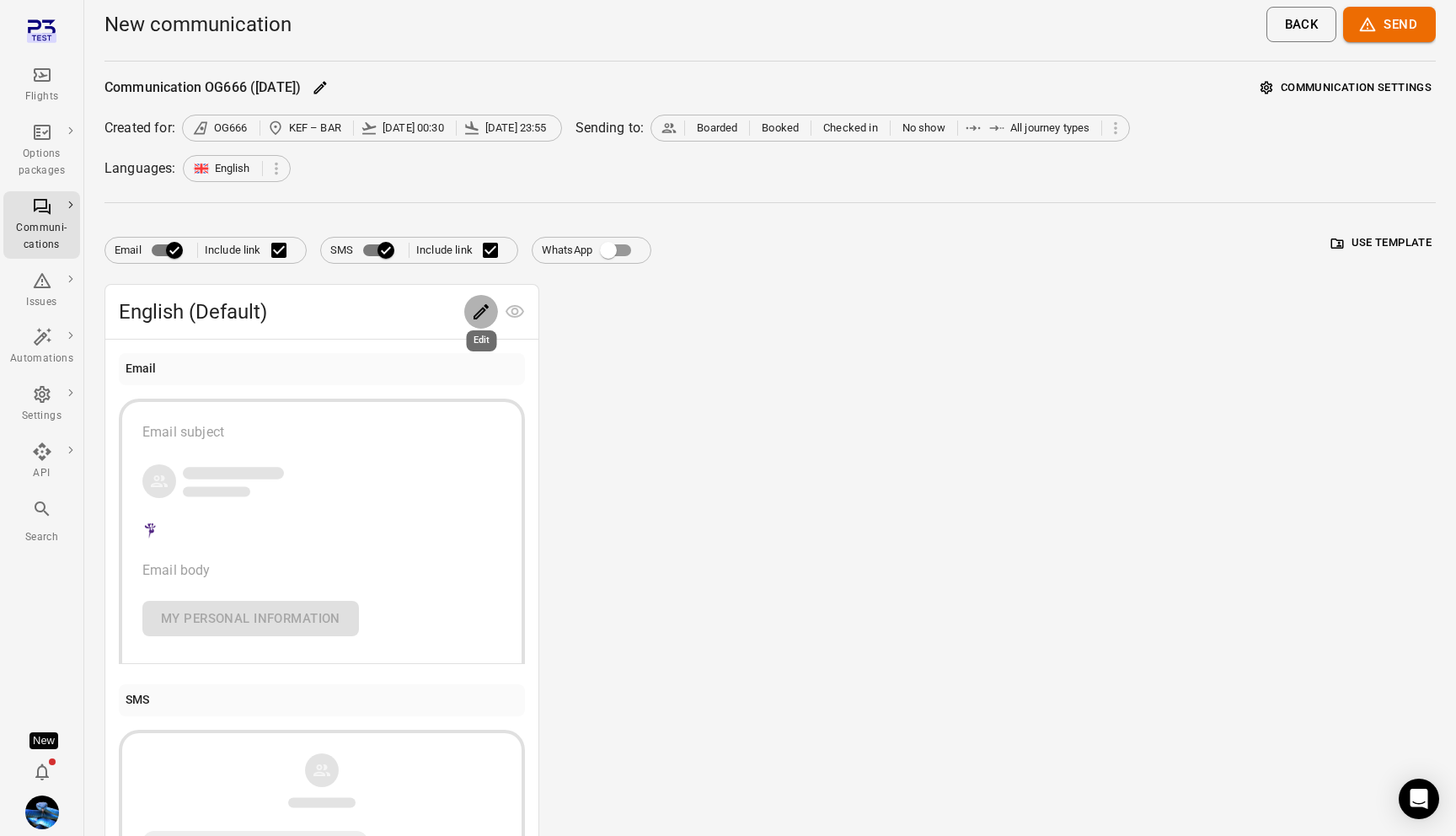
click at [488, 305] on icon "Edit" at bounding box center [481, 311] width 20 height 20
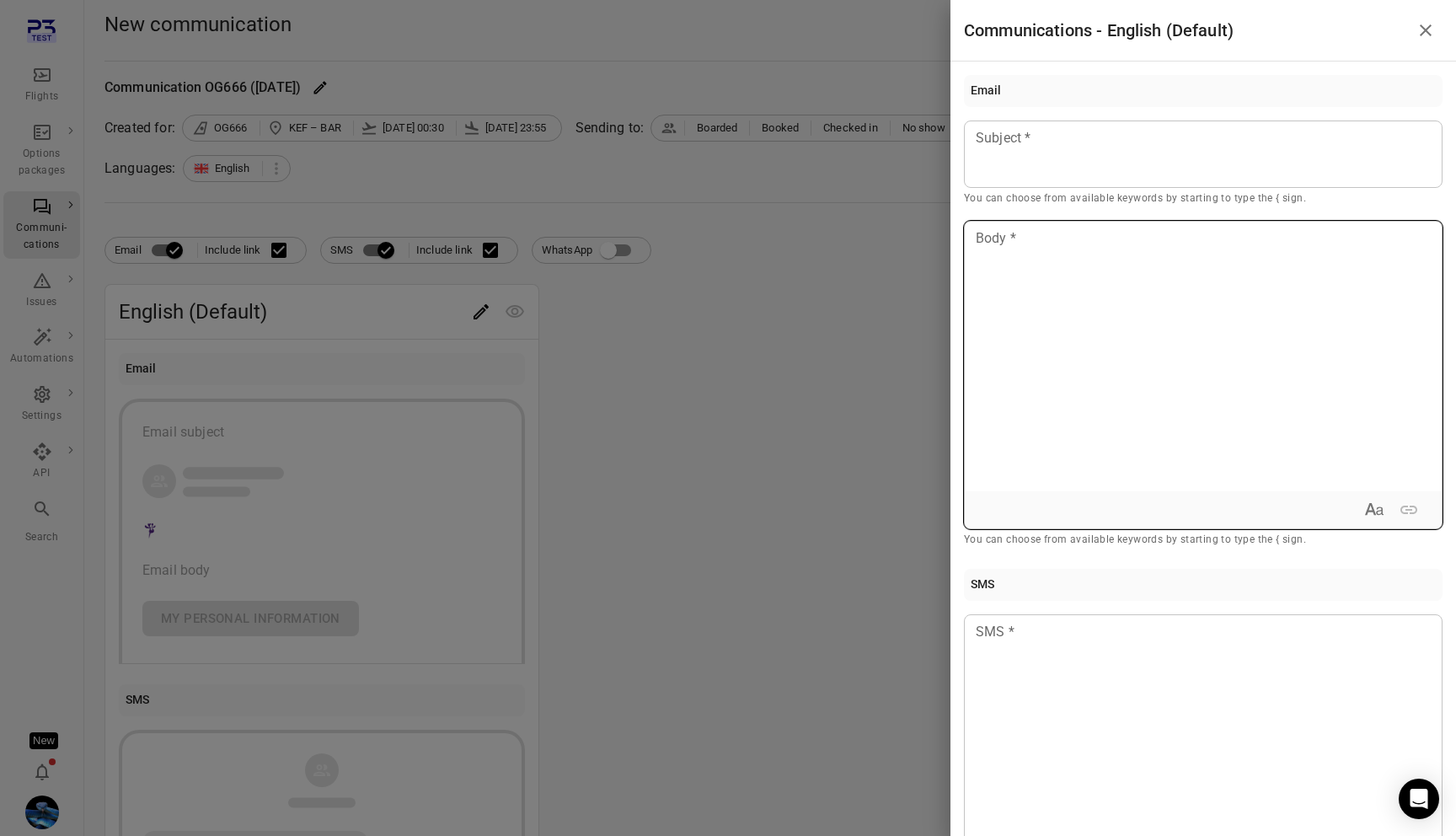
click at [1068, 297] on div at bounding box center [1203, 356] width 477 height 269
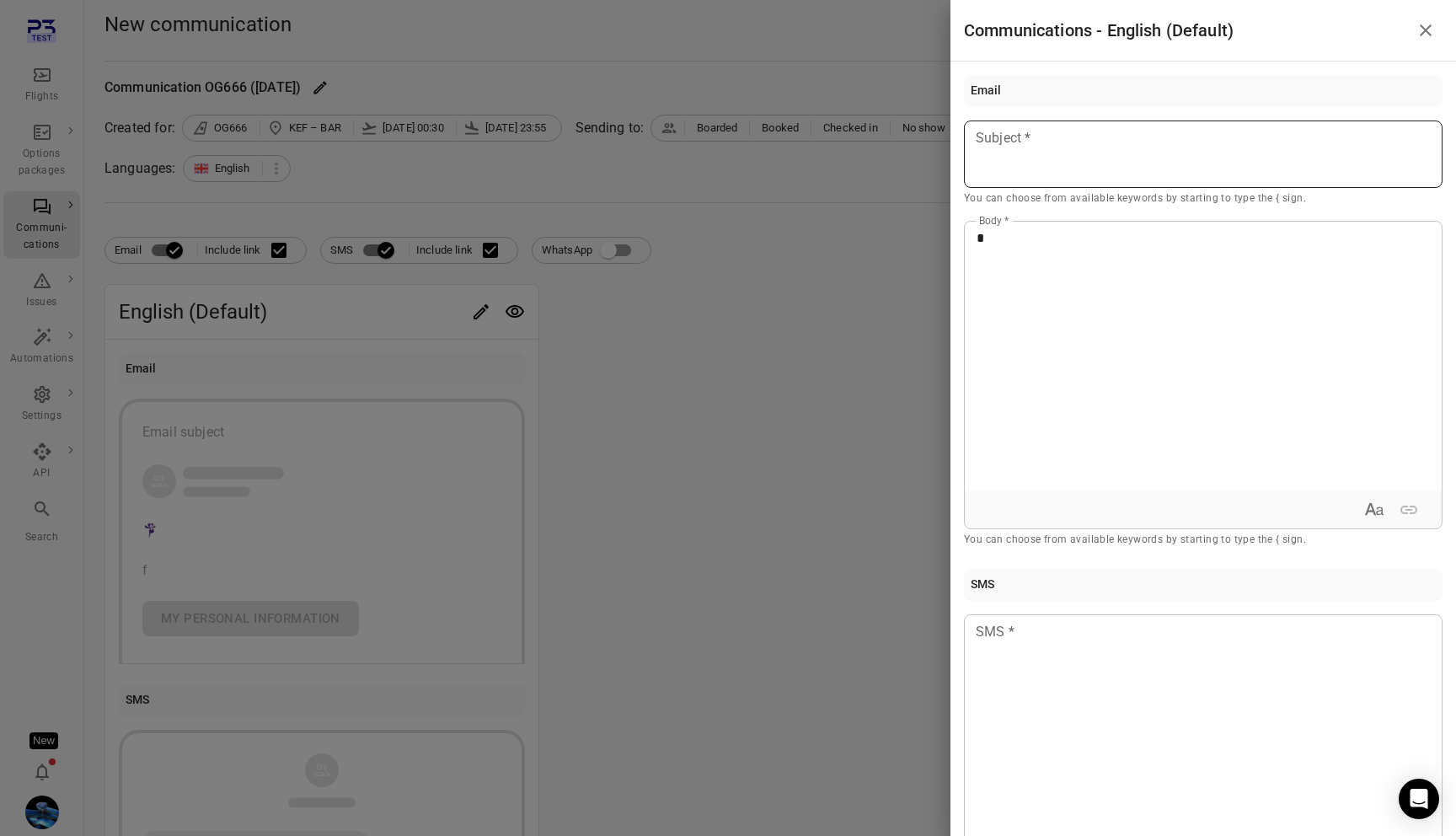
click at [1080, 135] on p at bounding box center [1203, 138] width 454 height 20
click at [1045, 682] on div at bounding box center [1203, 749] width 479 height 269
click at [788, 570] on div at bounding box center [728, 418] width 1456 height 836
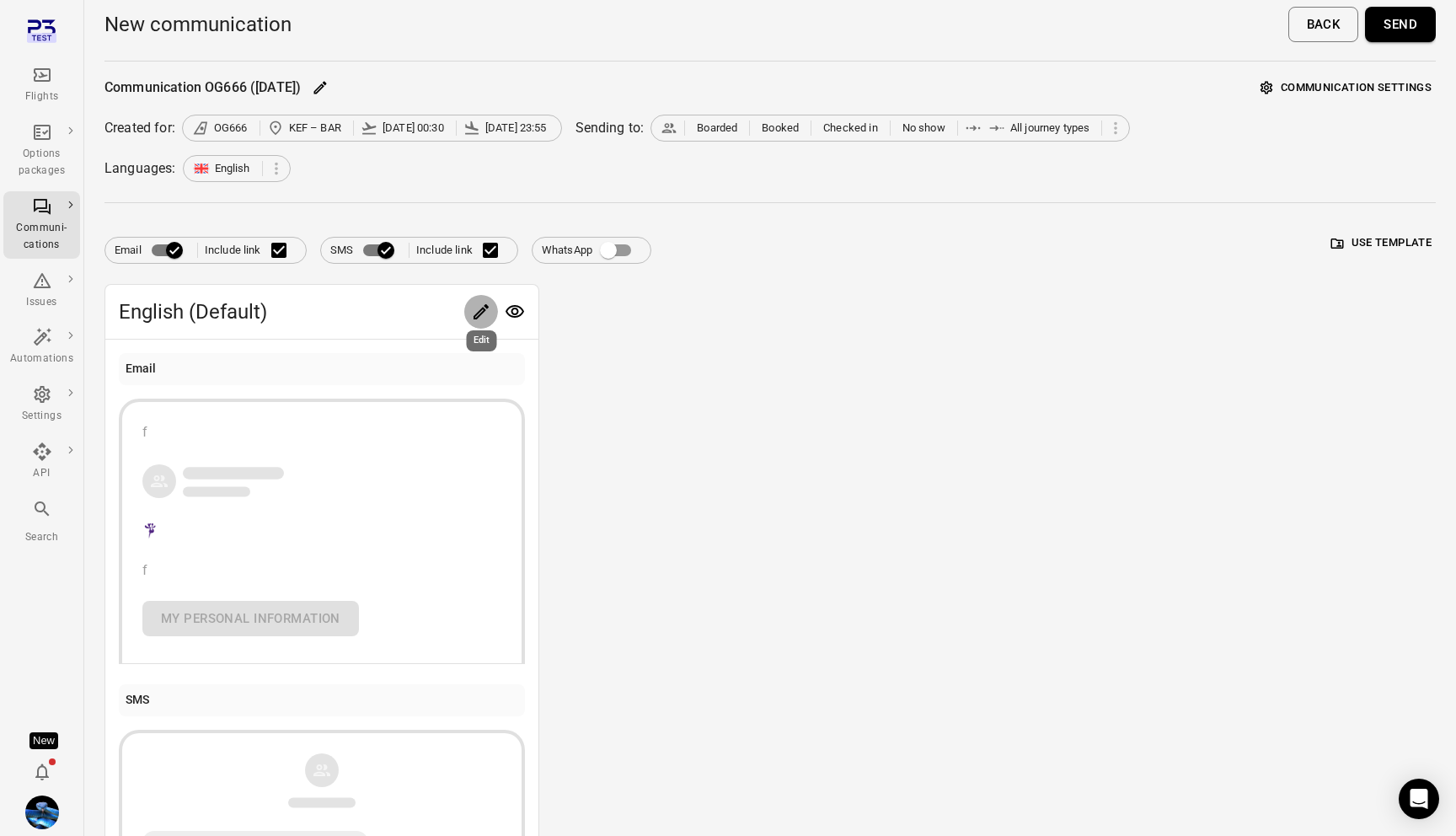
click at [480, 312] on icon "Edit" at bounding box center [481, 311] width 20 height 20
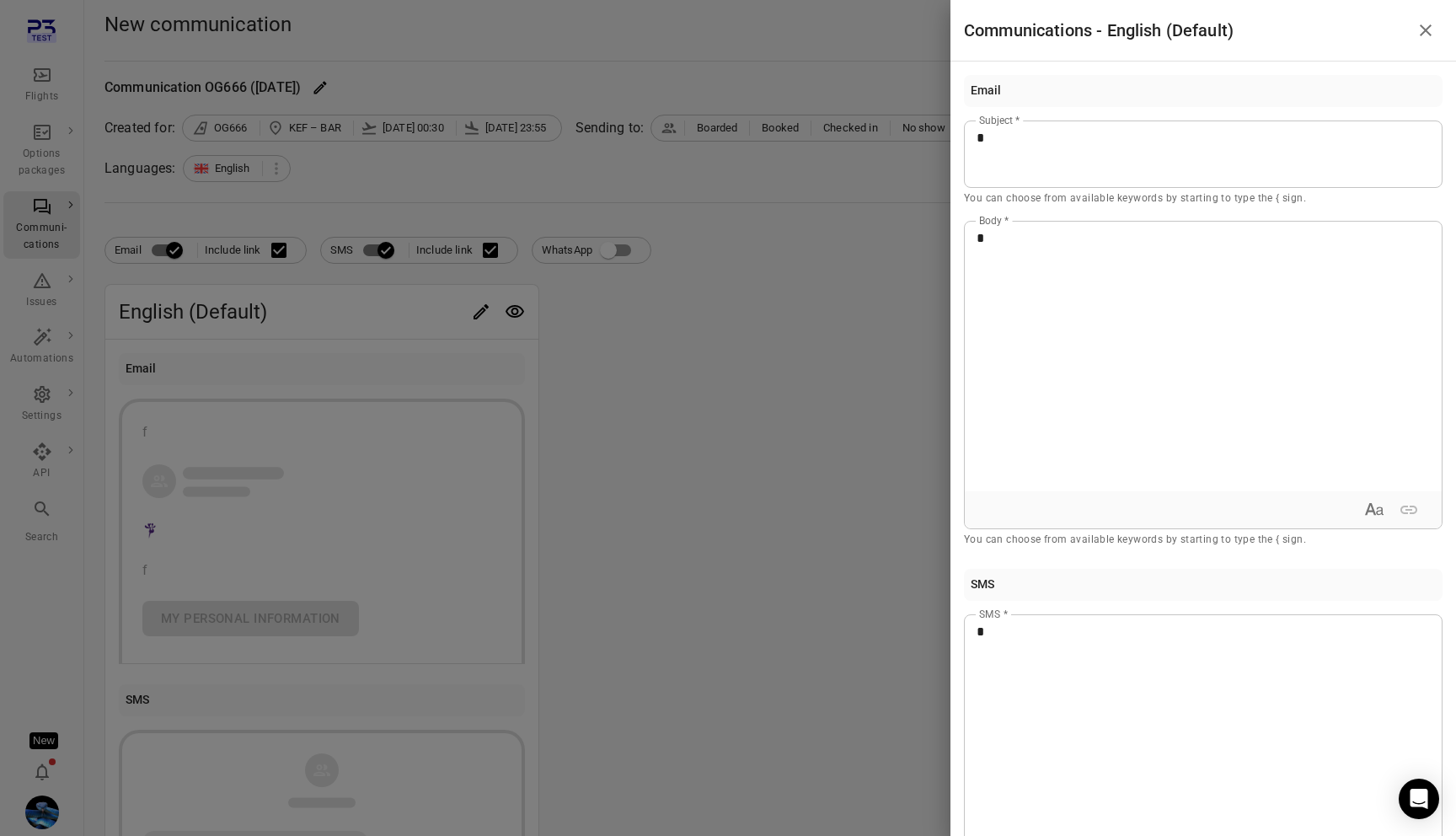
click at [1059, 325] on div "*" at bounding box center [1203, 356] width 477 height 269
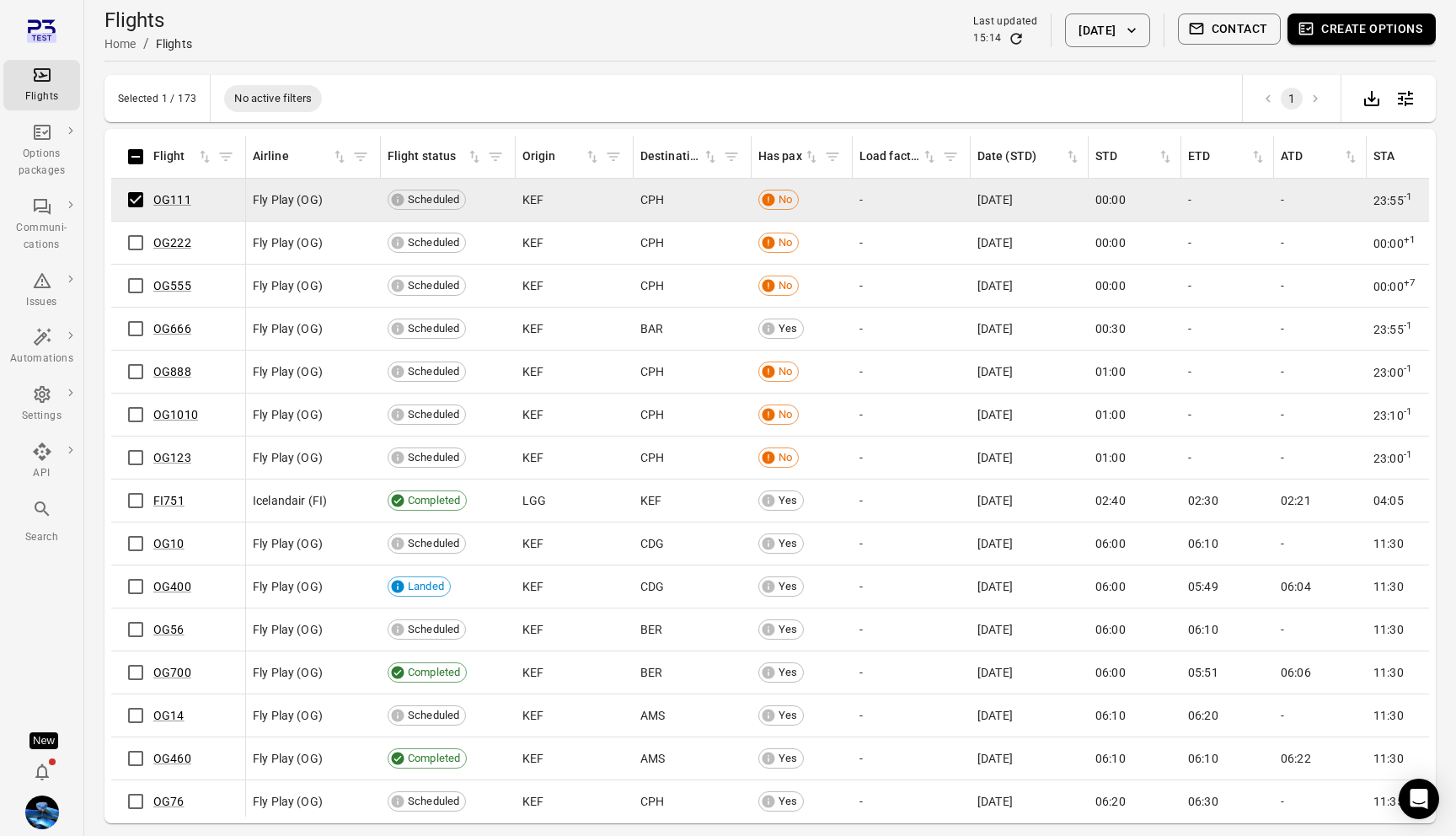
click at [1327, 38] on button "Create options" at bounding box center [1361, 29] width 149 height 31
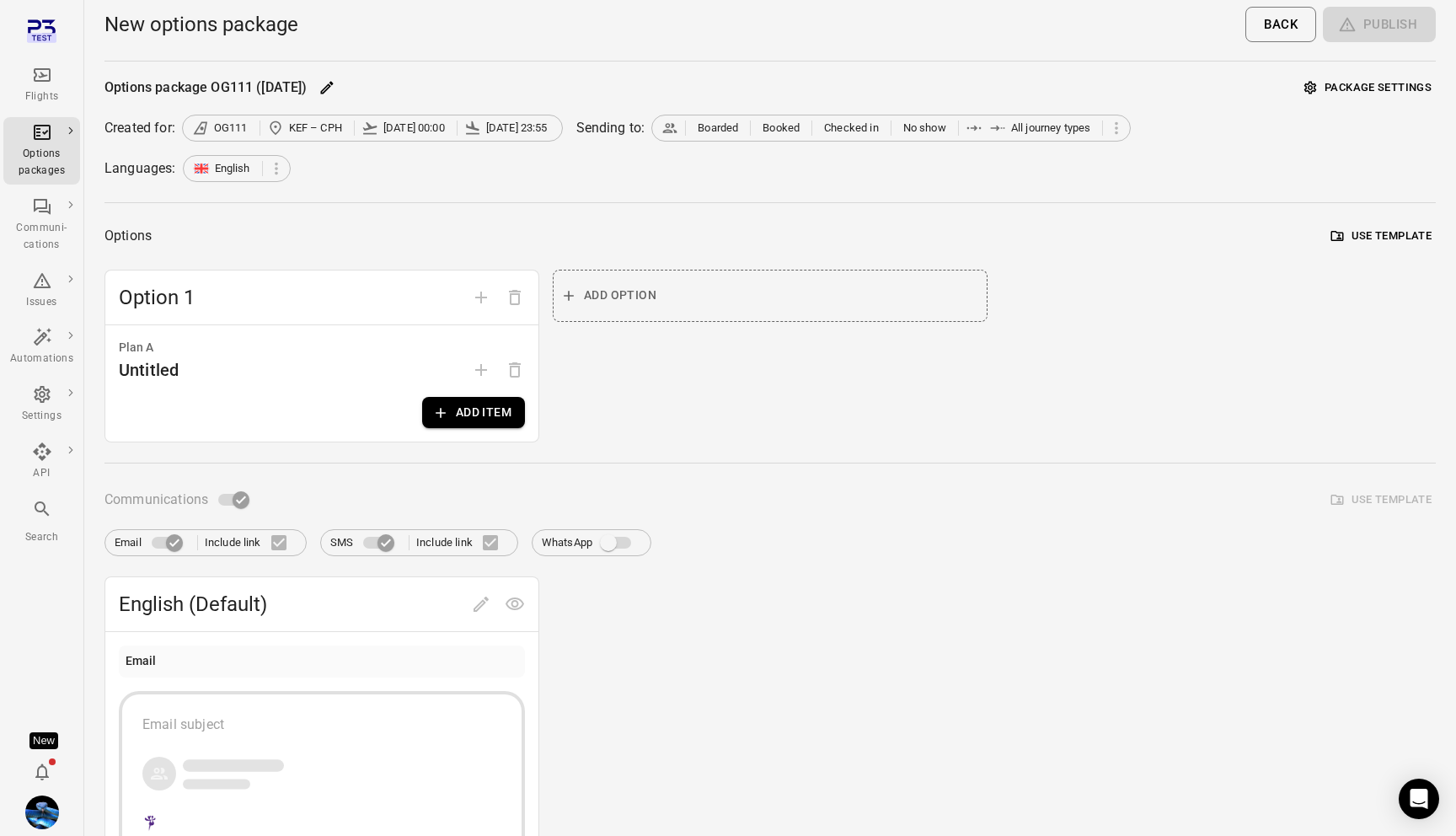
click at [443, 445] on div "Options package OG111 ([DATE]) Package settings Created for: OG111 KEF – CPH [D…" at bounding box center [770, 657] width 1331 height 1165
click at [480, 419] on button "Add item" at bounding box center [473, 412] width 103 height 31
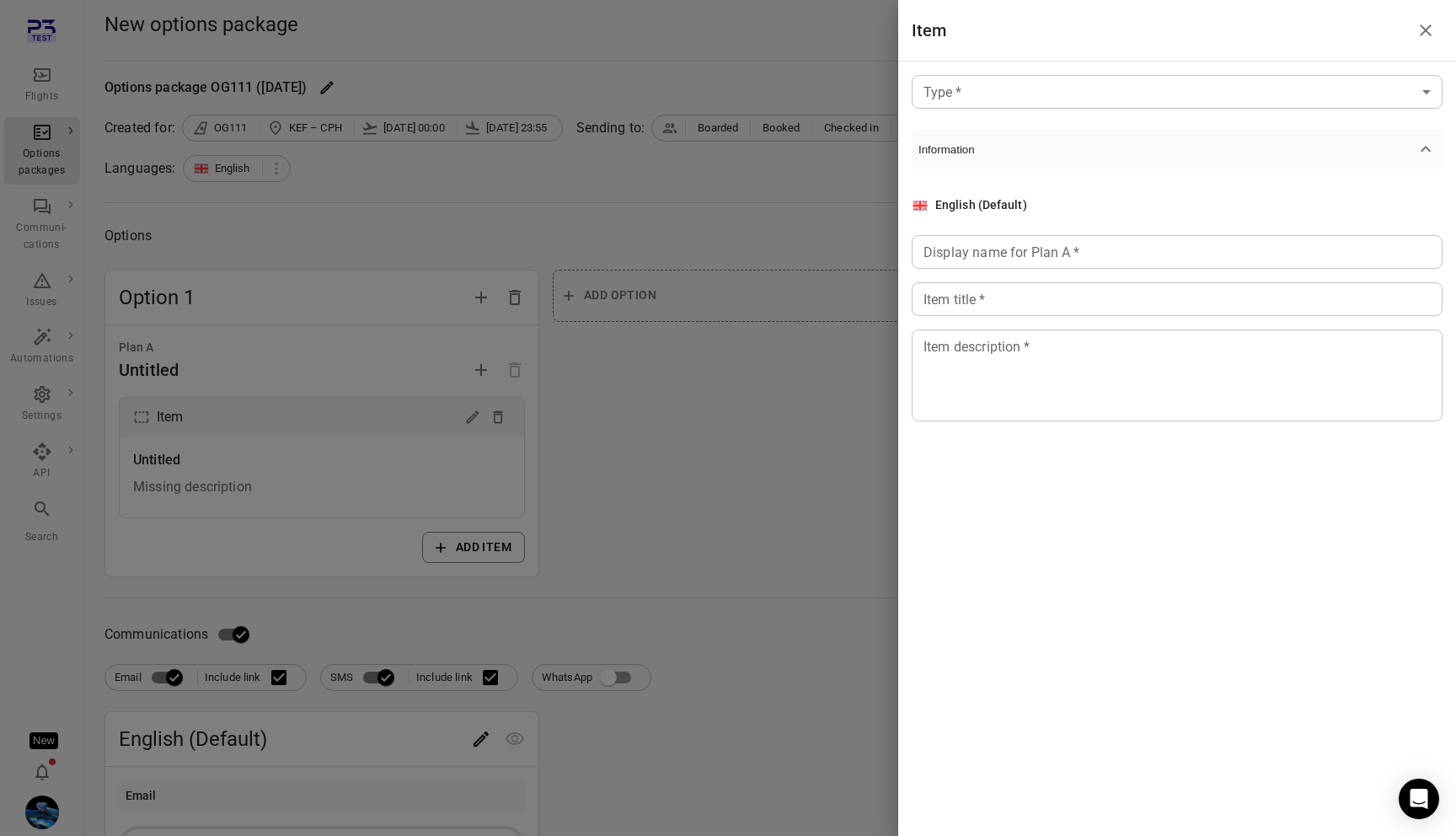
click at [1028, 95] on body "Flights Options packages Communi-cations Issues Automations Settings API Search…" at bounding box center [728, 720] width 1456 height 1442
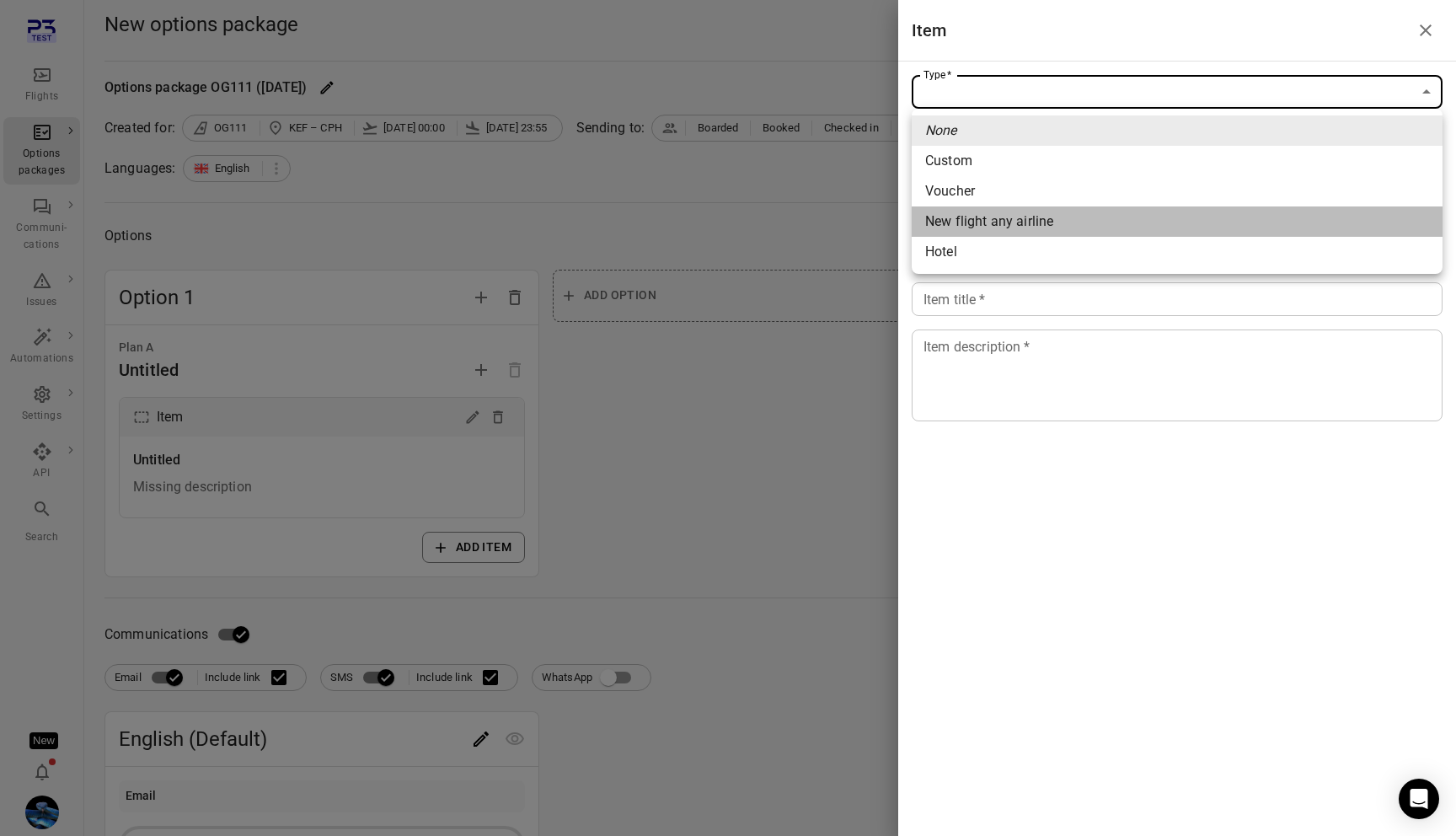
click at [1009, 211] on span "New flight any airline" at bounding box center [1177, 221] width 504 height 20
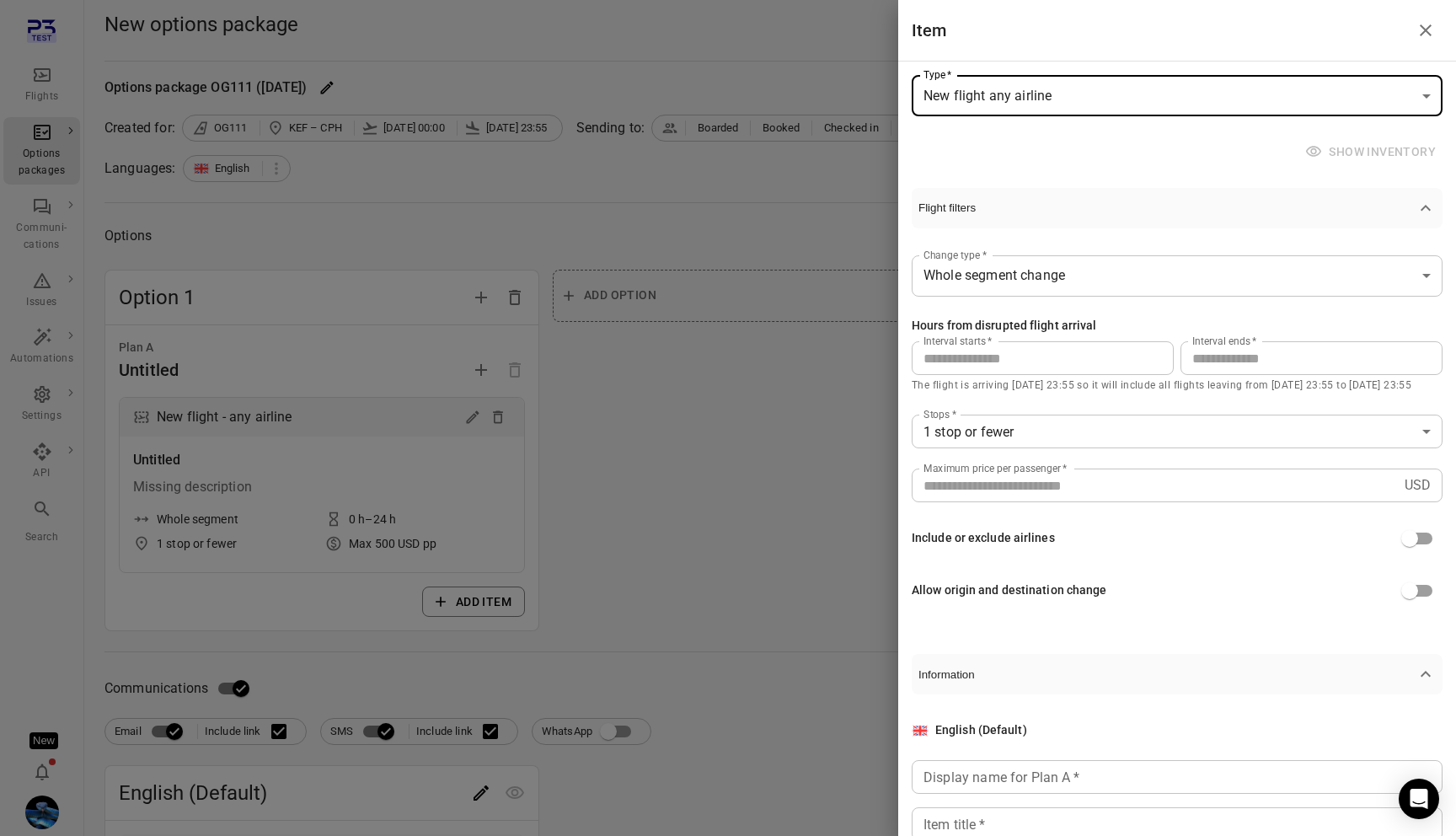
click at [990, 117] on div "**********" at bounding box center [1177, 449] width 557 height 774
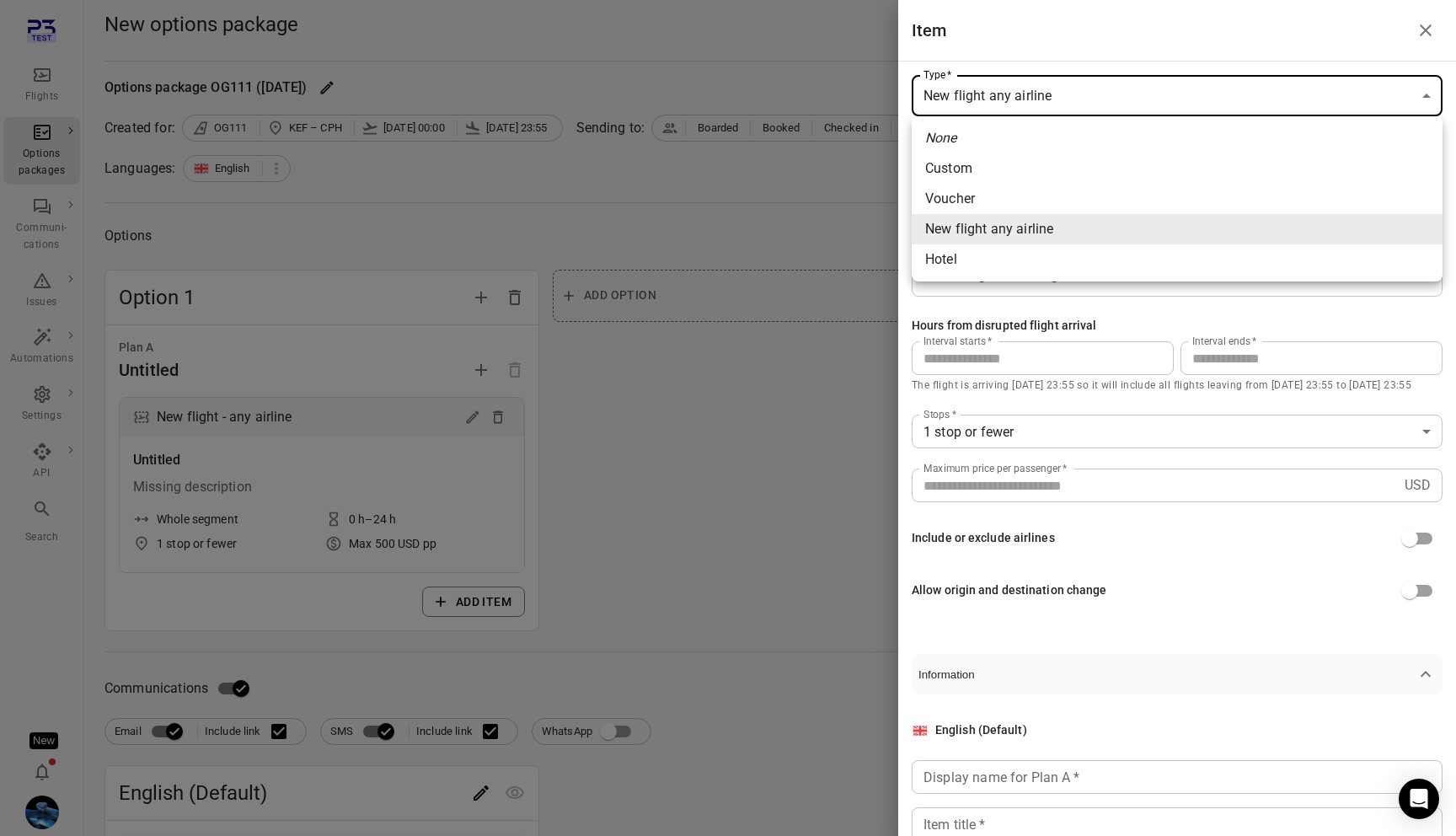
click at [995, 102] on body "**********" at bounding box center [728, 748] width 1456 height 1496
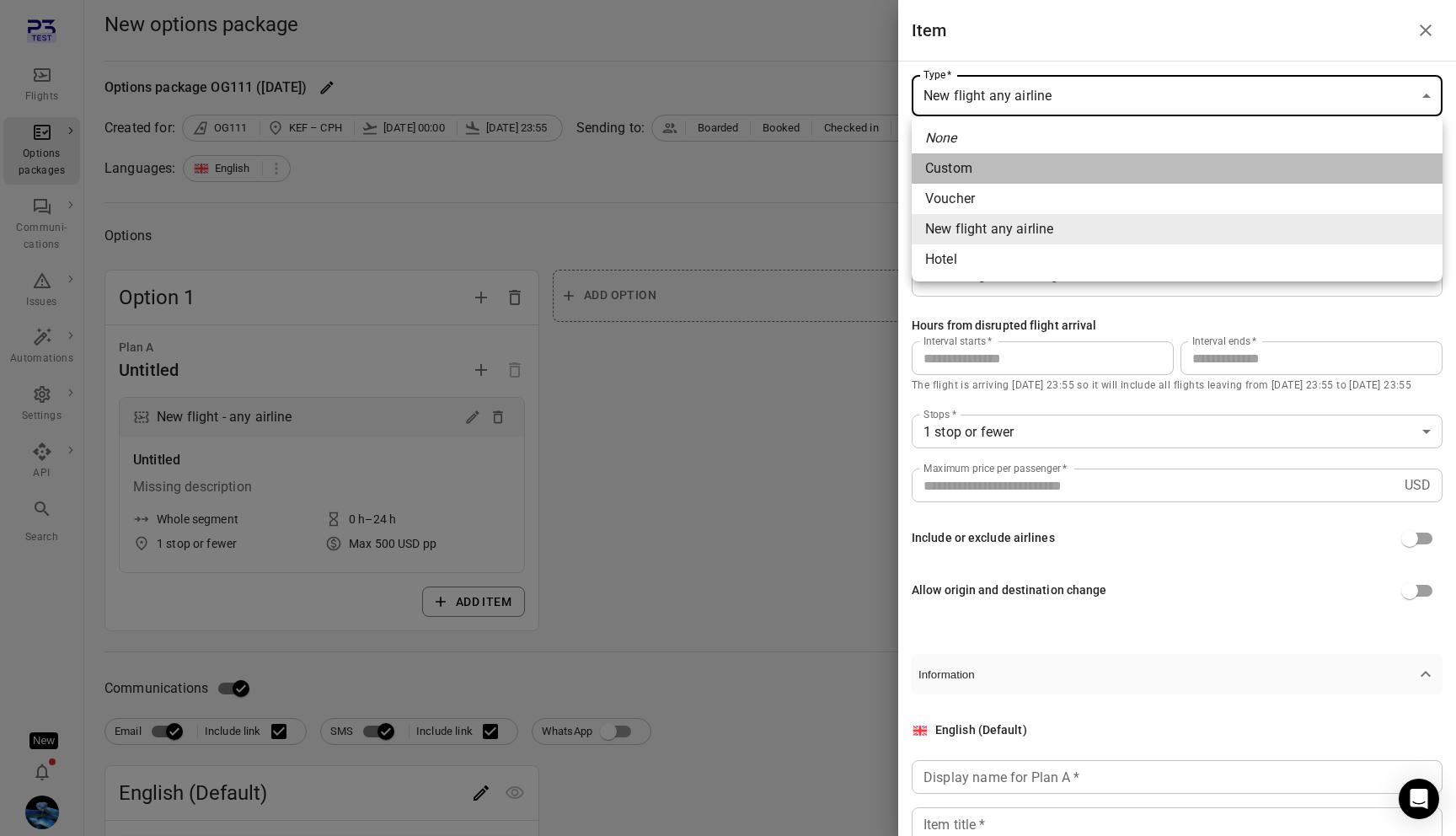
click at [992, 183] on li "Custom" at bounding box center [1177, 169] width 531 height 30
type input "******"
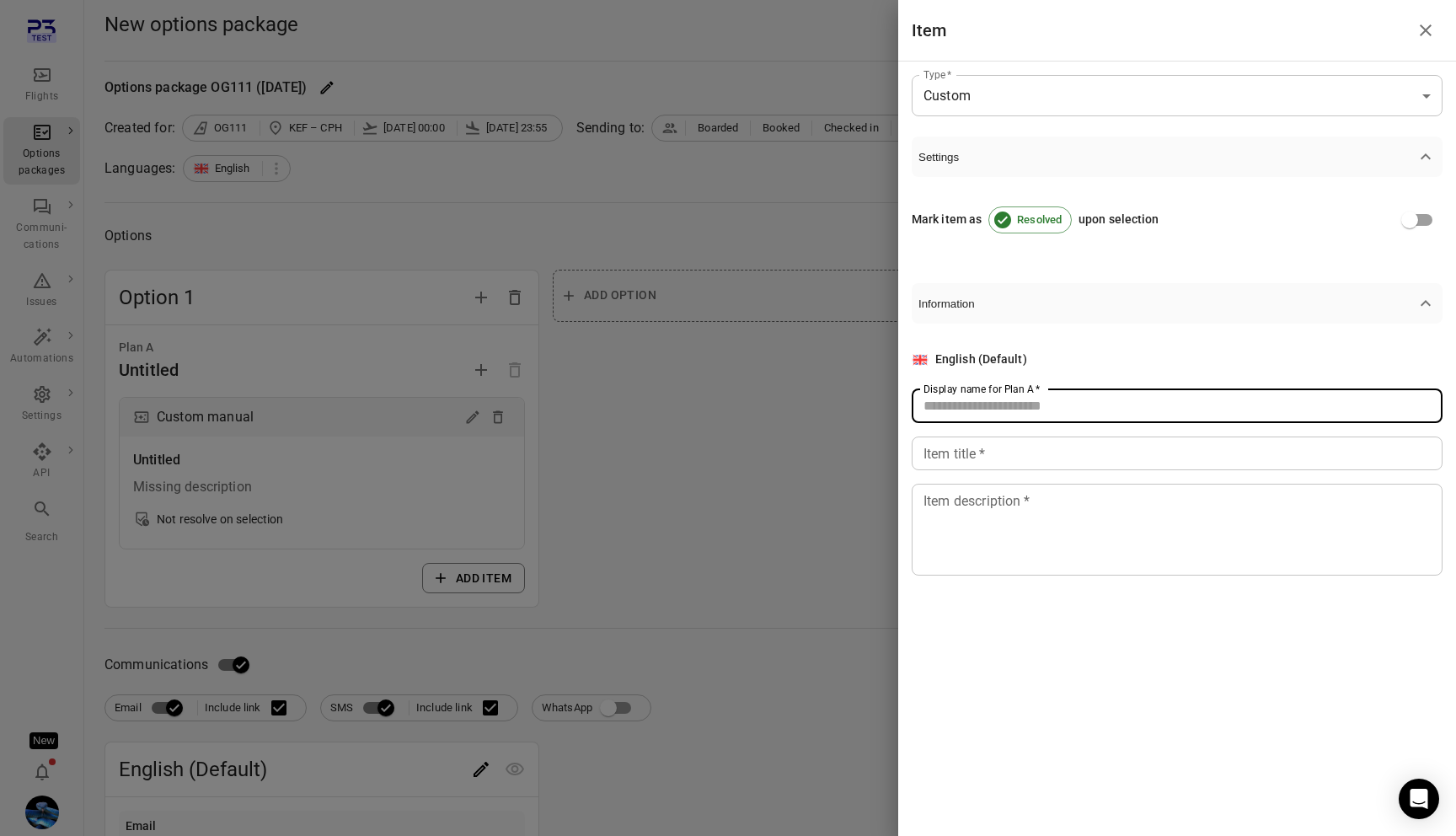
click at [1018, 393] on div "Display name for Plan A   * Display name for Plan A   *" at bounding box center [1177, 406] width 531 height 34
type input "*"
click at [1018, 447] on input "Item title   *" at bounding box center [1177, 454] width 531 height 34
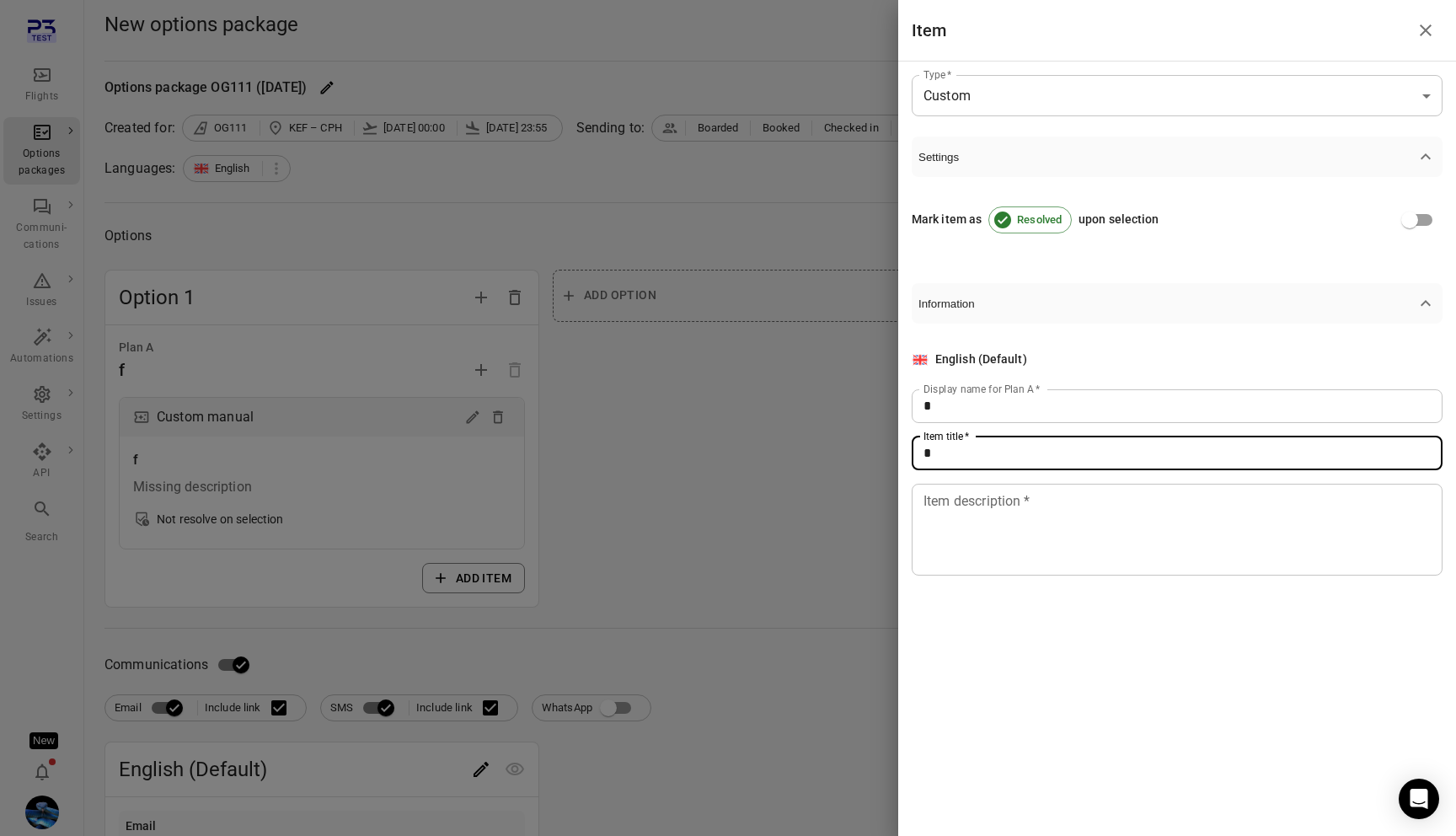
type input "*"
click at [1000, 503] on textarea "Item description   *" at bounding box center [1177, 530] width 508 height 78
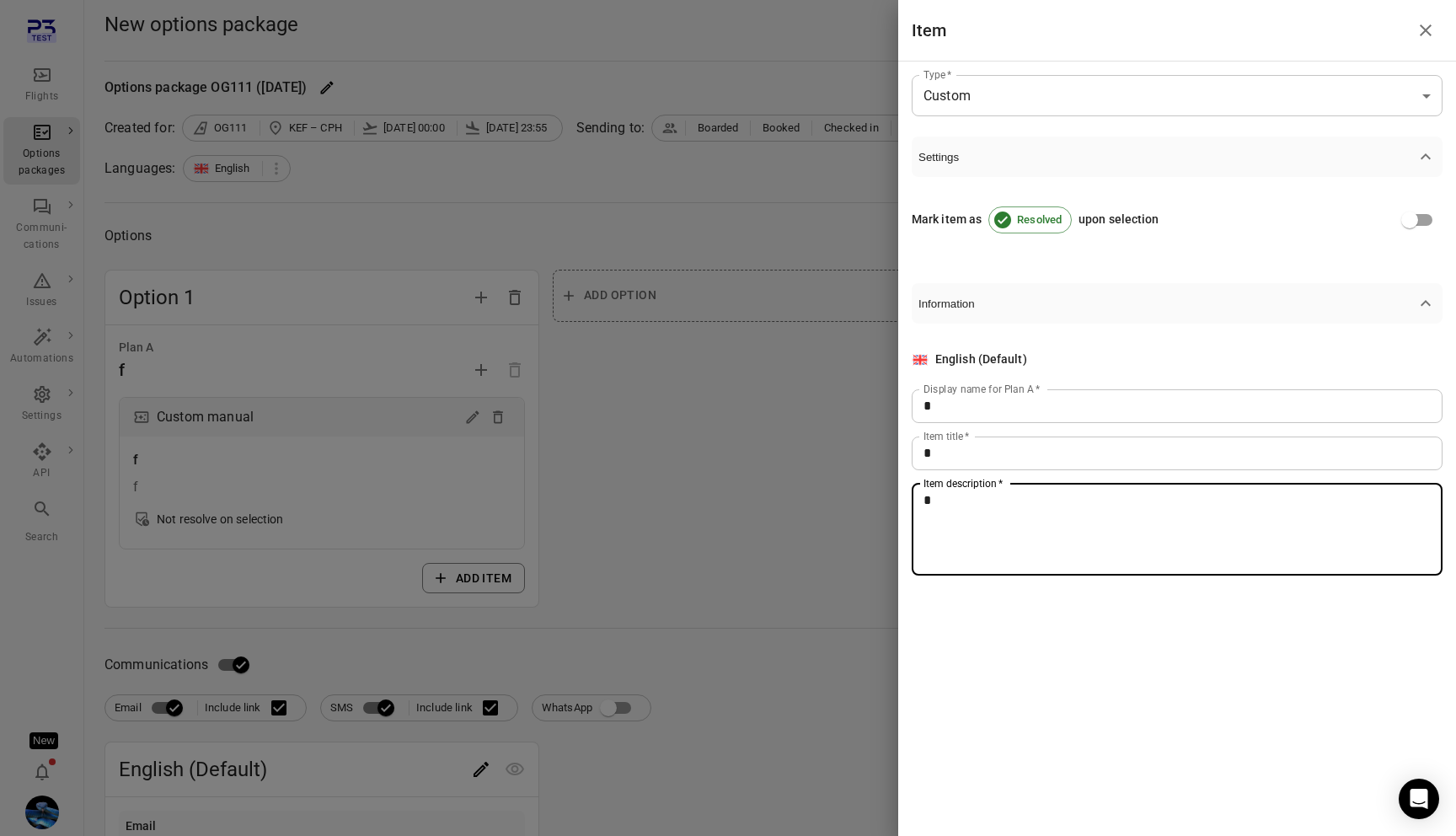
type textarea "*"
click at [775, 515] on div at bounding box center [728, 418] width 1456 height 836
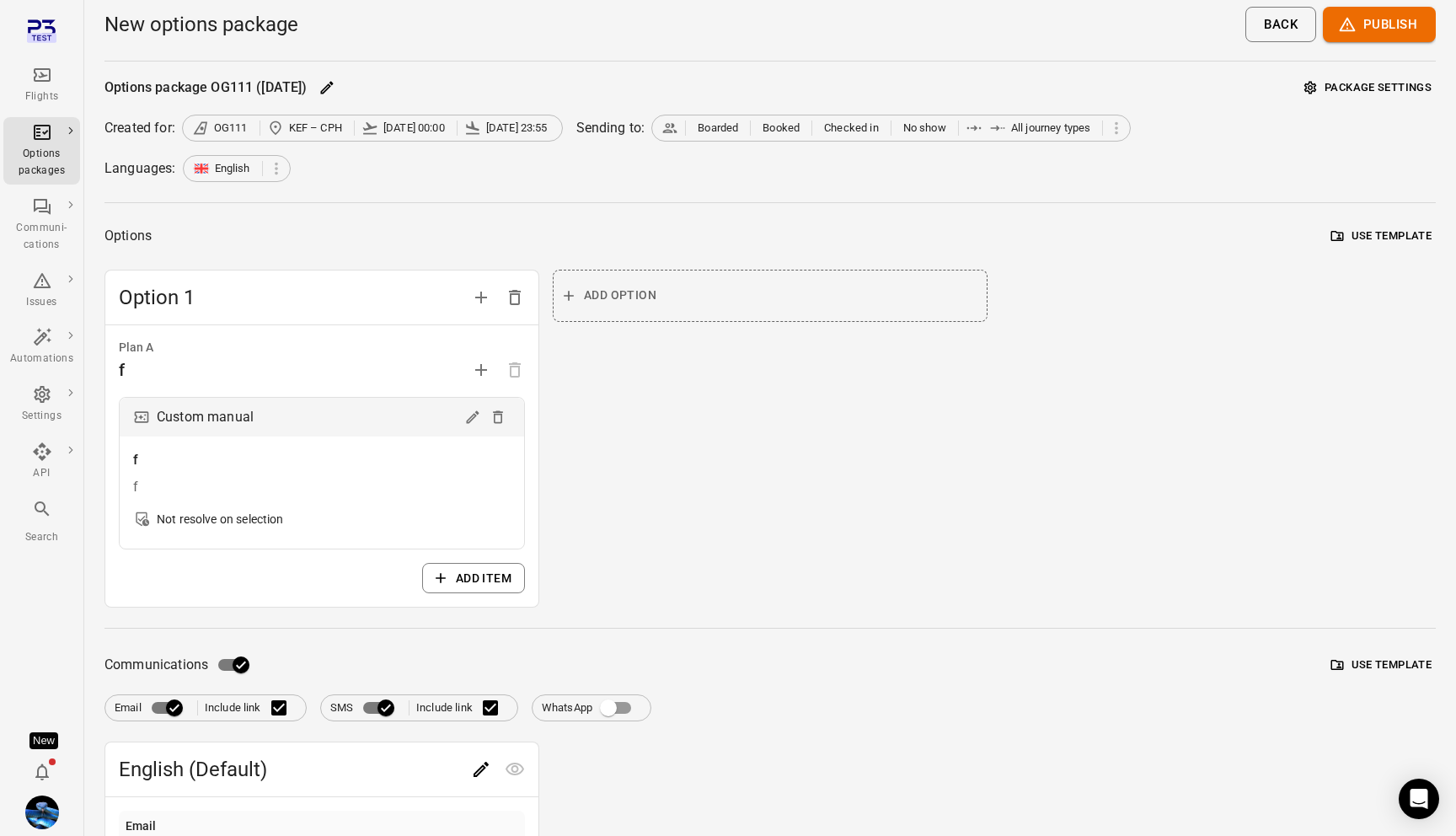
click at [486, 763] on icon "Edit" at bounding box center [481, 769] width 15 height 15
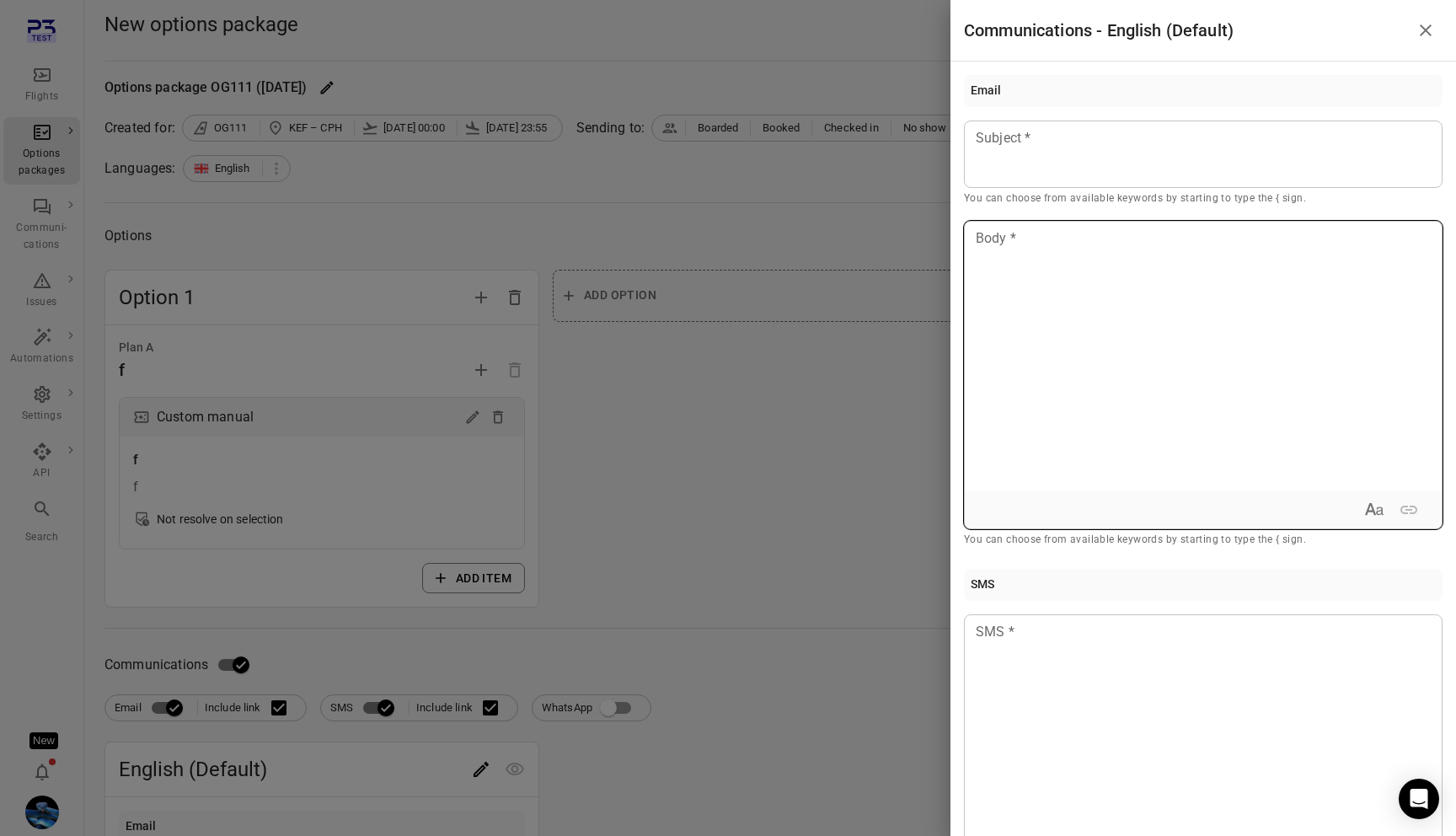
click at [1119, 457] on div at bounding box center [1203, 356] width 477 height 269
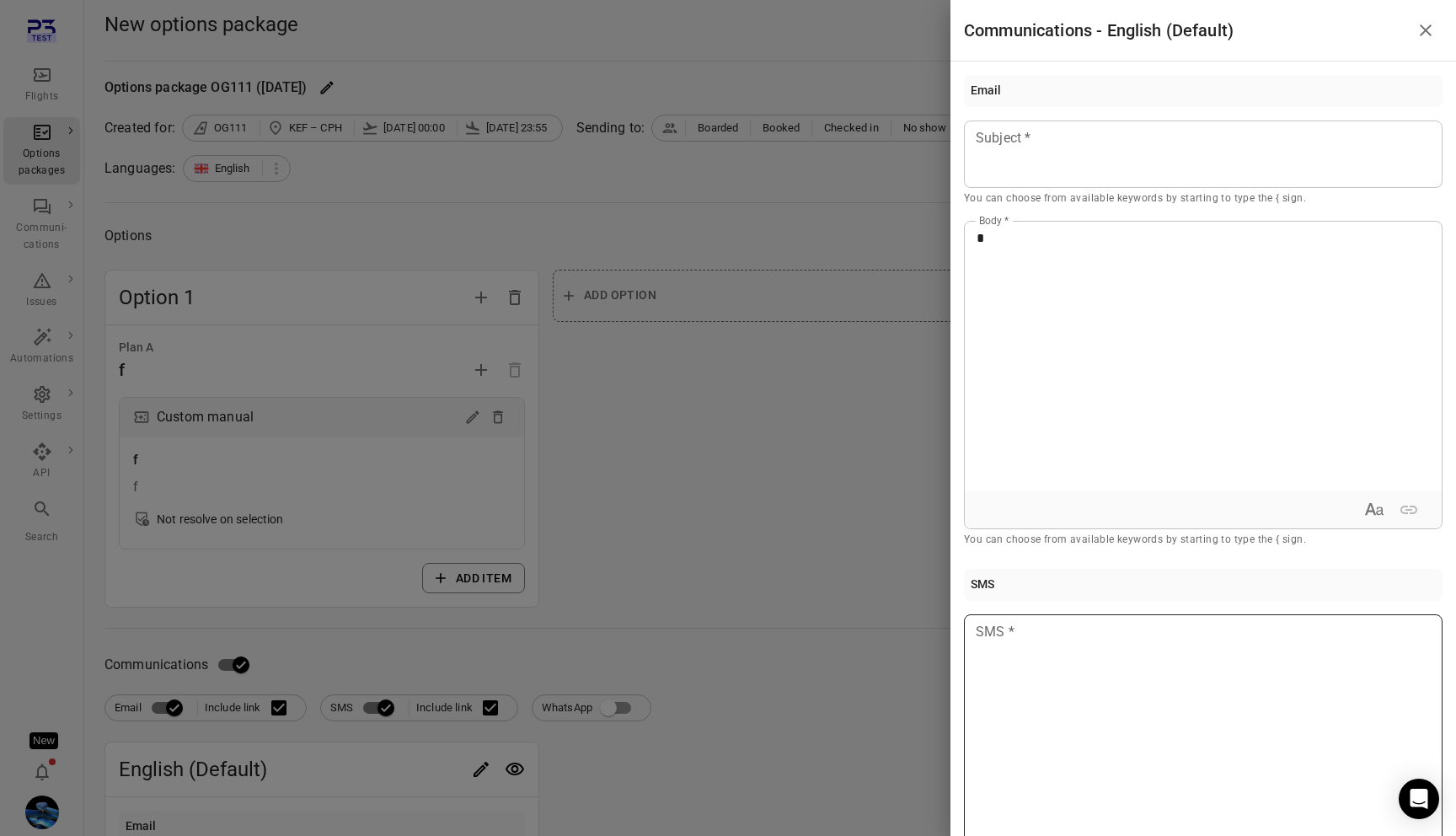
click at [1119, 712] on div at bounding box center [1203, 749] width 479 height 269
click at [859, 625] on div at bounding box center [728, 418] width 1456 height 836
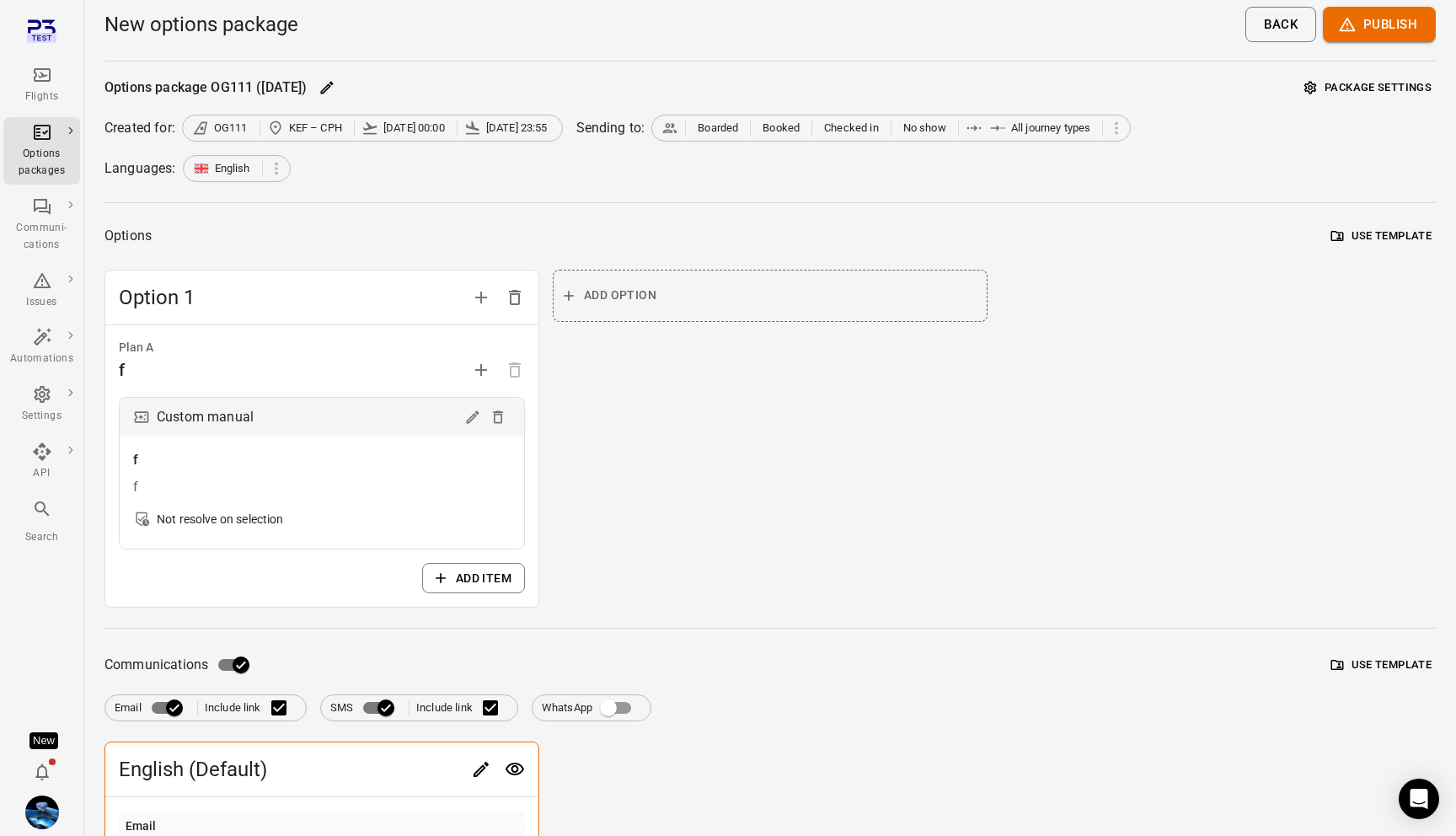
click at [479, 779] on body "Flights Options packages Communi-cations Issues Automations Settings API Search…" at bounding box center [728, 757] width 1456 height 1514
click at [486, 756] on button "Edit" at bounding box center [481, 769] width 34 height 34
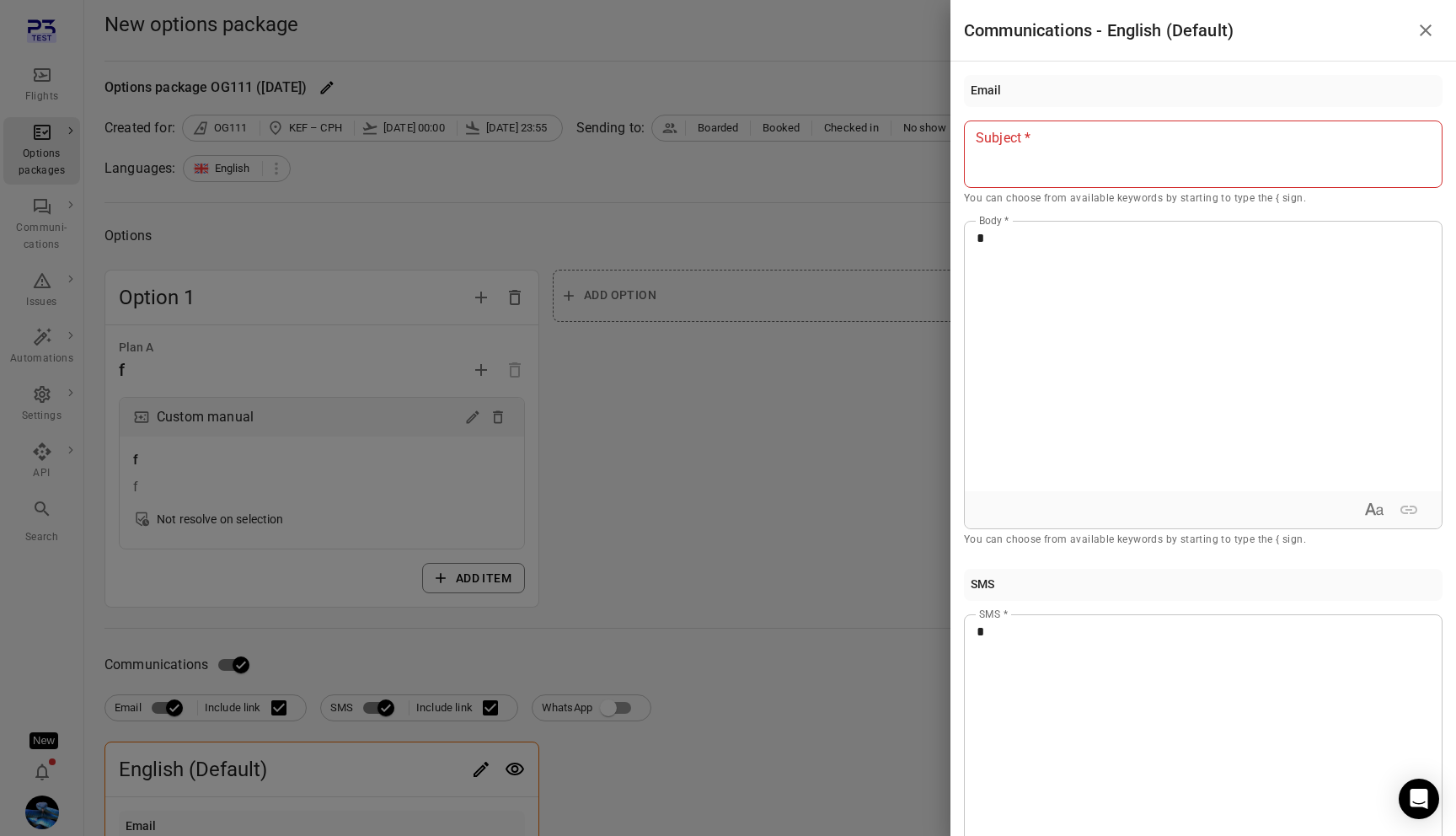
click at [1032, 172] on div at bounding box center [1203, 155] width 479 height 68
click at [860, 225] on div at bounding box center [728, 418] width 1456 height 836
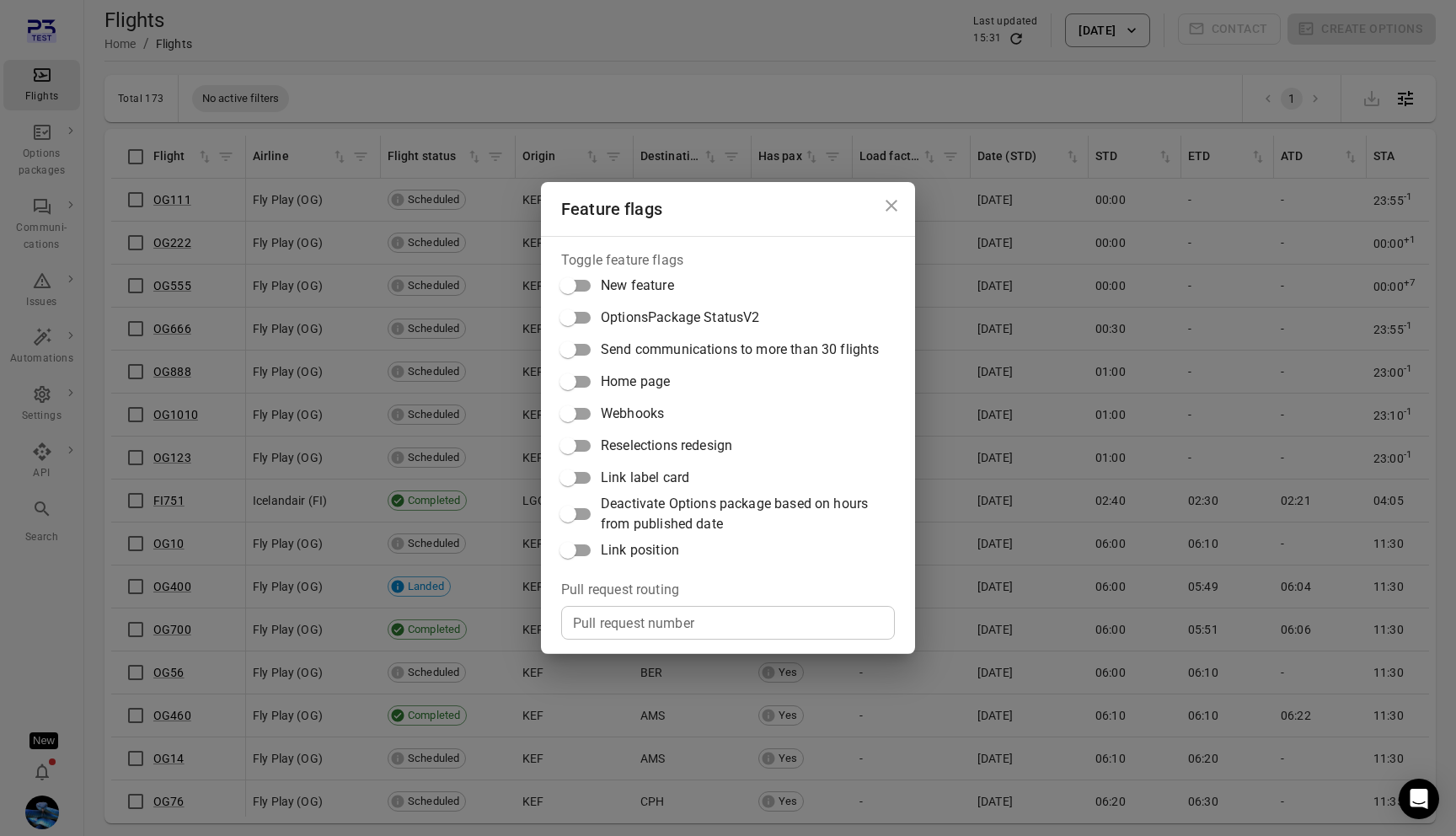
click at [872, 91] on div "Feature flags Toggle feature flags New feature OptionsPackage StatusV2 Send com…" at bounding box center [728, 418] width 1456 height 836
